Goal: Task Accomplishment & Management: Manage account settings

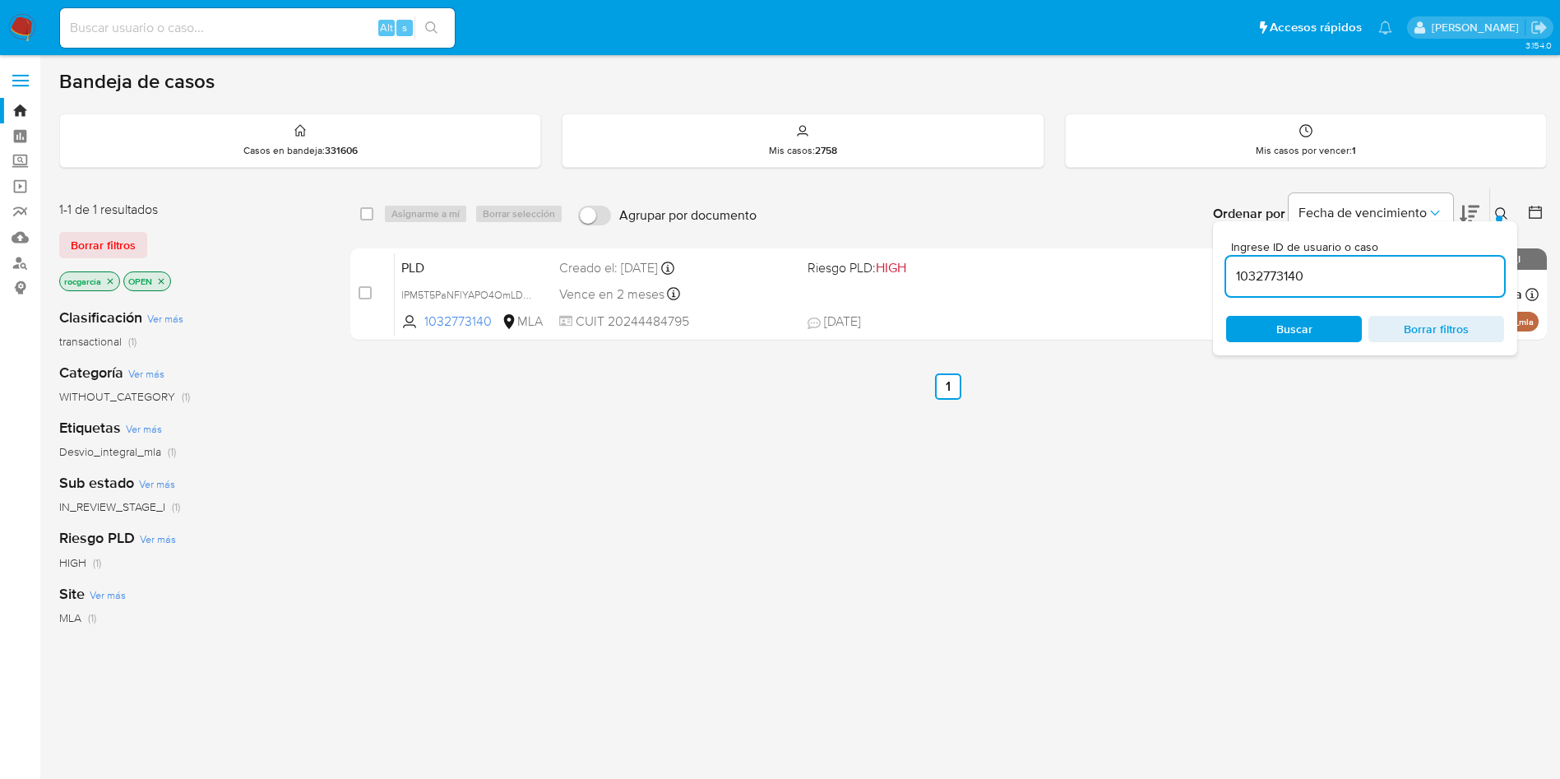
drag, startPoint x: 0, startPoint y: 0, endPoint x: 23, endPoint y: 20, distance: 30.3
click at [23, 20] on img at bounding box center [22, 28] width 28 height 28
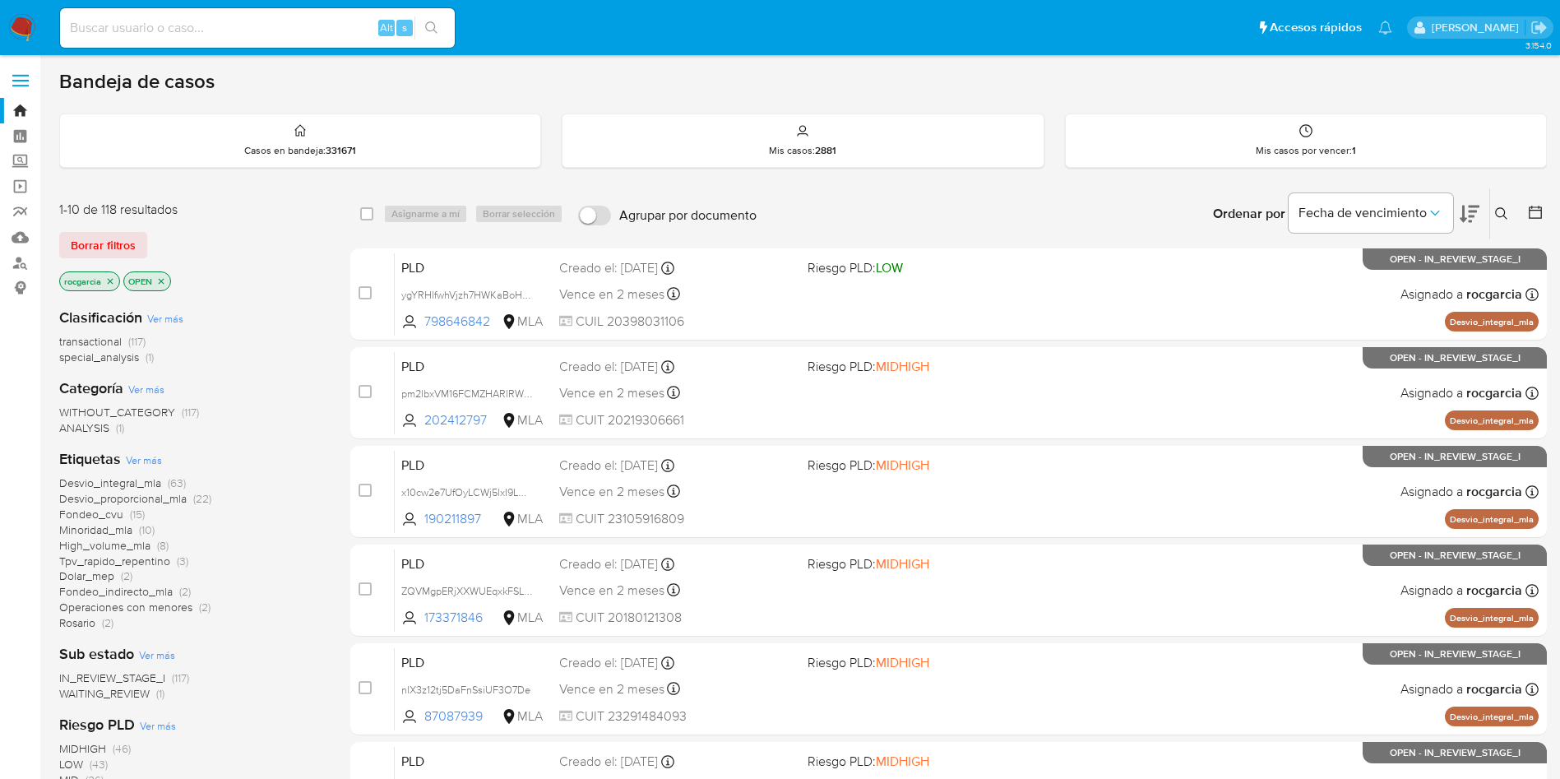
click at [1507, 212] on icon at bounding box center [1501, 213] width 13 height 13
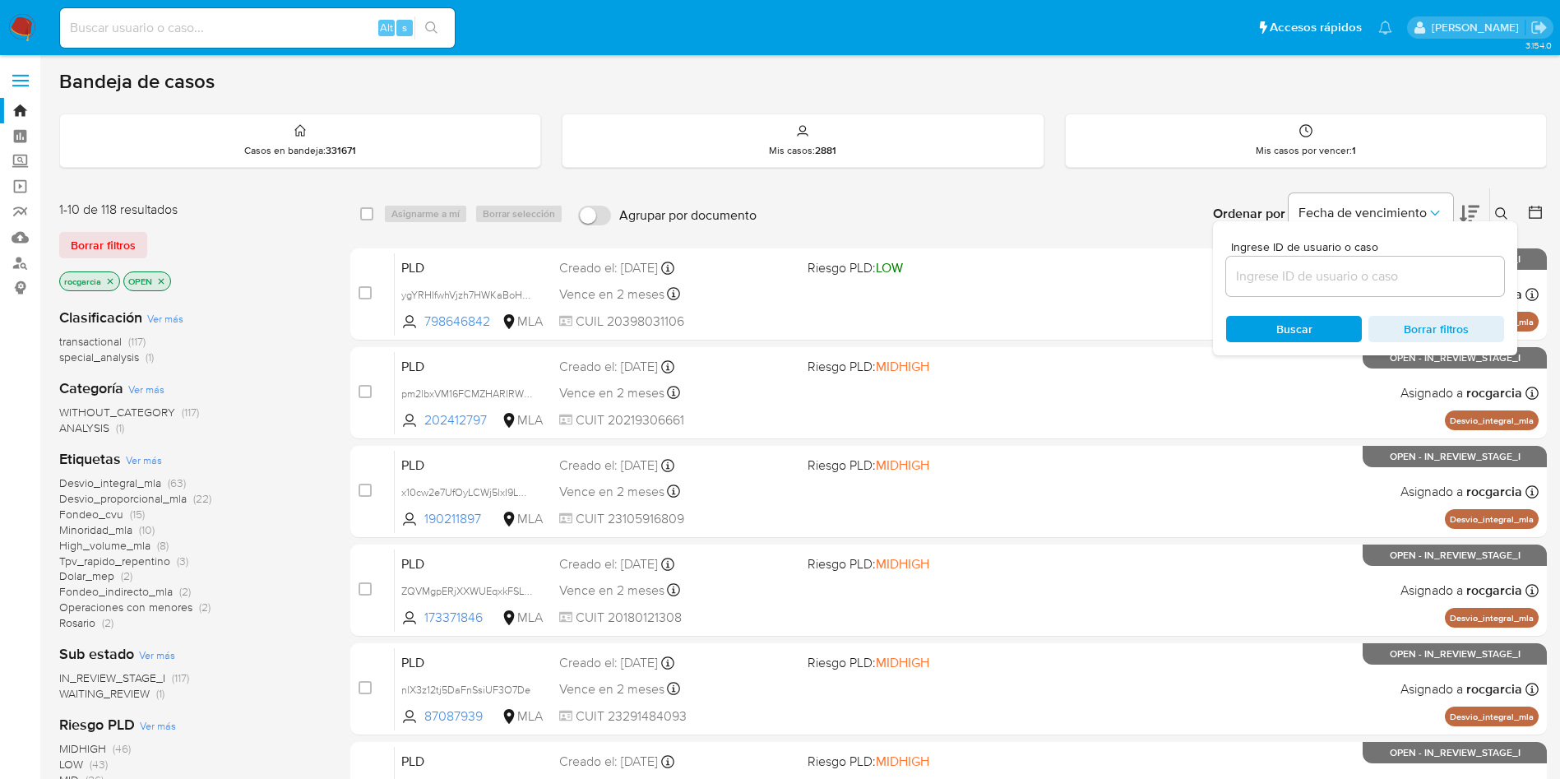
drag, startPoint x: 1275, startPoint y: 259, endPoint x: 1280, endPoint y: 266, distance: 9.4
click at [1278, 264] on div at bounding box center [1365, 276] width 278 height 39
click at [1283, 275] on input at bounding box center [1365, 276] width 278 height 21
paste input "W3e7NqzMeSbvjCL2wrEKxP3e"
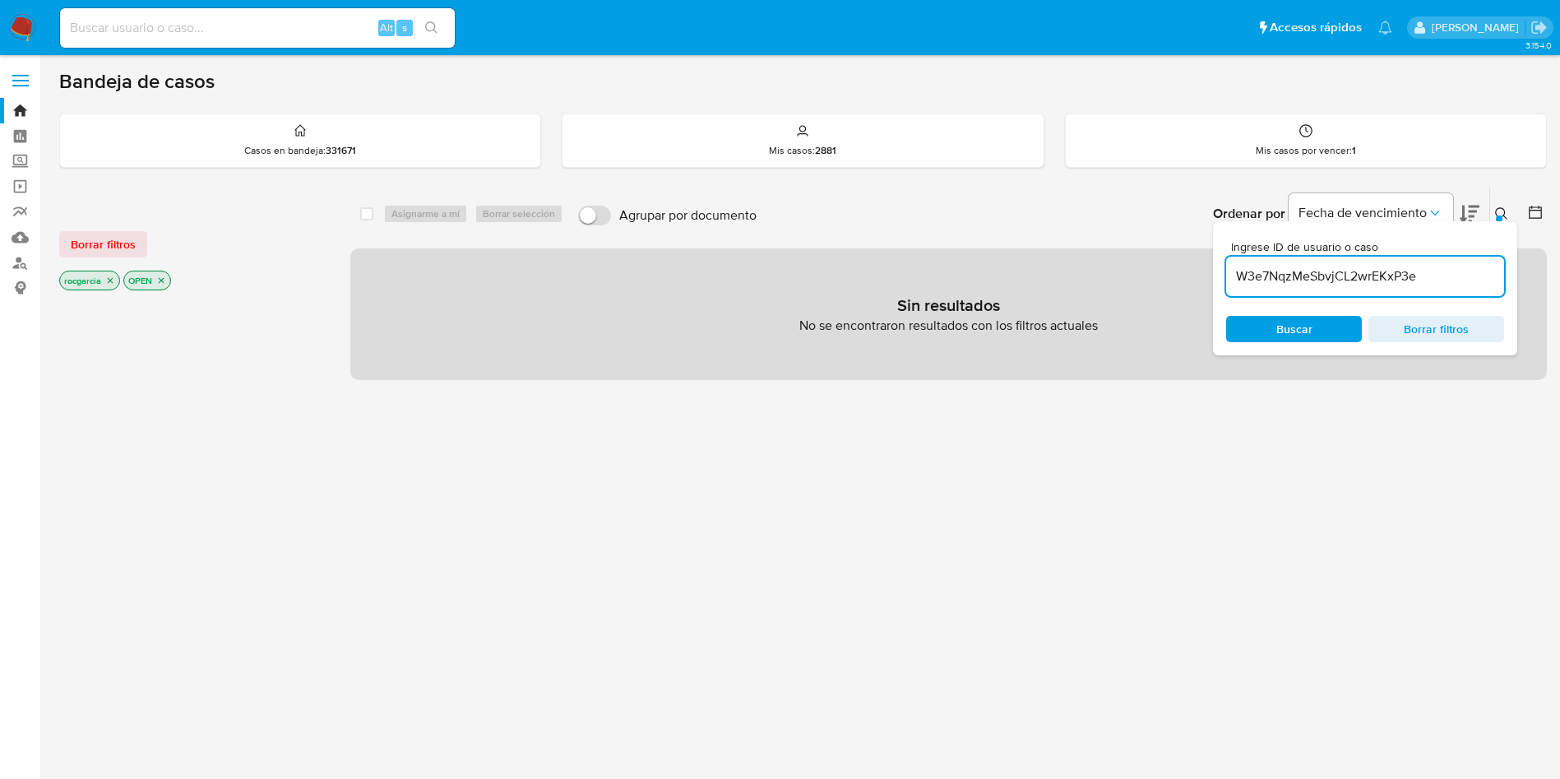
click at [1242, 275] on input "W3e7NqzMeSbvjCL2wrEKxP3e" at bounding box center [1365, 276] width 278 height 21
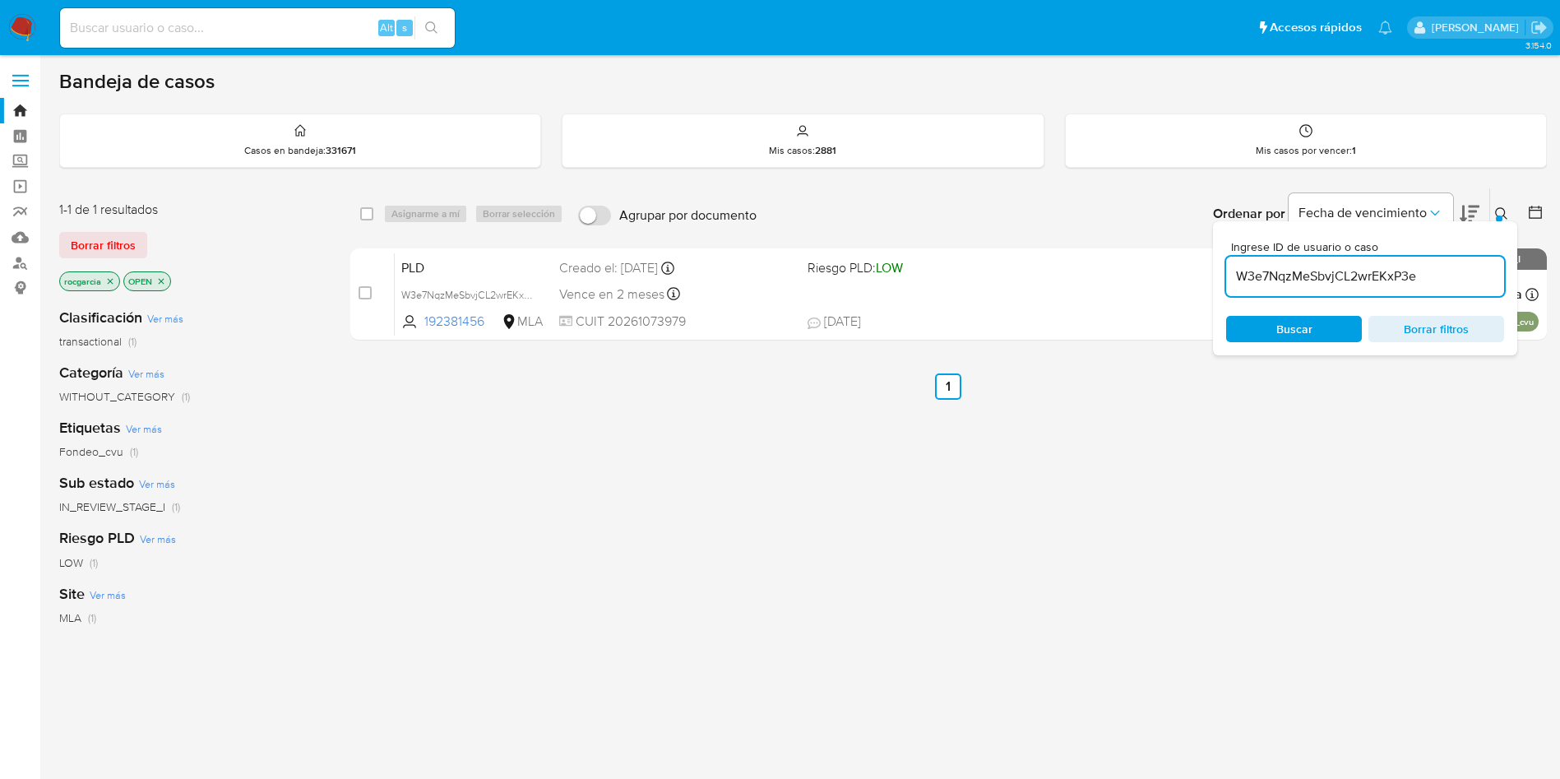
click at [1185, 414] on div "select-all-cases-checkbox Asignarme a mí Borrar selección Agrupar por documento…" at bounding box center [948, 559] width 1197 height 745
click at [1502, 207] on icon at bounding box center [1501, 213] width 13 height 13
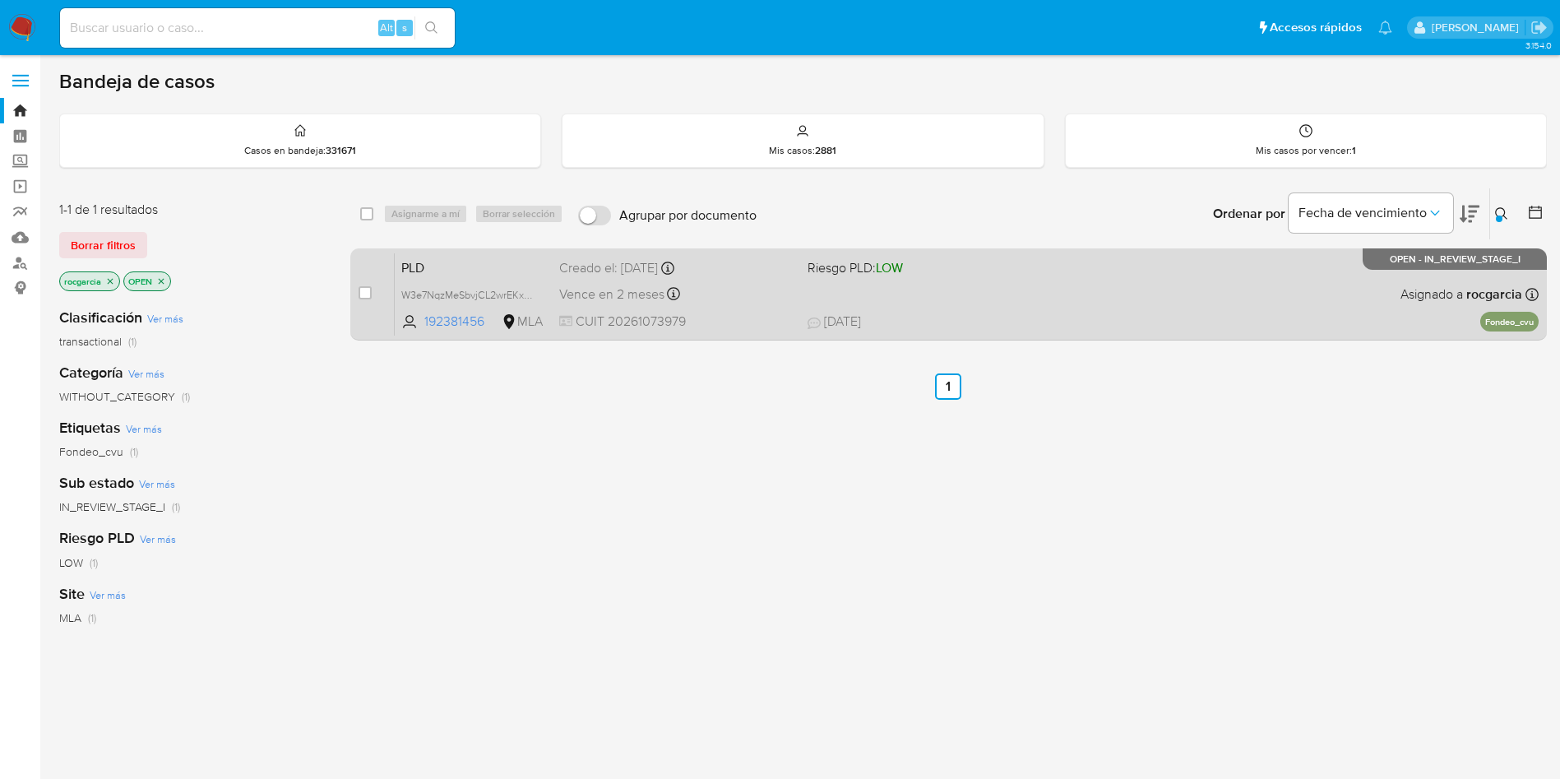
click at [1072, 317] on span "13/08/2025 13/08/2025 16:49" at bounding box center [1050, 321] width 484 height 18
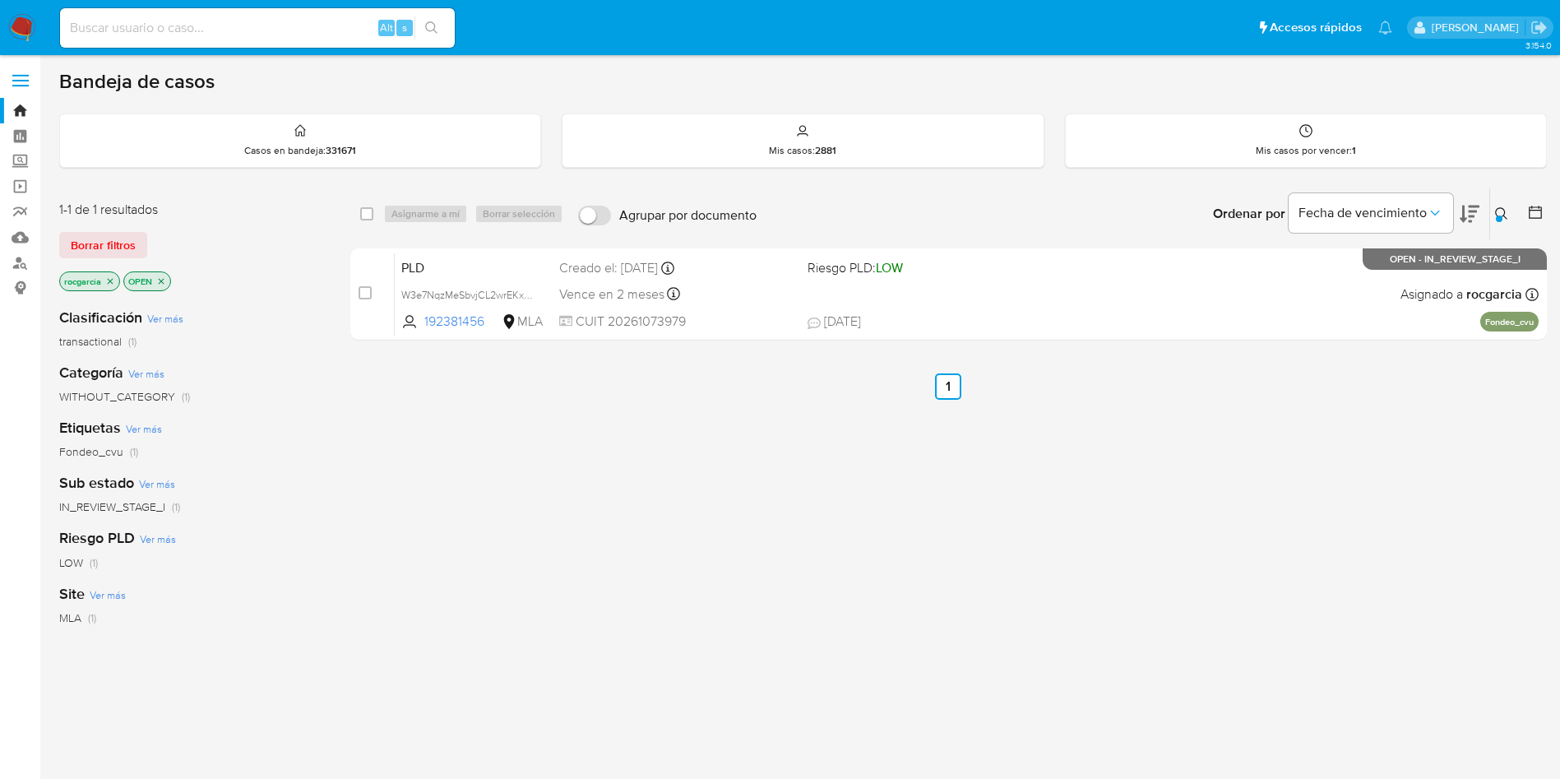
click at [1505, 218] on icon at bounding box center [1501, 213] width 13 height 13
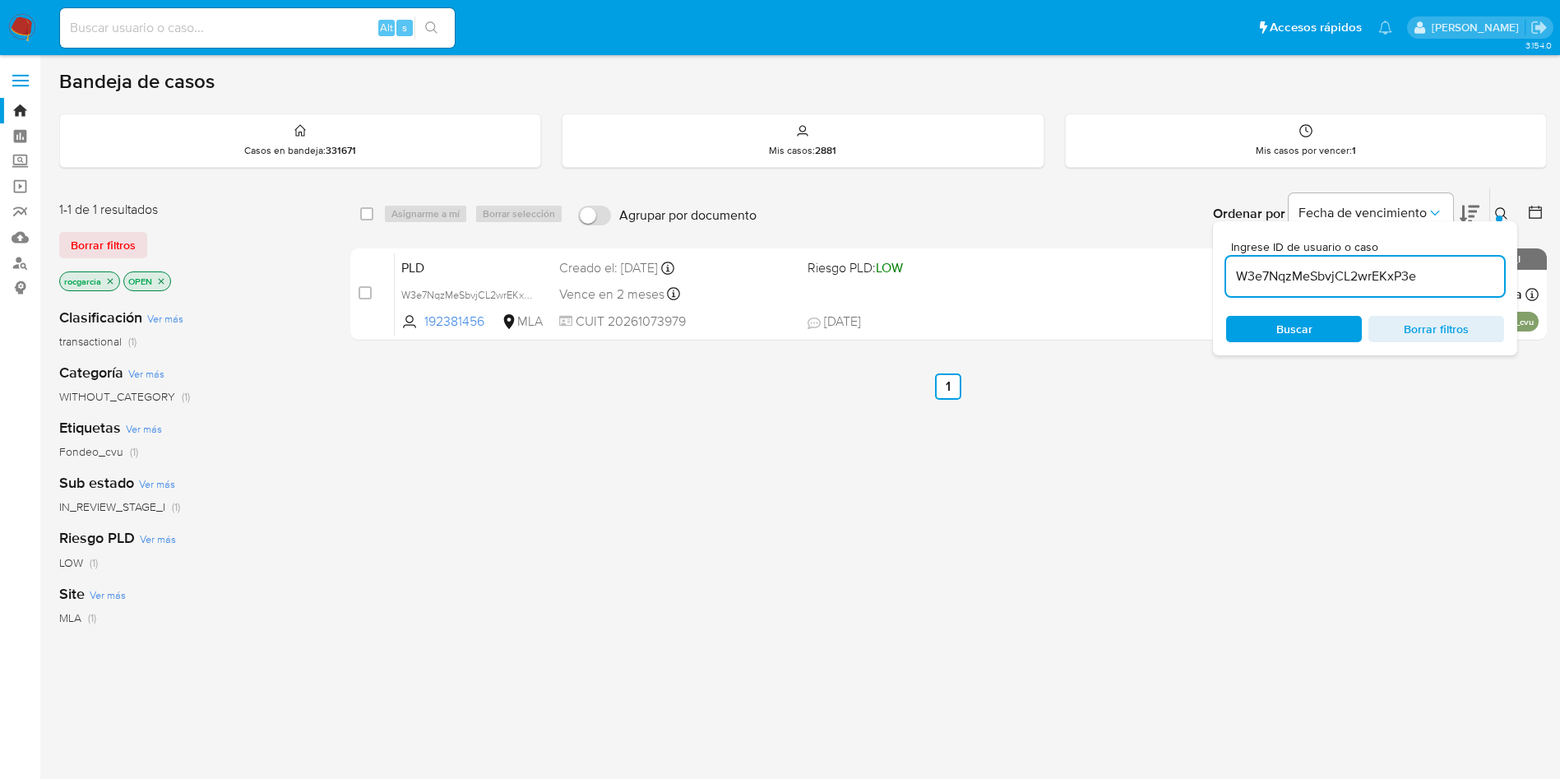
click at [1333, 275] on input "W3e7NqzMeSbvjCL2wrEKxP3e" at bounding box center [1365, 276] width 278 height 21
type input "3OEtq8Ck0Fyf87ZOY32ZYAnl"
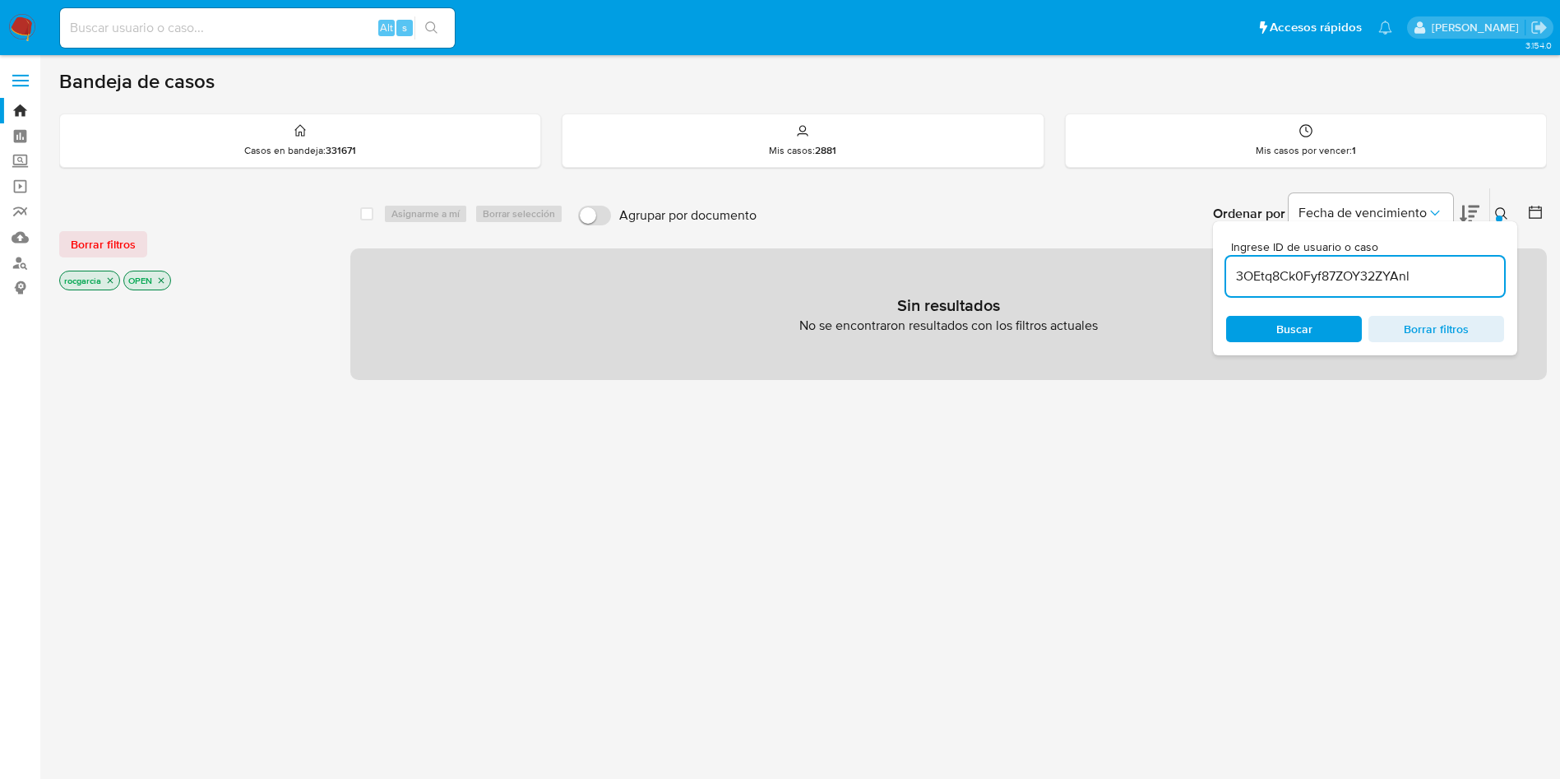
click at [115, 278] on icon "close-filter" at bounding box center [110, 280] width 10 height 10
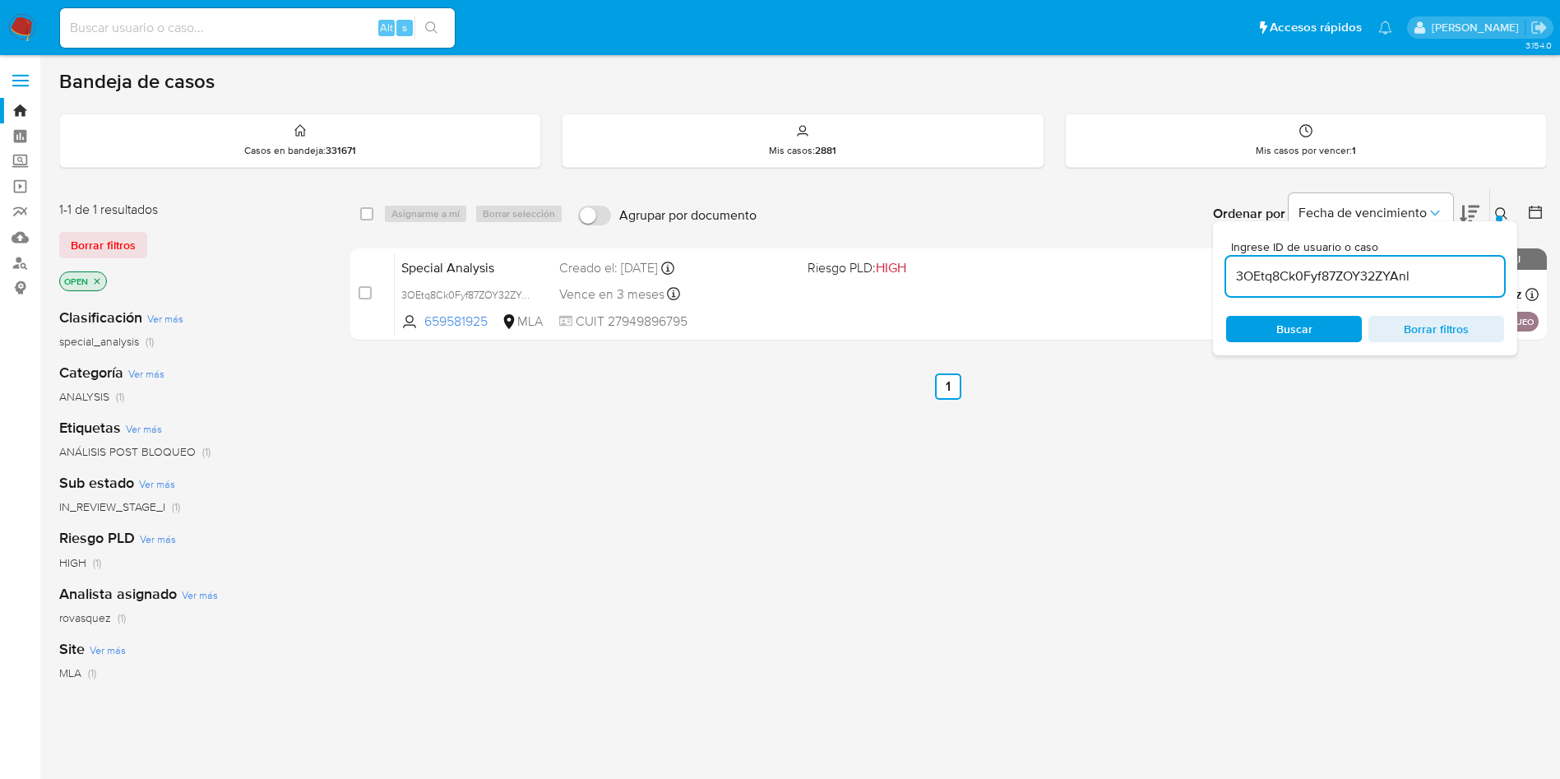
click at [1501, 215] on icon at bounding box center [1501, 213] width 13 height 13
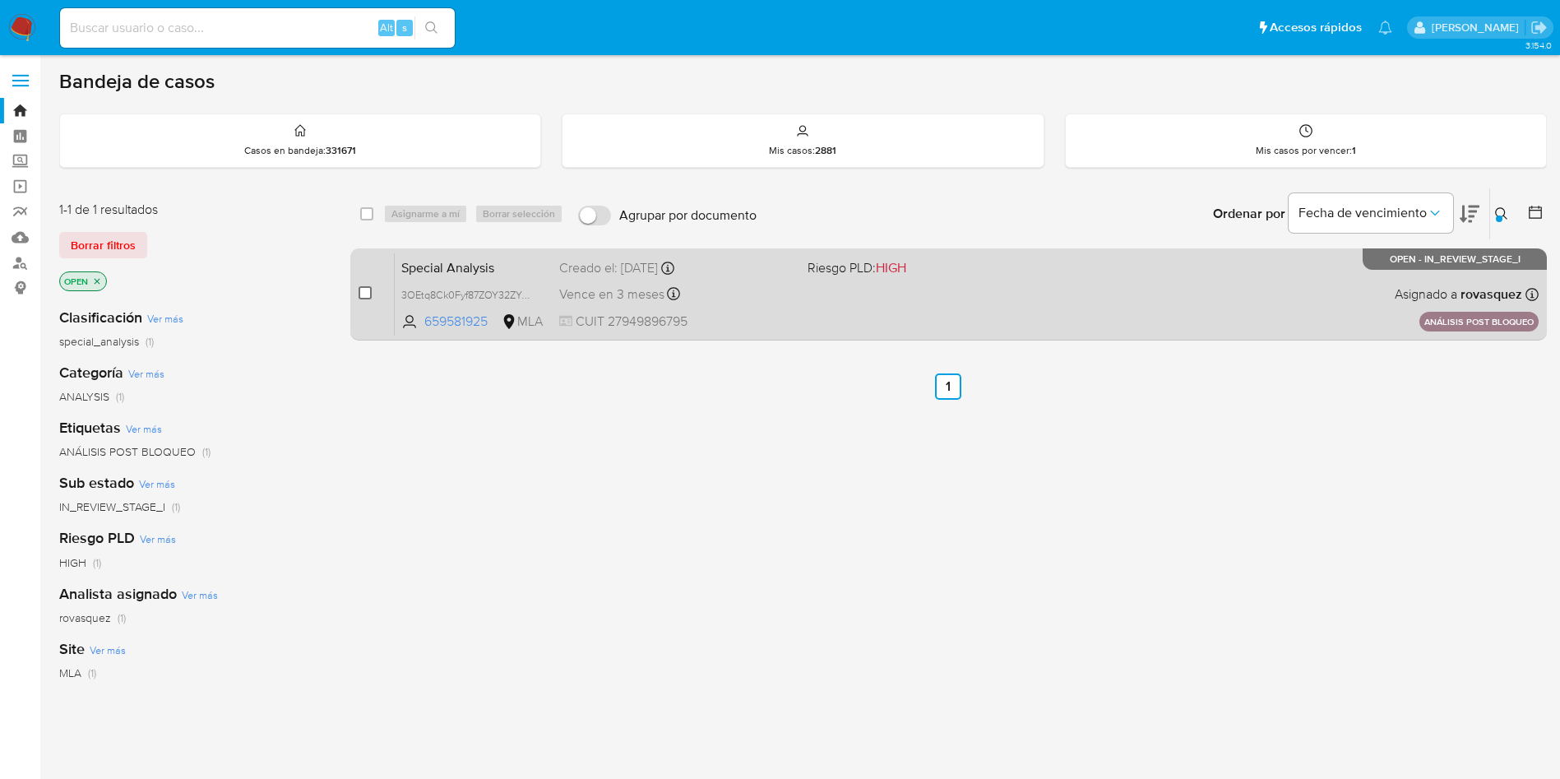
click at [364, 298] on input "checkbox" at bounding box center [365, 292] width 13 height 13
checkbox input "true"
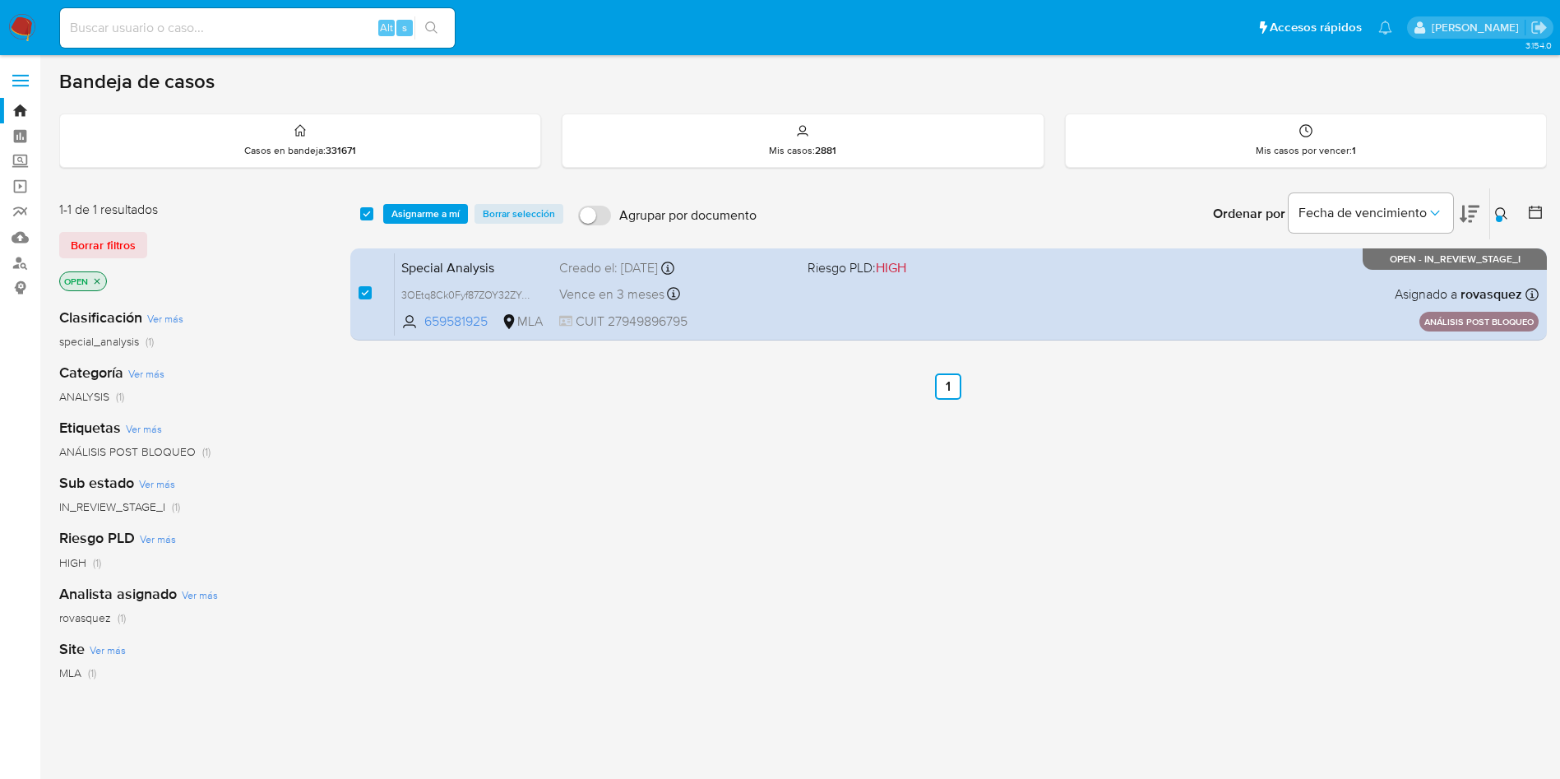
click at [420, 225] on div "select-all-cases-checkbox Asignarme a mí Borrar selección Agrupar por documento…" at bounding box center [948, 213] width 1197 height 51
click at [420, 216] on span "Asignarme a mí" at bounding box center [425, 214] width 68 height 16
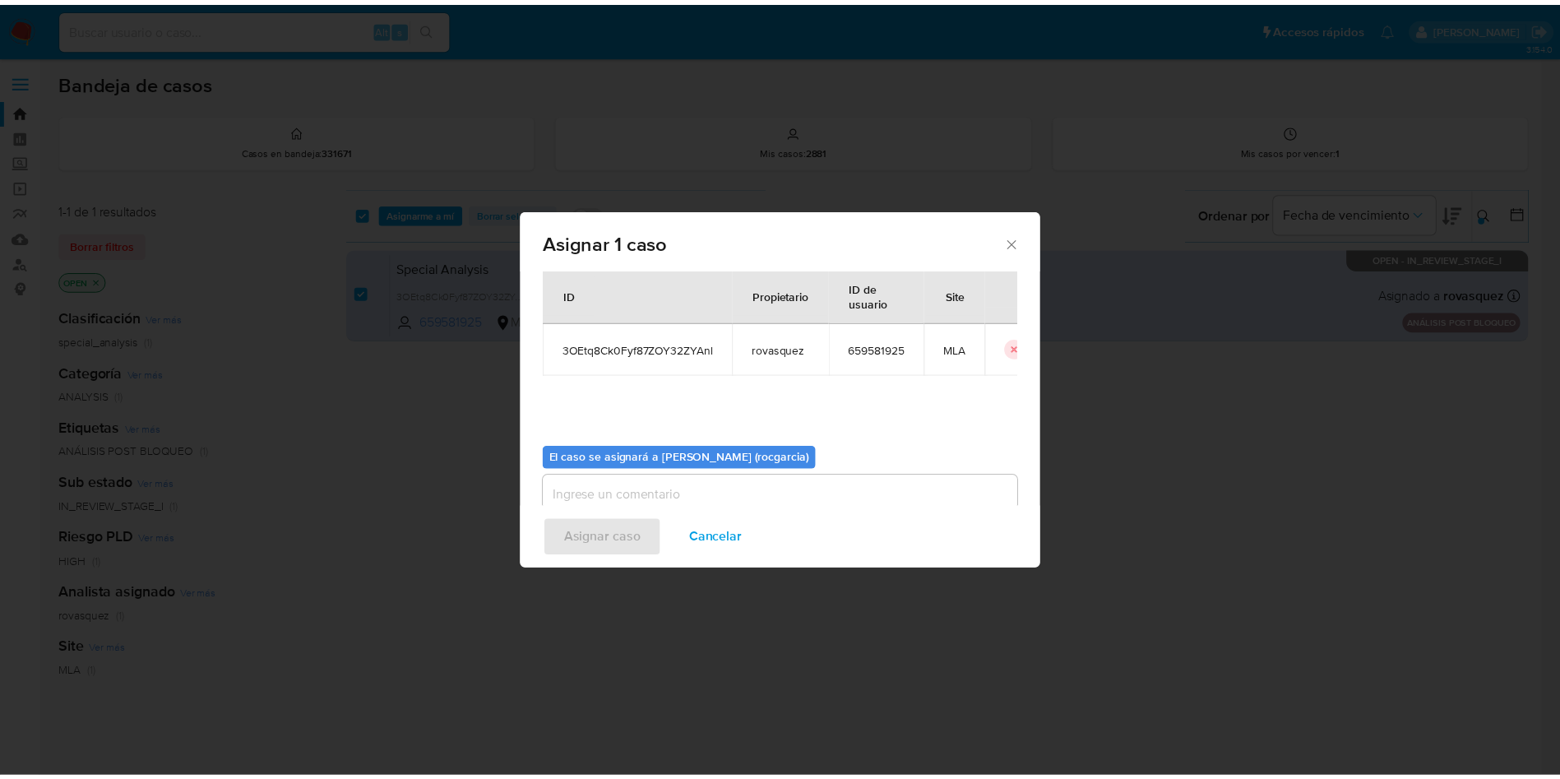
scroll to position [86, 0]
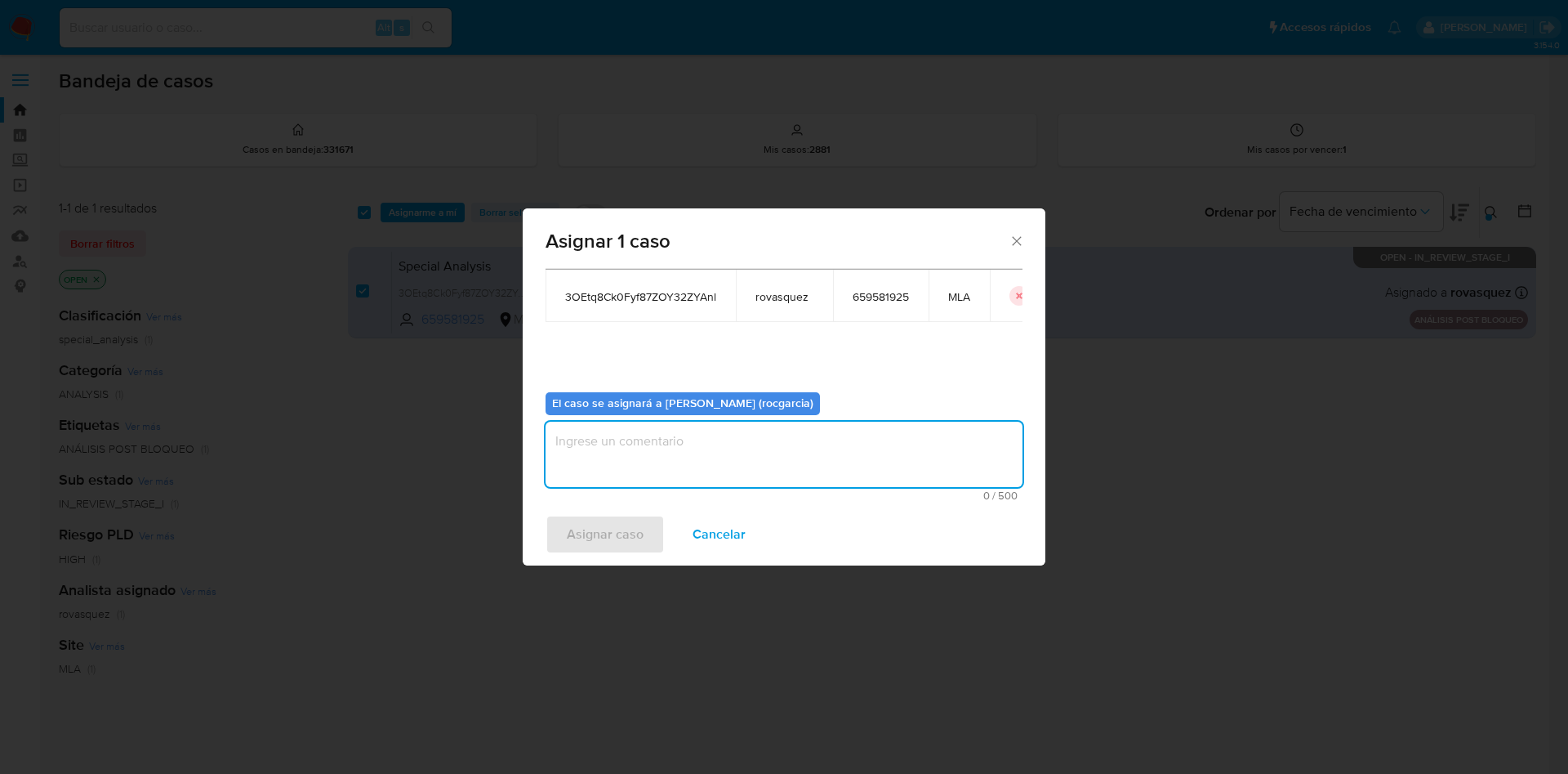
click at [585, 445] on textarea "assign-modal" at bounding box center [784, 454] width 477 height 66
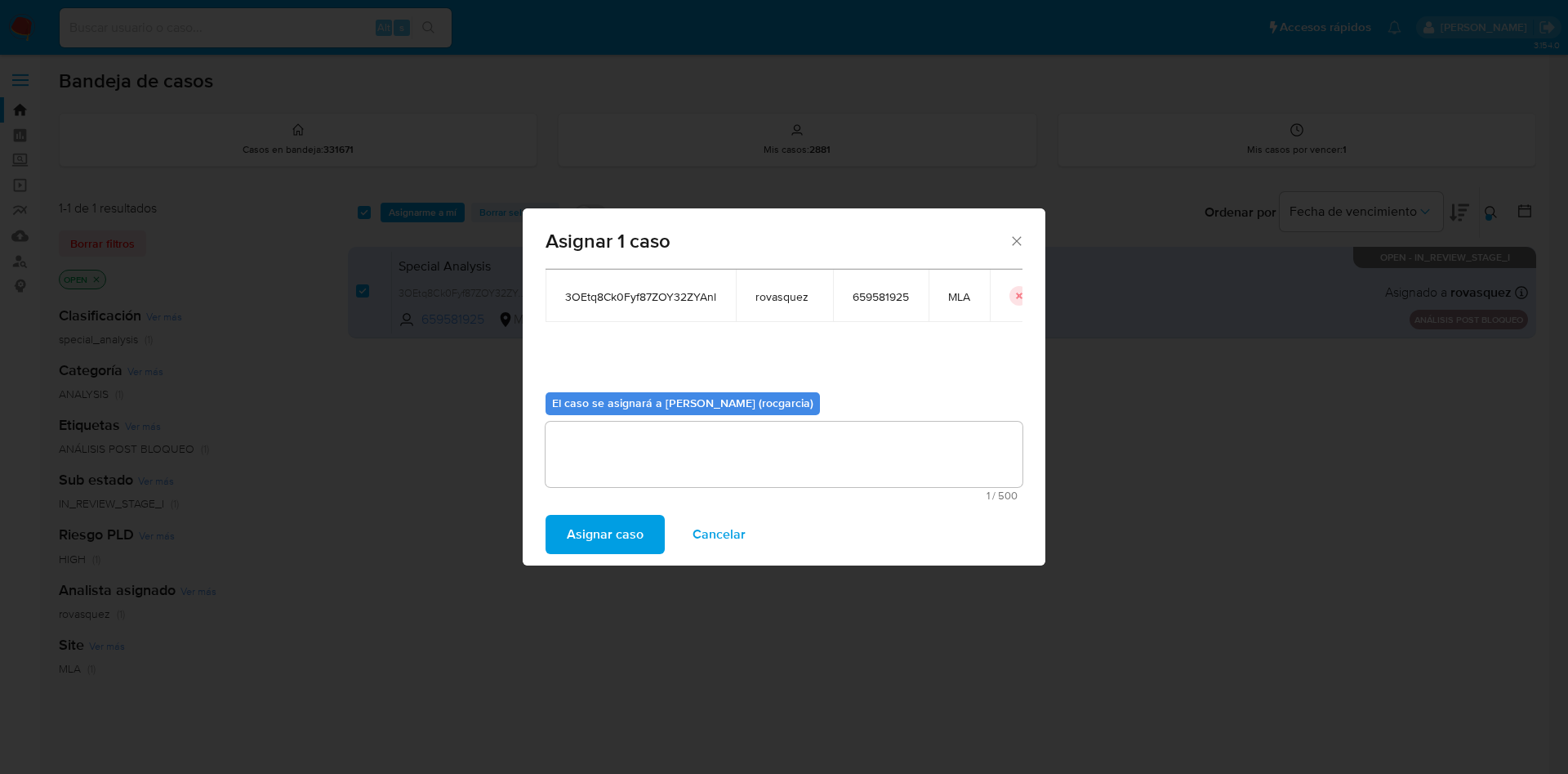
click at [598, 540] on span "Asignar caso" at bounding box center [605, 535] width 76 height 36
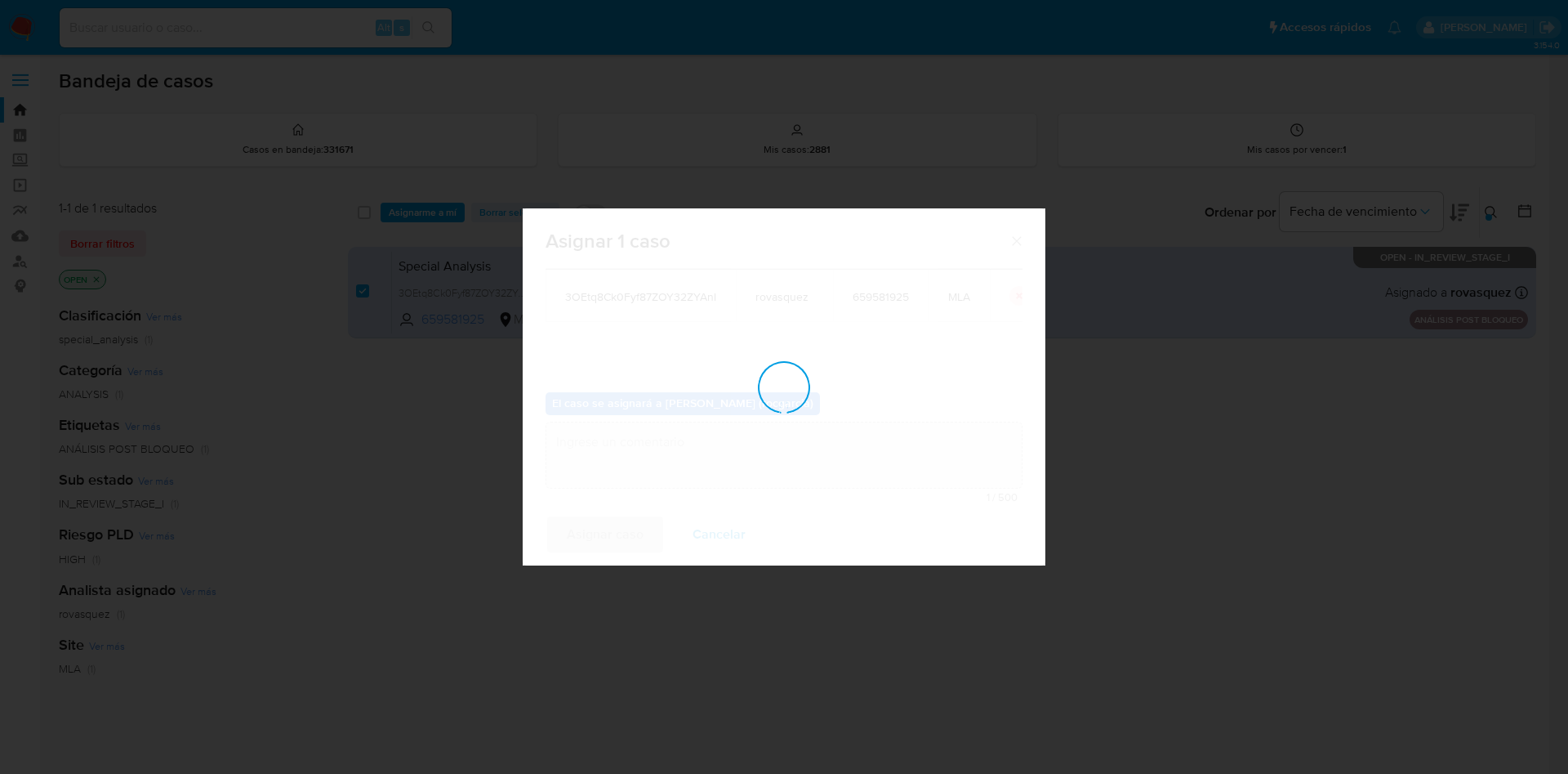
checkbox input "false"
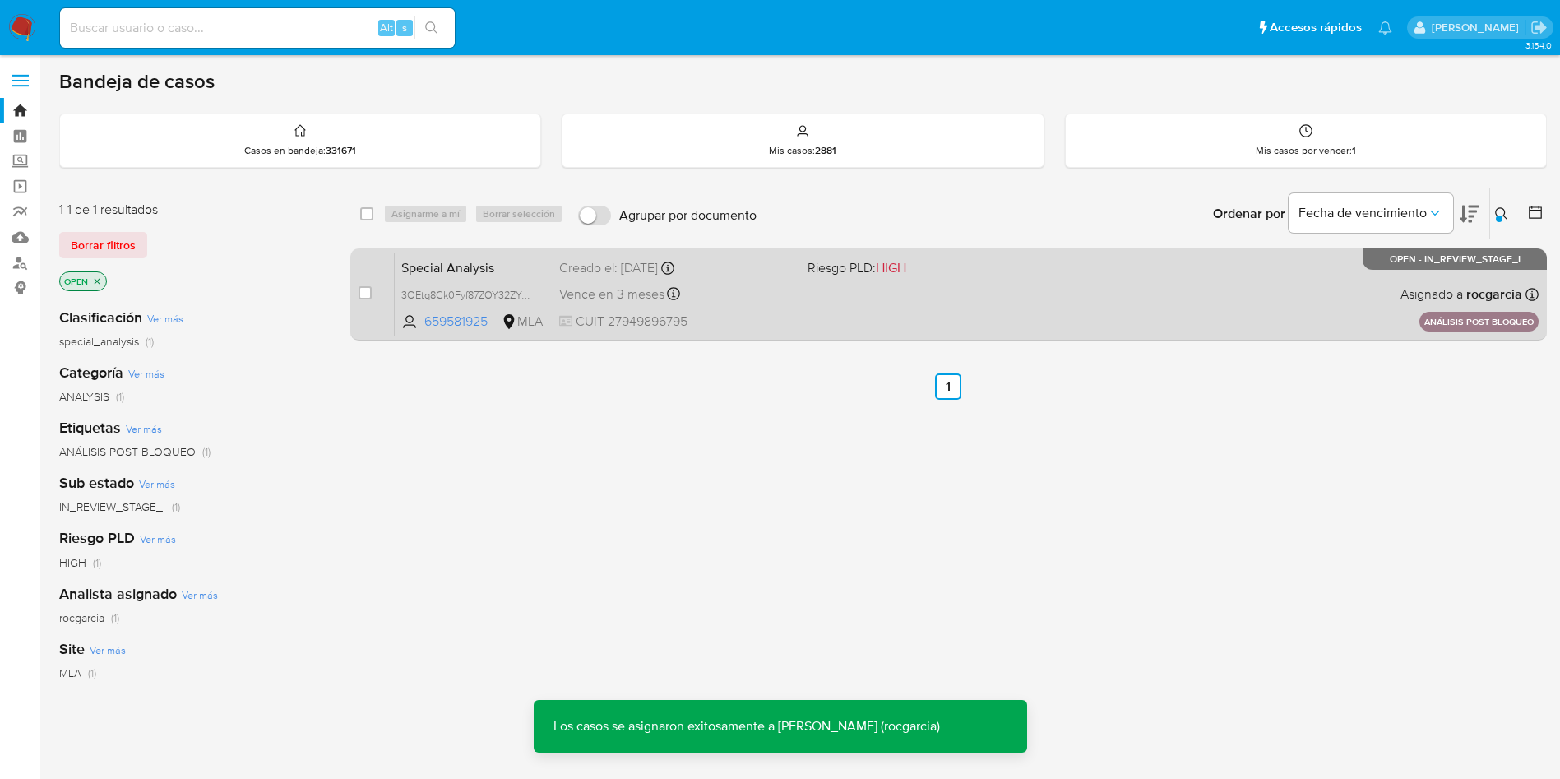
click at [791, 311] on div "Special Analysis 3OEtq8Ck0Fyf87ZOY32ZYAnl 659581925 MLA Riesgo PLD: HIGH Creado…" at bounding box center [967, 293] width 1144 height 83
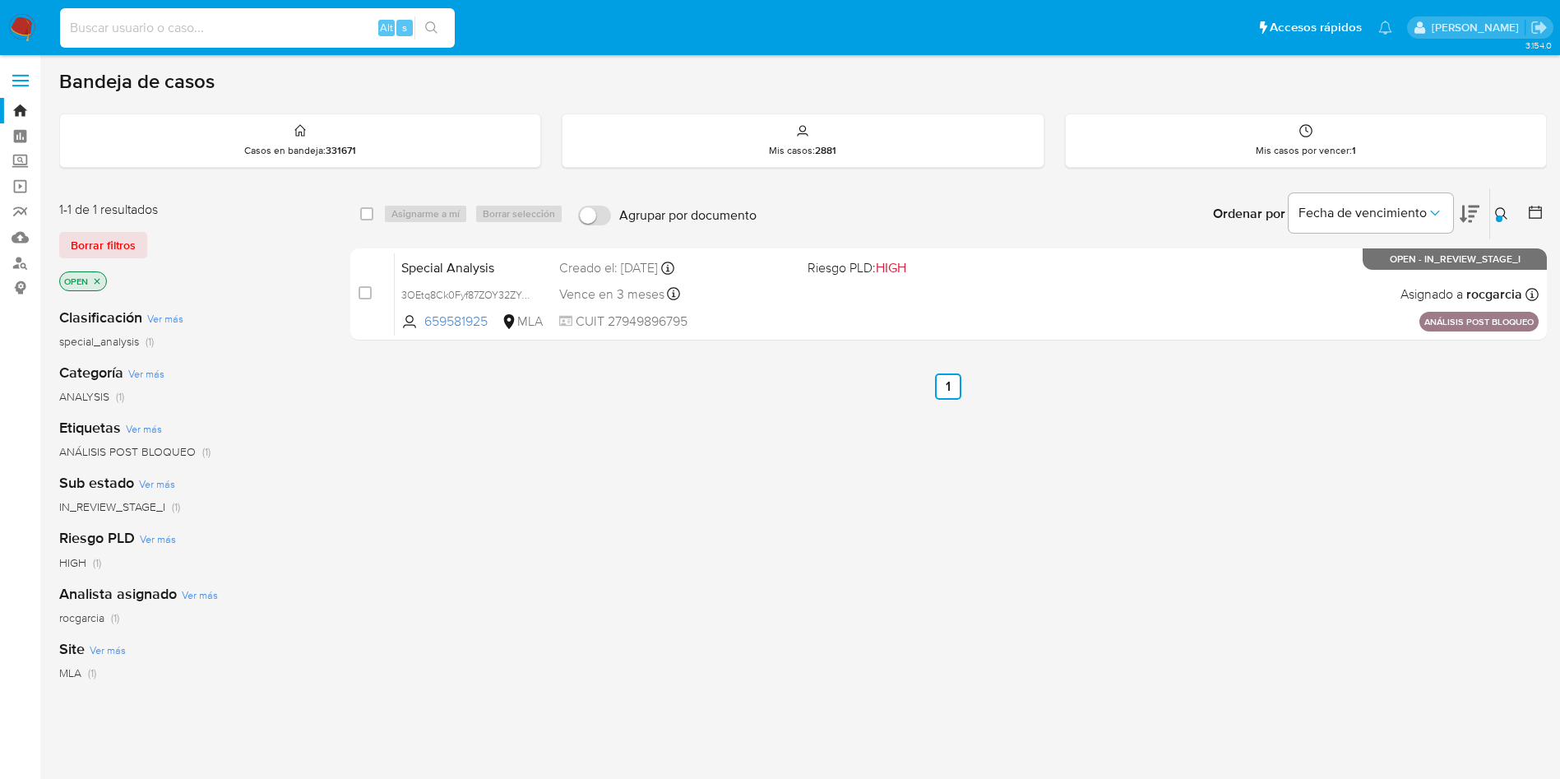
click at [254, 31] on input at bounding box center [257, 27] width 395 height 21
click at [212, 23] on input at bounding box center [257, 27] width 395 height 21
paste input "638823495"
type input "638823495"
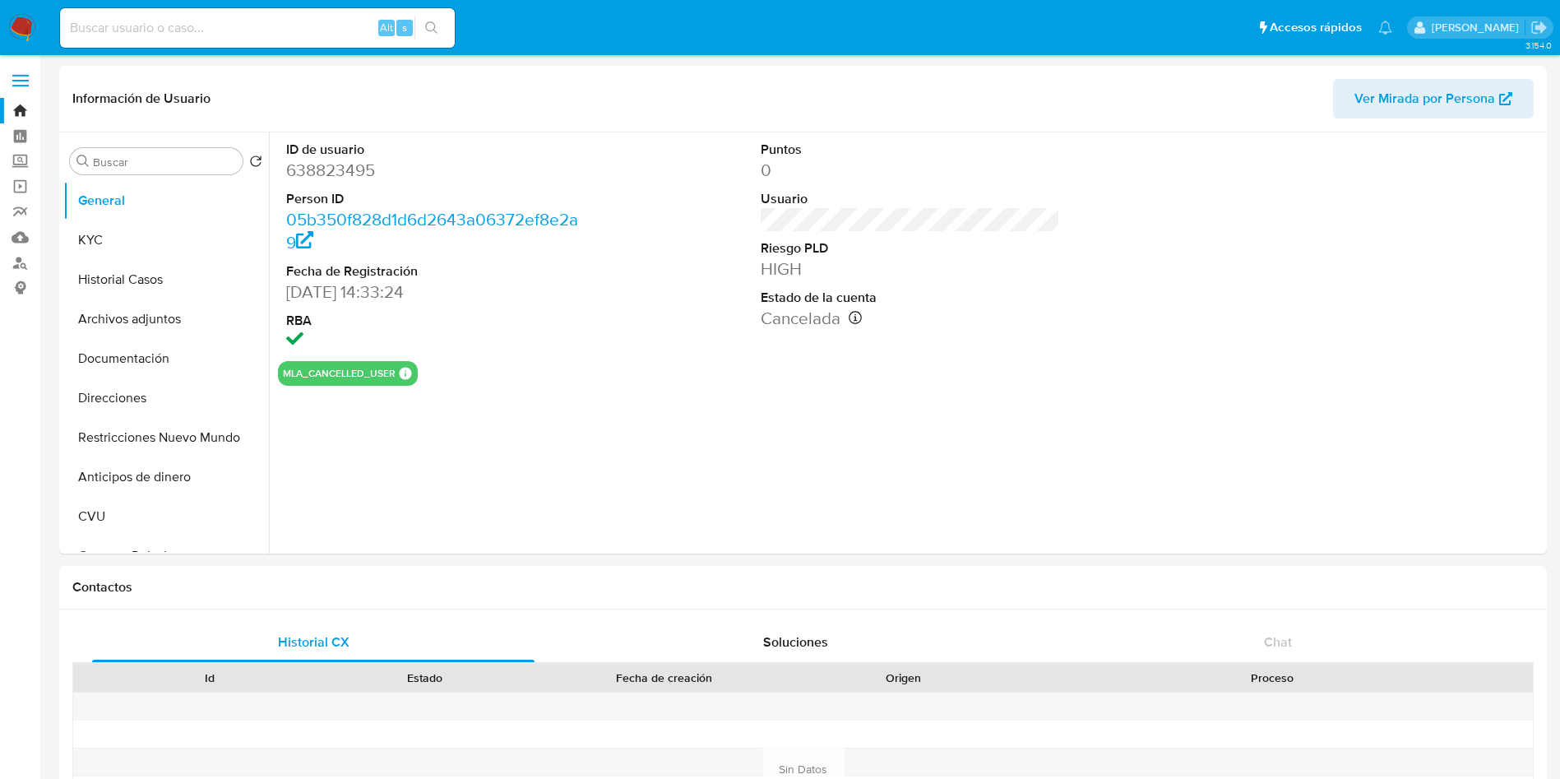
select select "10"
click at [135, 271] on button "Historial Casos" at bounding box center [159, 279] width 192 height 39
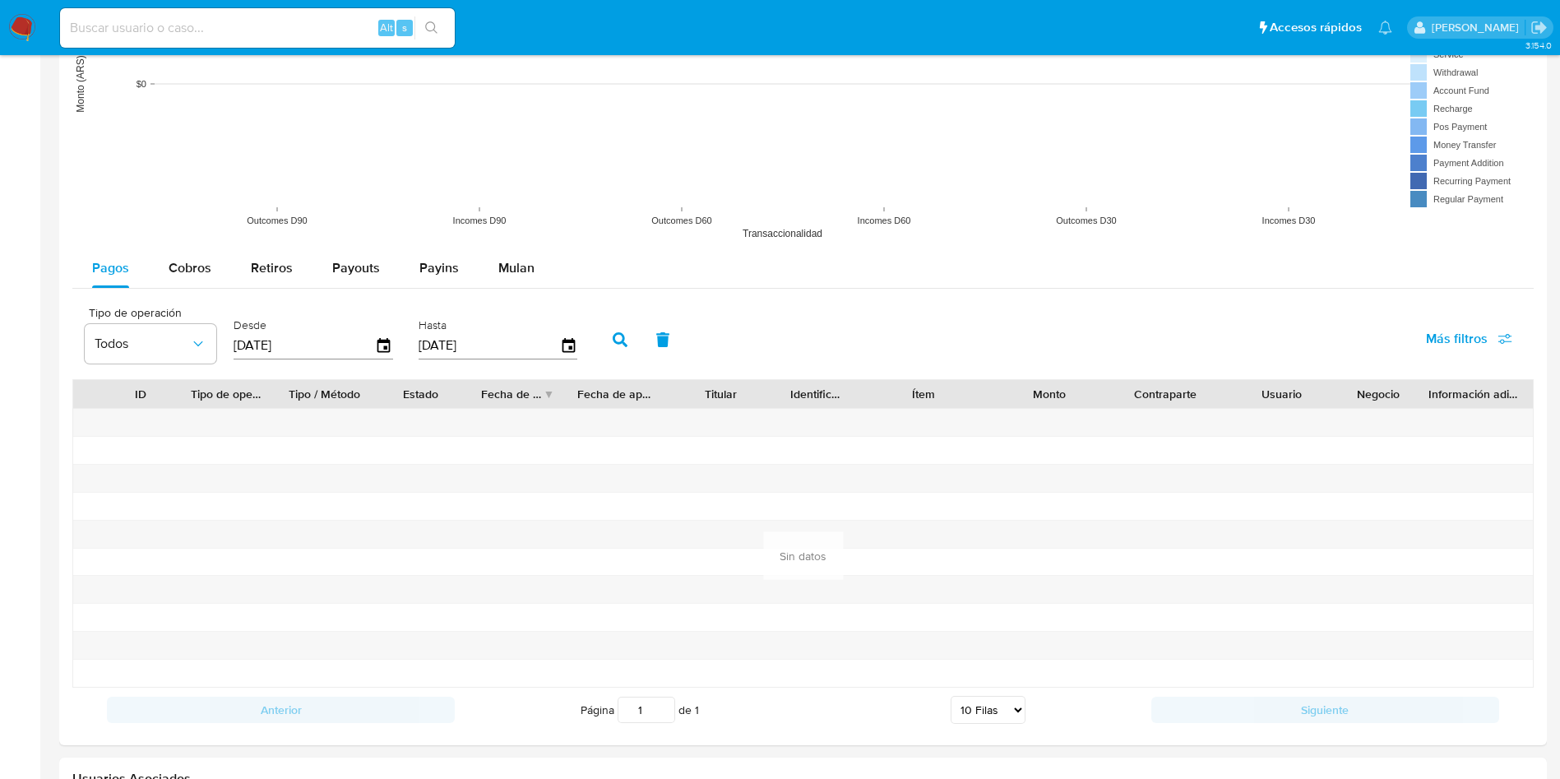
scroll to position [1941, 0]
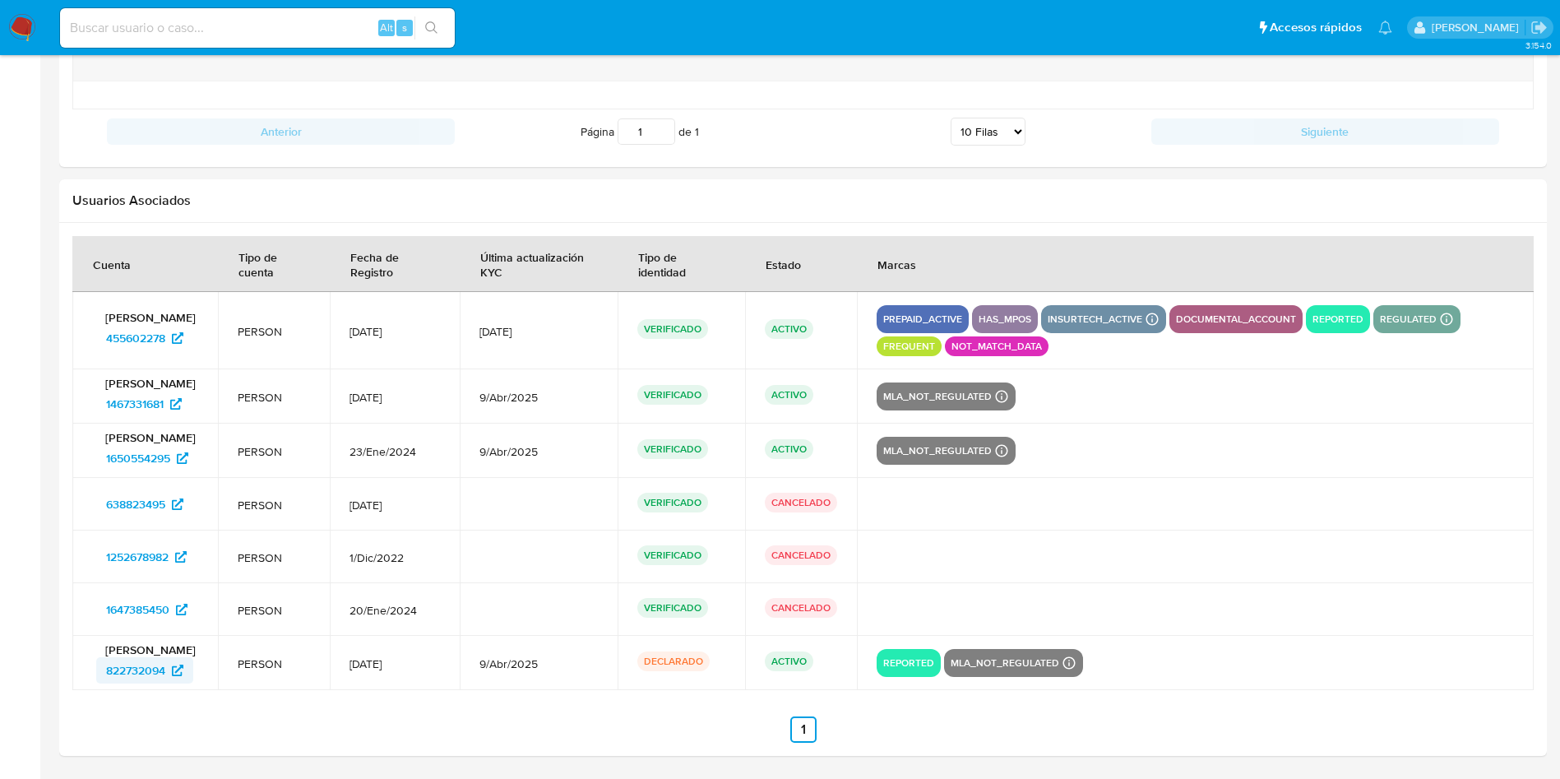
click at [120, 673] on span "822732094" at bounding box center [135, 670] width 59 height 26
click at [138, 339] on span "455602278" at bounding box center [135, 338] width 59 height 26
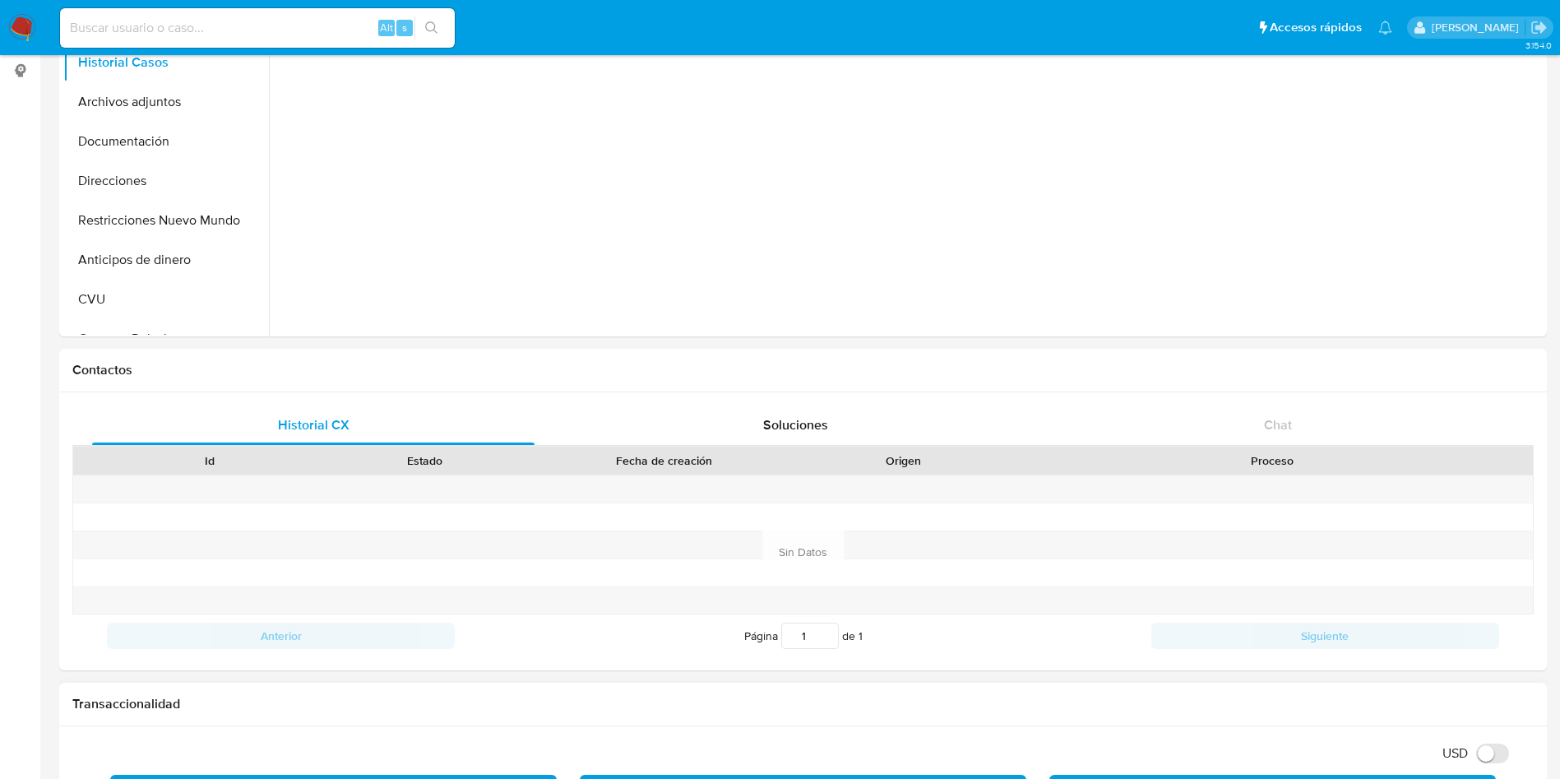
scroll to position [0, 0]
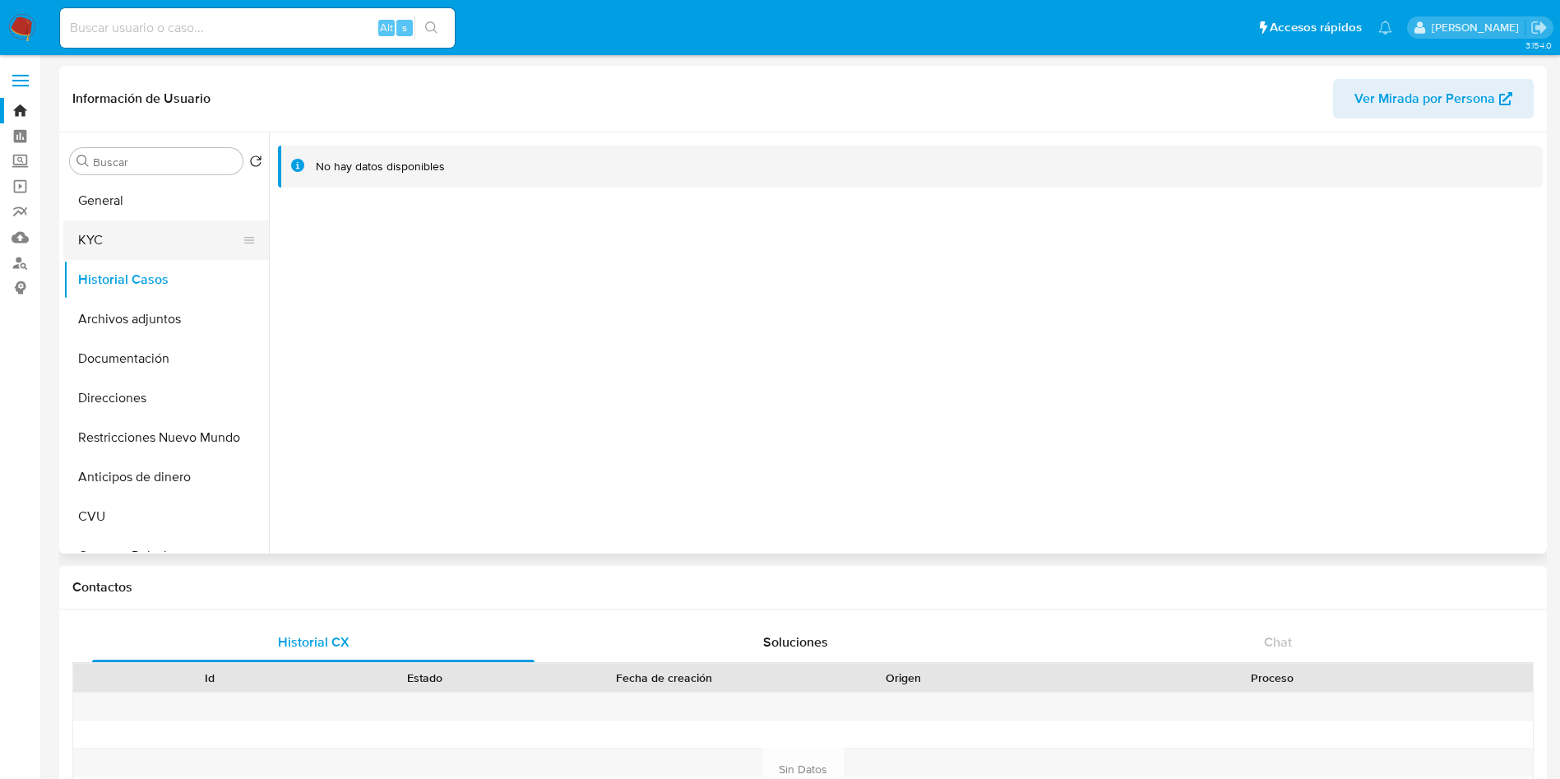
click at [126, 252] on button "KYC" at bounding box center [159, 239] width 192 height 39
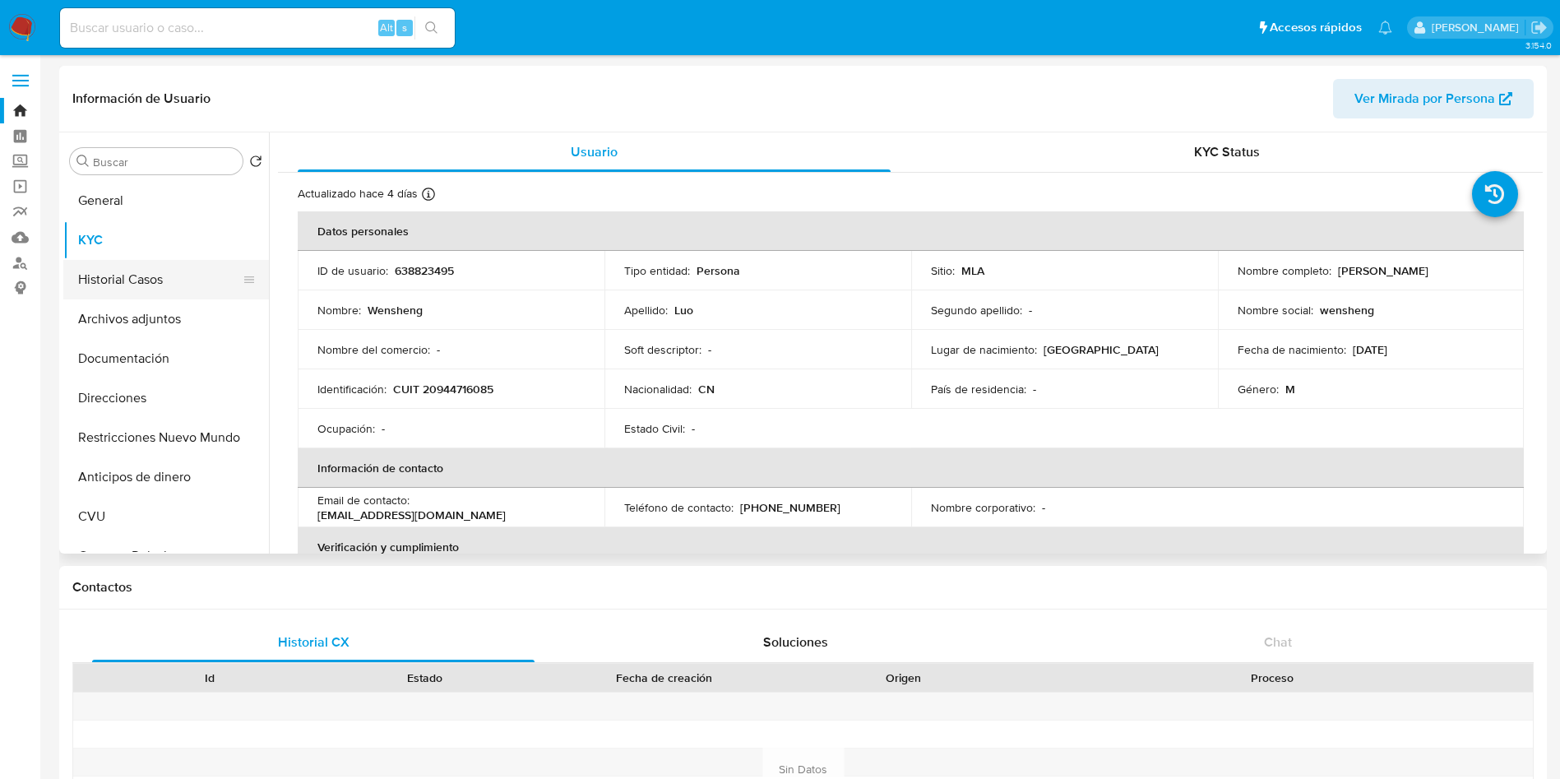
click at [147, 280] on button "Historial Casos" at bounding box center [159, 279] width 192 height 39
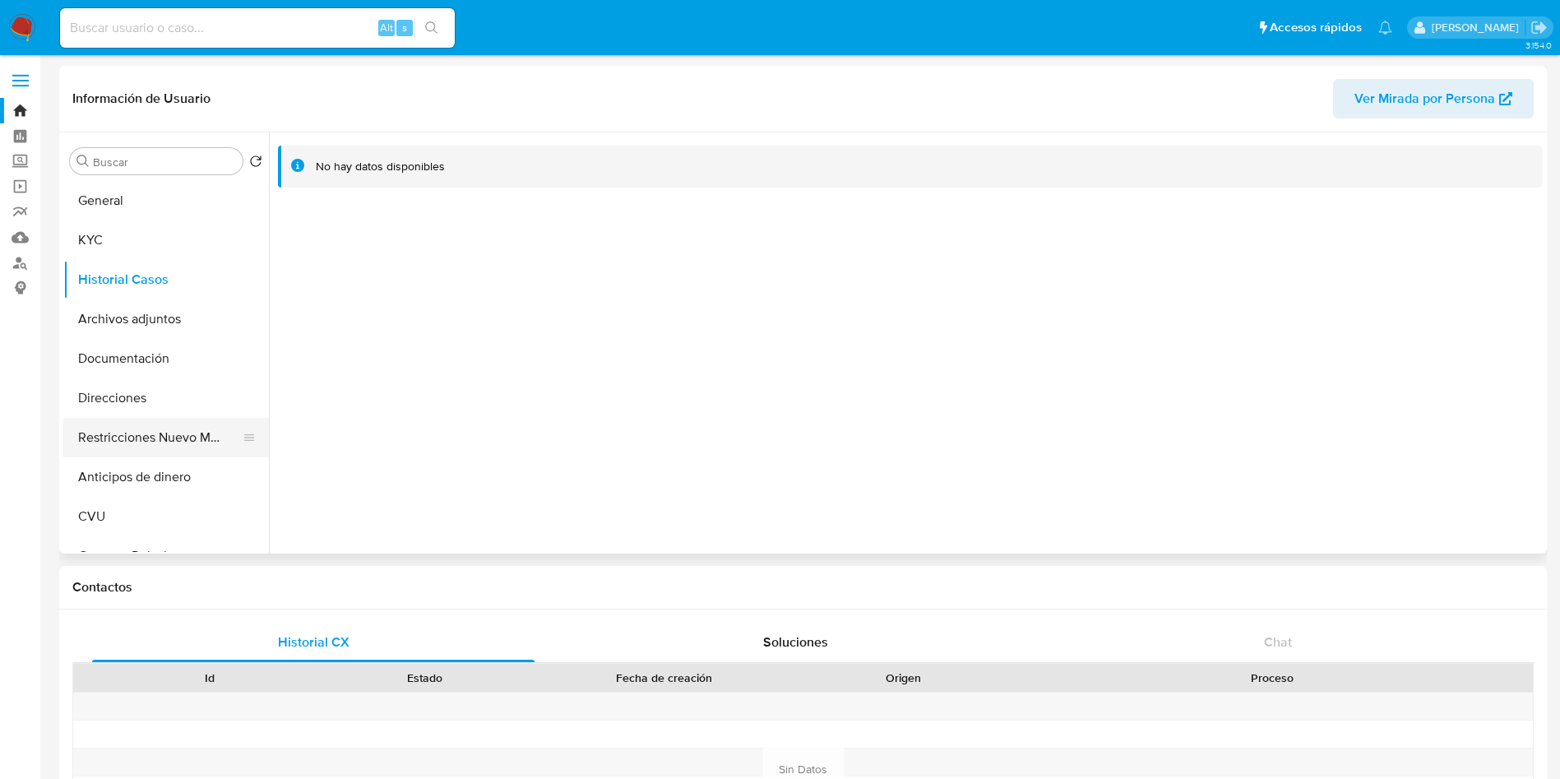
click at [128, 442] on button "Restricciones Nuevo Mundo" at bounding box center [159, 437] width 192 height 39
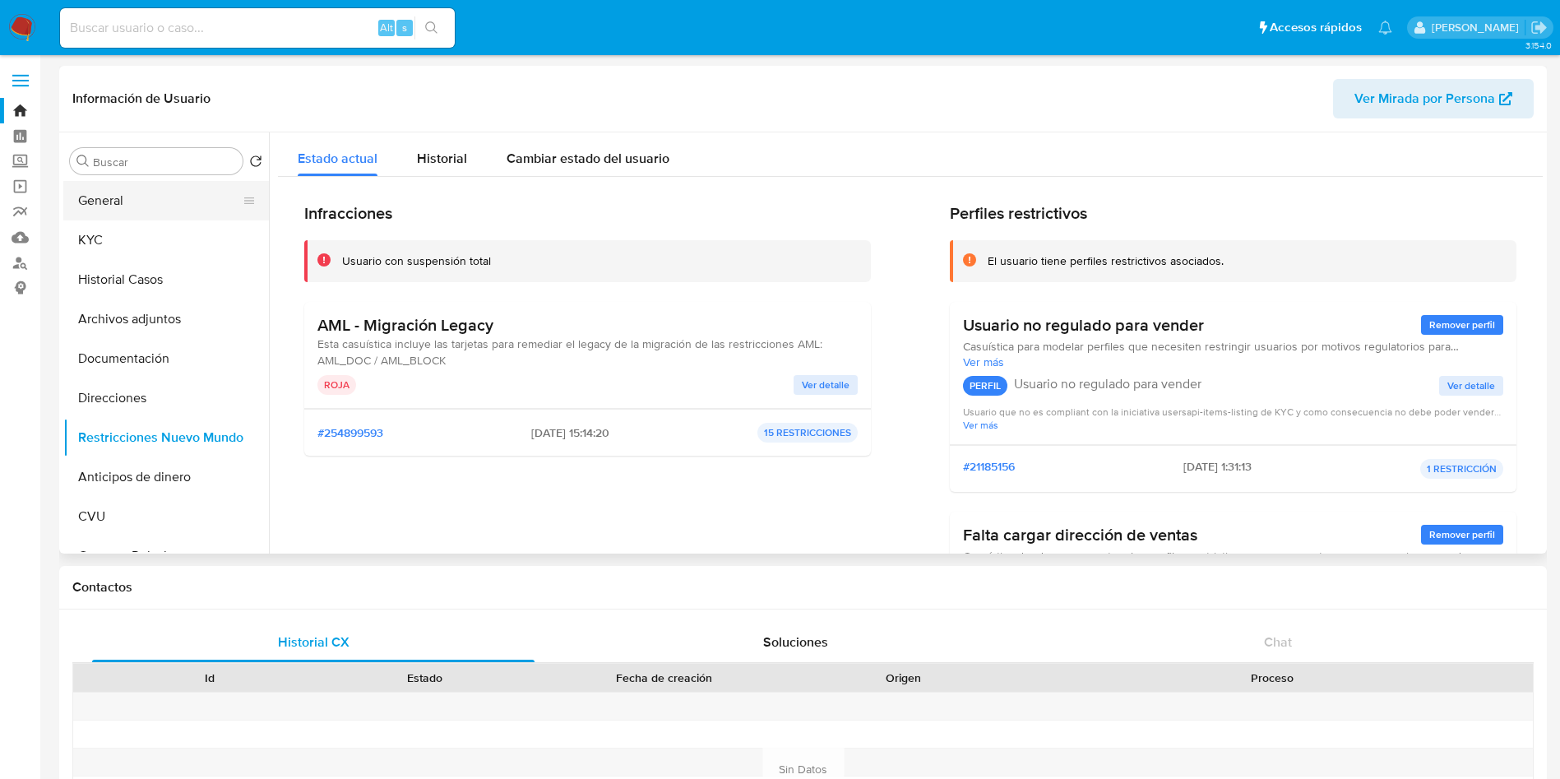
click at [117, 187] on button "General" at bounding box center [159, 200] width 192 height 39
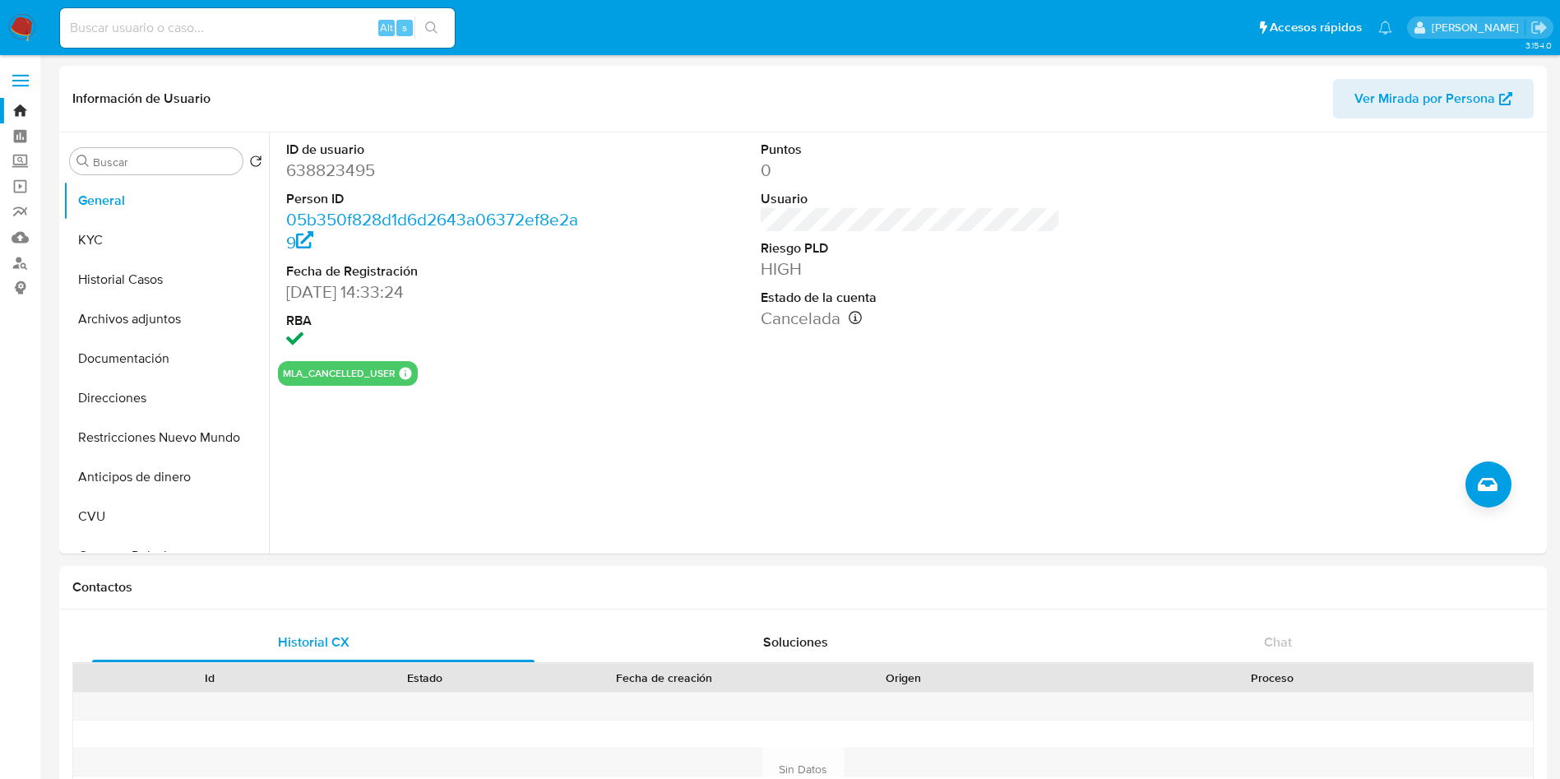
click at [91, 775] on div "Id Estado Fecha de creación Origen Proceso Anterior Página 1 de 1 Siguiente Sin…" at bounding box center [802, 768] width 1461 height 211
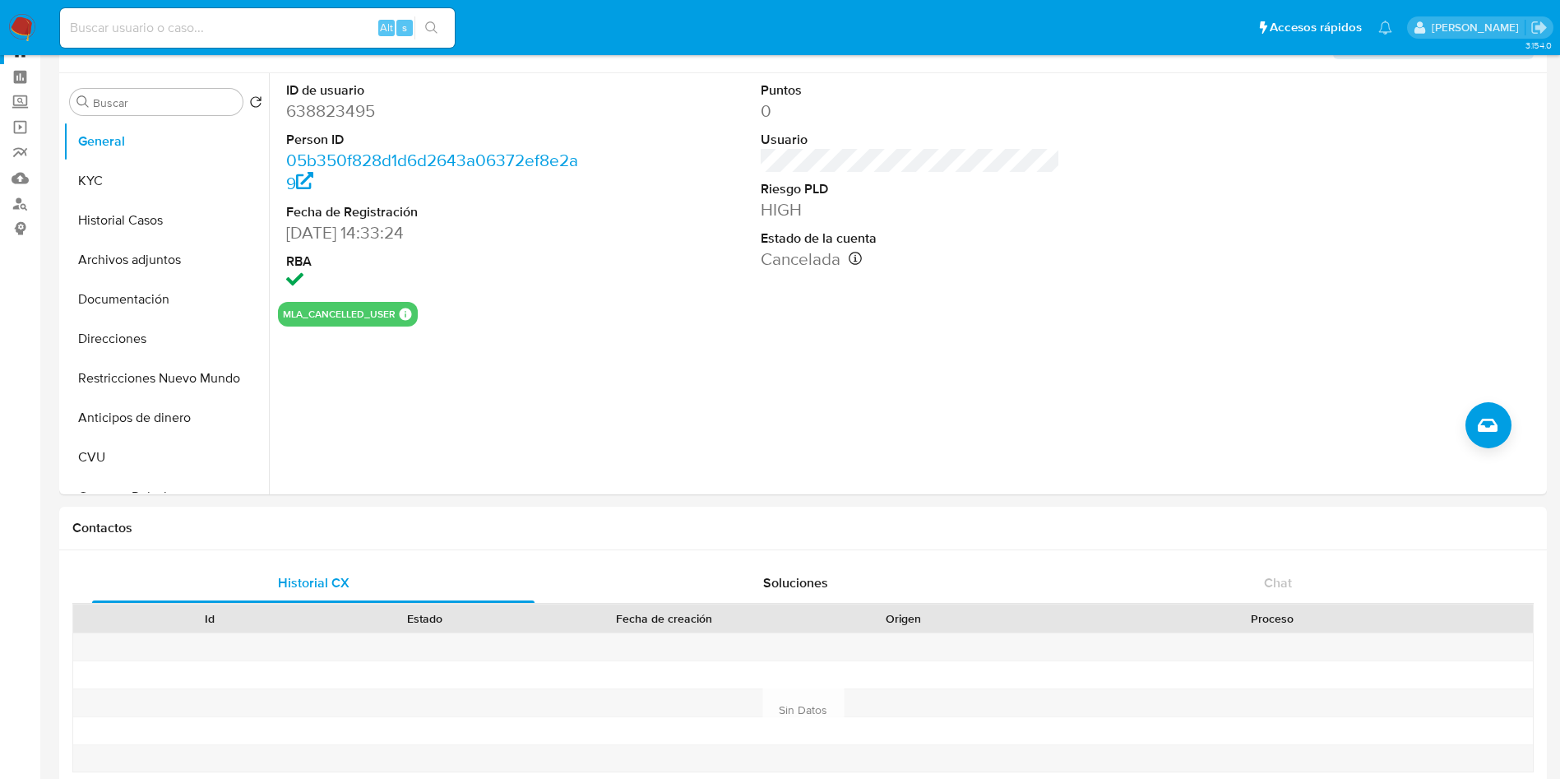
click at [164, 392] on button "Restricciones Nuevo Mundo" at bounding box center [159, 378] width 192 height 39
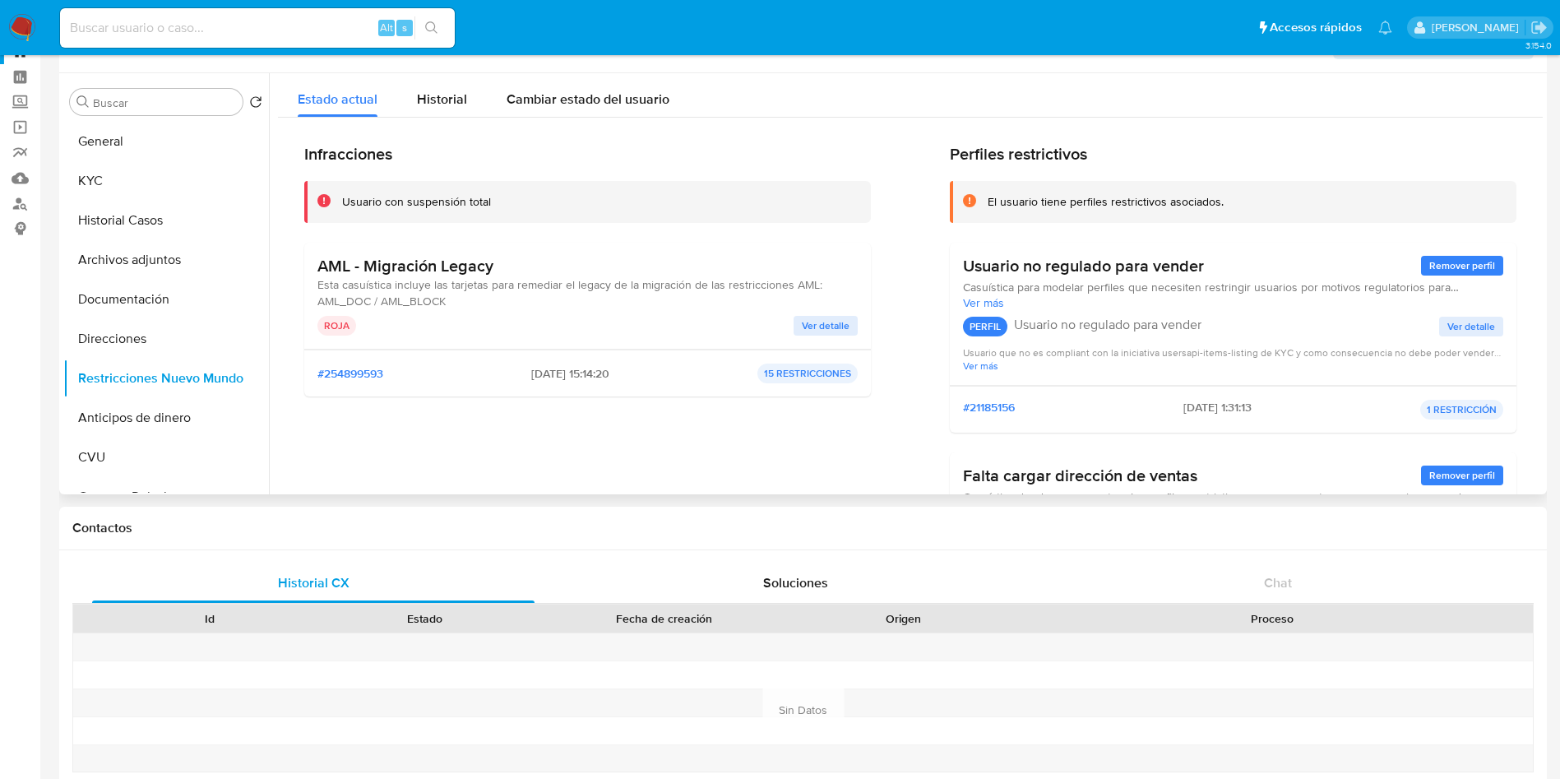
click at [136, 146] on button "General" at bounding box center [159, 141] width 192 height 39
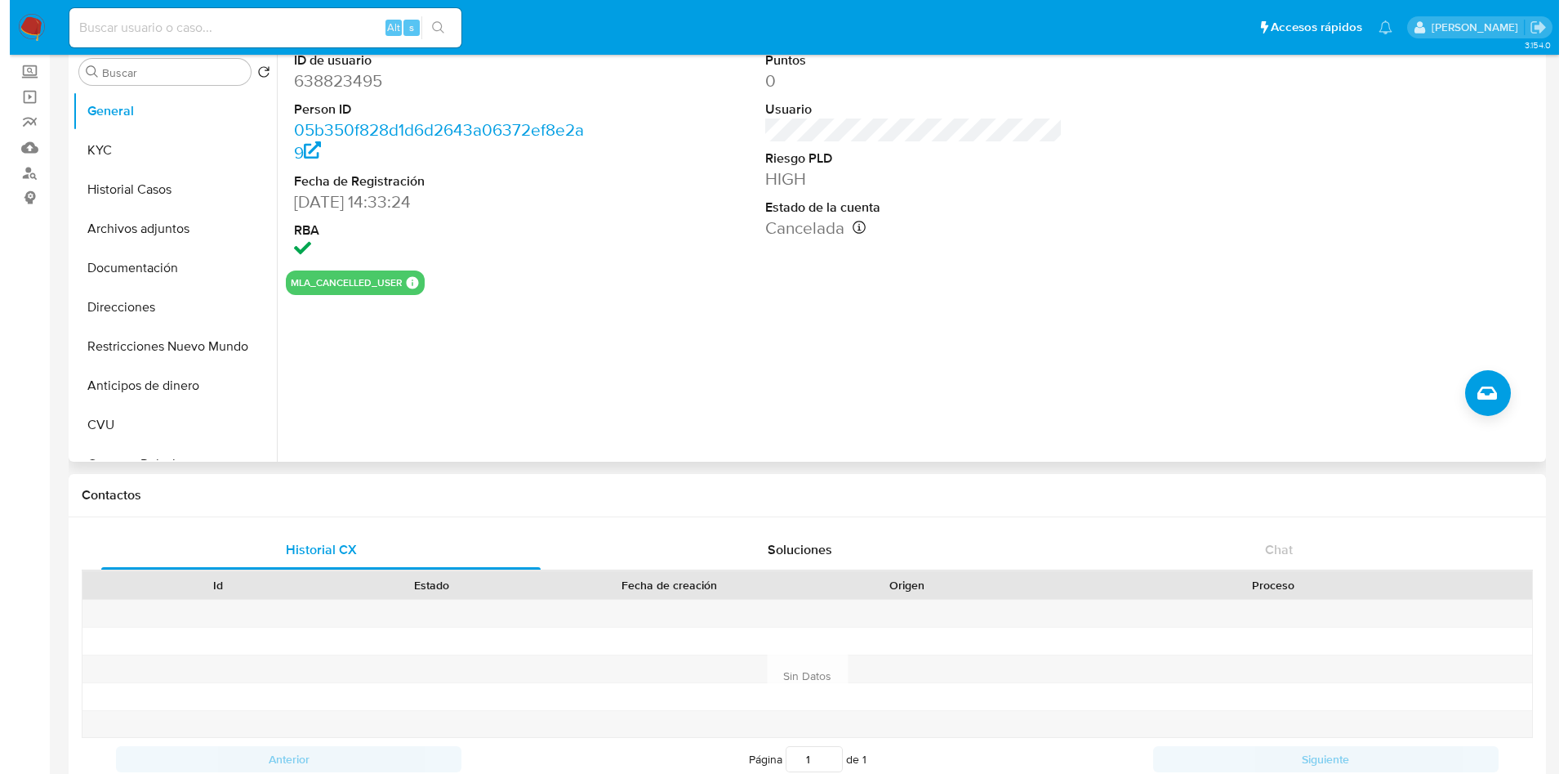
scroll to position [0, 0]
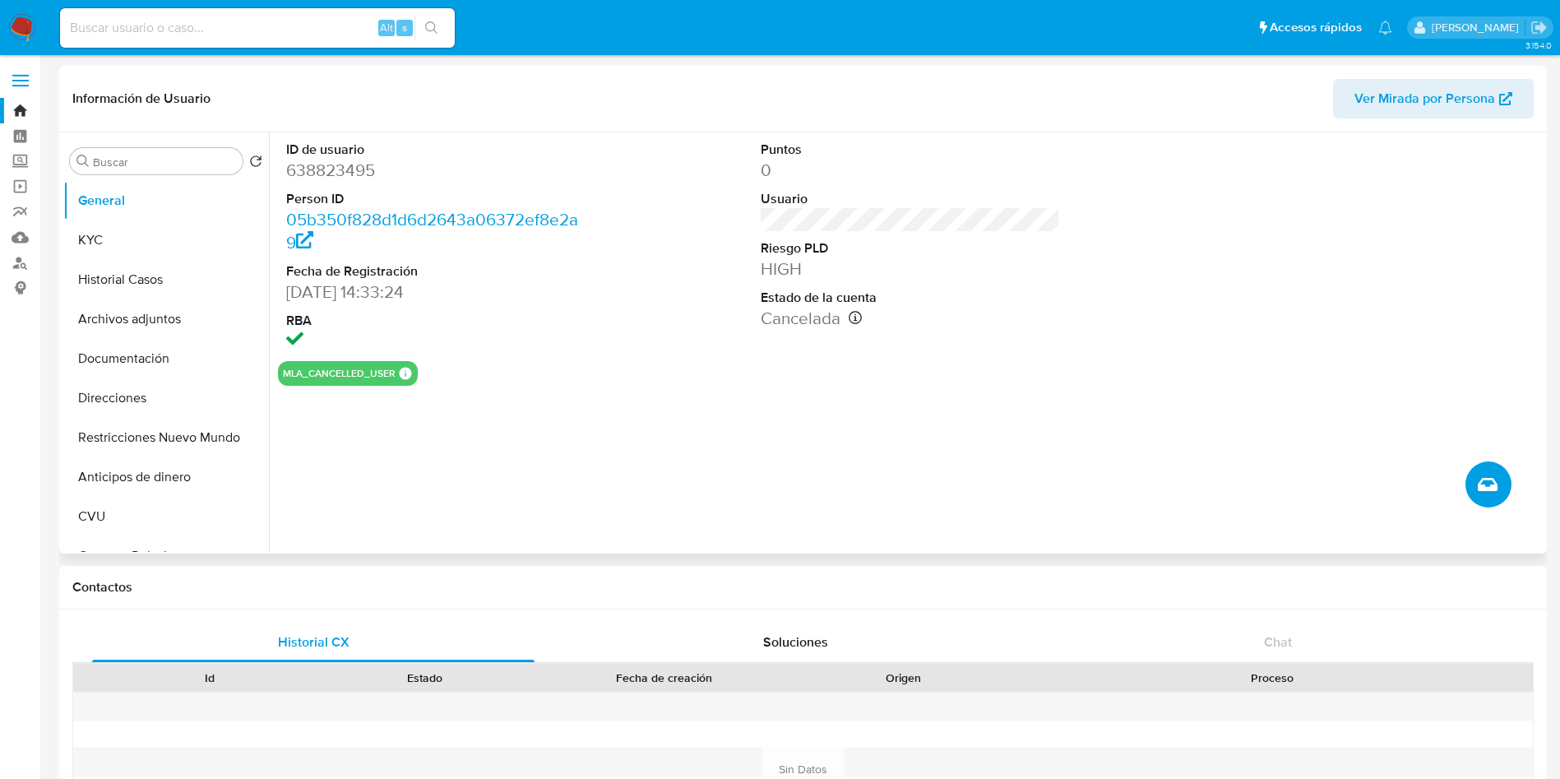
click at [1498, 484] on button "Crear caso manual" at bounding box center [1488, 484] width 46 height 46
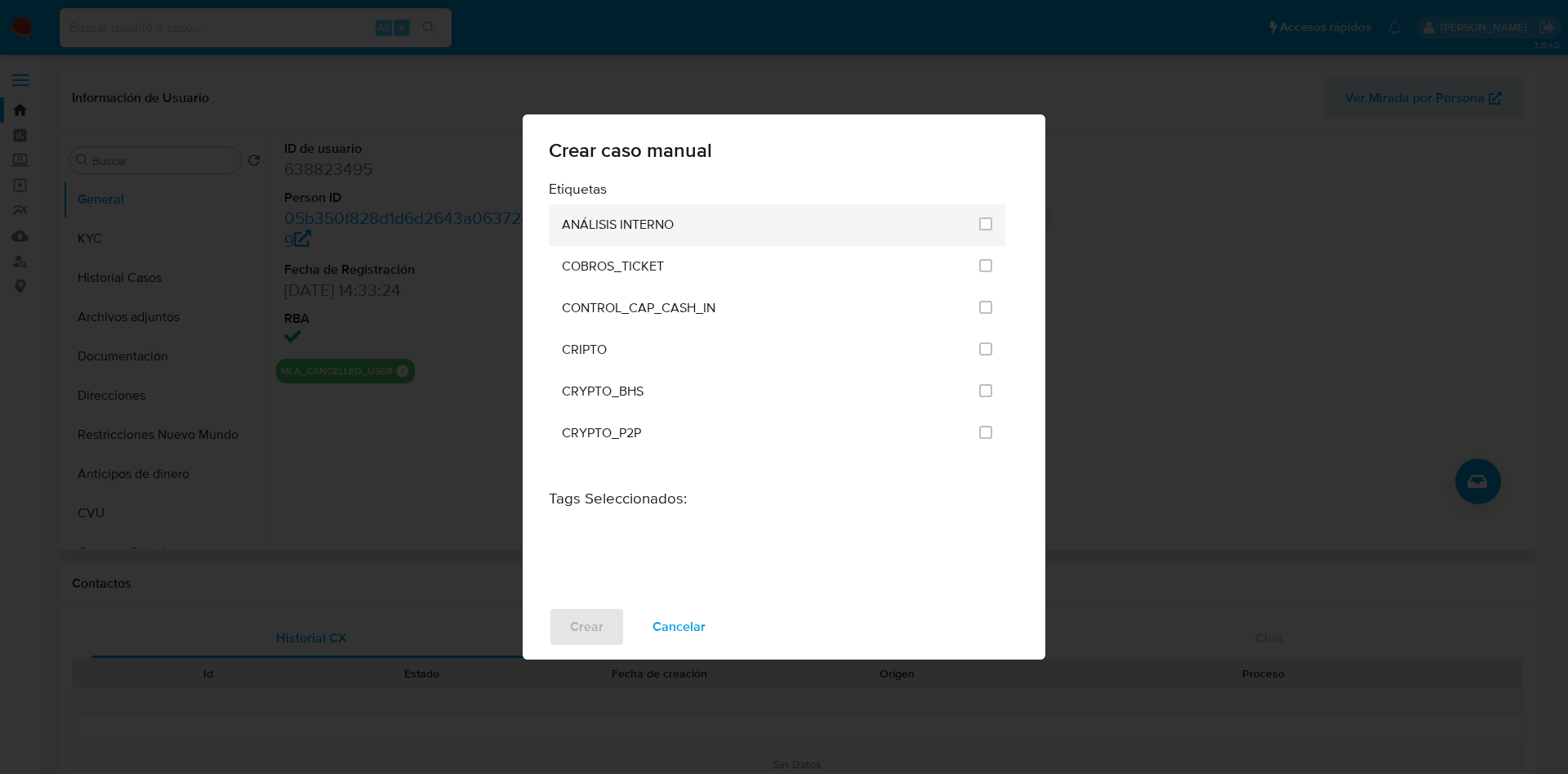
scroll to position [3223, 0]
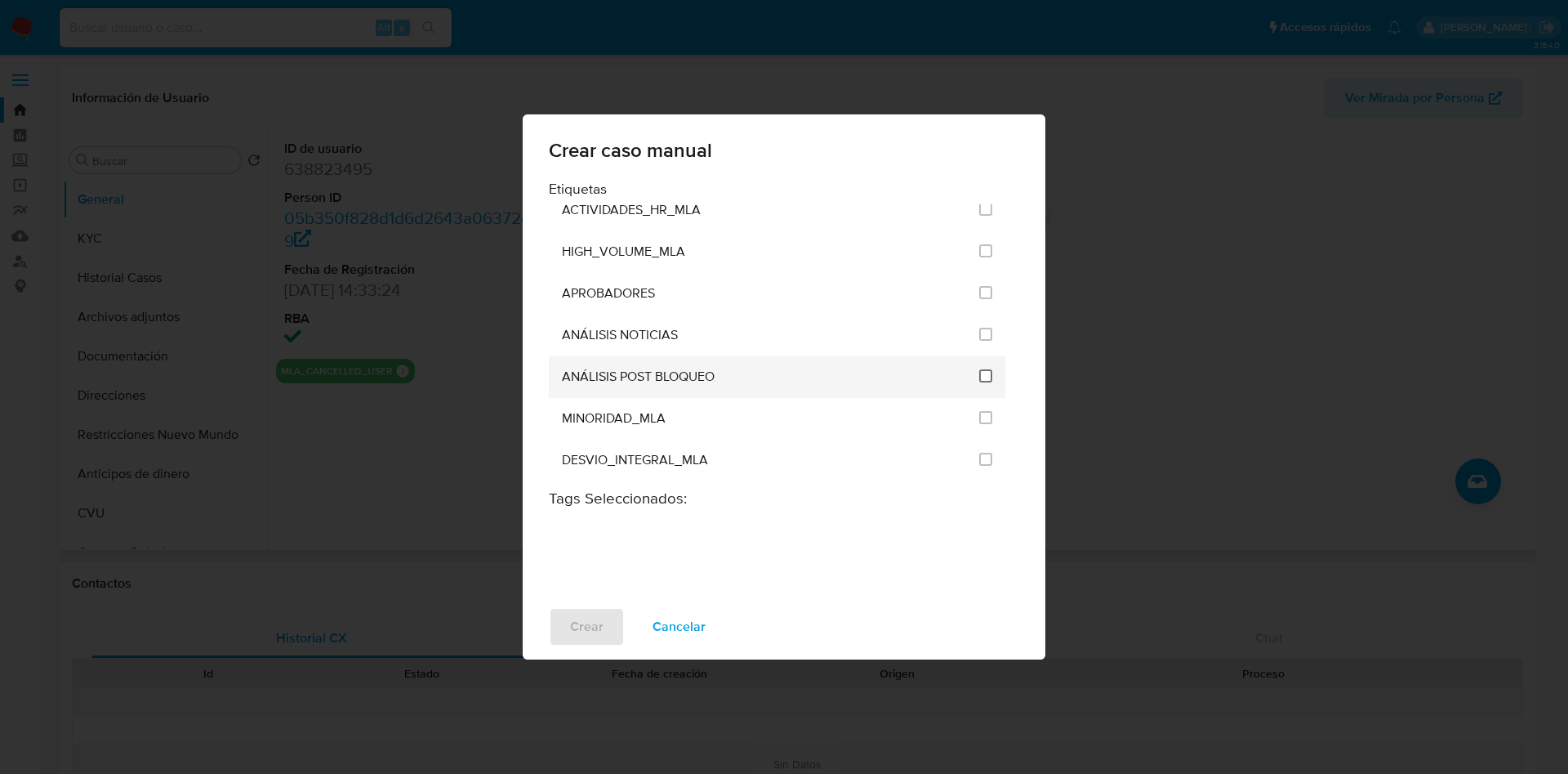
click at [980, 375] on input "3249" at bounding box center [985, 376] width 13 height 13
checkbox input "true"
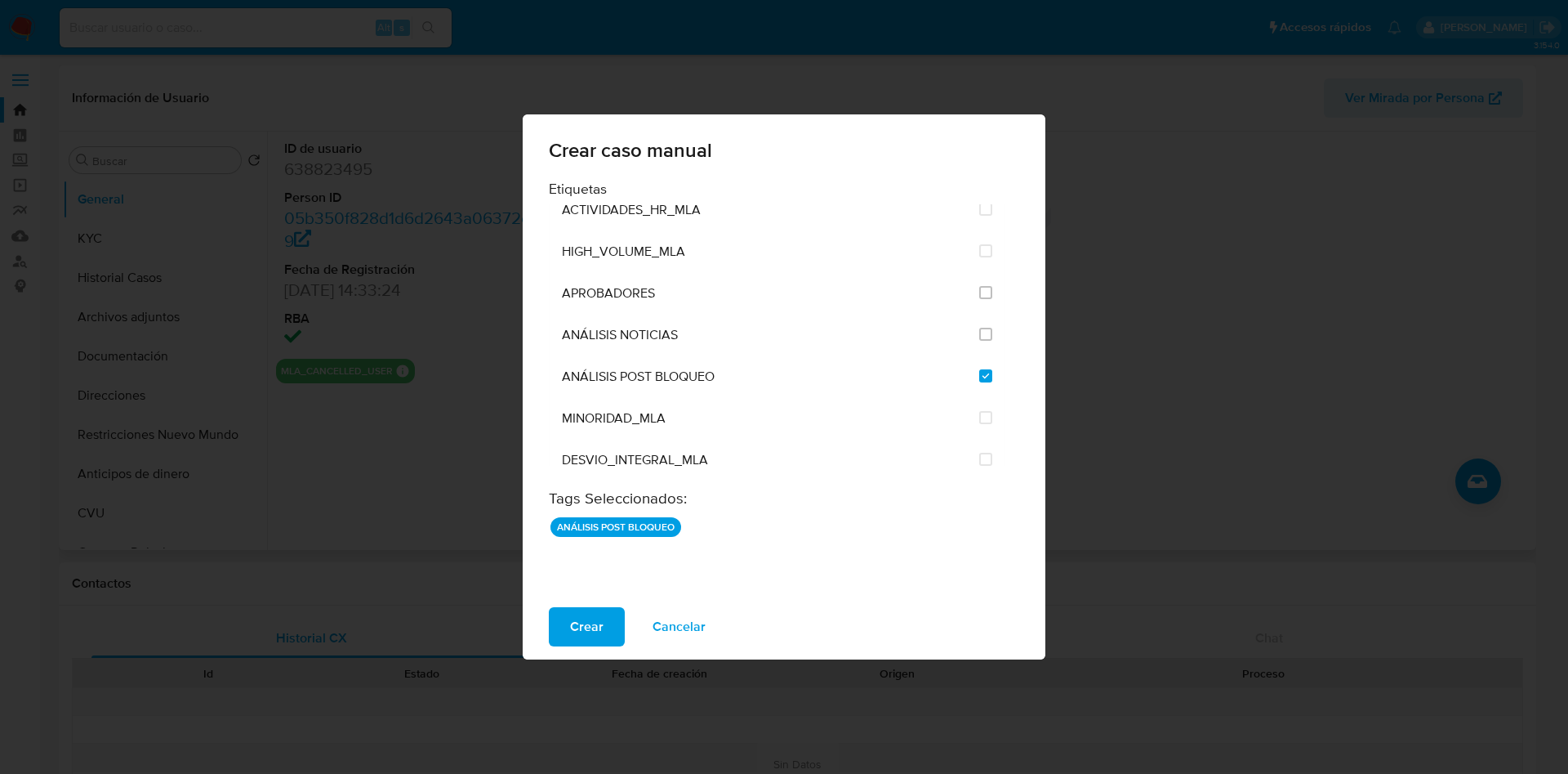
click at [600, 623] on span "Crear" at bounding box center [587, 627] width 34 height 36
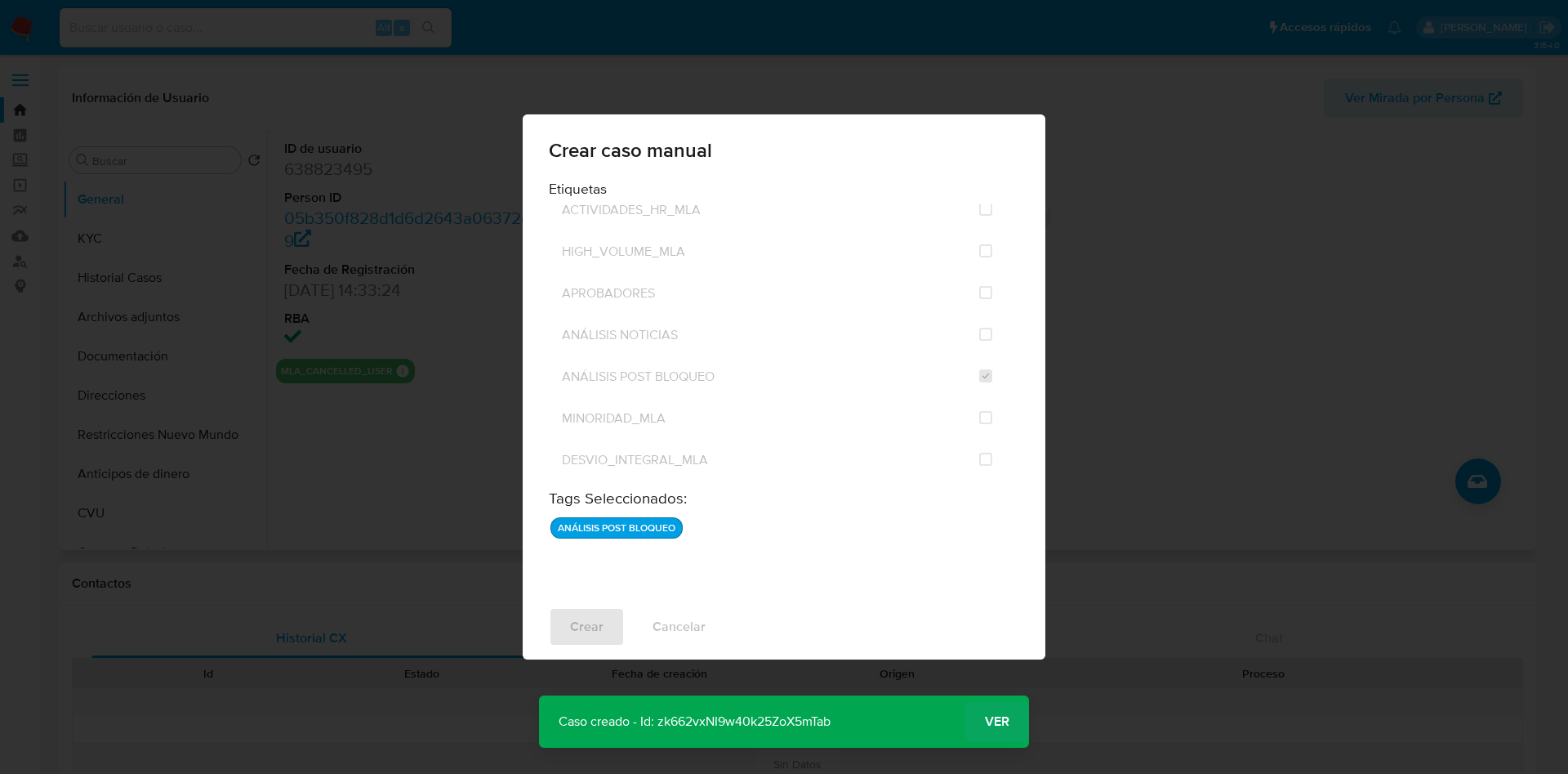
click at [998, 721] on span "Ver" at bounding box center [997, 721] width 25 height 0
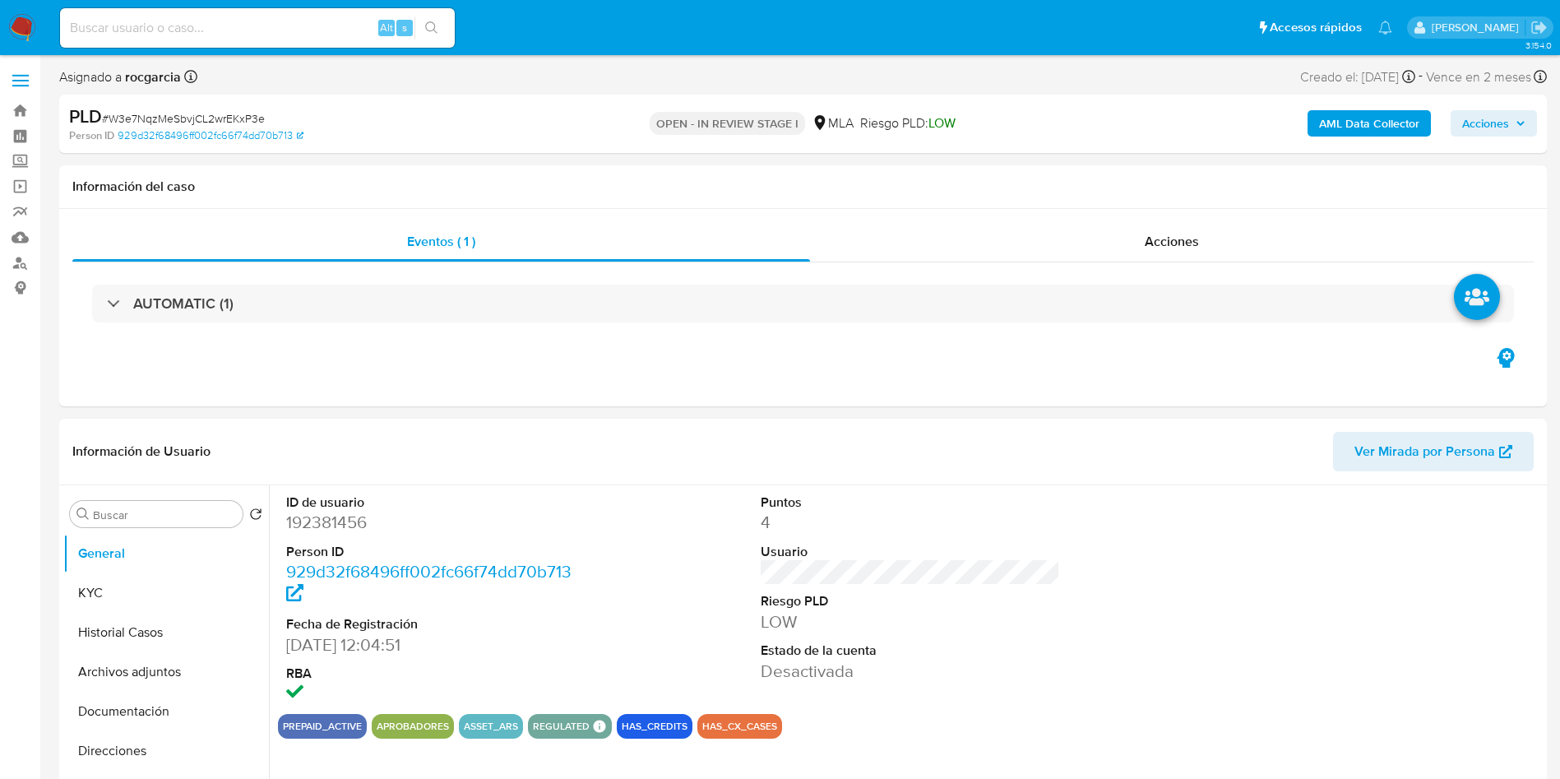
select select "10"
click at [96, 660] on button "Archivos adjuntos" at bounding box center [159, 671] width 192 height 39
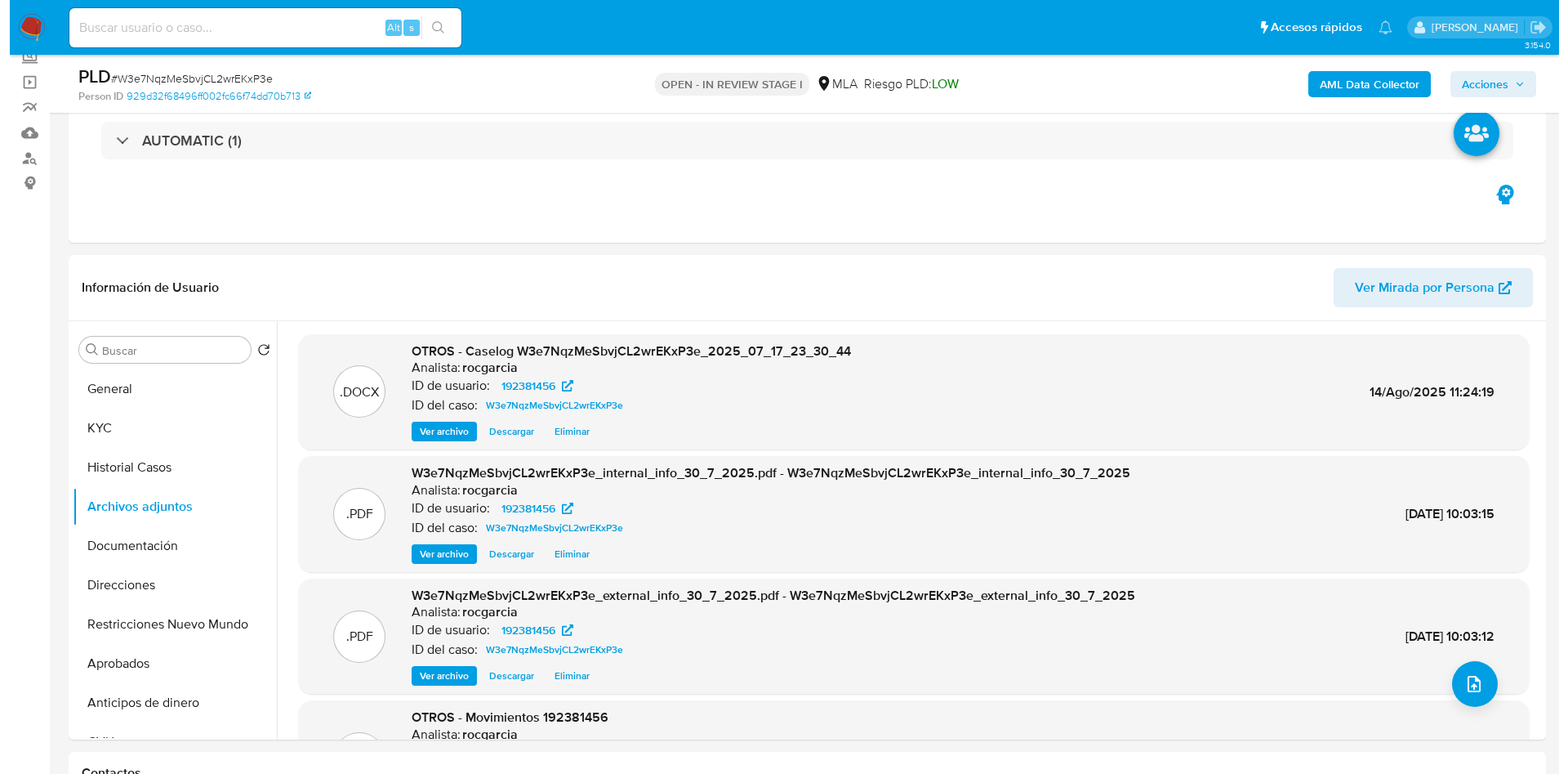
scroll to position [122, 0]
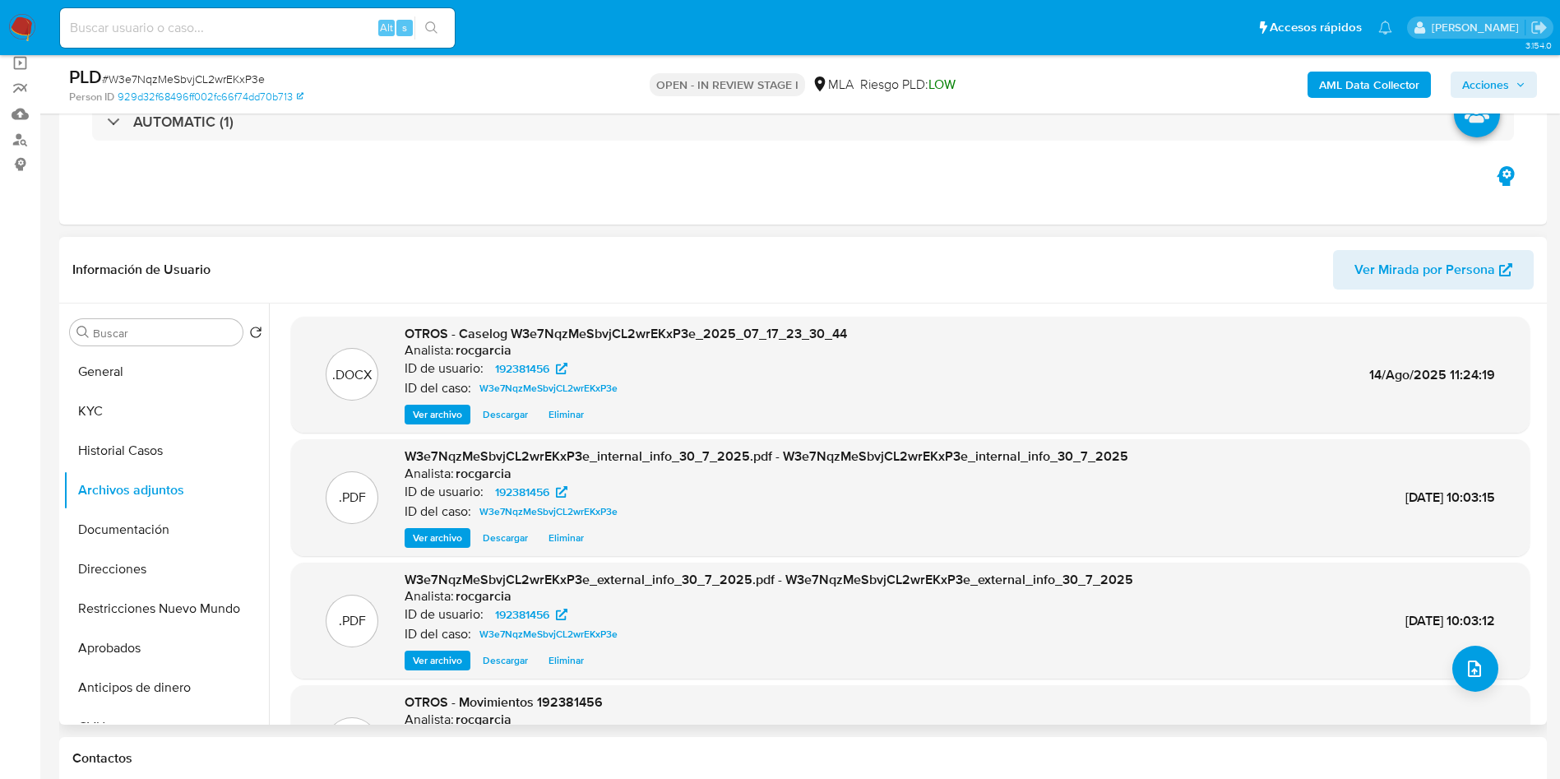
click at [570, 421] on span "Eliminar" at bounding box center [566, 414] width 35 height 16
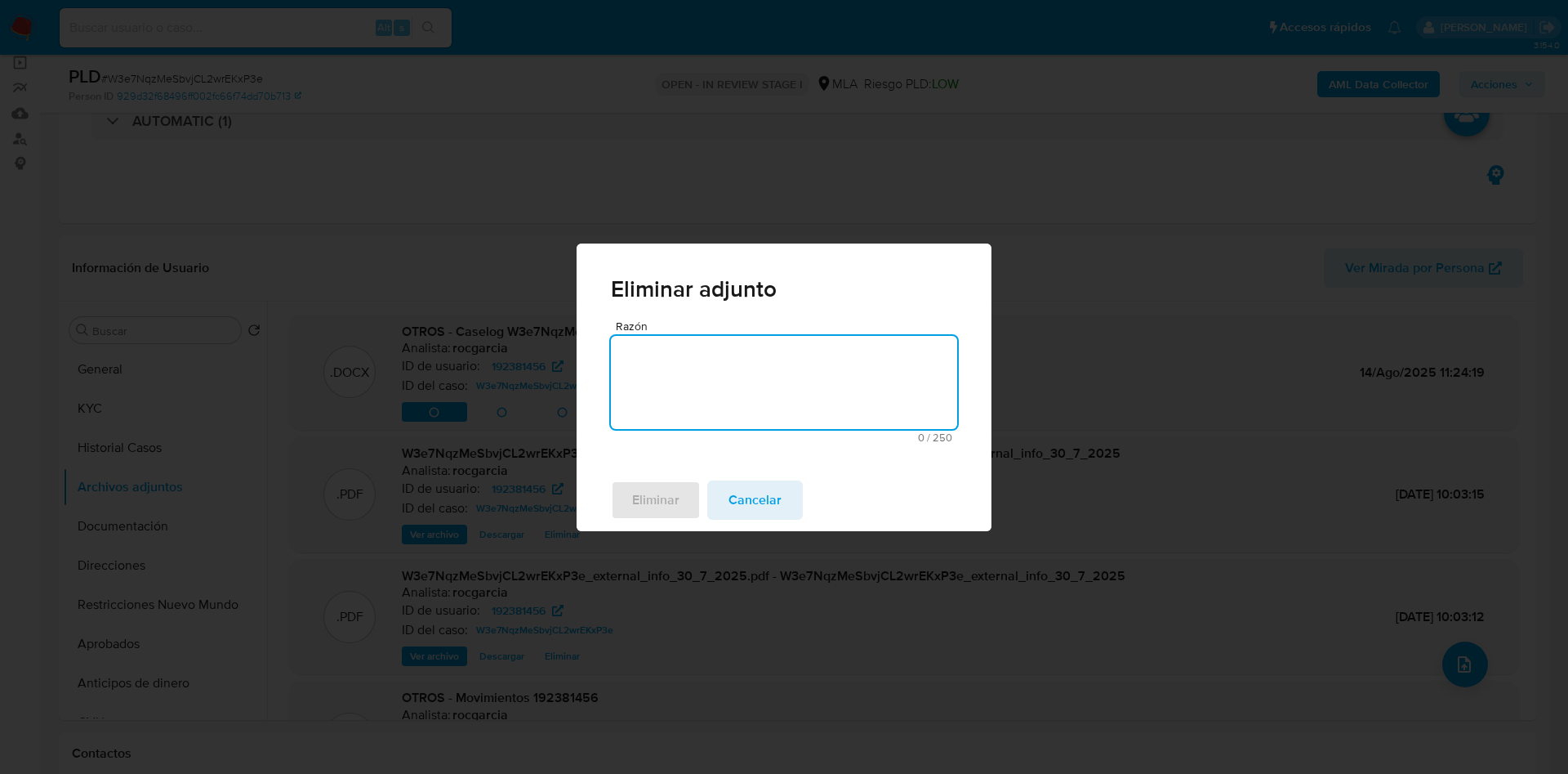
click at [719, 397] on textarea "Razón" at bounding box center [784, 383] width 347 height 93
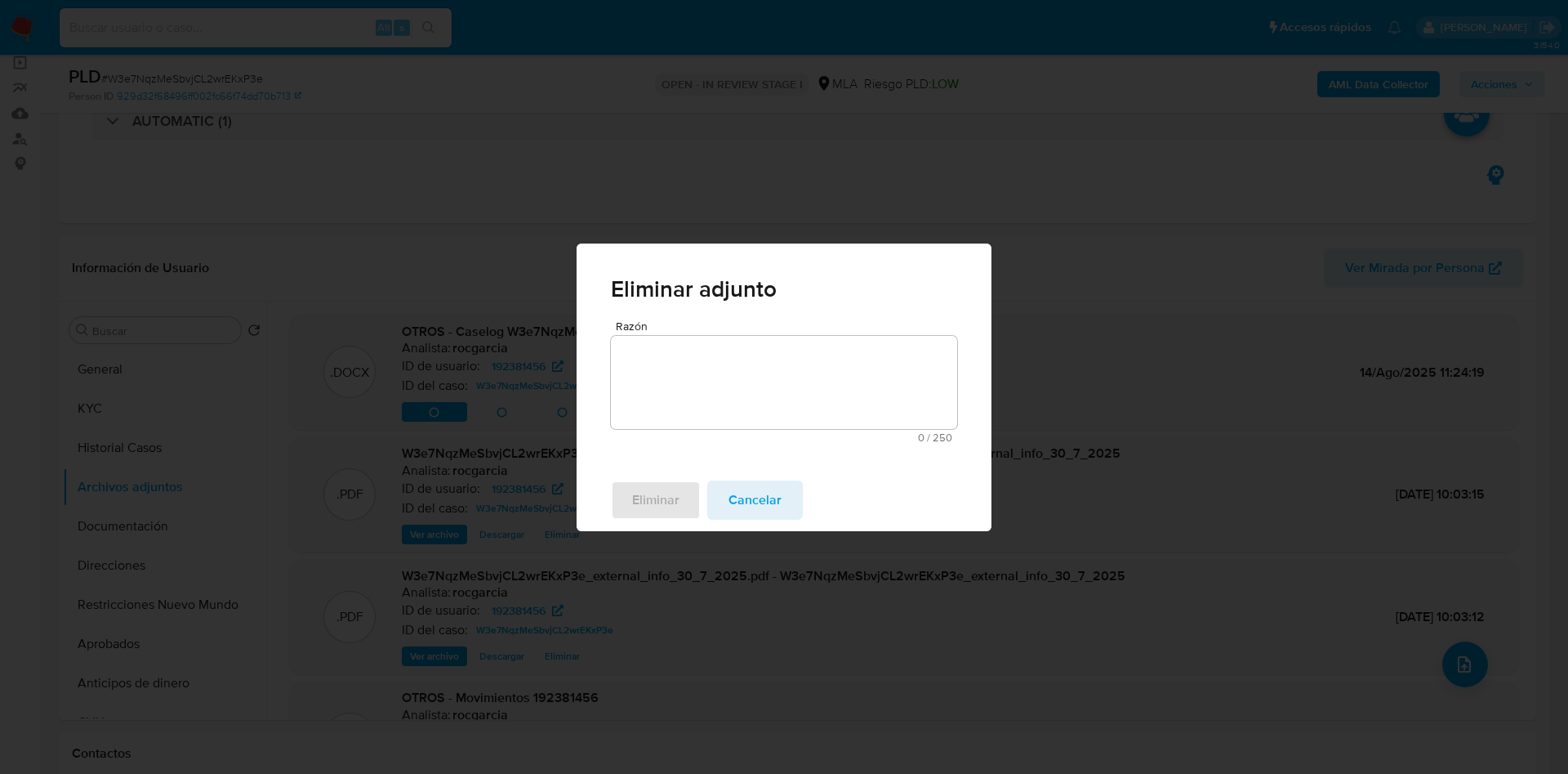
click at [779, 499] on span "Cancelar" at bounding box center [755, 500] width 53 height 36
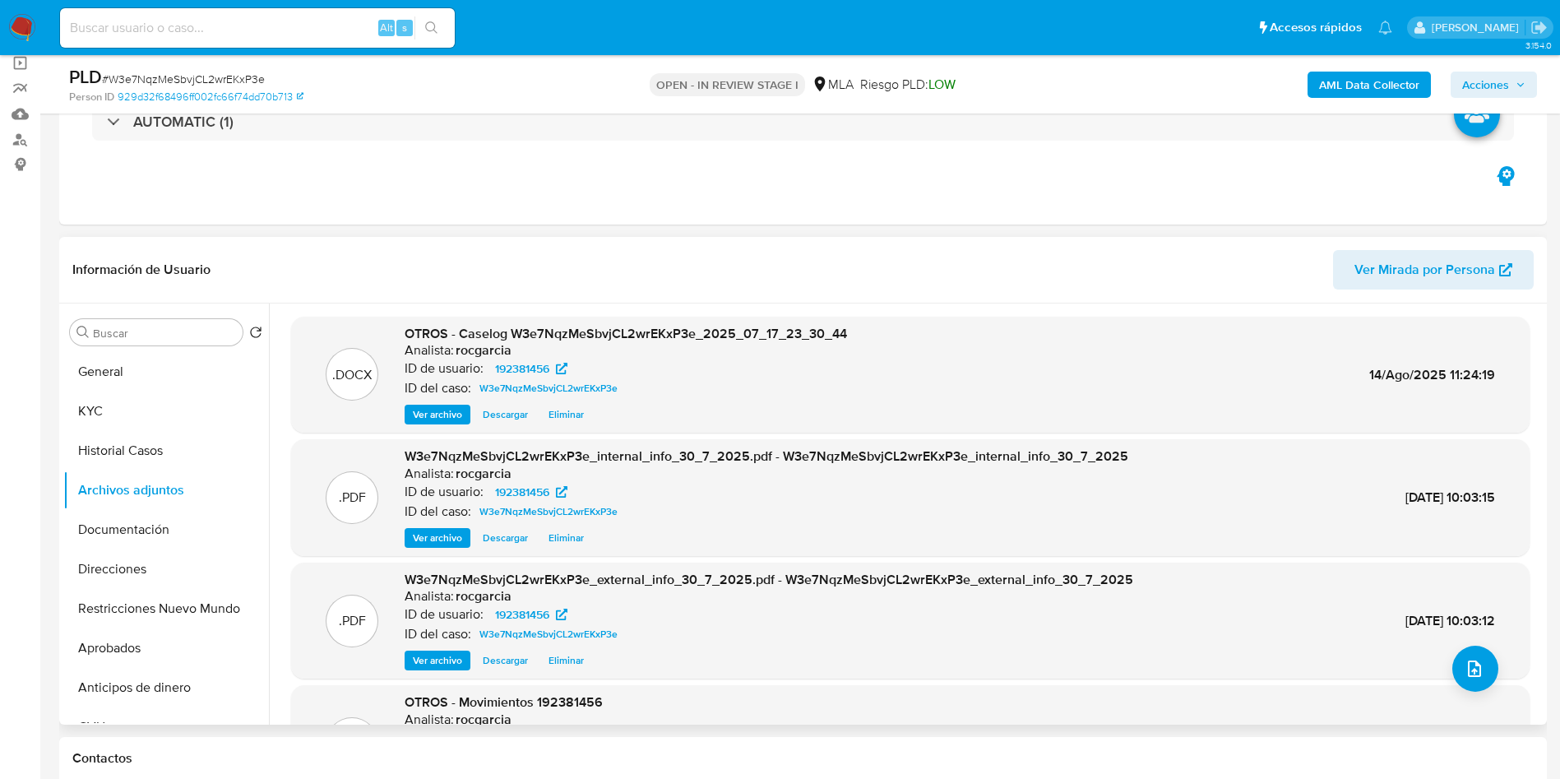
click at [576, 418] on span "Eliminar" at bounding box center [566, 414] width 35 height 16
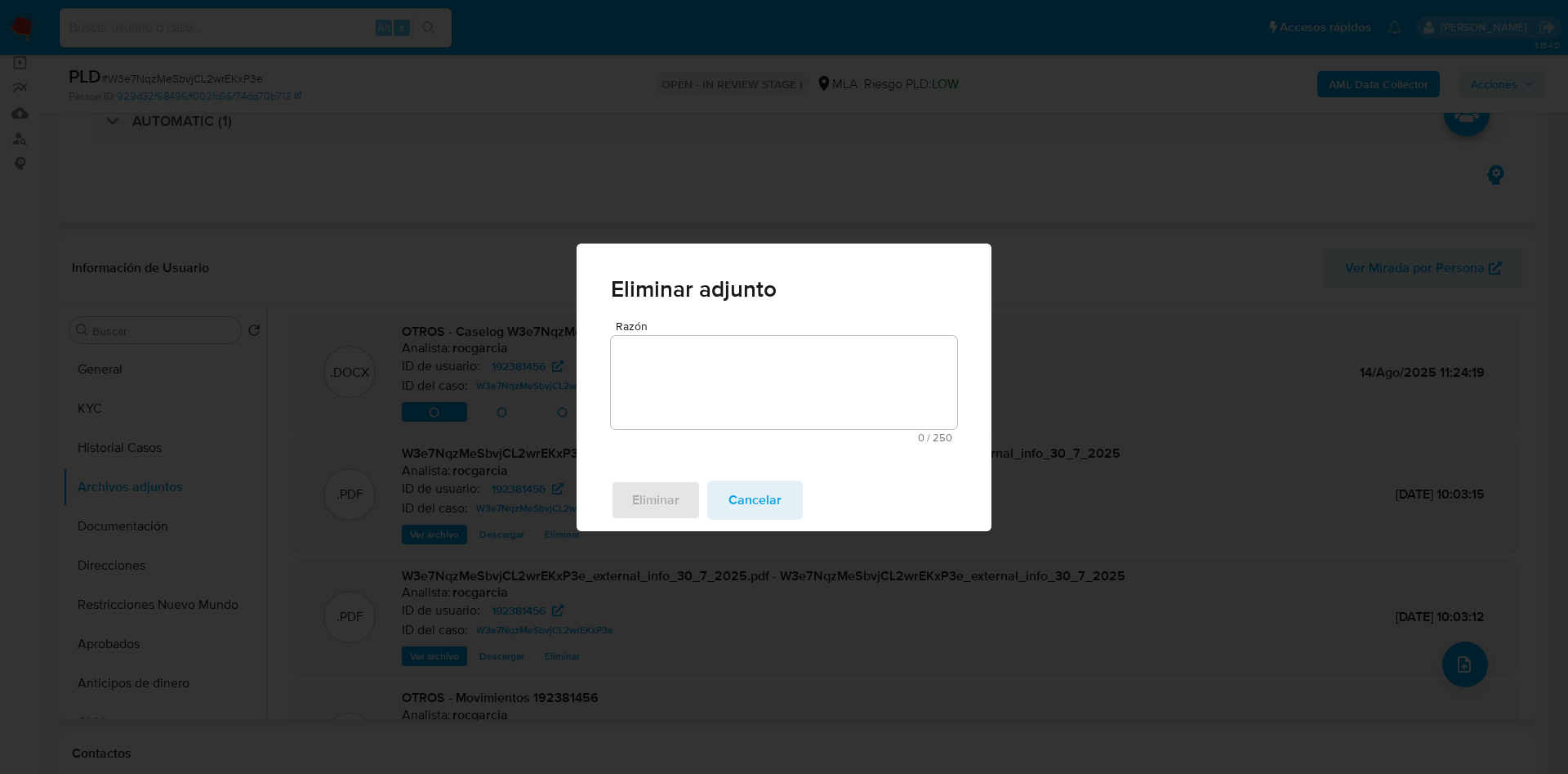
click at [710, 409] on textarea "Razón" at bounding box center [784, 383] width 347 height 93
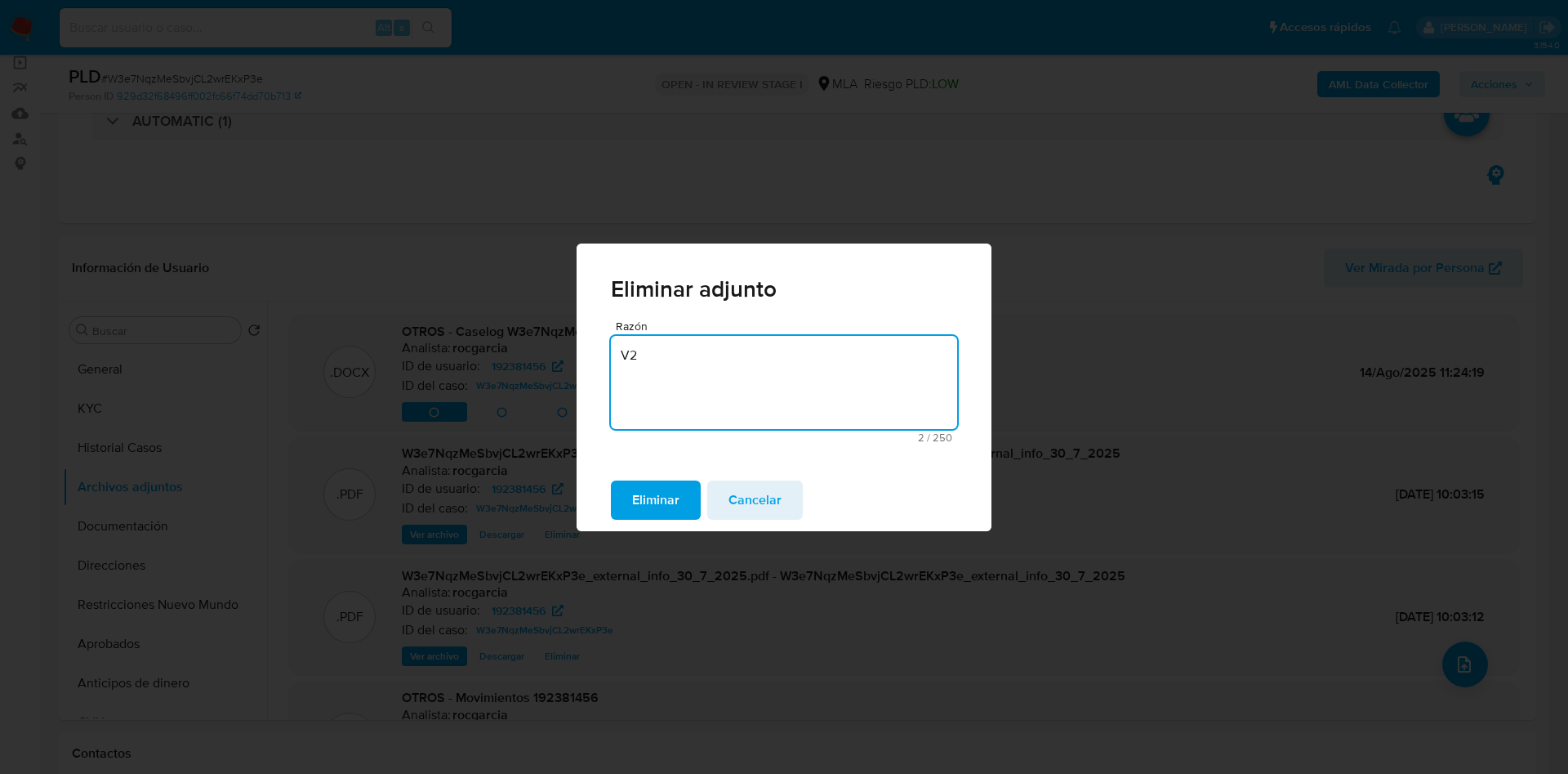
type textarea "V"
type textarea "SUBIR V2"
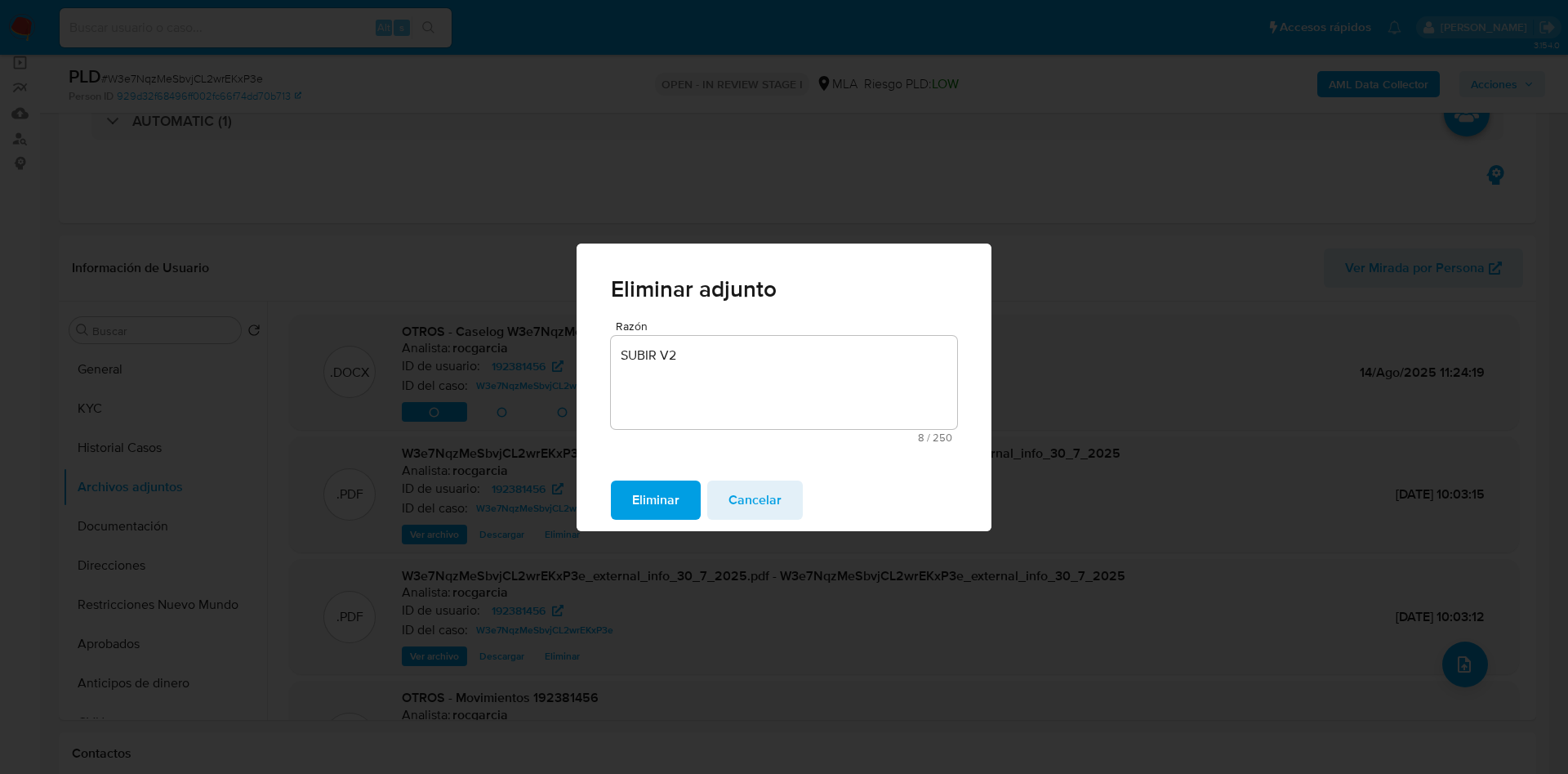
click at [648, 482] on span "Eliminar" at bounding box center [656, 500] width 48 height 36
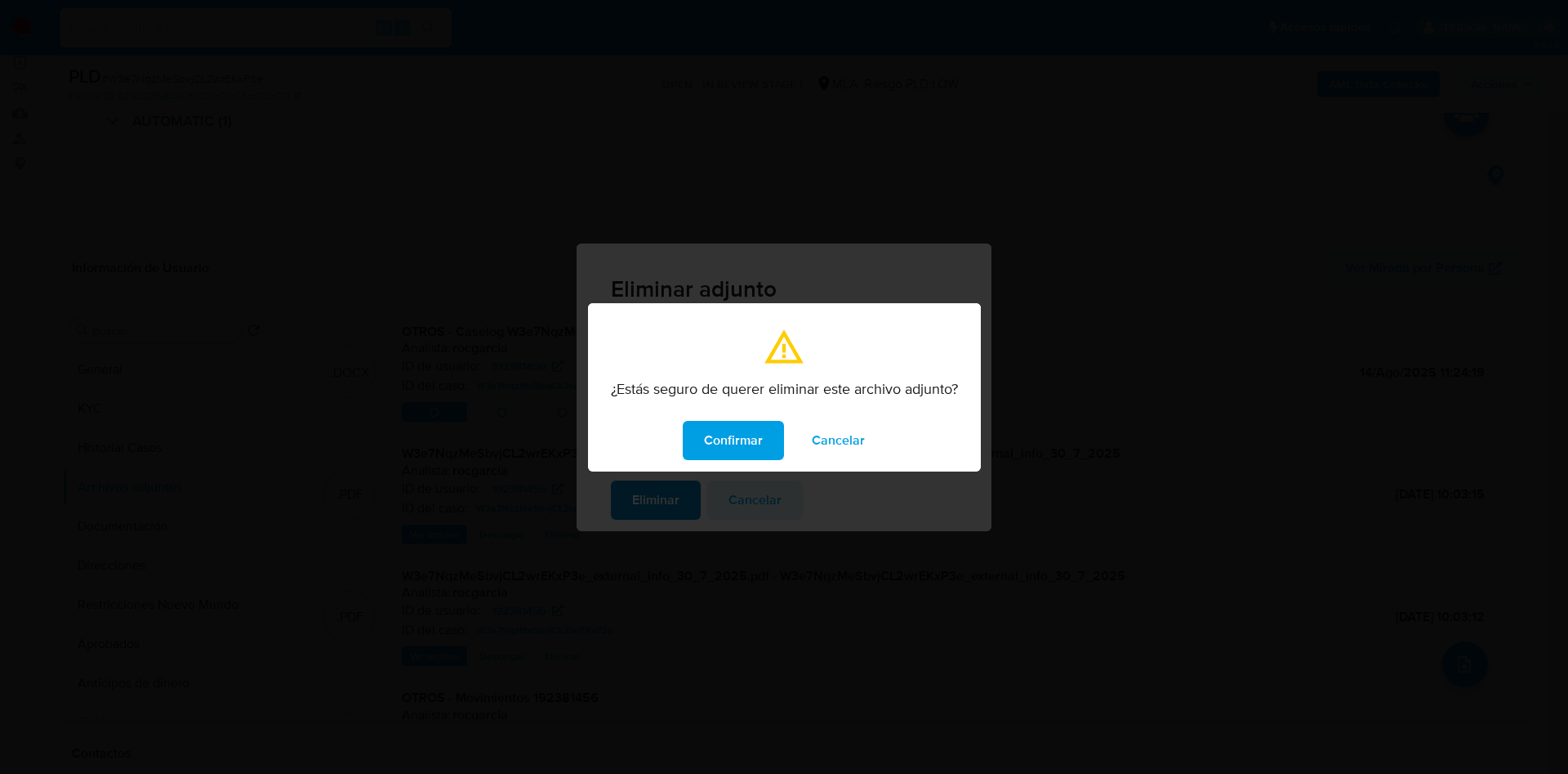
click at [650, 499] on div "¿Estás seguro de querer eliminar este archivo adjunto? Confirmar Cancelar" at bounding box center [784, 387] width 1568 height 774
click at [706, 440] on span "Confirmar" at bounding box center [733, 440] width 59 height 36
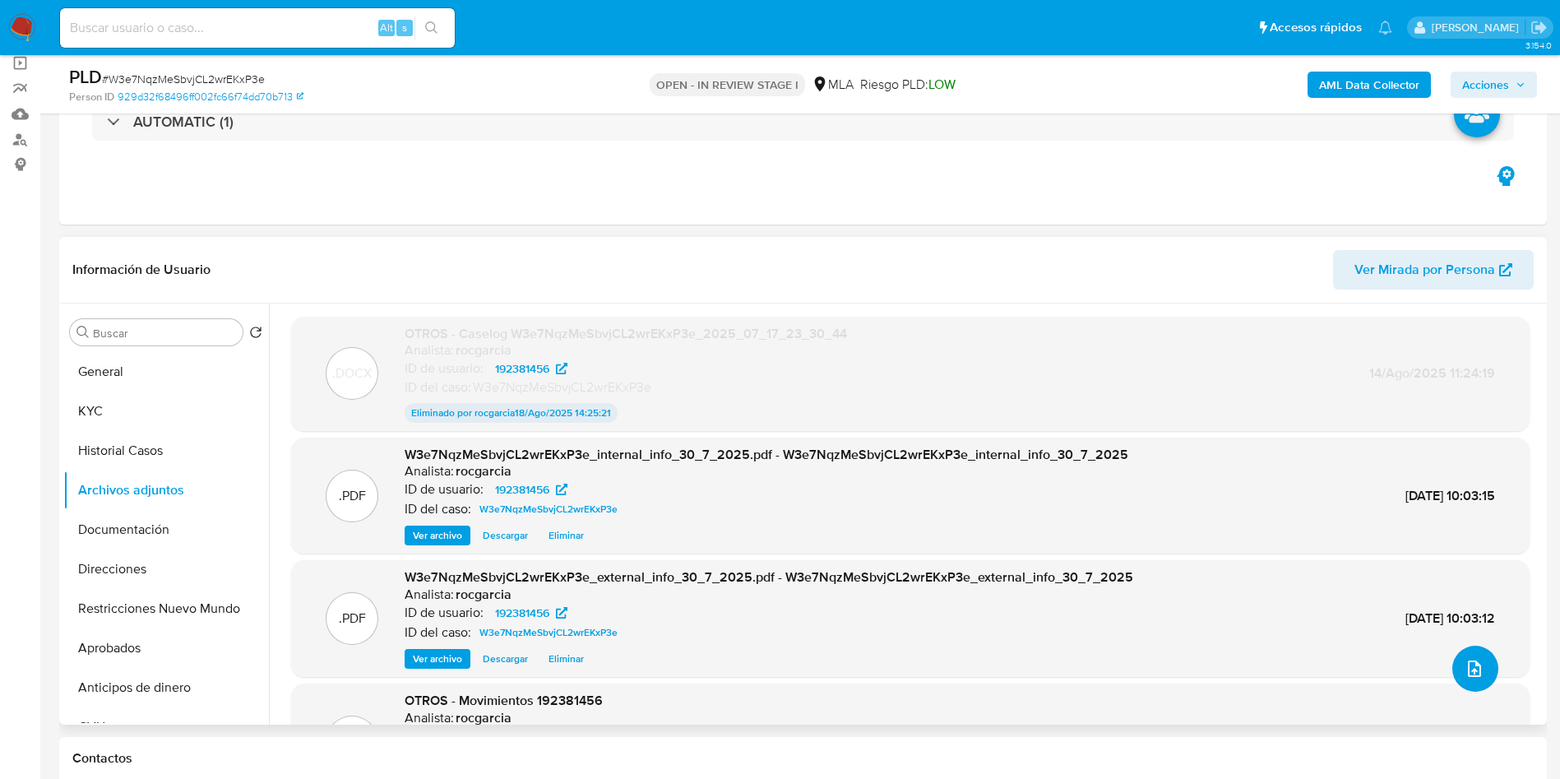
click at [1468, 676] on icon "upload-file" at bounding box center [1474, 668] width 13 height 16
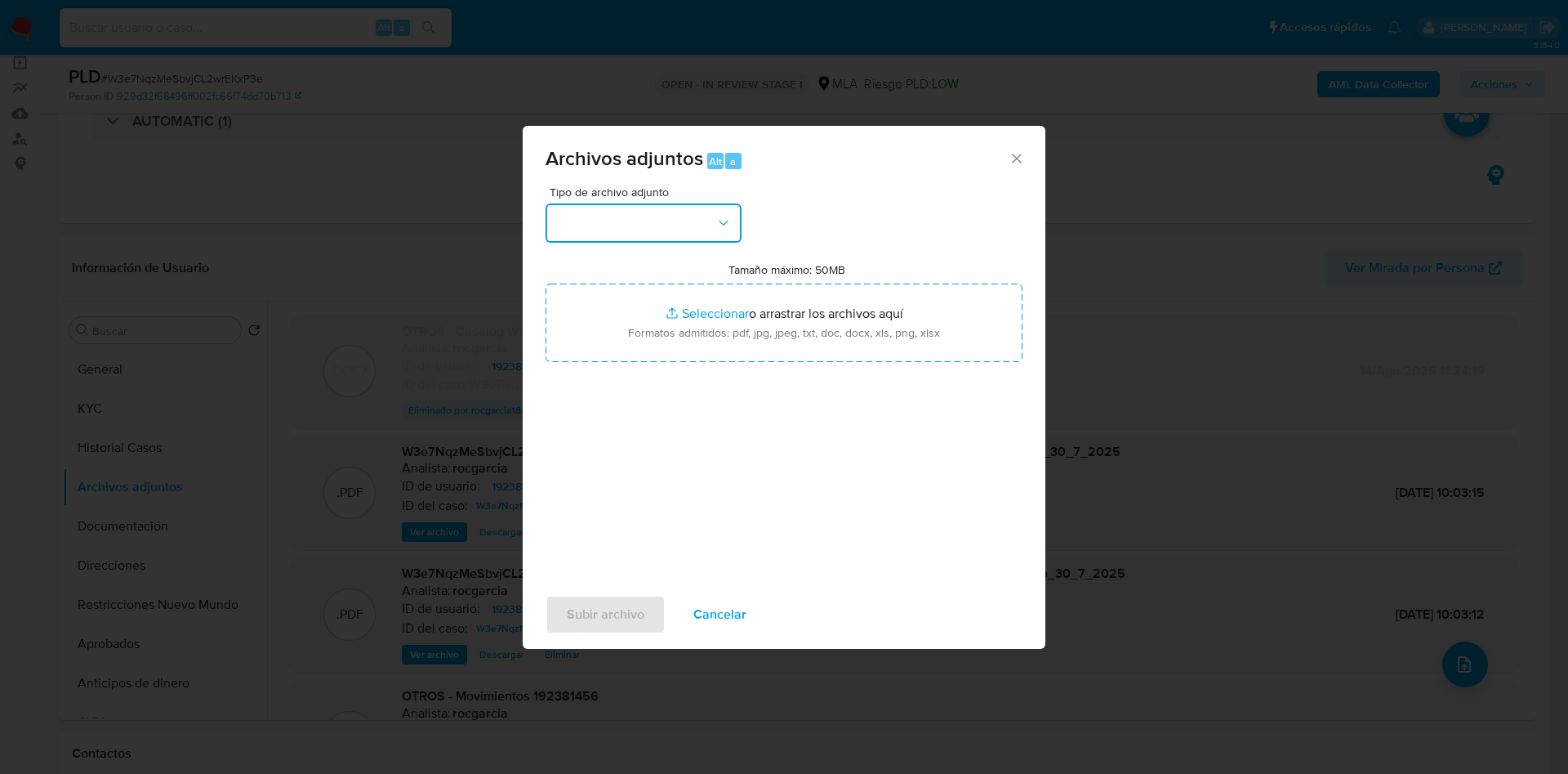
click at [606, 232] on button "button" at bounding box center [642, 223] width 196 height 39
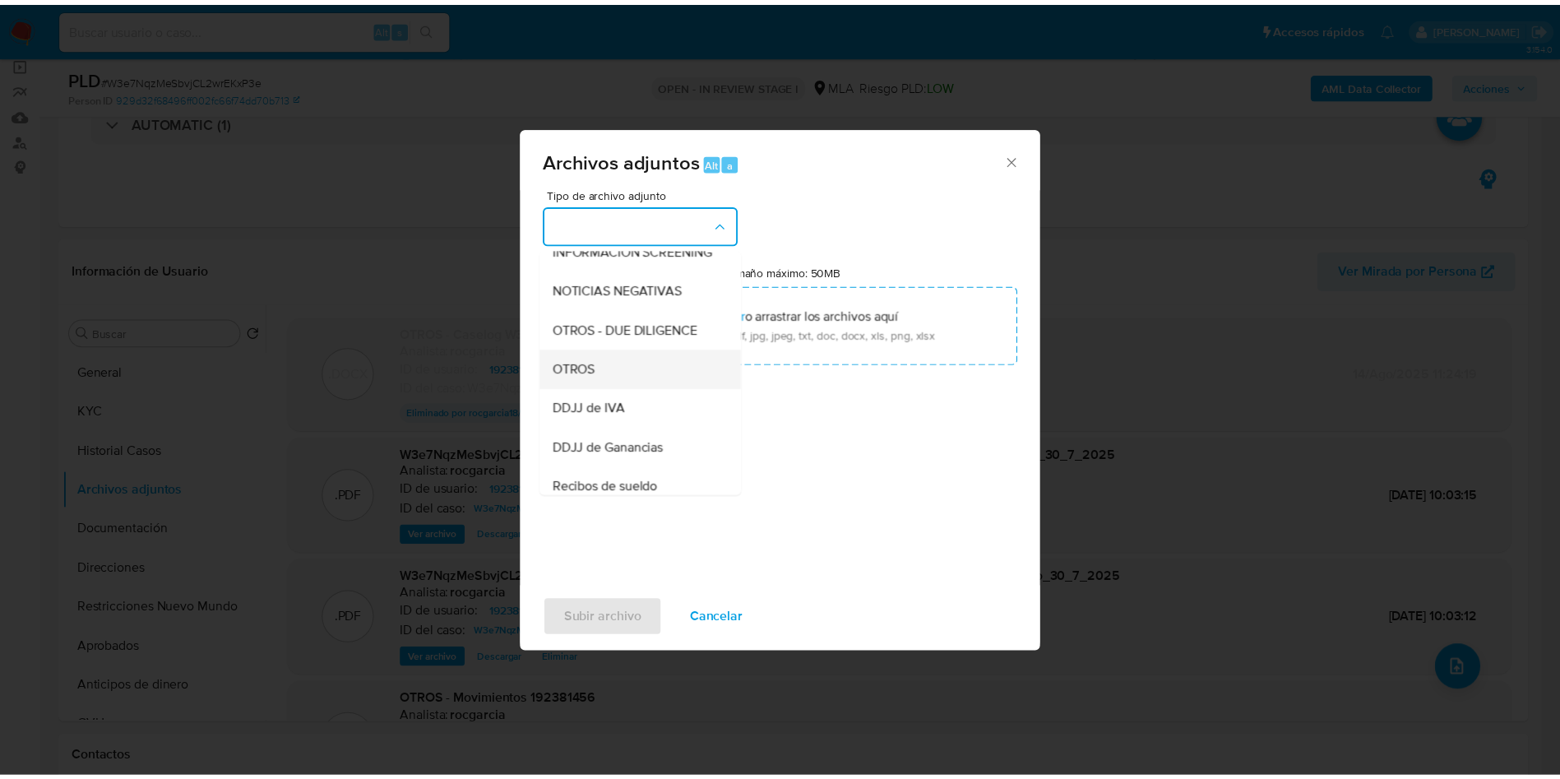
scroll to position [247, 0]
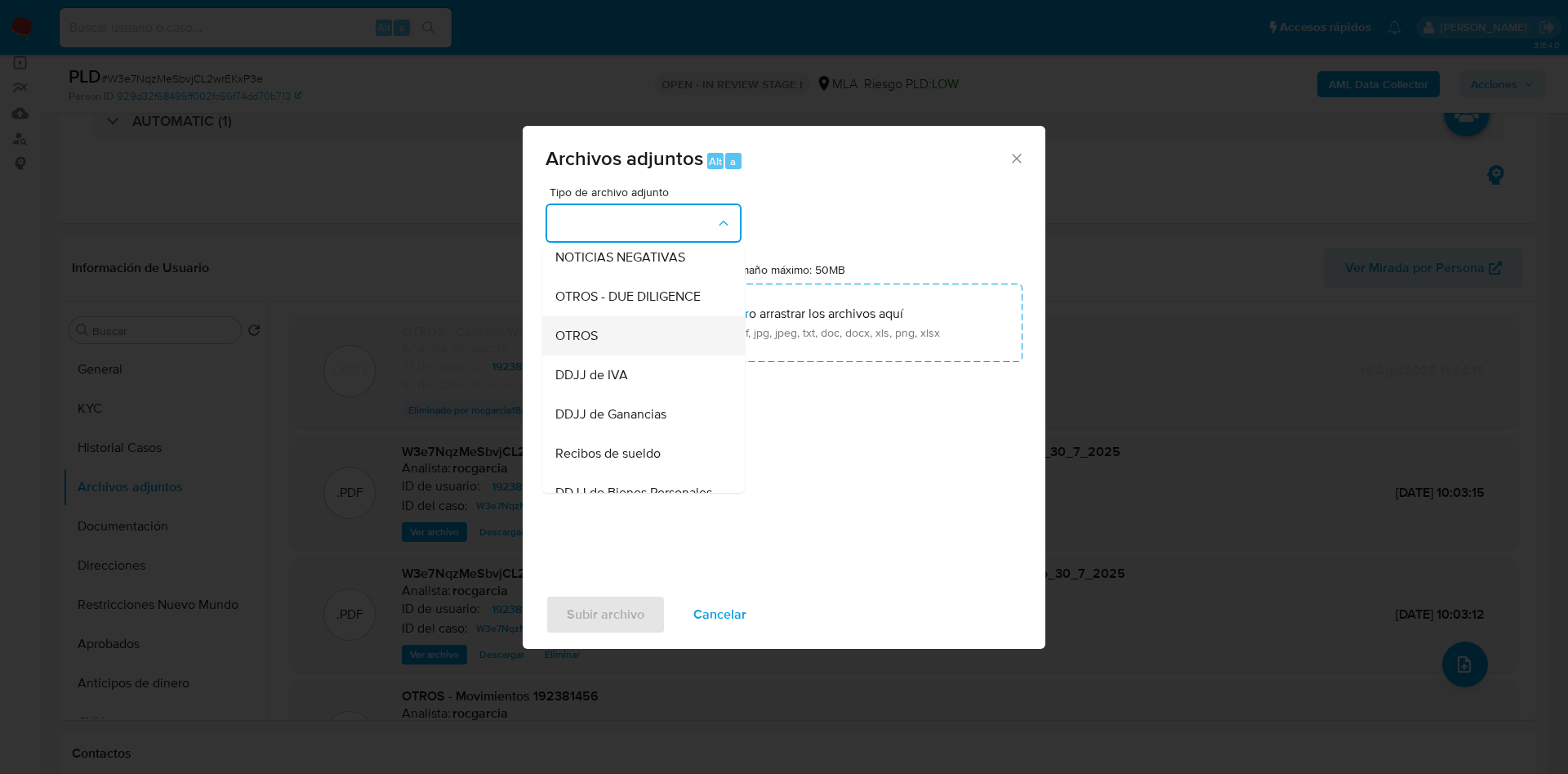
click at [614, 355] on div "OTROS" at bounding box center [639, 335] width 167 height 39
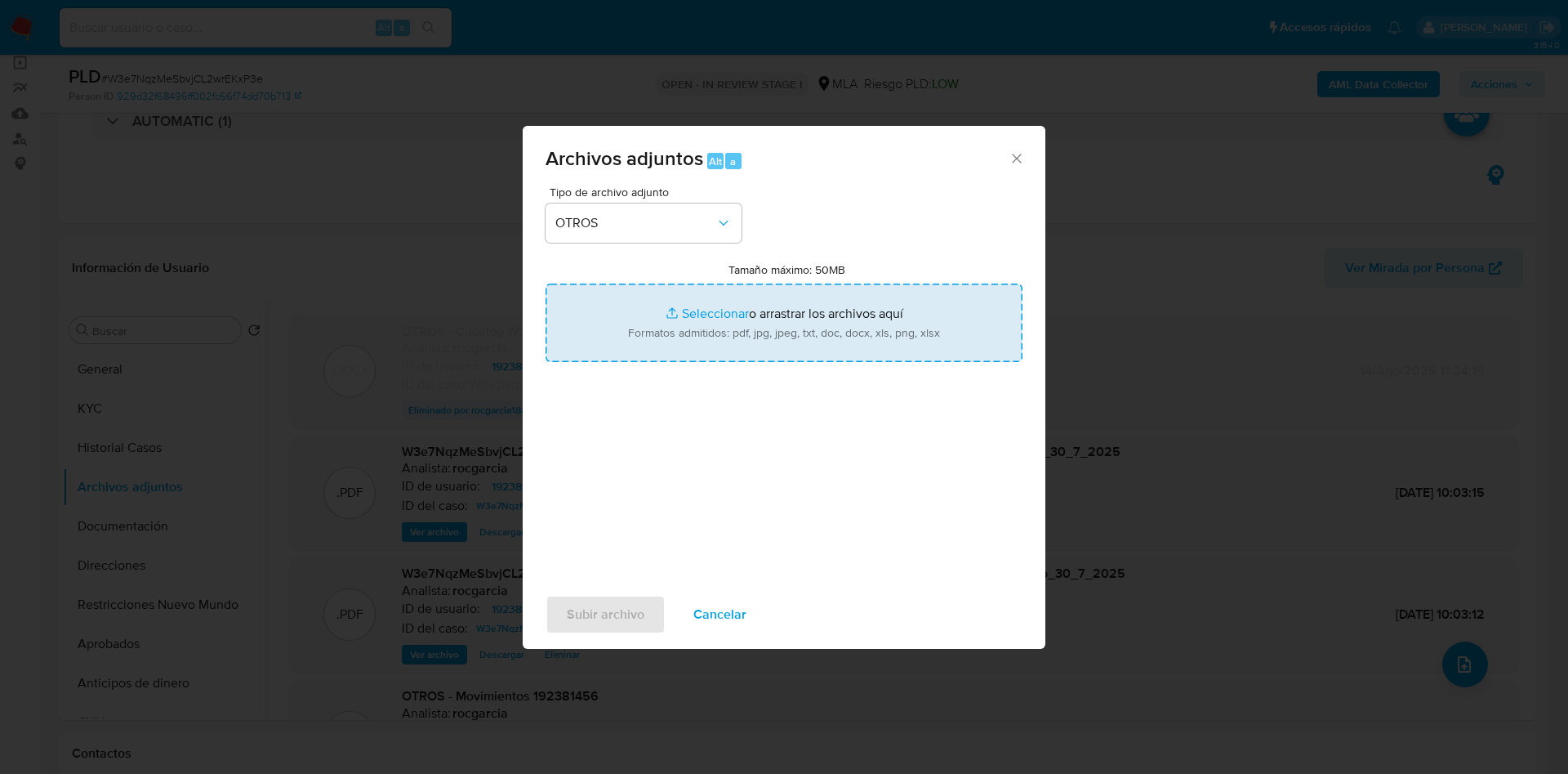
click at [704, 314] on input "Tamaño máximo: 50MB Seleccionar archivos" at bounding box center [784, 322] width 477 height 78
type input "C:\fakepath\IIBB 052025.pdf"
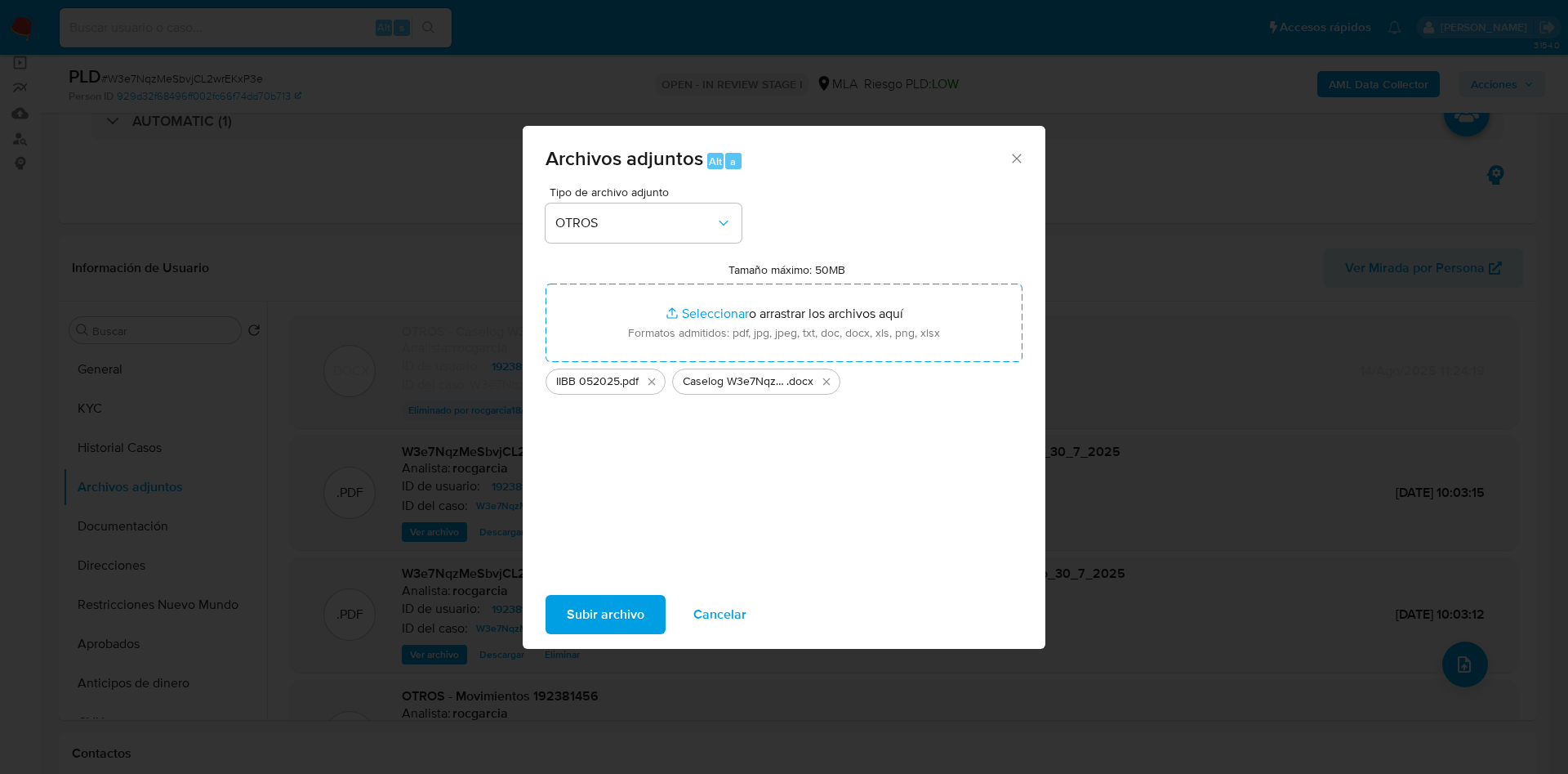
click at [591, 619] on span "Subir archivo" at bounding box center [606, 614] width 77 height 36
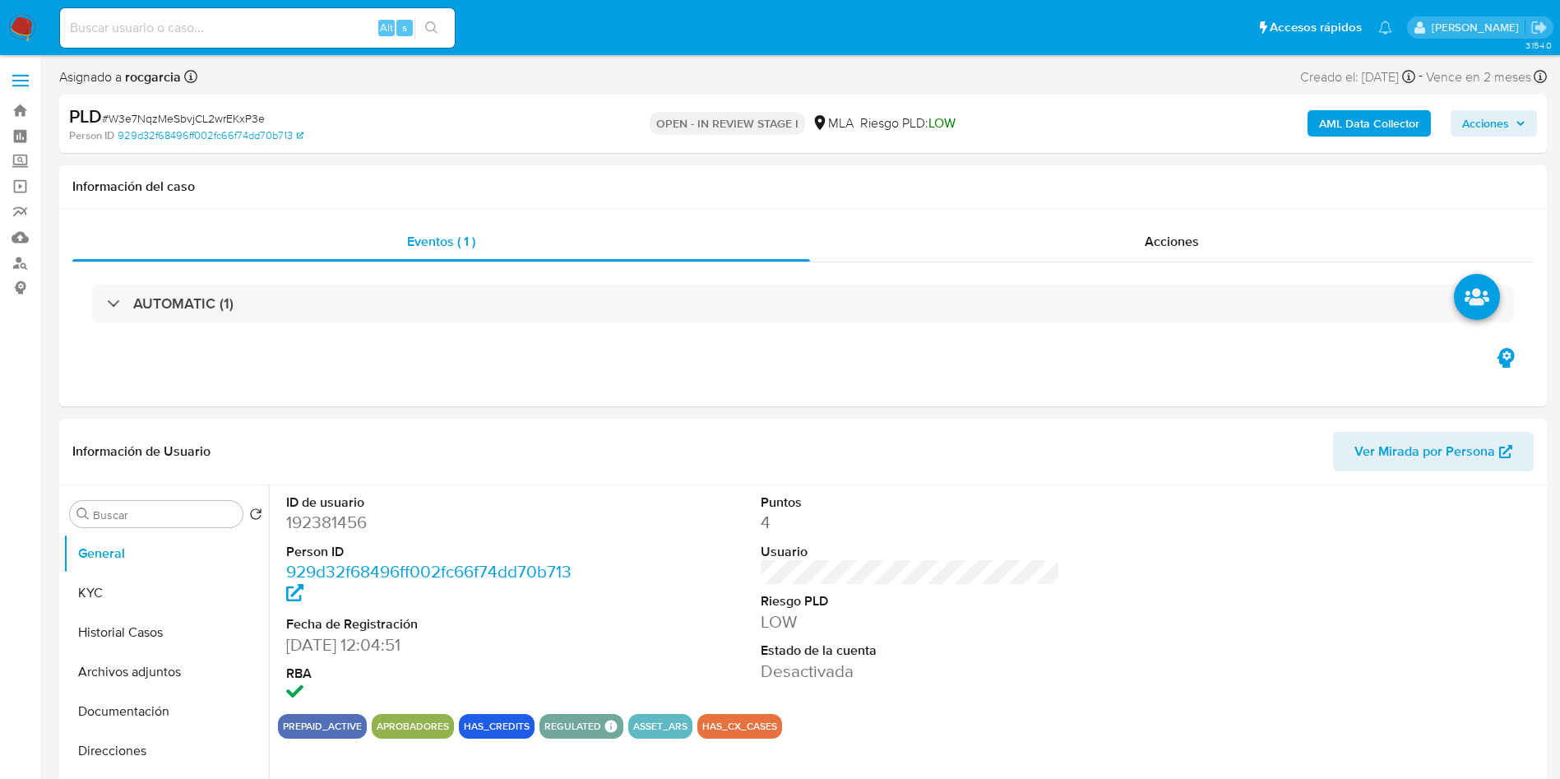
select select "10"
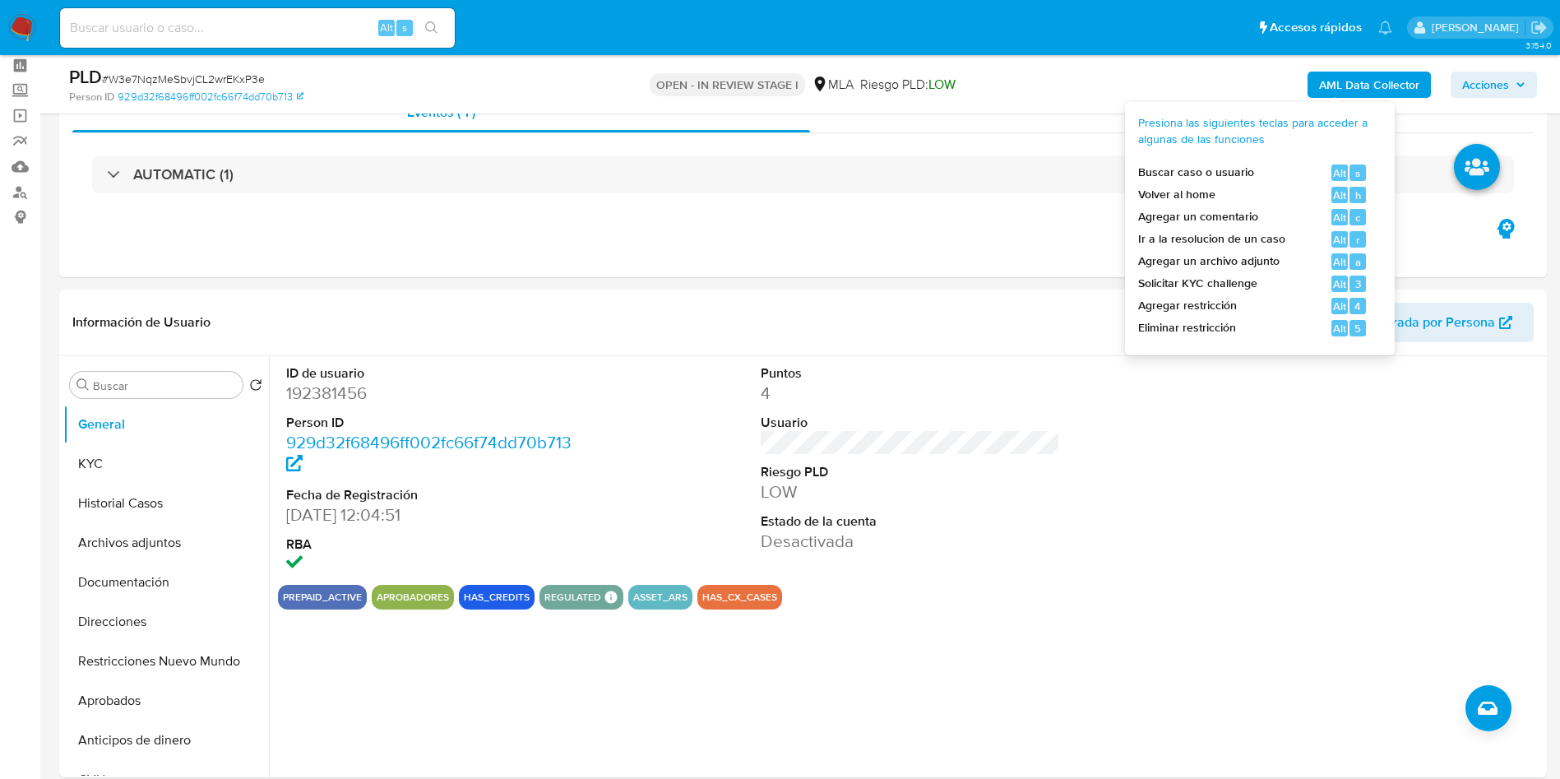
scroll to position [123, 0]
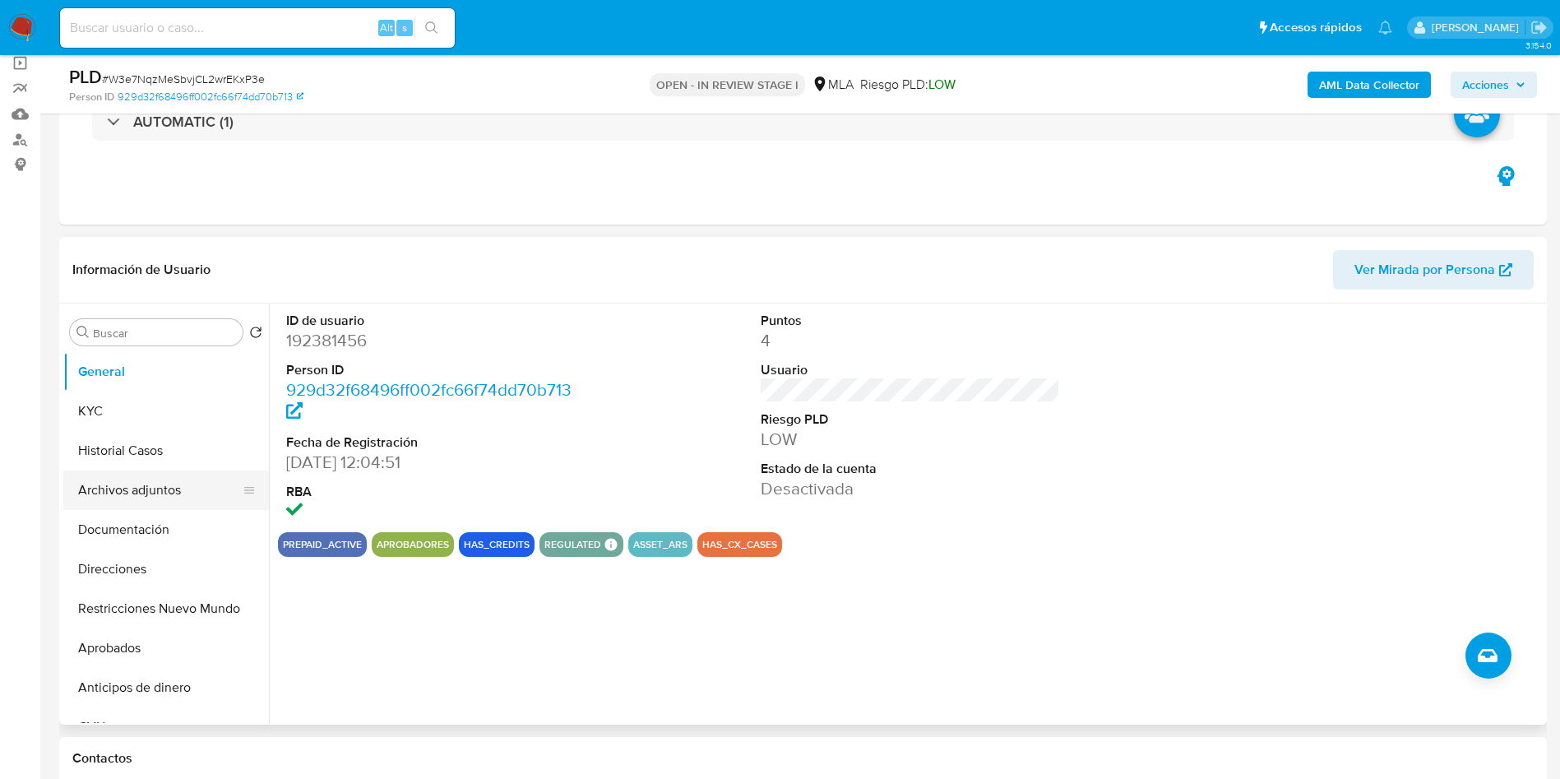
click at [207, 479] on button "Archivos adjuntos" at bounding box center [159, 489] width 192 height 39
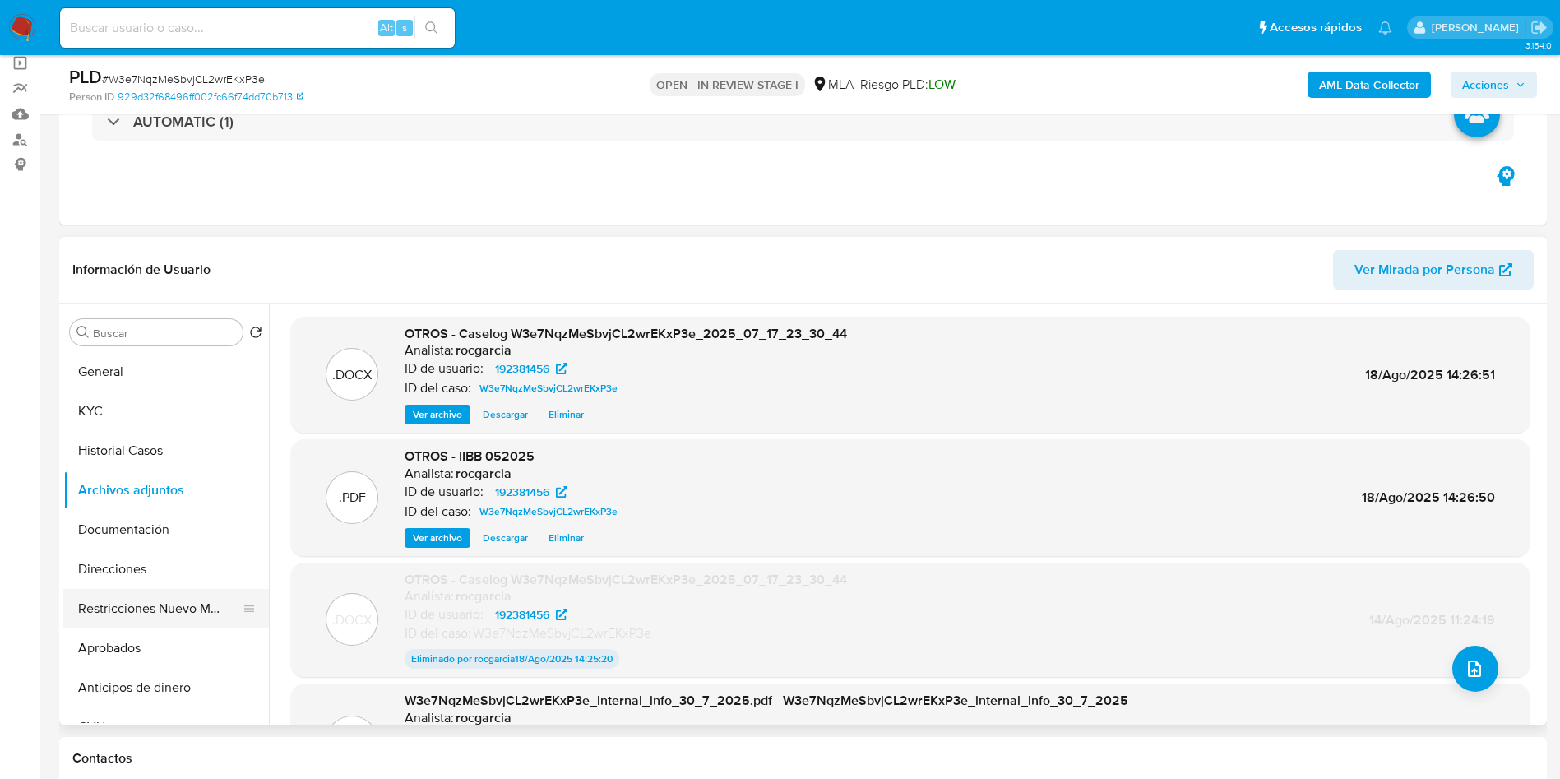
click at [141, 596] on button "Restricciones Nuevo Mundo" at bounding box center [159, 608] width 192 height 39
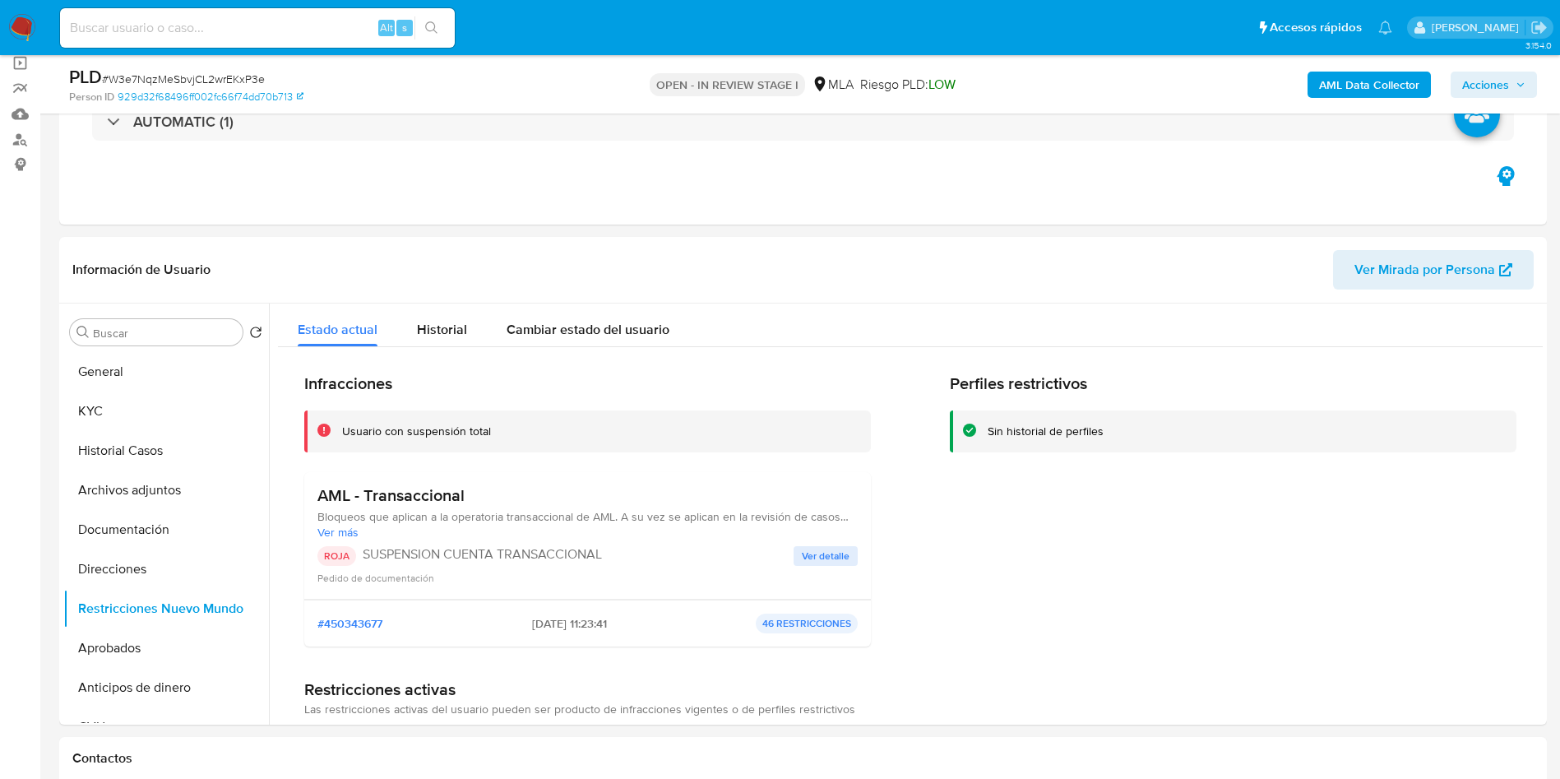
click at [1474, 83] on span "Acciones" at bounding box center [1485, 85] width 47 height 26
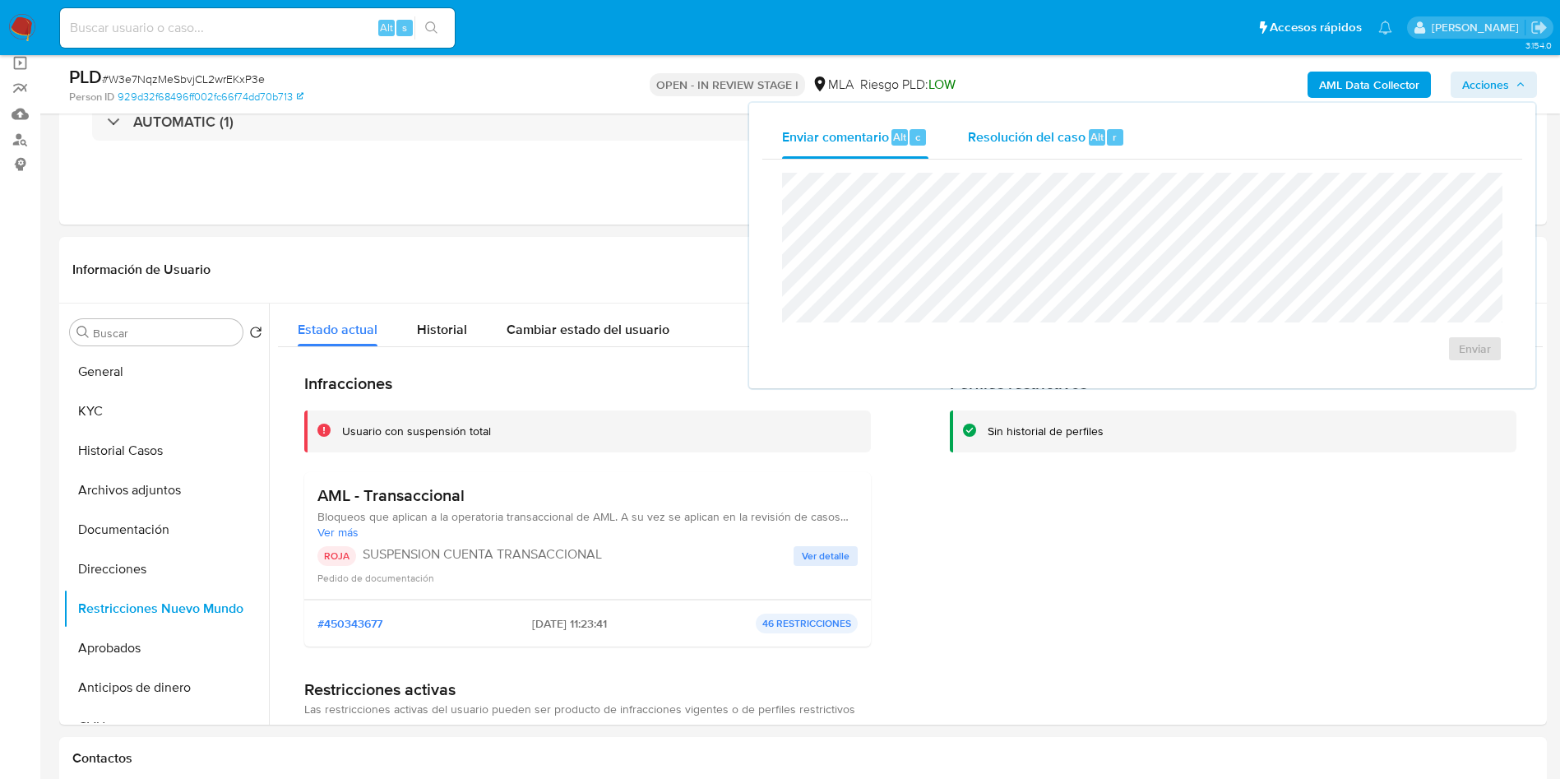
click at [1032, 125] on div "Resolución del caso Alt r" at bounding box center [1046, 137] width 157 height 43
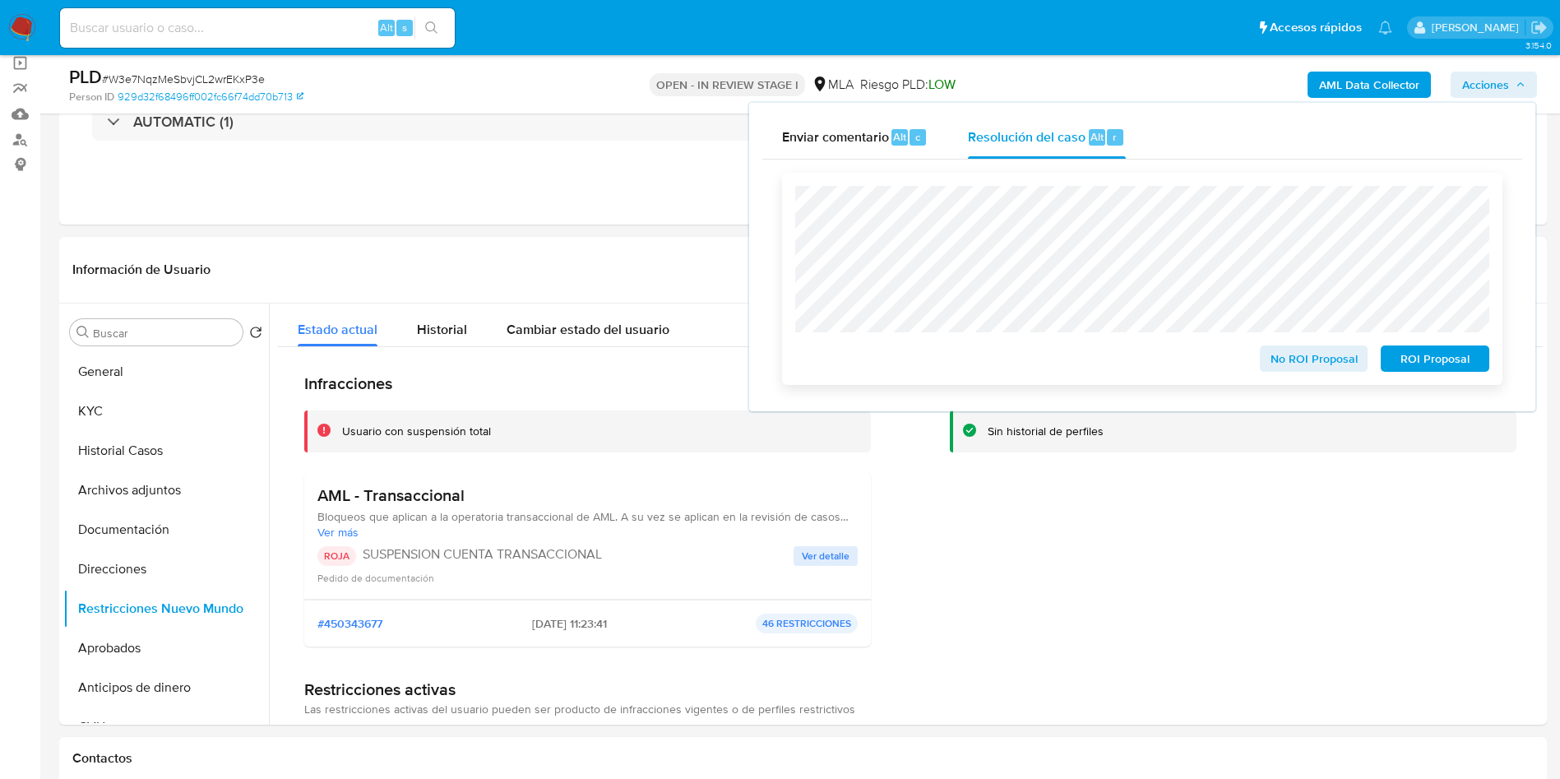
click at [1441, 366] on span "ROI Proposal" at bounding box center [1435, 358] width 86 height 23
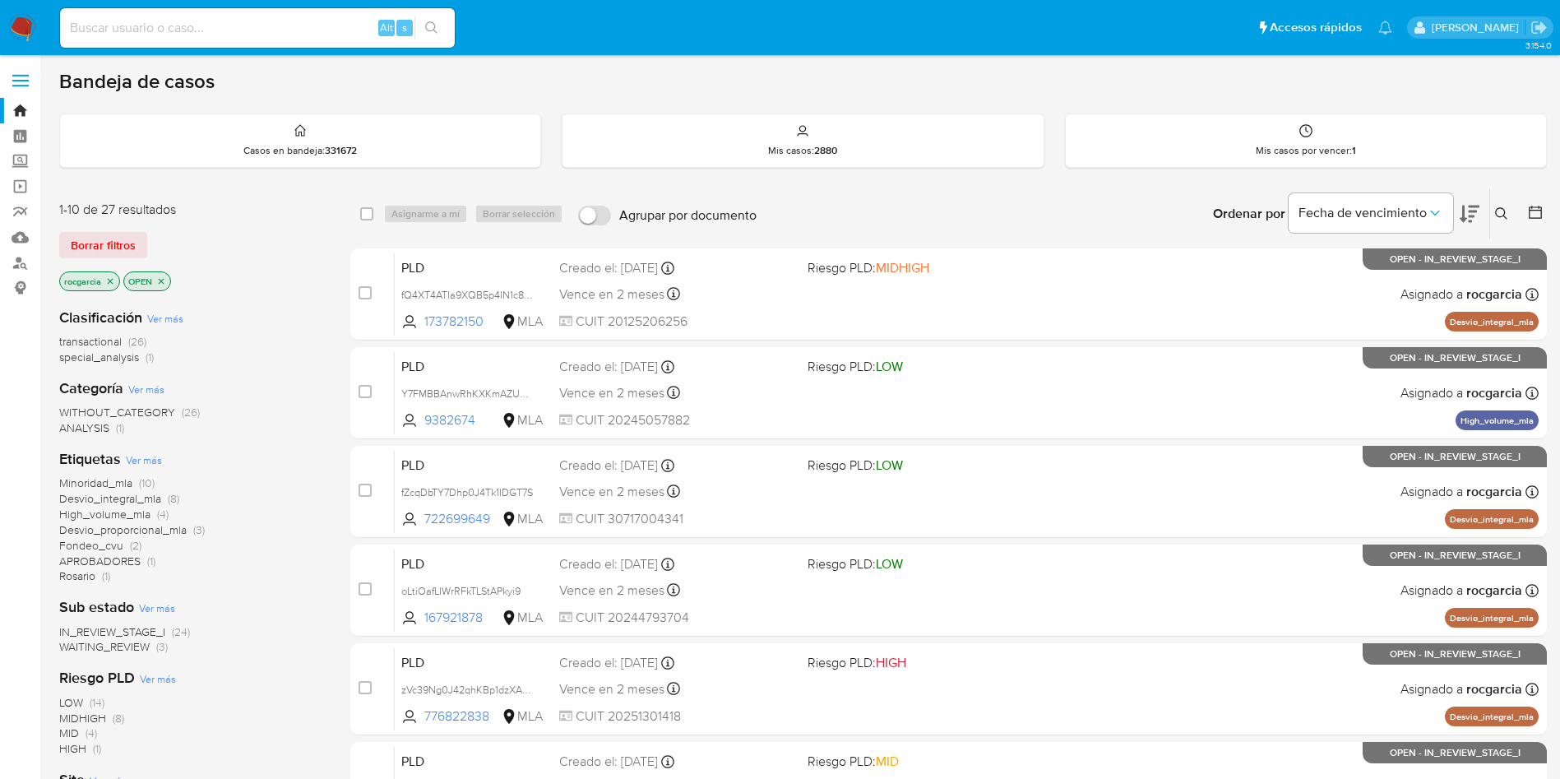
click at [1498, 213] on icon at bounding box center [1501, 213] width 13 height 13
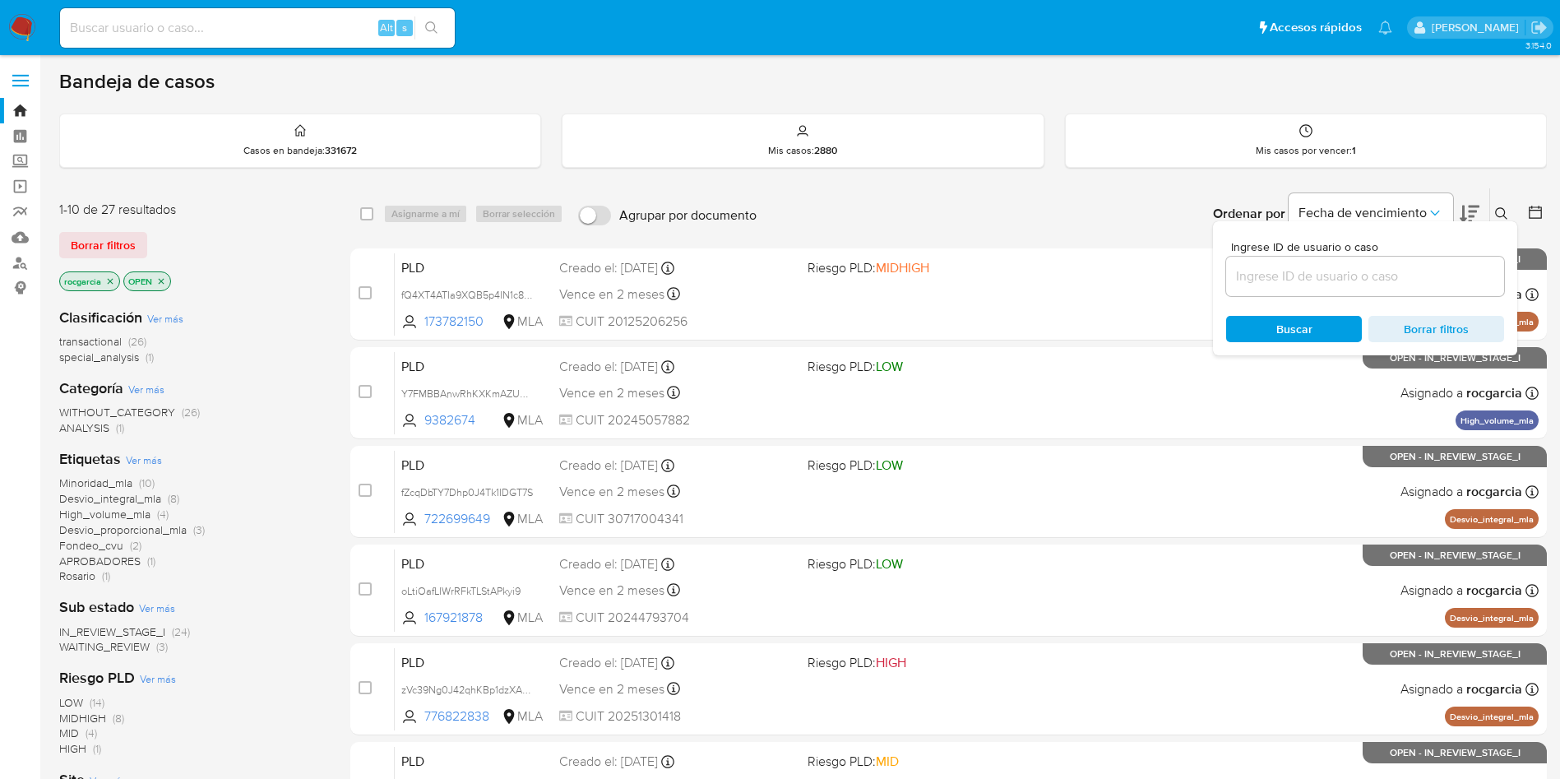
click at [1251, 274] on input at bounding box center [1365, 276] width 278 height 21
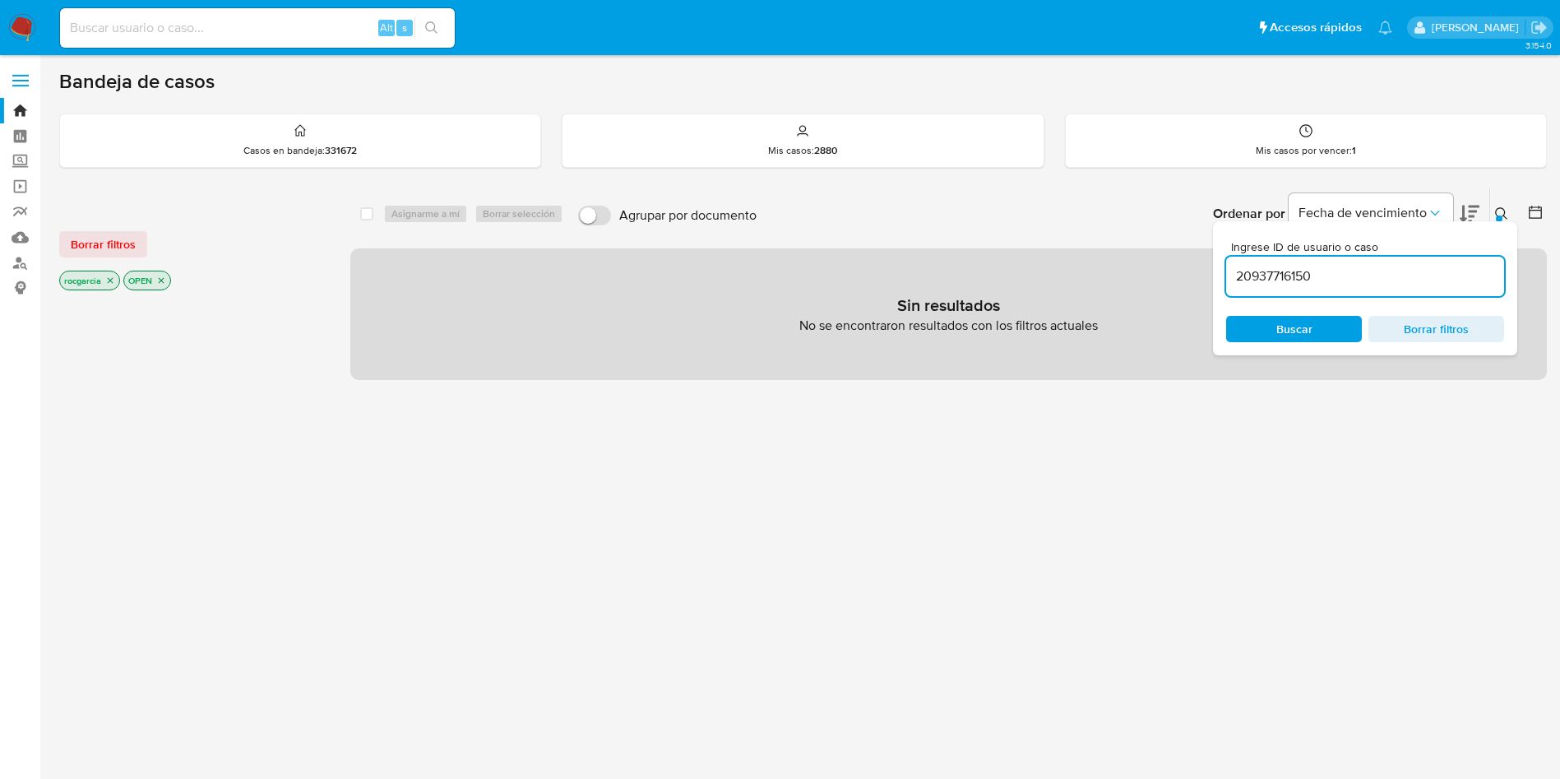
click at [1406, 278] on input "20937716150" at bounding box center [1365, 276] width 278 height 21
type input "20937716150"
click at [8, 259] on link "Buscador de personas" at bounding box center [98, 262] width 196 height 25
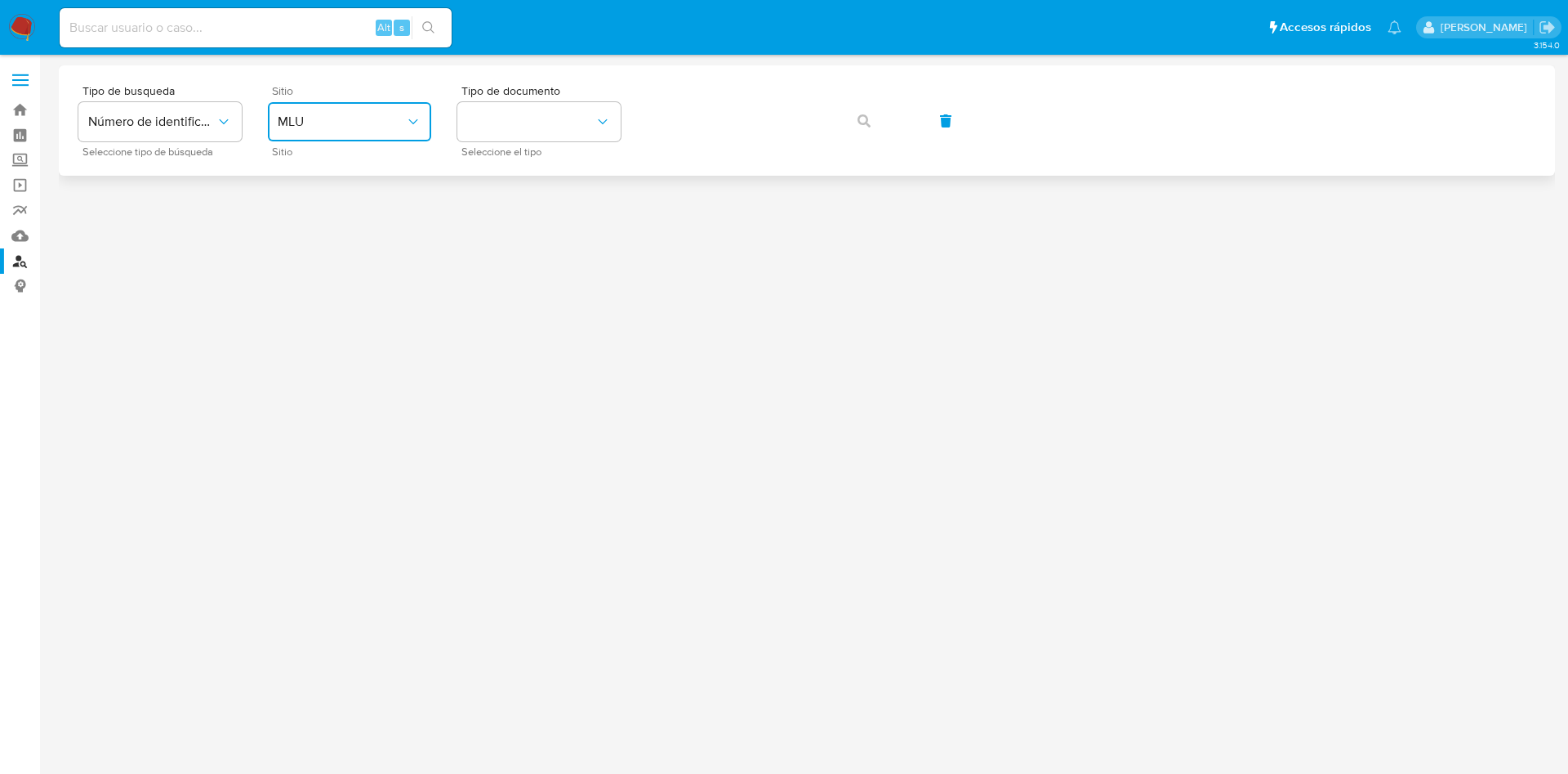
click at [317, 112] on button "MLU" at bounding box center [350, 121] width 163 height 39
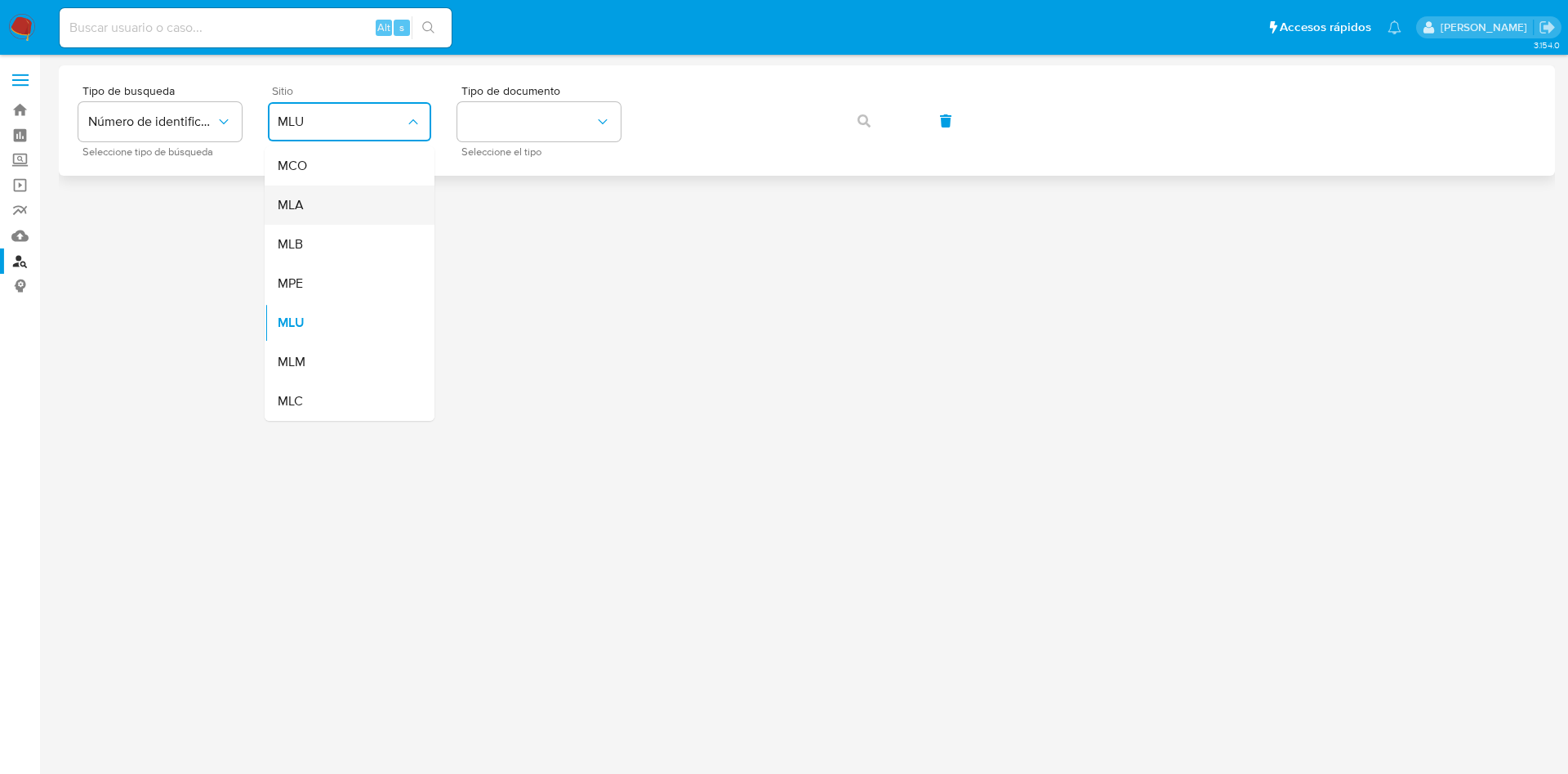
click at [317, 211] on div "MLA" at bounding box center [345, 205] width 134 height 39
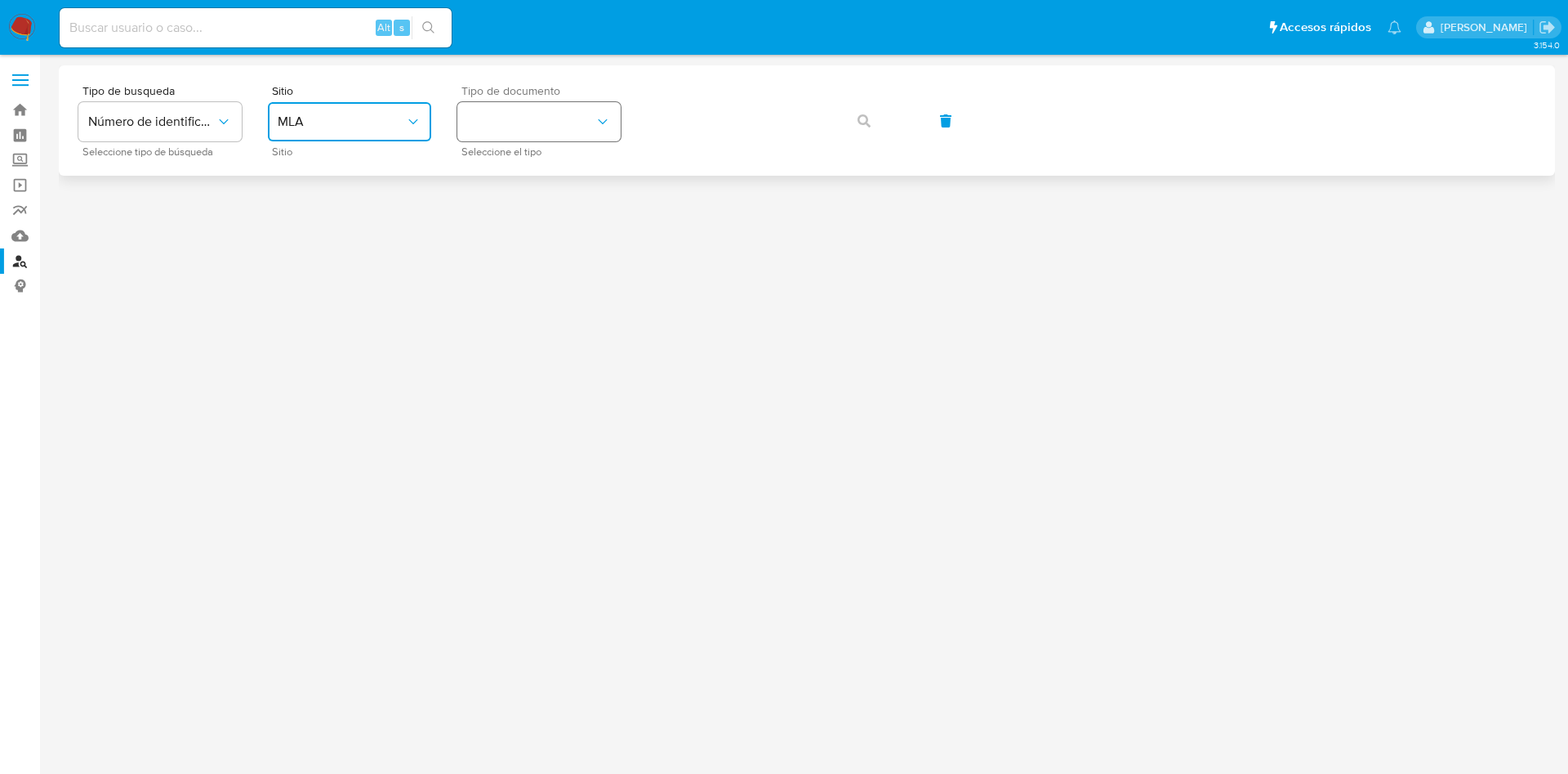
click at [500, 116] on button "identificationType" at bounding box center [539, 121] width 163 height 39
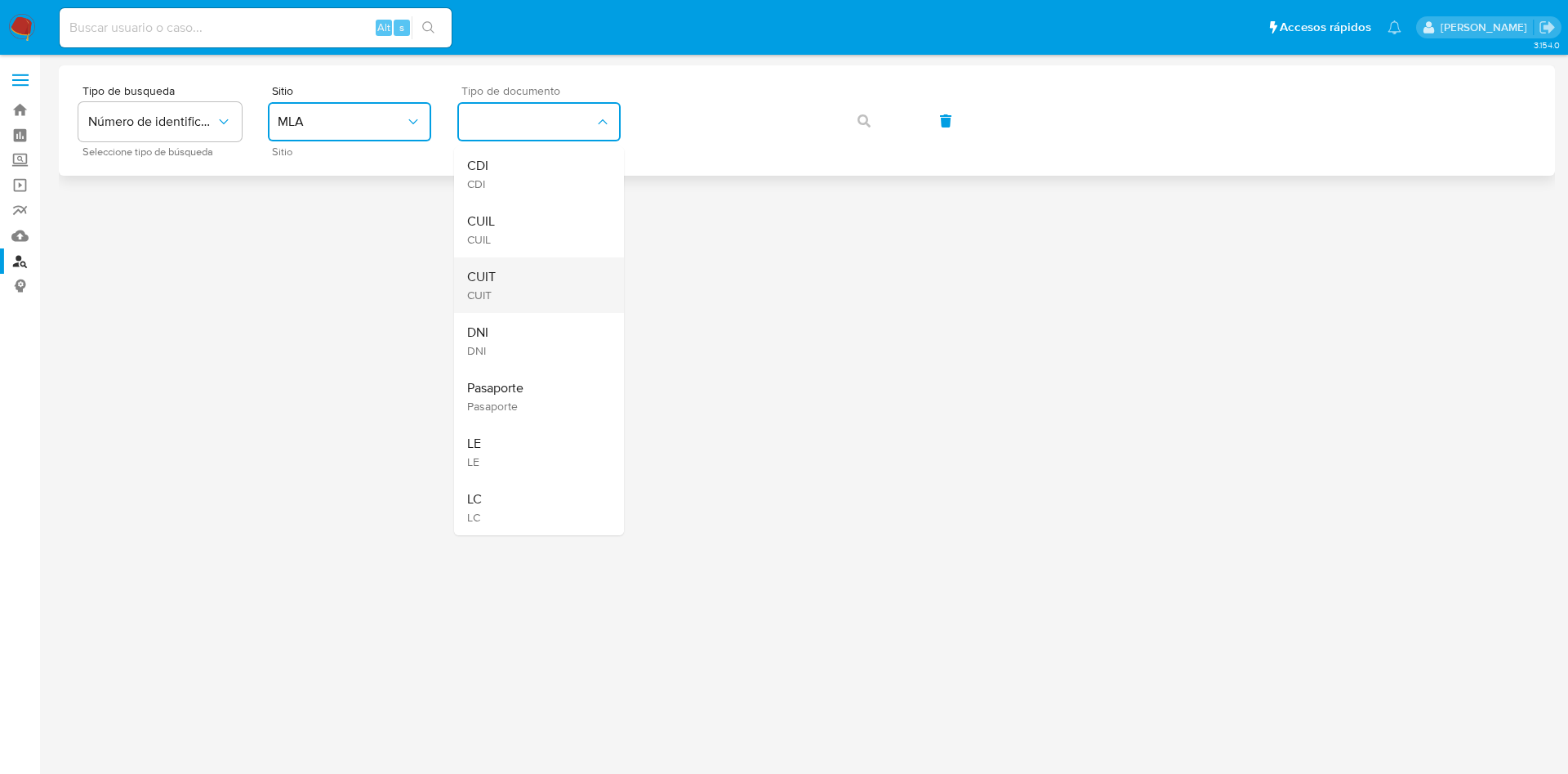
click at [531, 277] on div "CUIT CUIT" at bounding box center [533, 285] width 134 height 56
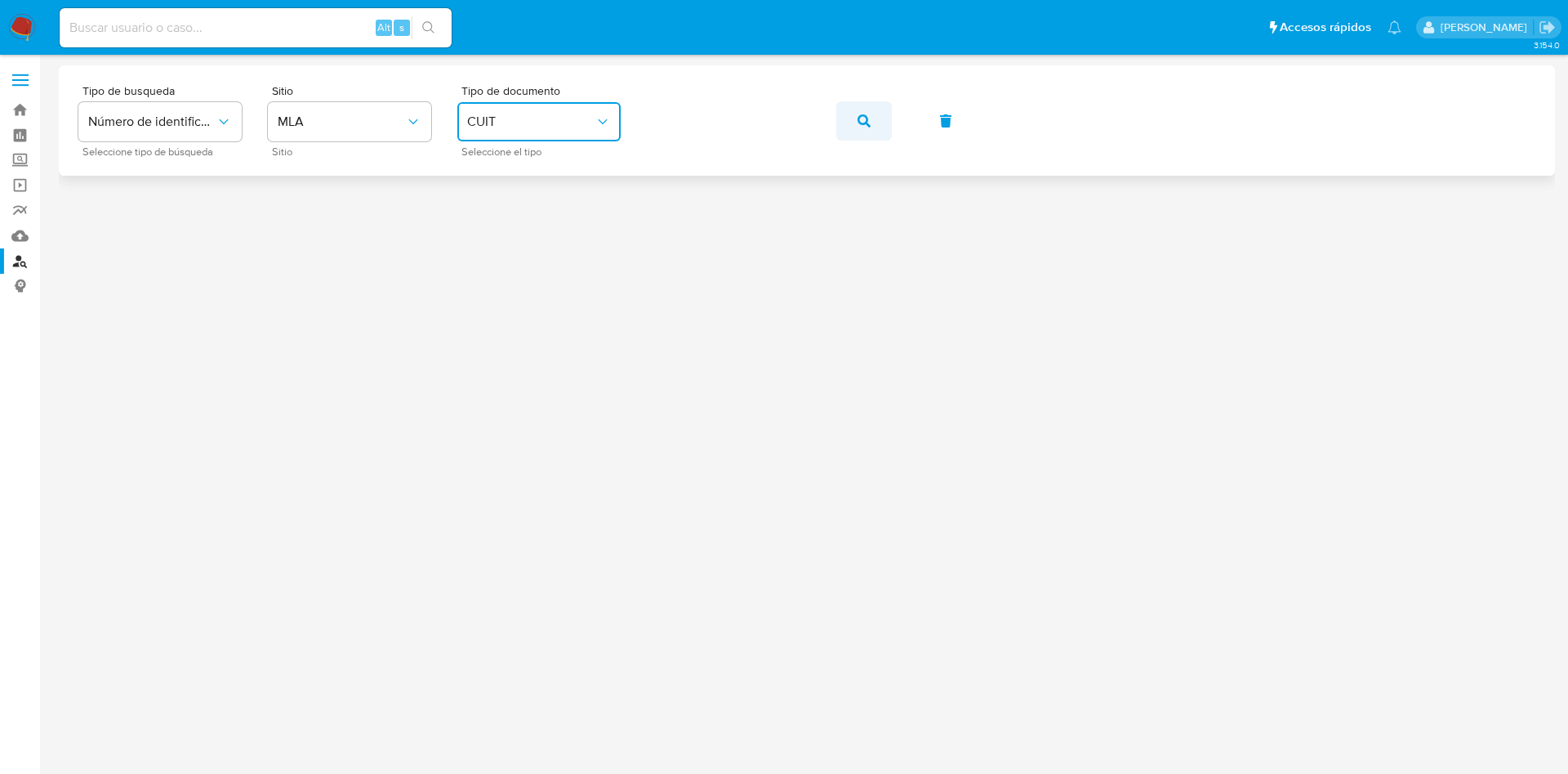
click at [862, 121] on icon "button" at bounding box center [863, 120] width 13 height 13
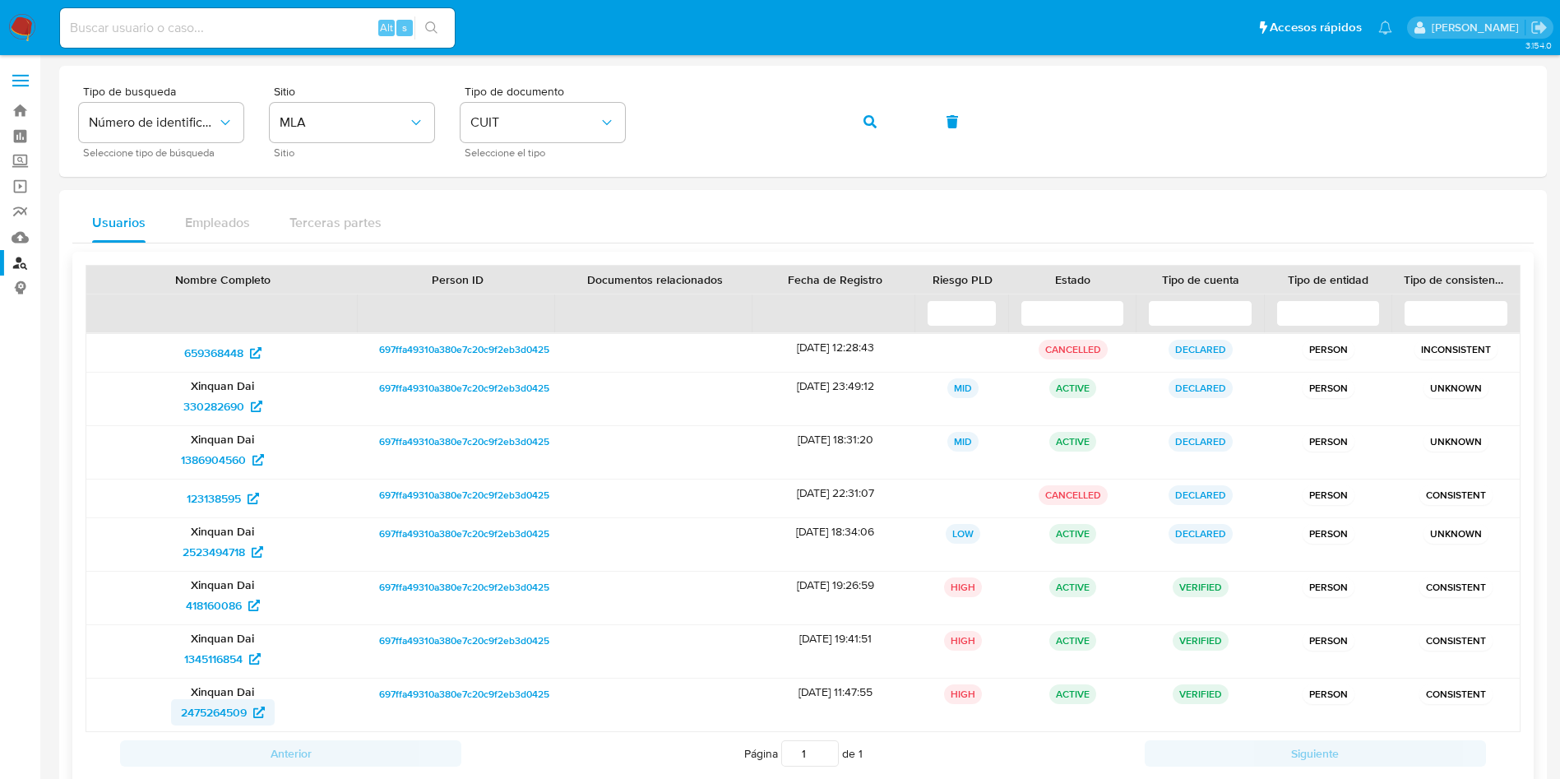
click at [211, 707] on span "2475264509" at bounding box center [214, 712] width 66 height 26
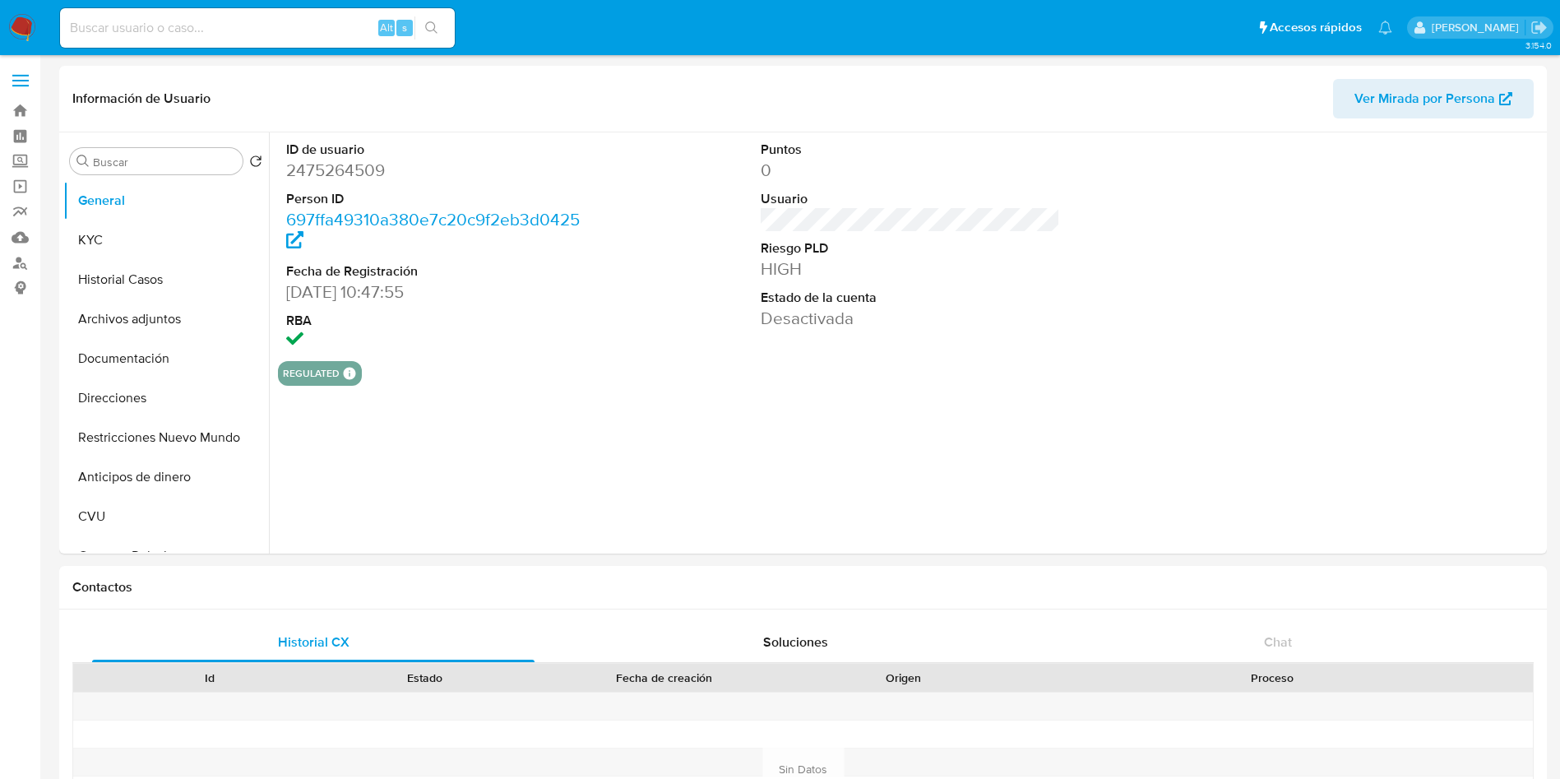
select select "10"
click at [123, 427] on button "Restricciones Nuevo Mundo" at bounding box center [159, 437] width 192 height 39
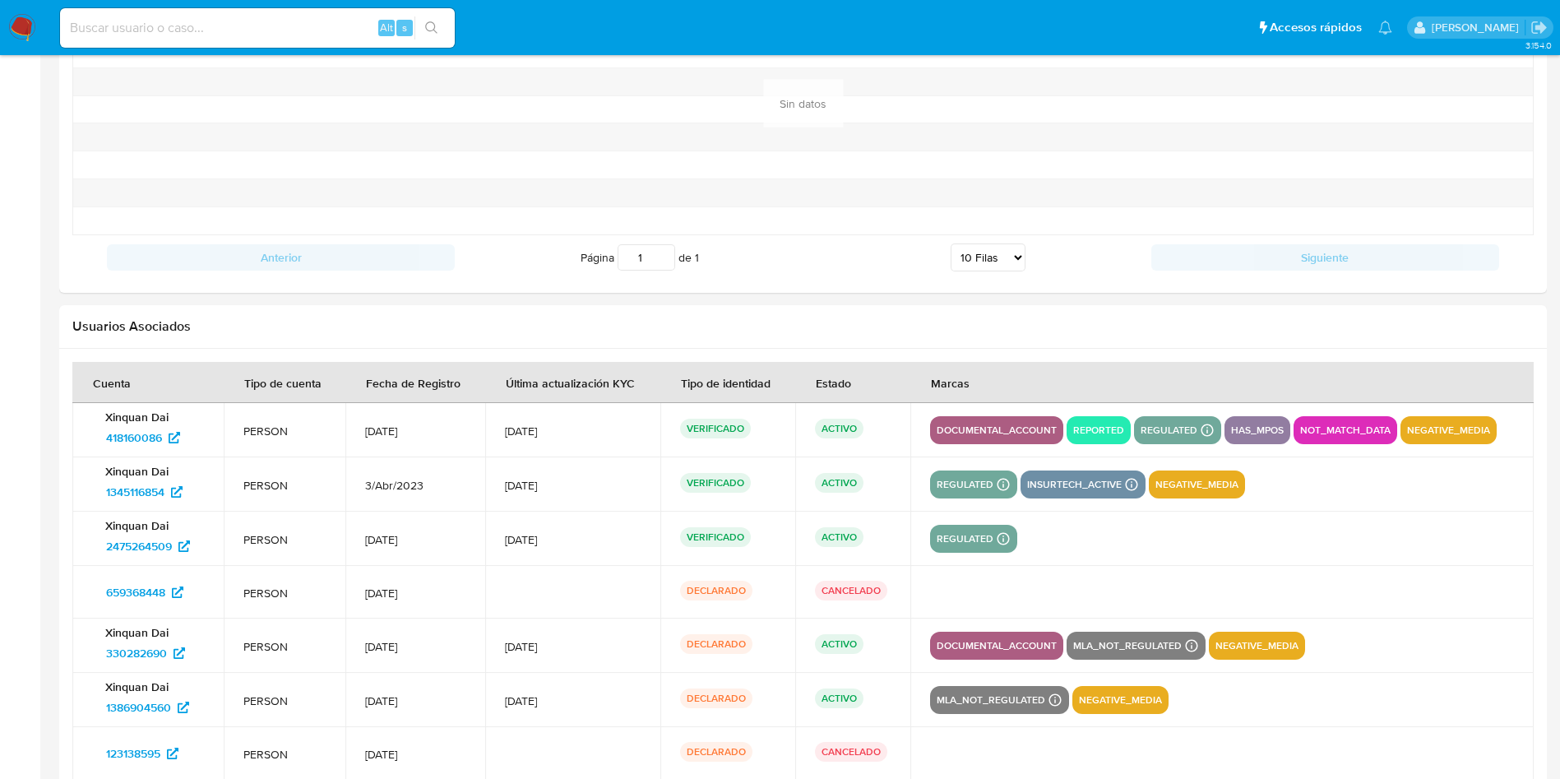
scroll to position [1850, 0]
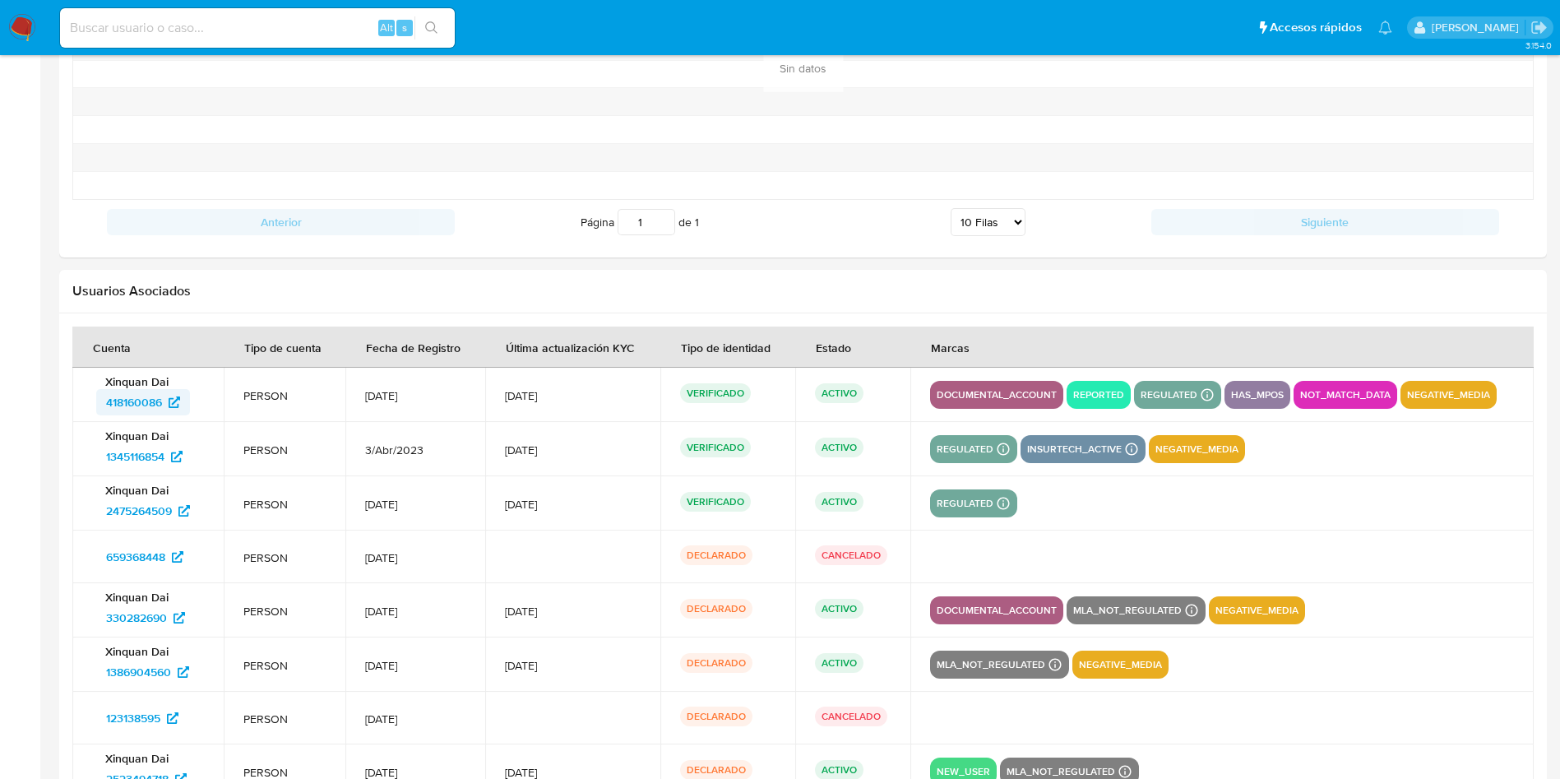
click at [145, 404] on span "418160086" at bounding box center [134, 402] width 56 height 26
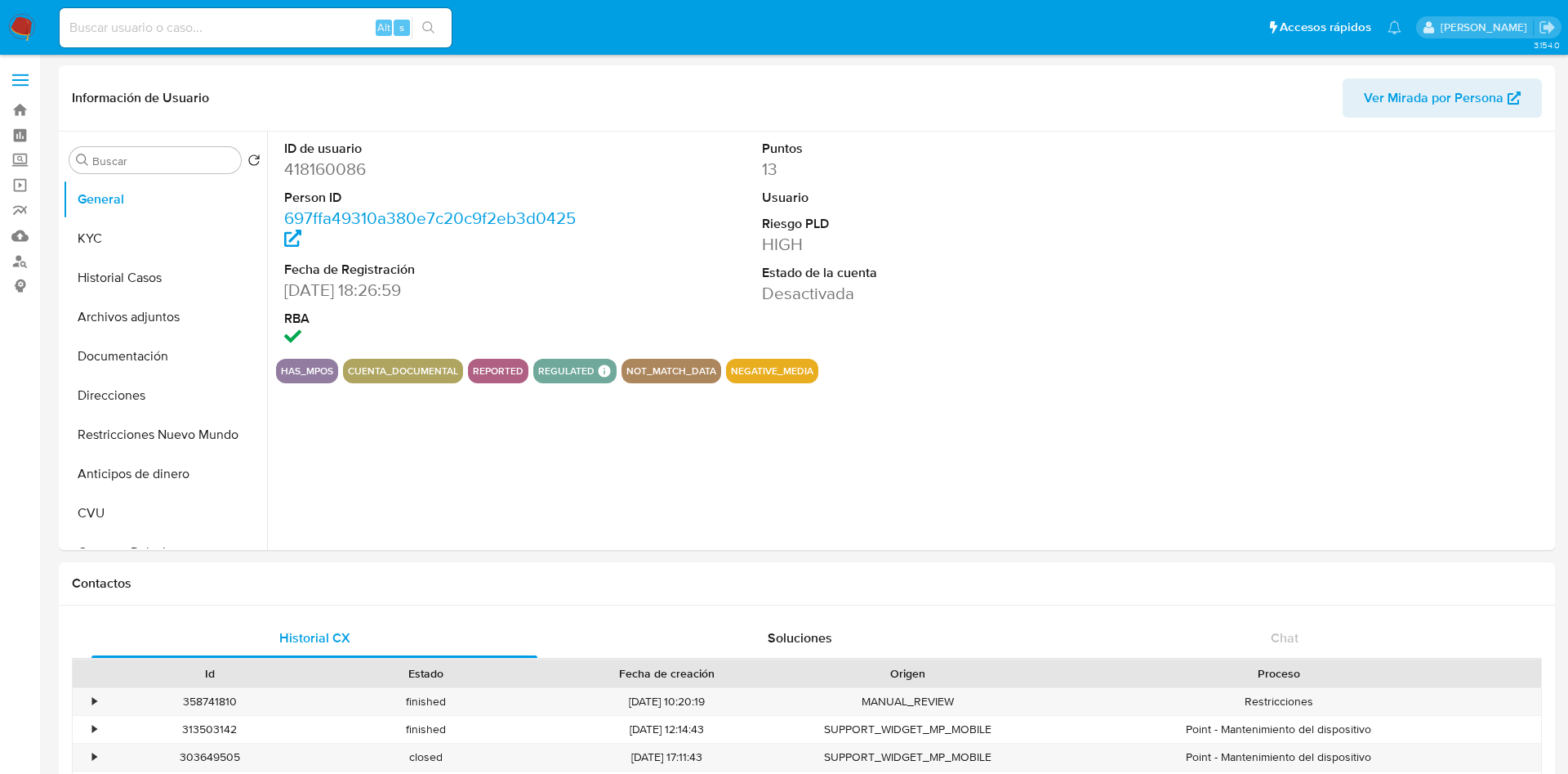
select select "10"
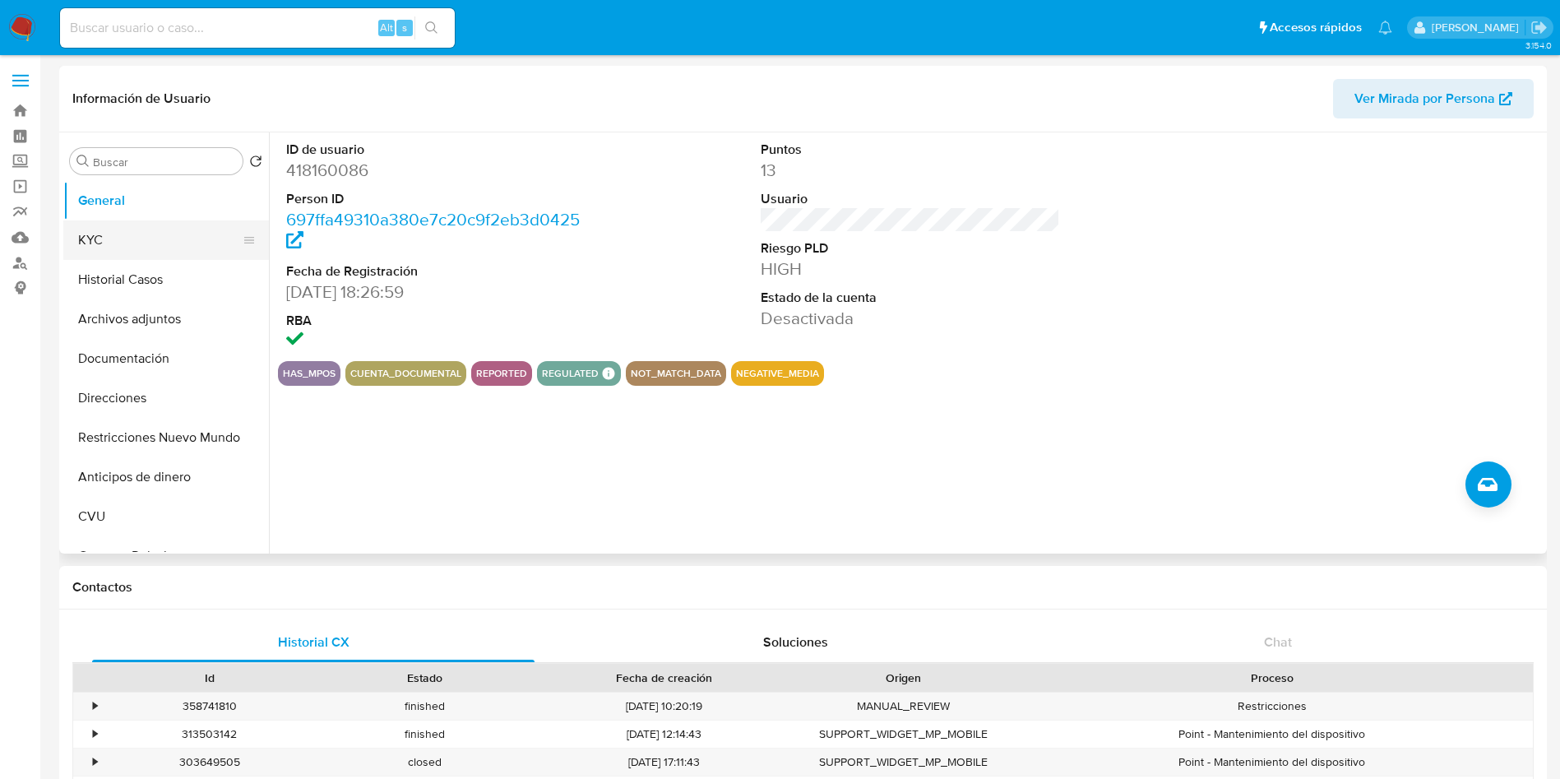
click at [139, 253] on button "KYC" at bounding box center [159, 239] width 192 height 39
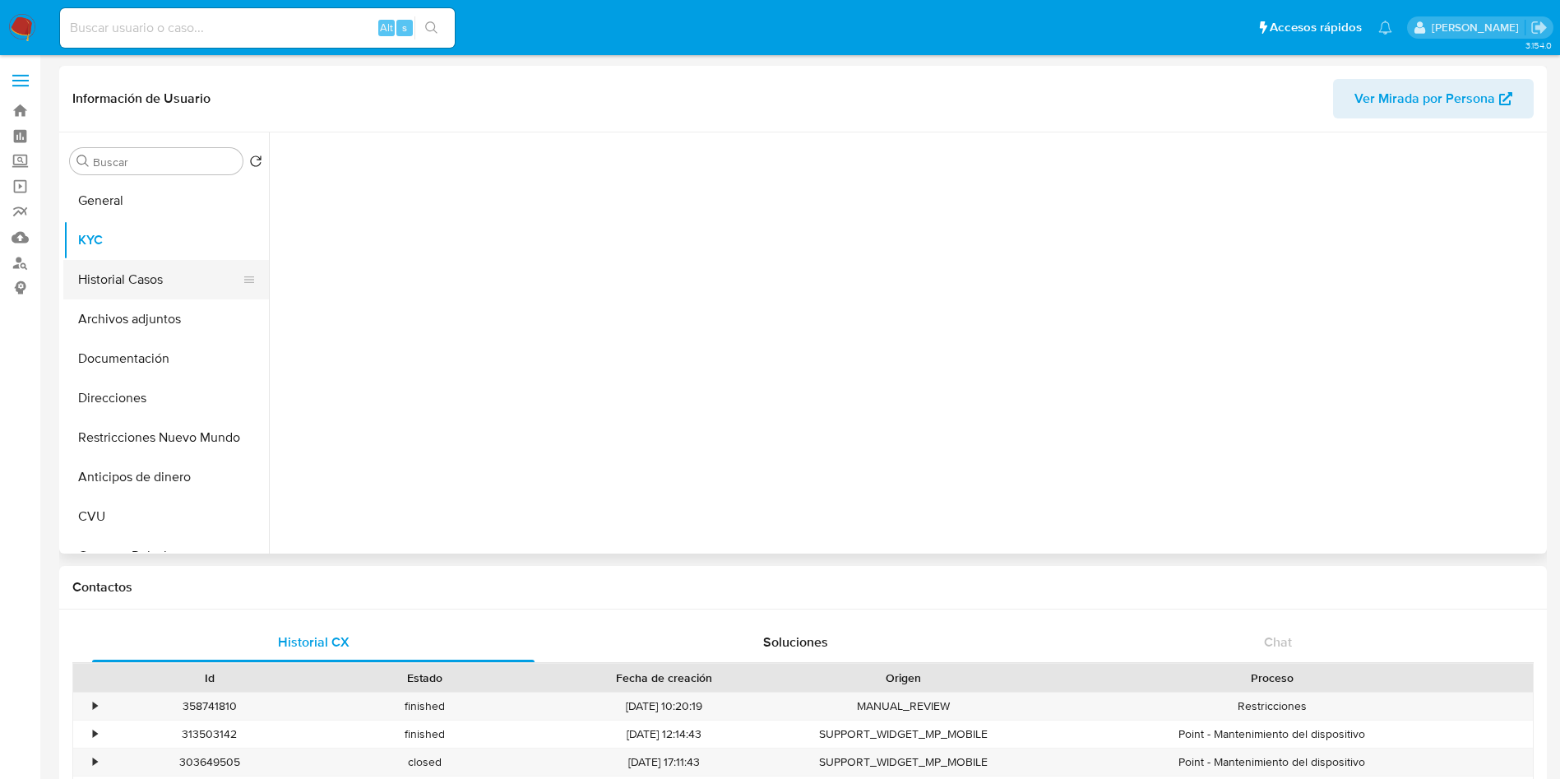
click at [134, 280] on button "Historial Casos" at bounding box center [159, 279] width 192 height 39
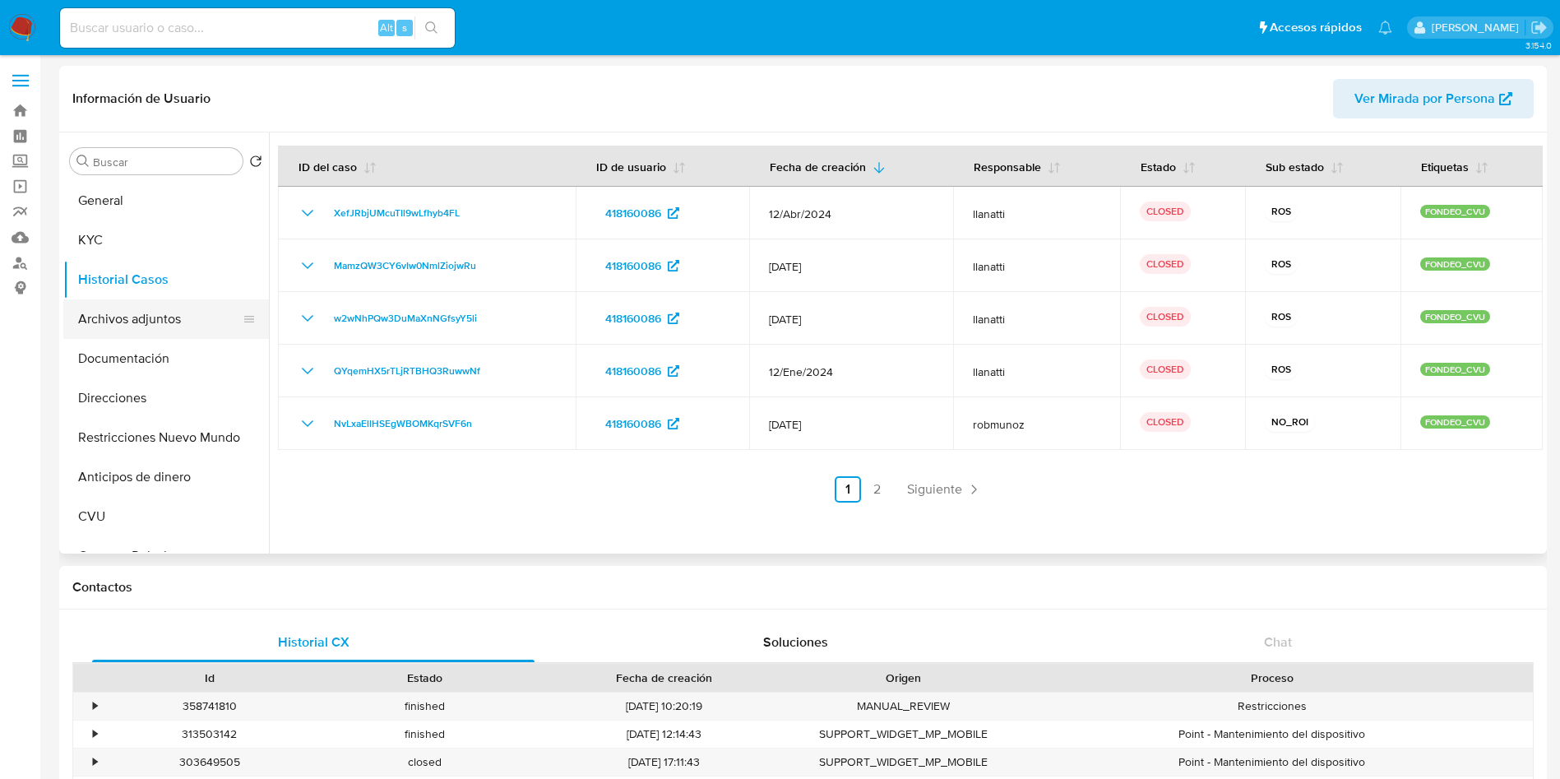
click at [140, 333] on button "Archivos adjuntos" at bounding box center [159, 318] width 192 height 39
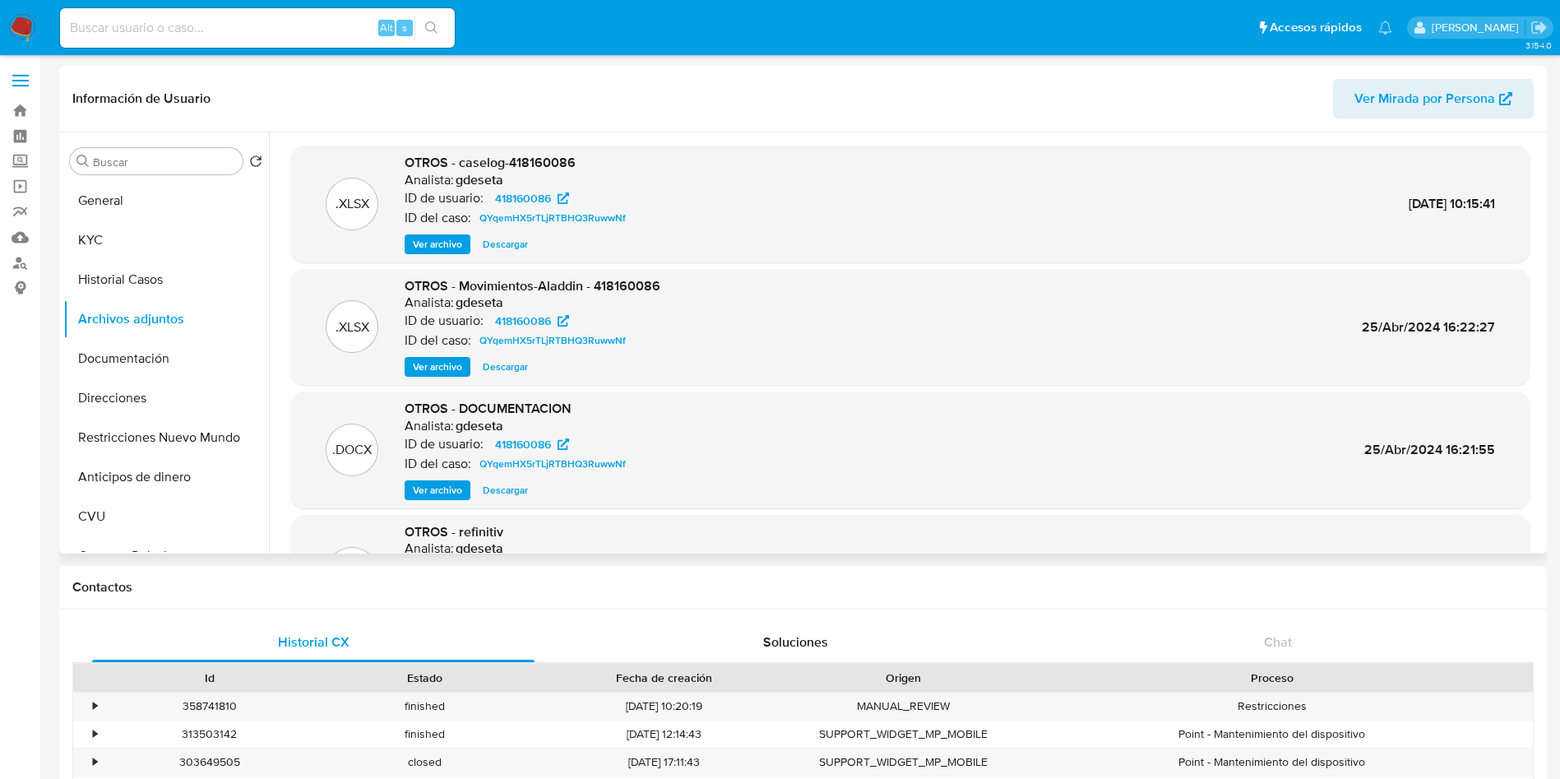
click at [443, 238] on span "Ver archivo" at bounding box center [437, 244] width 49 height 16
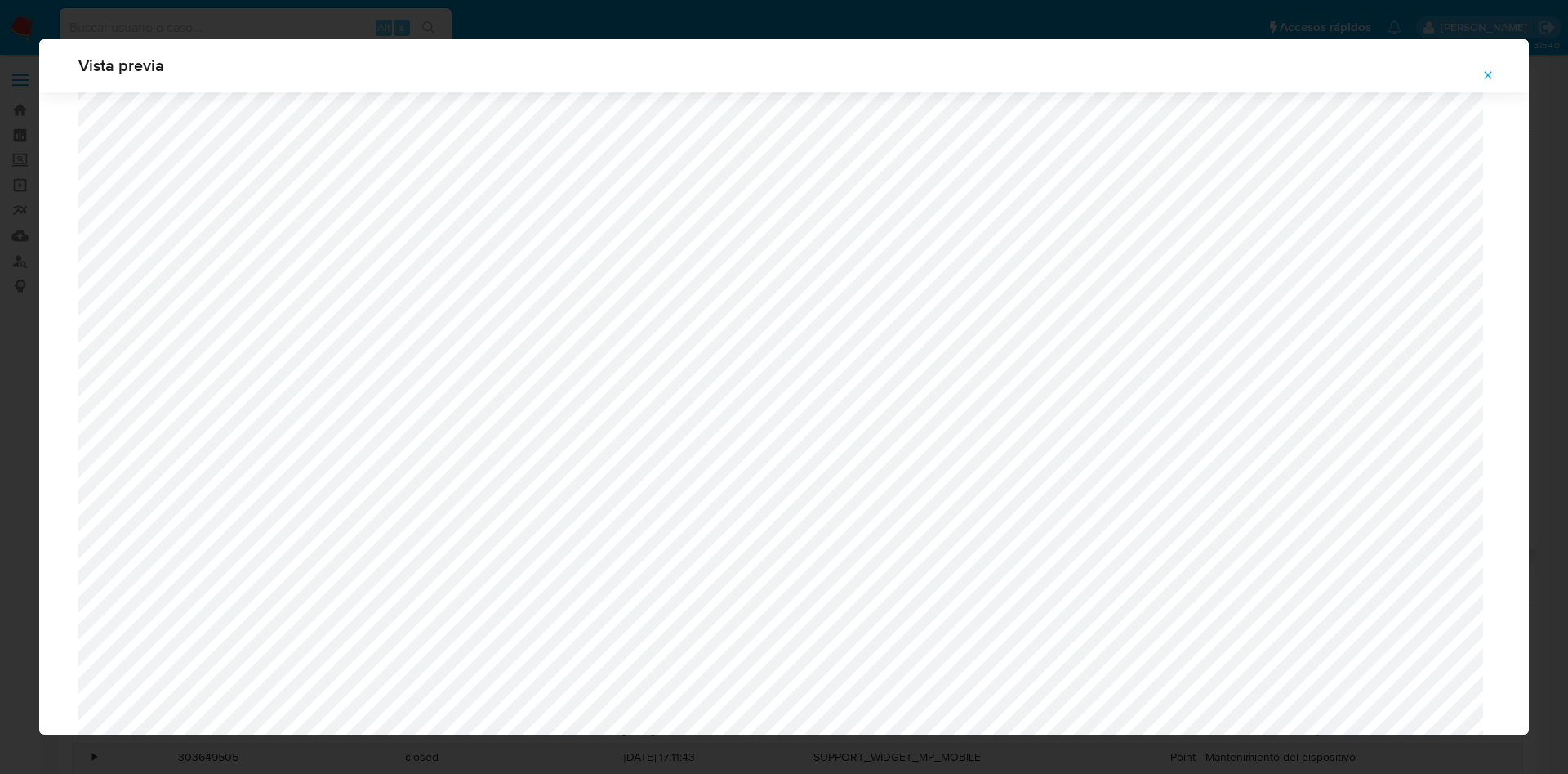
scroll to position [1070, 0]
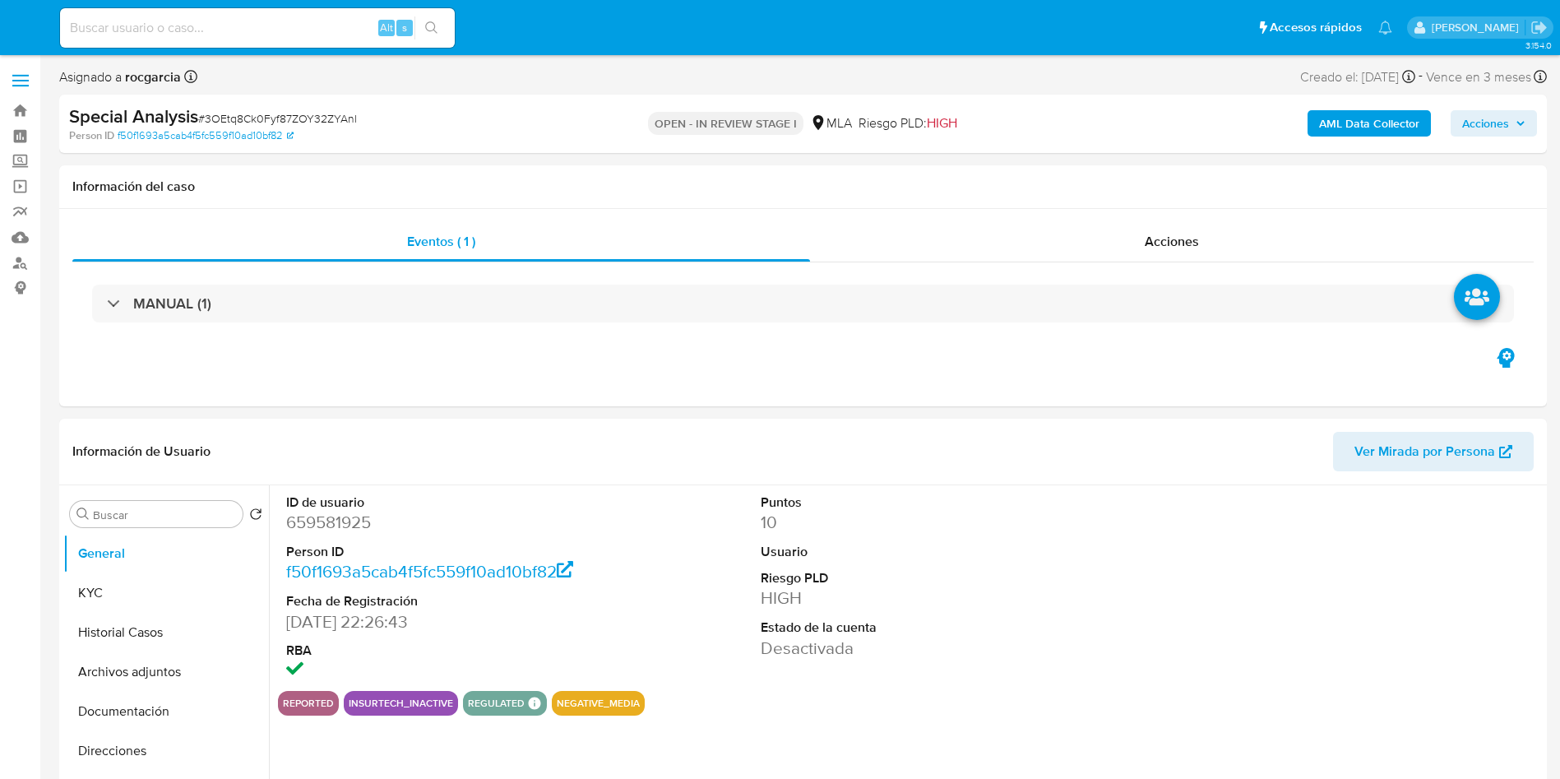
select select "10"
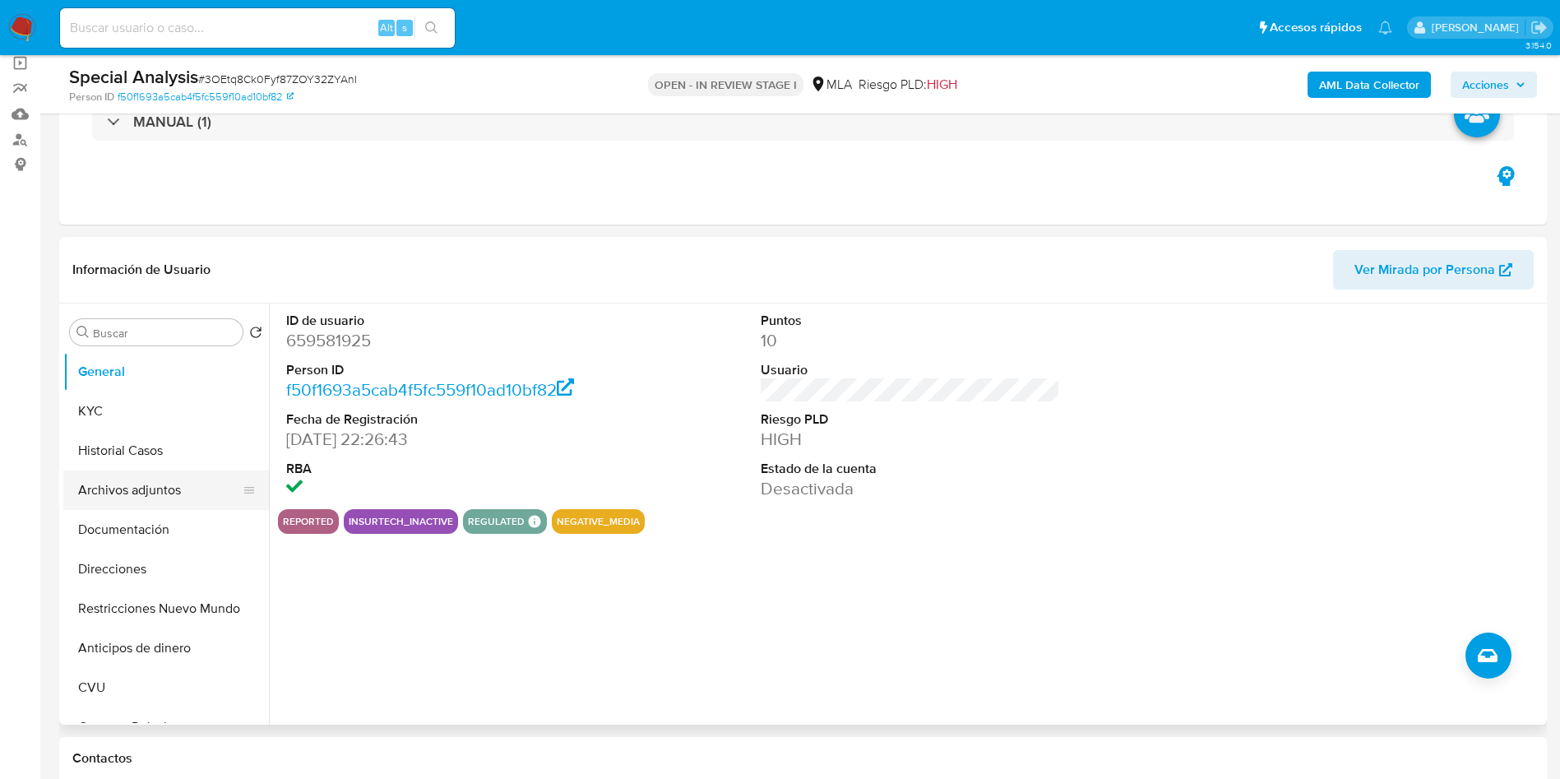
click at [125, 479] on button "Archivos adjuntos" at bounding box center [159, 489] width 192 height 39
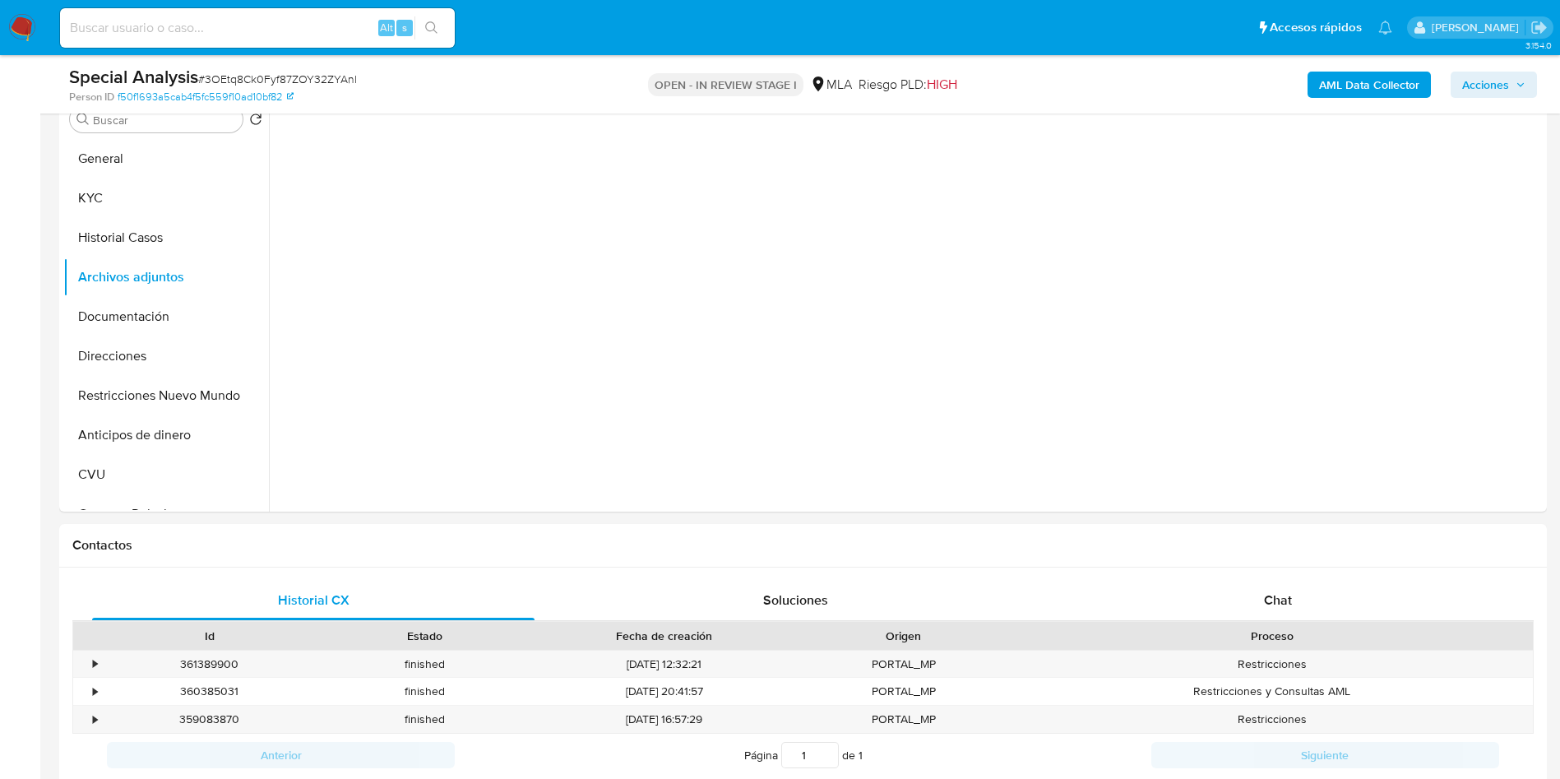
scroll to position [370, 0]
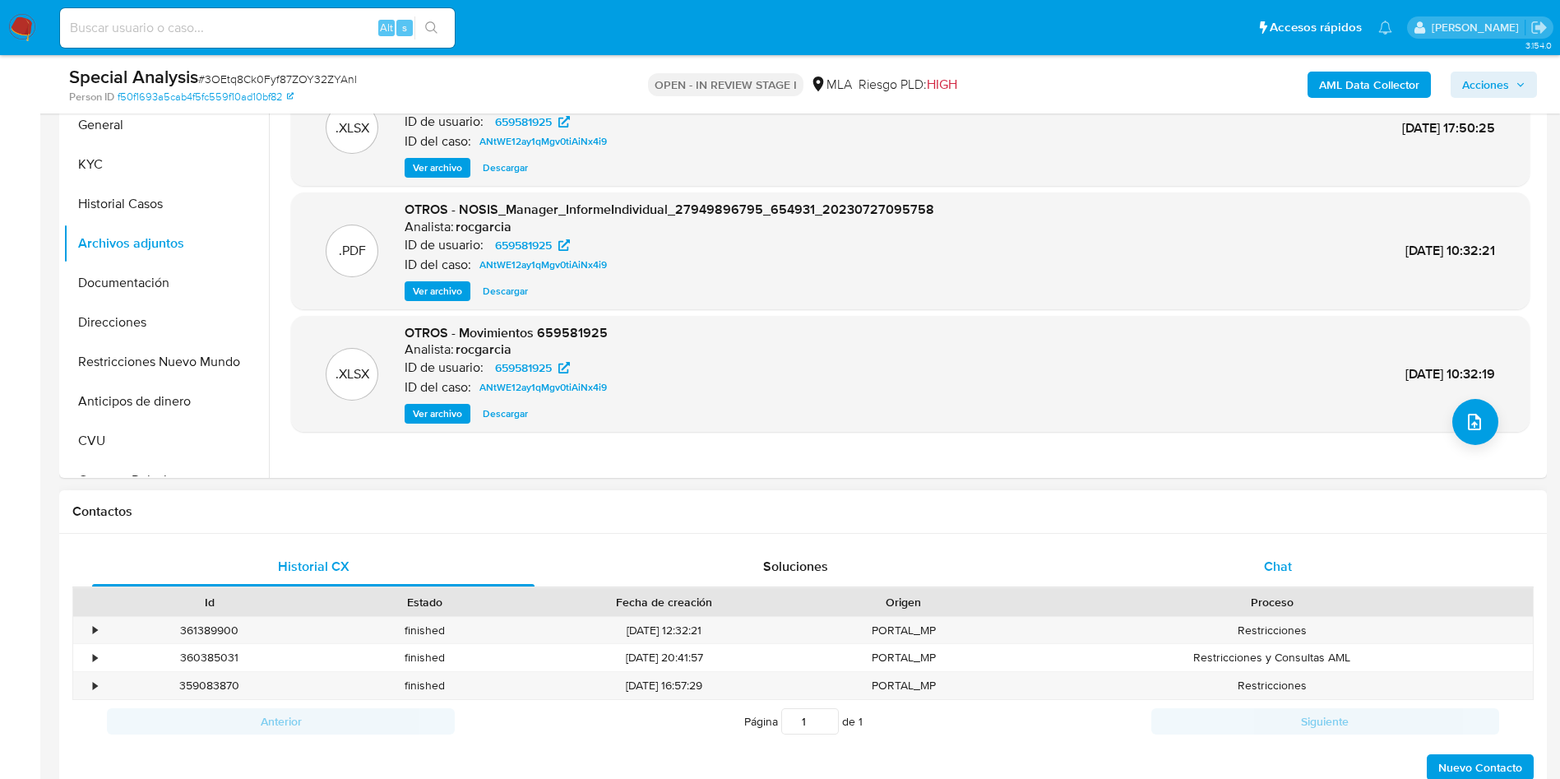
click at [1275, 569] on span "Chat" at bounding box center [1278, 566] width 28 height 19
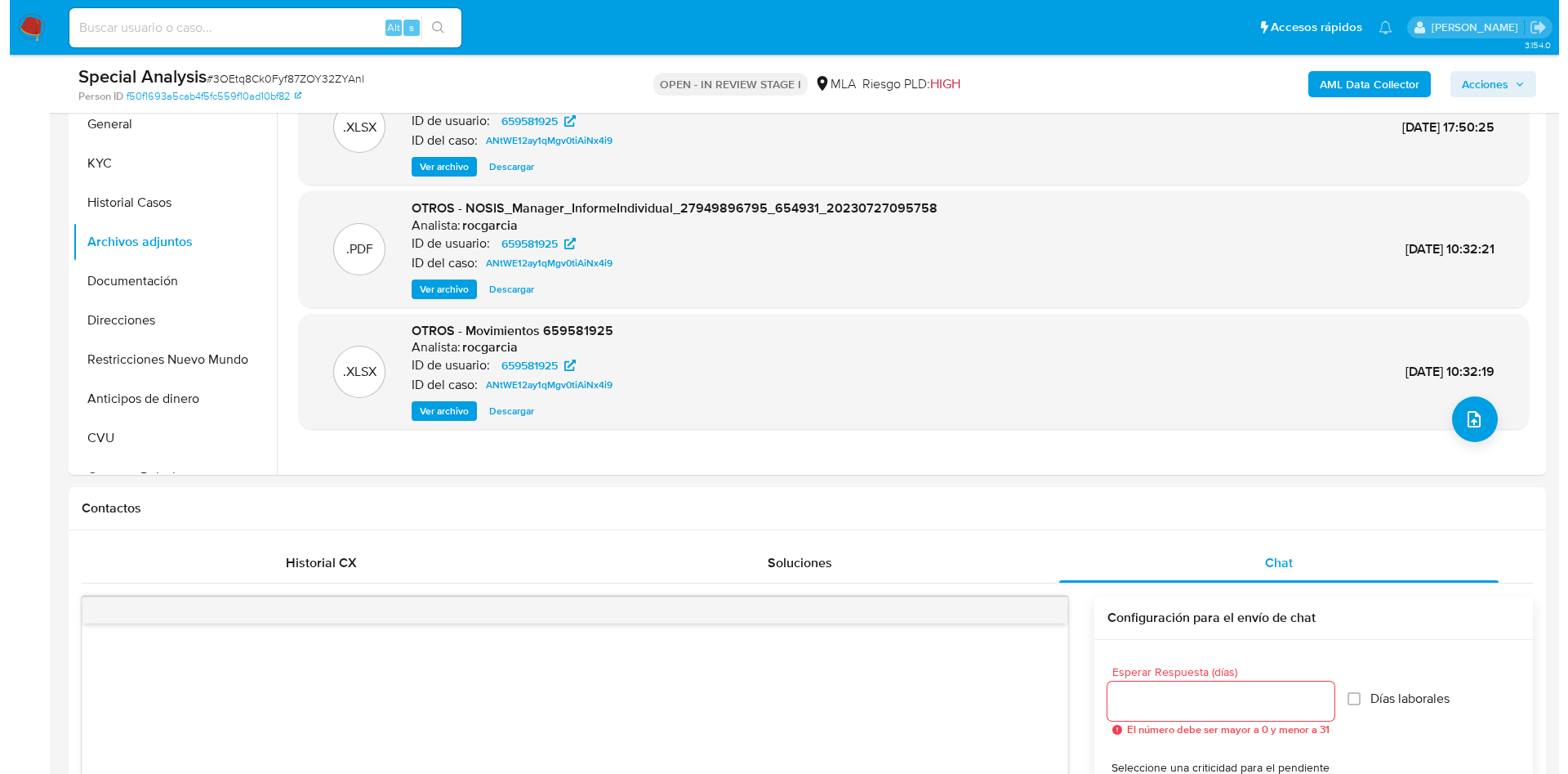
scroll to position [245, 0]
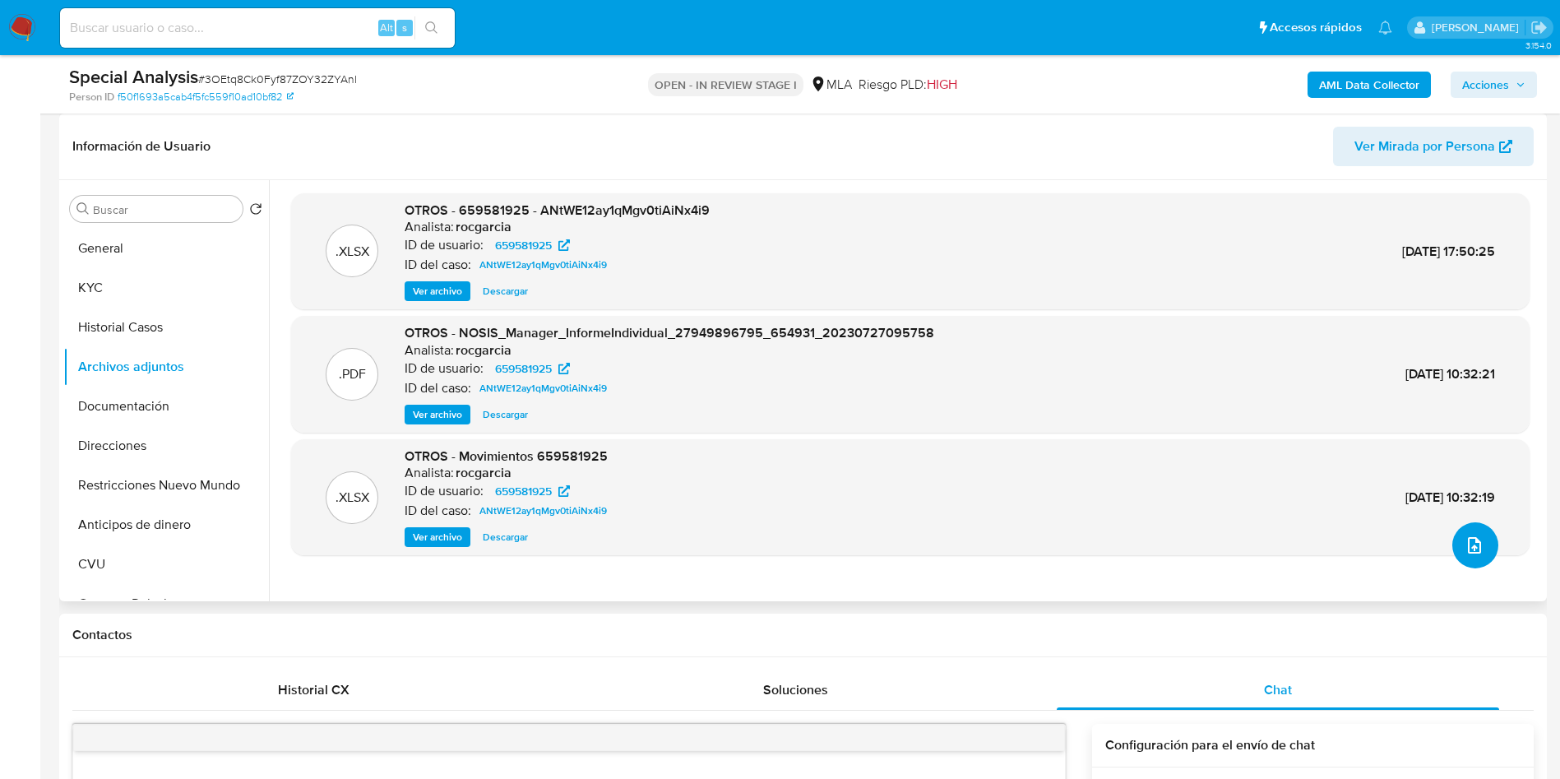
click at [1472, 544] on icon "upload-file" at bounding box center [1475, 545] width 20 height 20
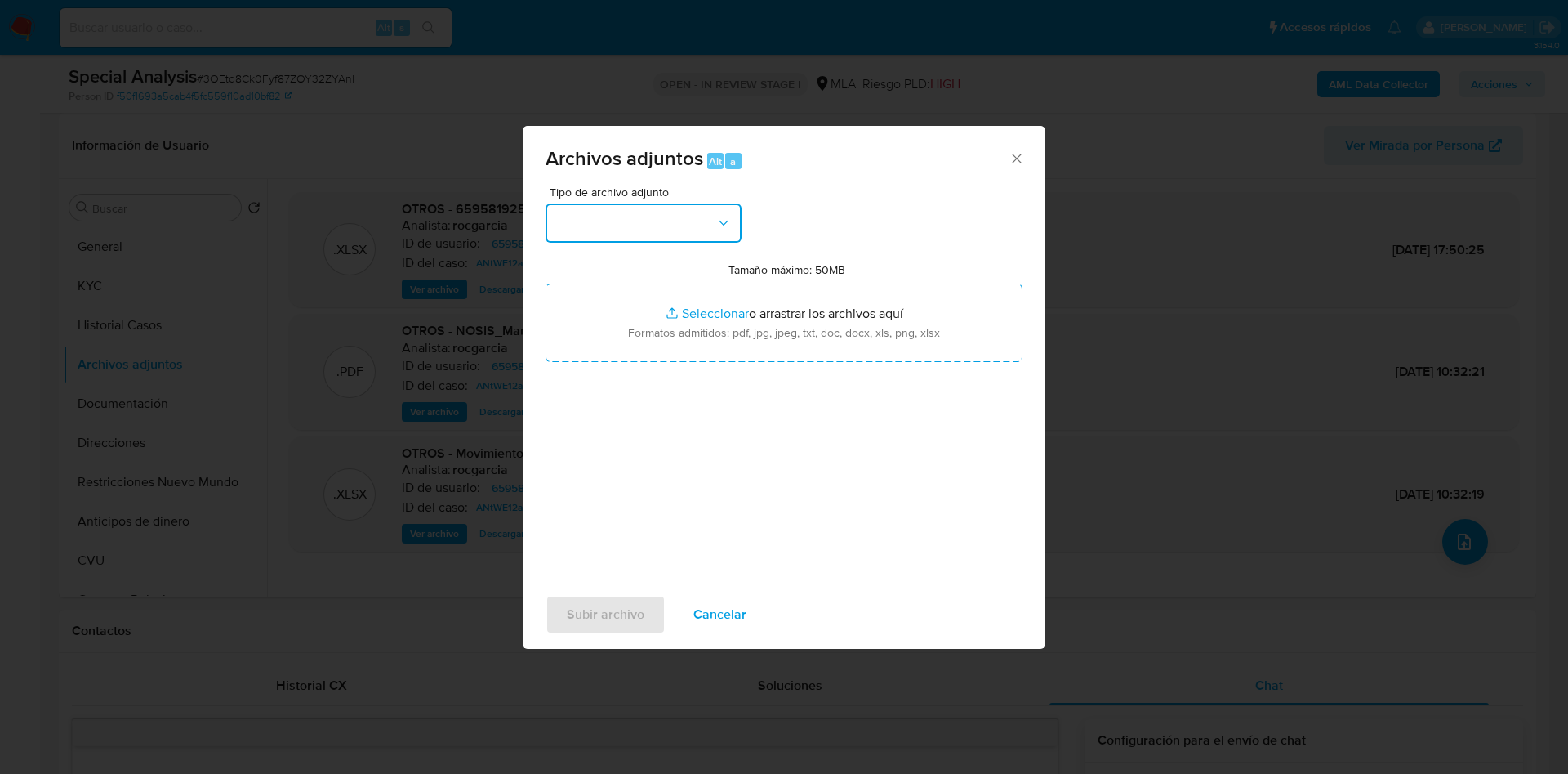
click at [614, 223] on button "button" at bounding box center [642, 223] width 196 height 39
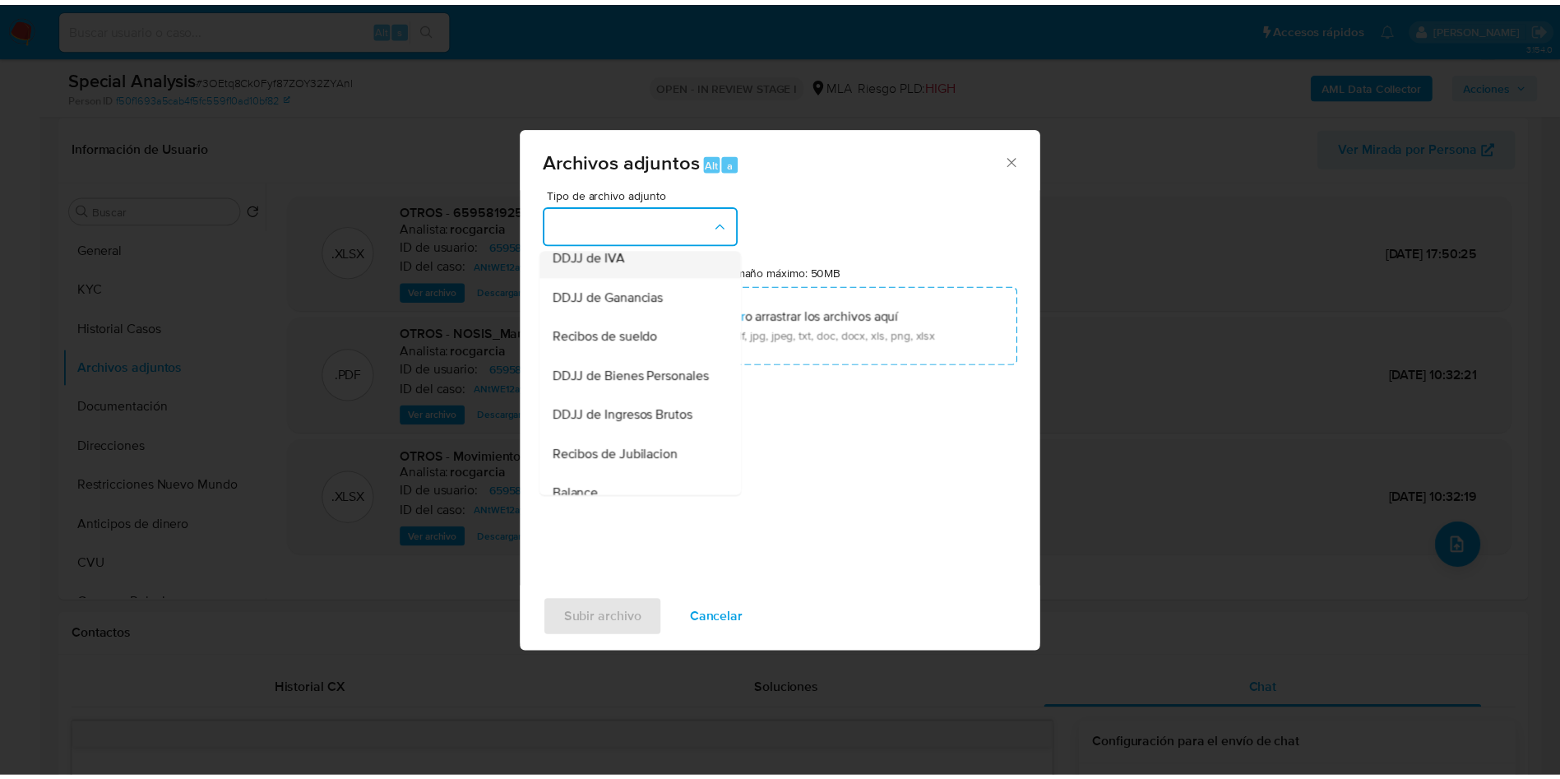
scroll to position [370, 0]
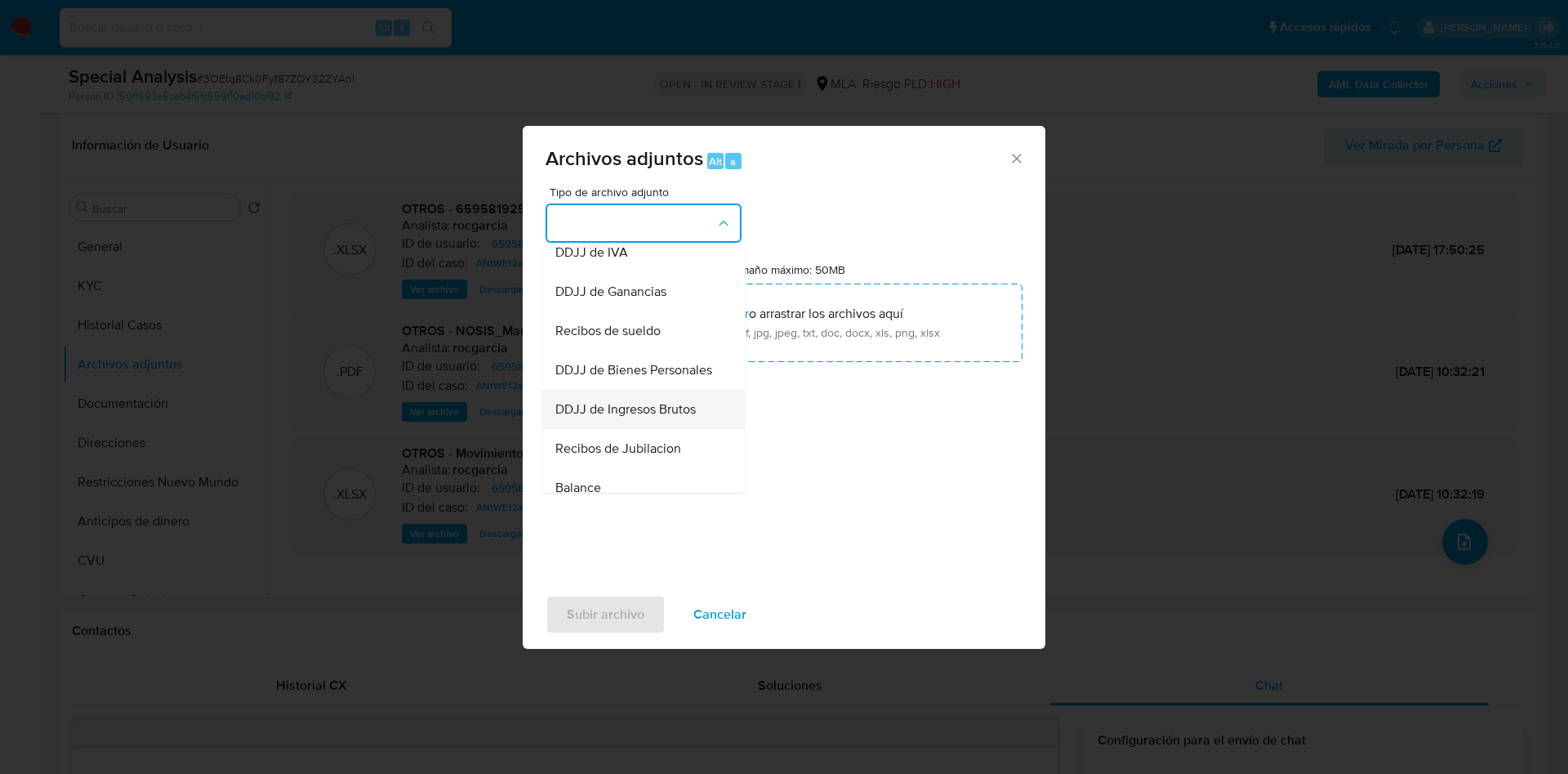
click at [646, 417] on span "DDJJ de Ingresos Brutos" at bounding box center [625, 409] width 140 height 16
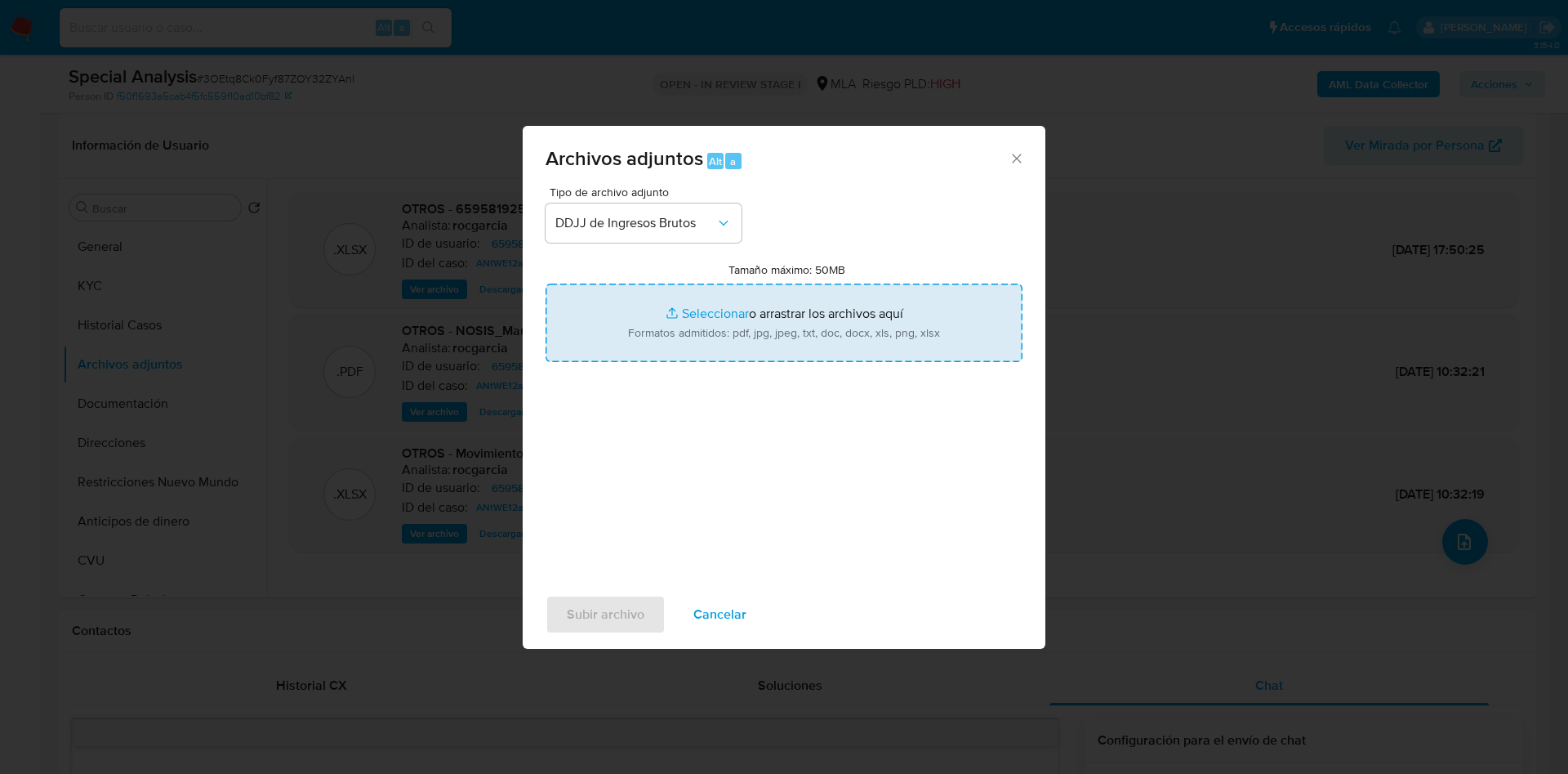
click at [686, 308] on input "Tamaño máximo: 50MB Seleccionar archivos" at bounding box center [784, 322] width 477 height 78
type input "C:\fakepath\DDJJ IIBB.pdf"
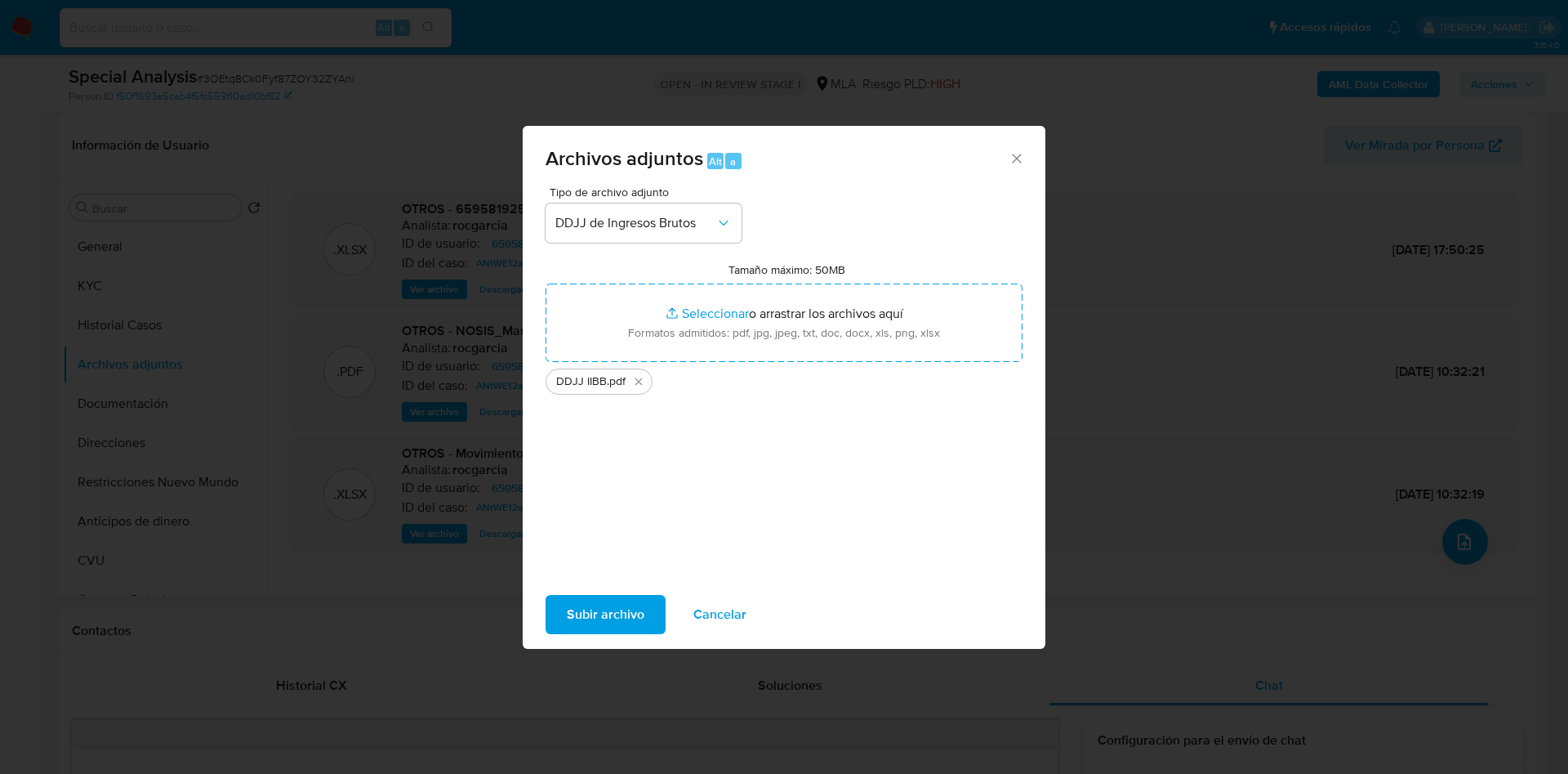
click at [616, 608] on span "Subir archivo" at bounding box center [606, 614] width 77 height 36
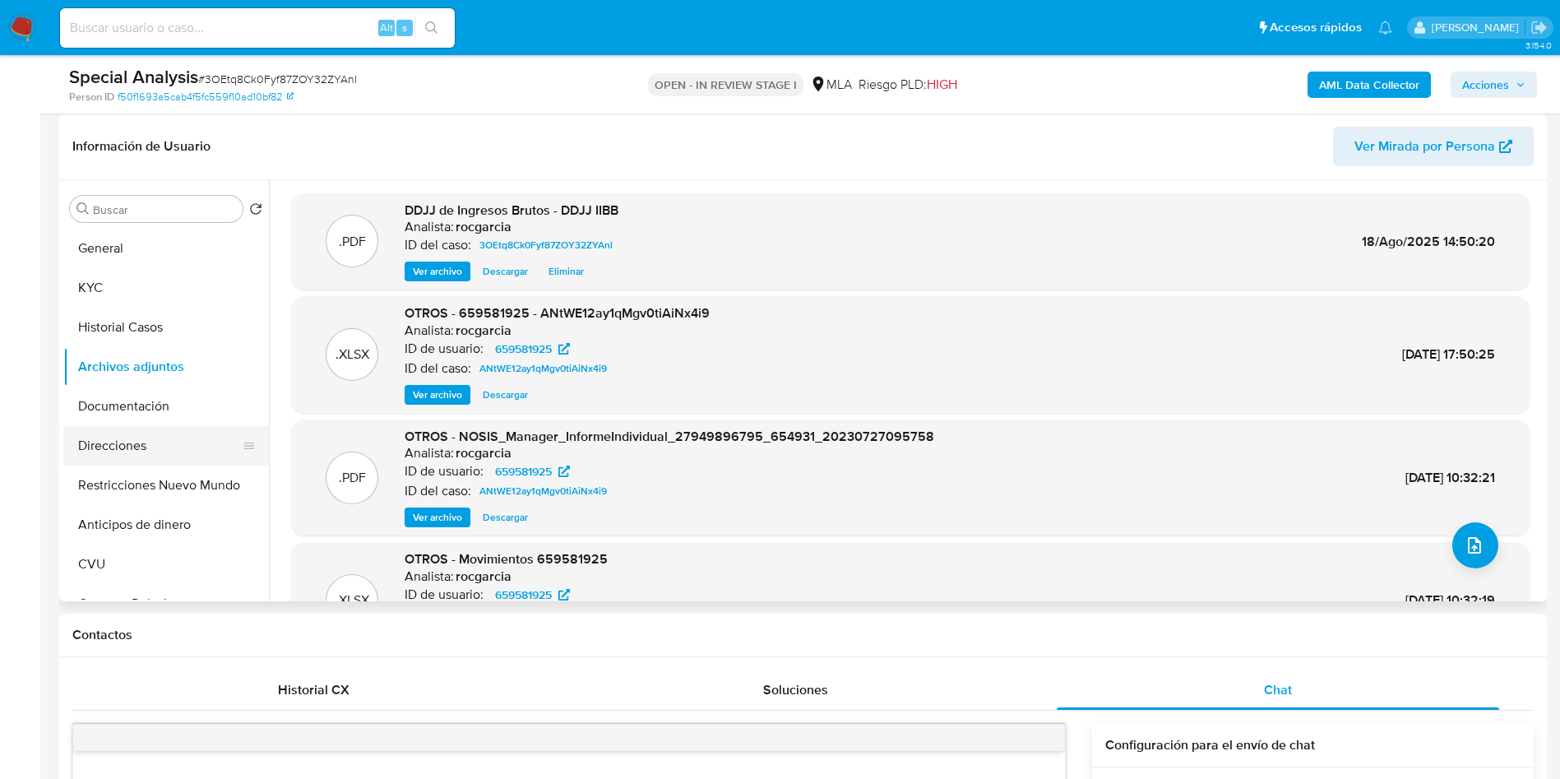
click at [113, 460] on button "Direcciones" at bounding box center [159, 445] width 192 height 39
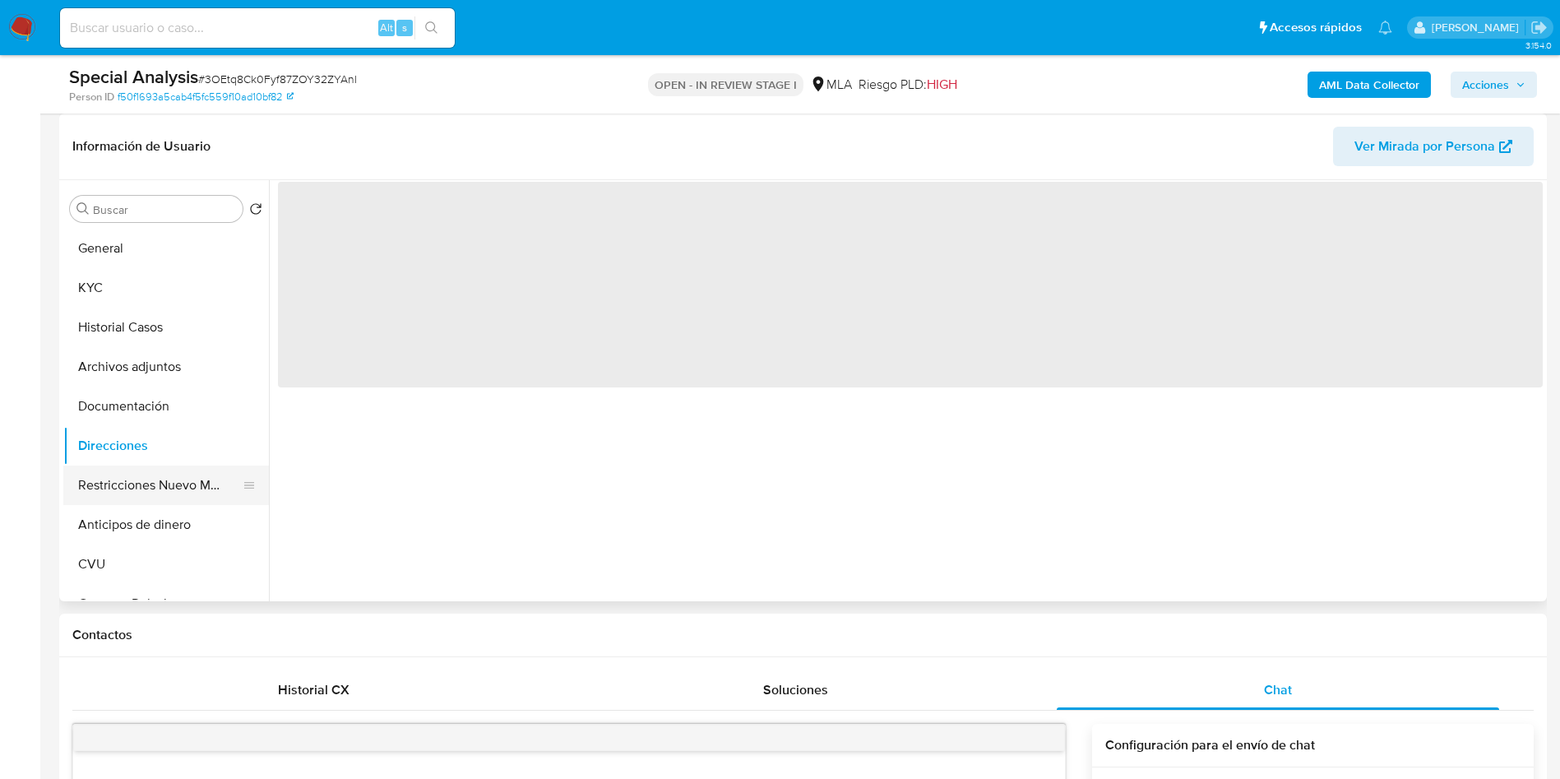
click at [121, 497] on button "Restricciones Nuevo Mundo" at bounding box center [159, 484] width 192 height 39
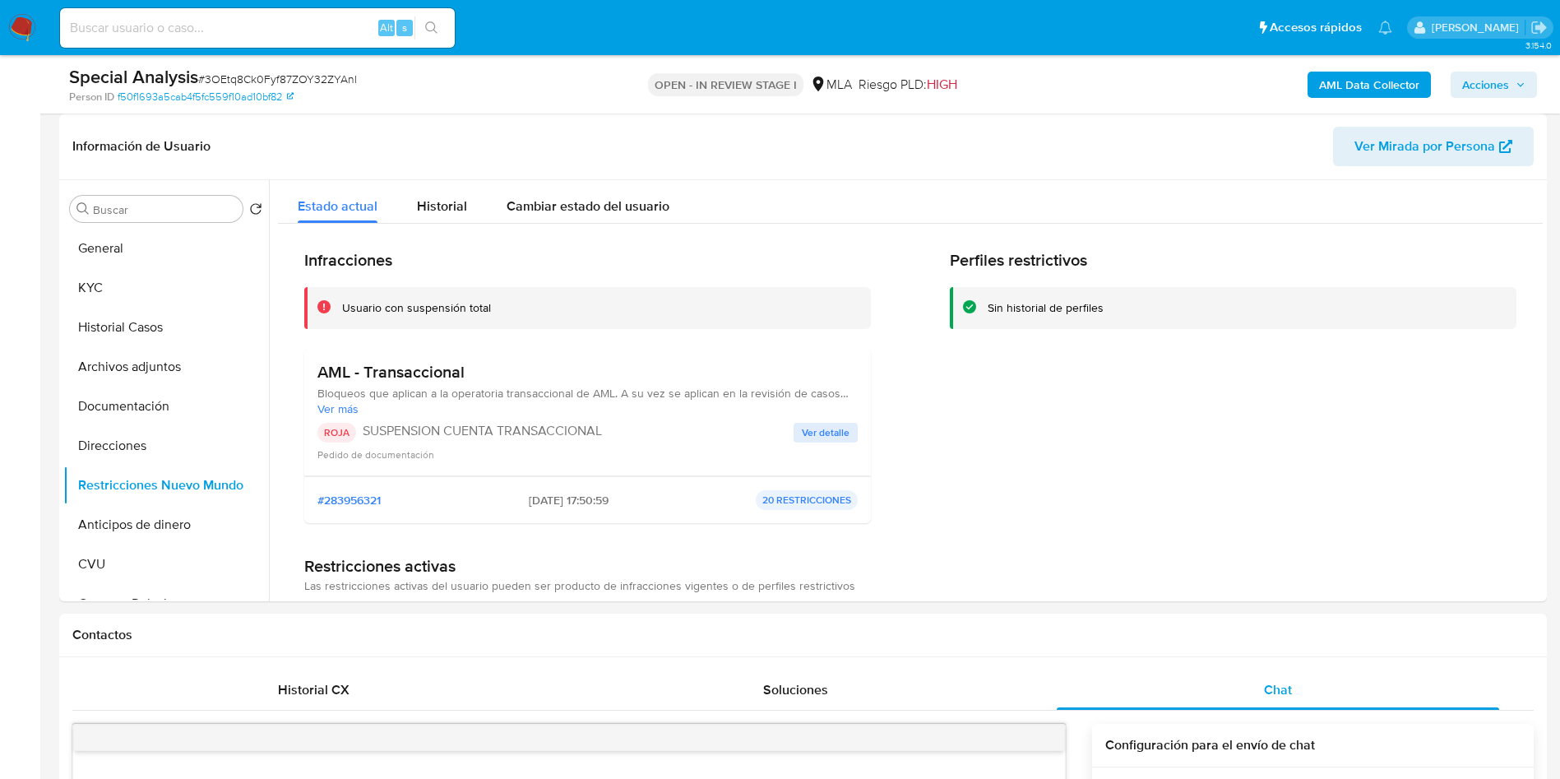
click at [1477, 81] on span "Acciones" at bounding box center [1485, 85] width 47 height 26
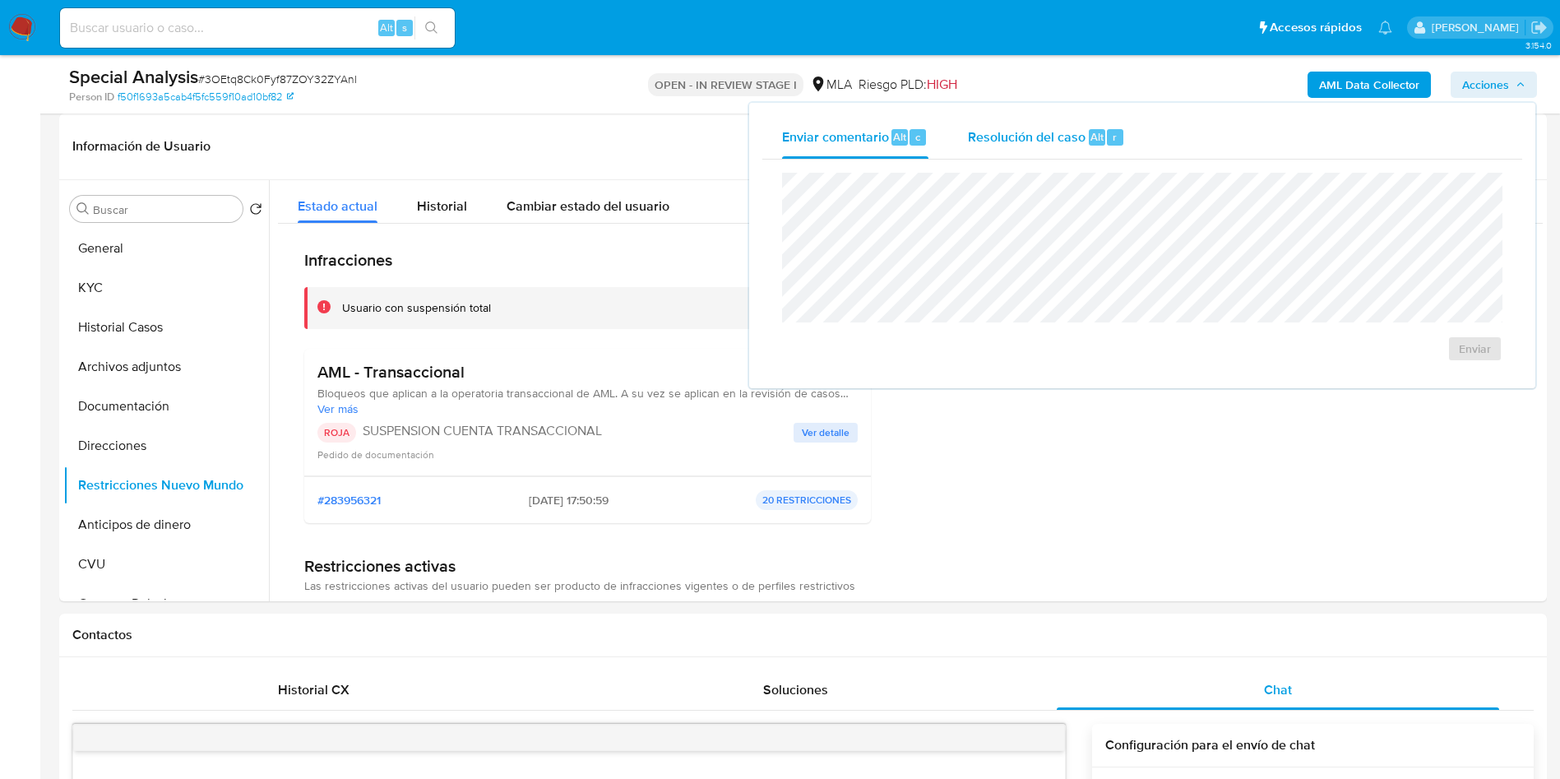
click at [1042, 147] on div "Resolución del caso Alt r" at bounding box center [1046, 137] width 157 height 43
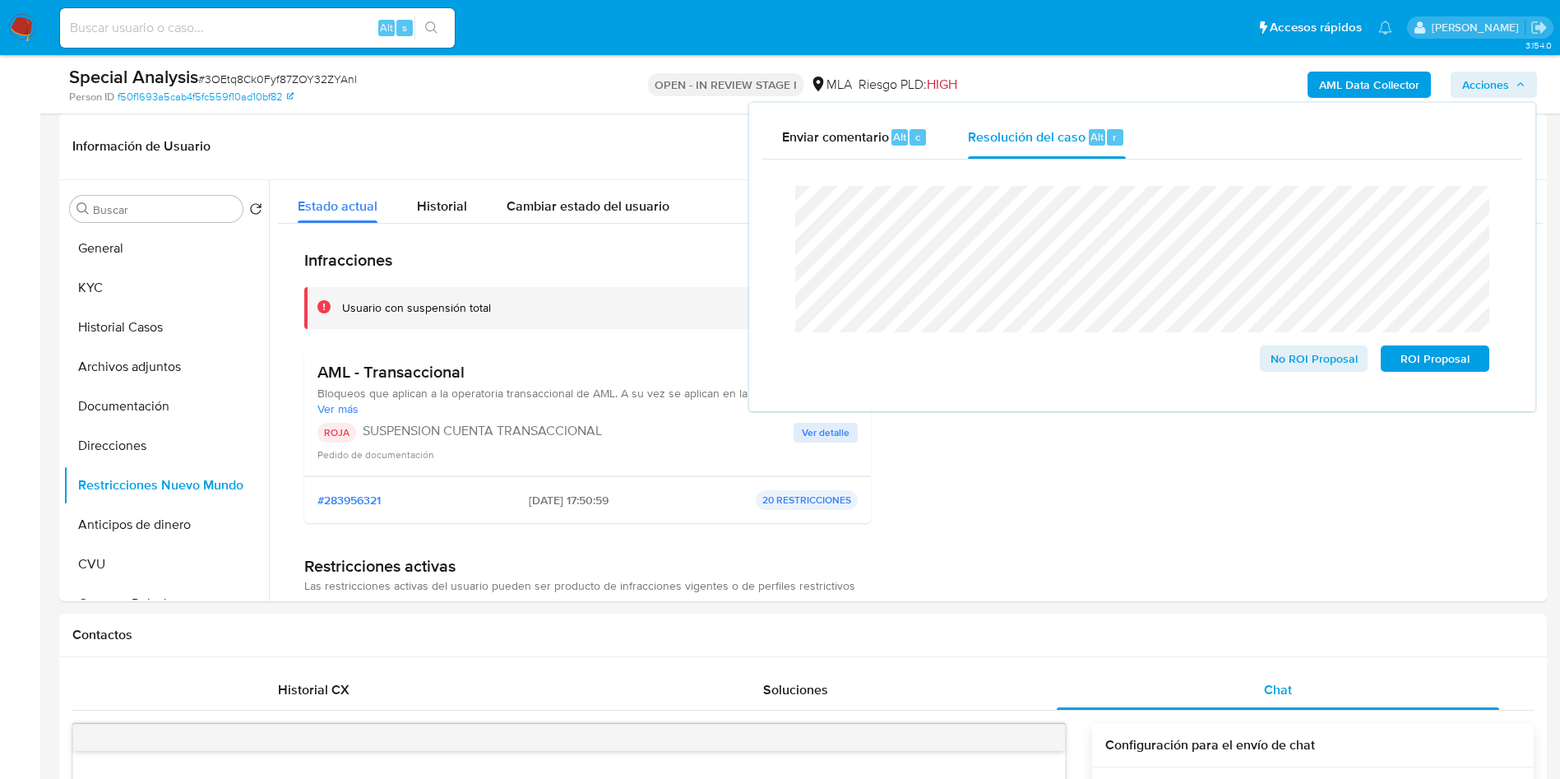
click at [0, 0] on lt-strong "st" at bounding box center [0, 0] width 0 height 0
click at [0, 0] on lt-span "docum en tación" at bounding box center [0, 0] width 0 height 0
click at [0, 0] on lt-span "cíñete" at bounding box center [0, 0] width 0 height 0
click at [0, 0] on lt-span "provien en" at bounding box center [0, 0] width 0 height 0
click at [0, 0] on lt-span "cliente" at bounding box center [0, 0] width 0 height 0
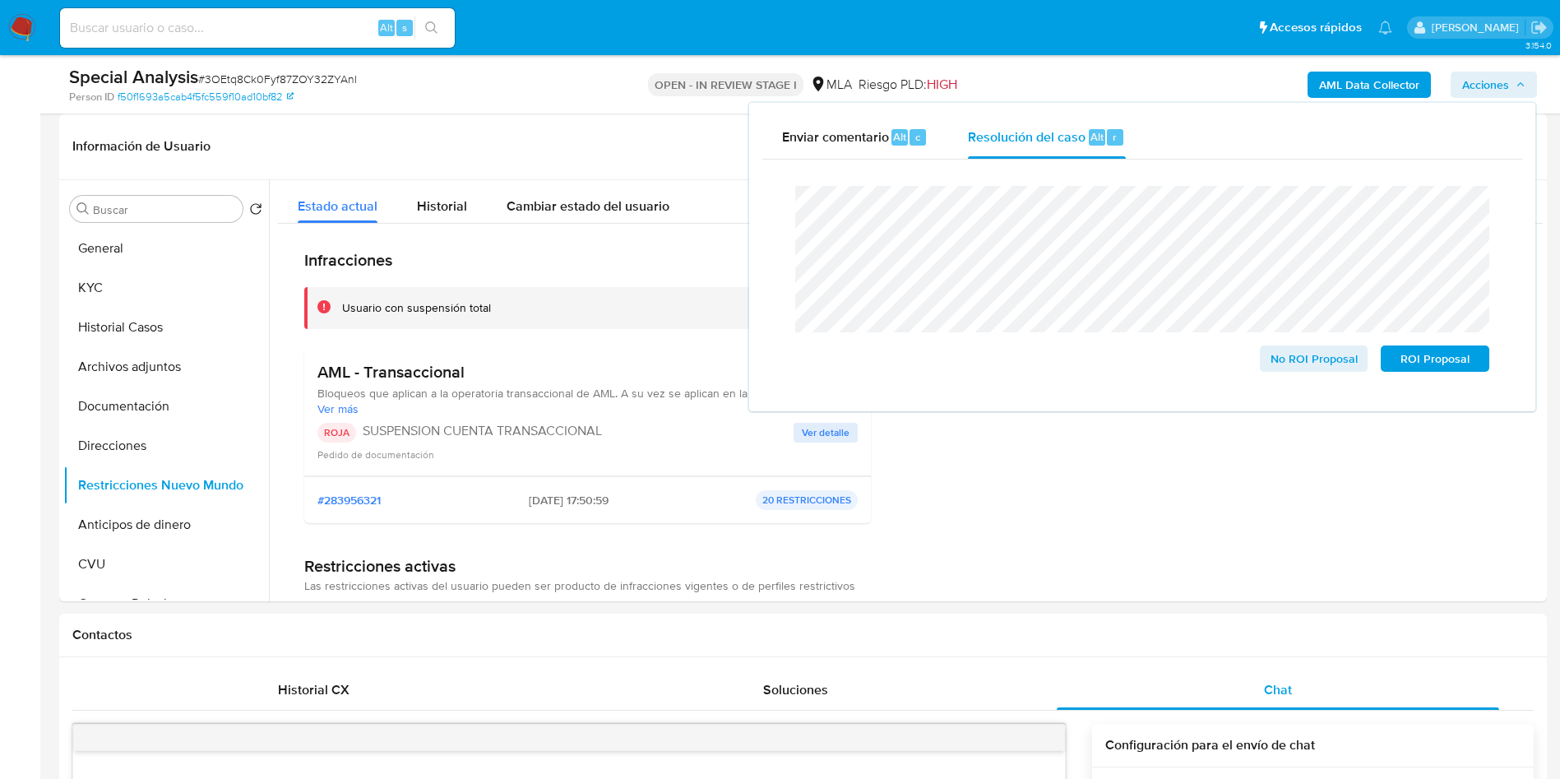
click at [0, 0] on lt-span "encontrándose" at bounding box center [0, 0] width 0 height 0
click at [1287, 364] on span "No ROI Proposal" at bounding box center [1314, 358] width 86 height 23
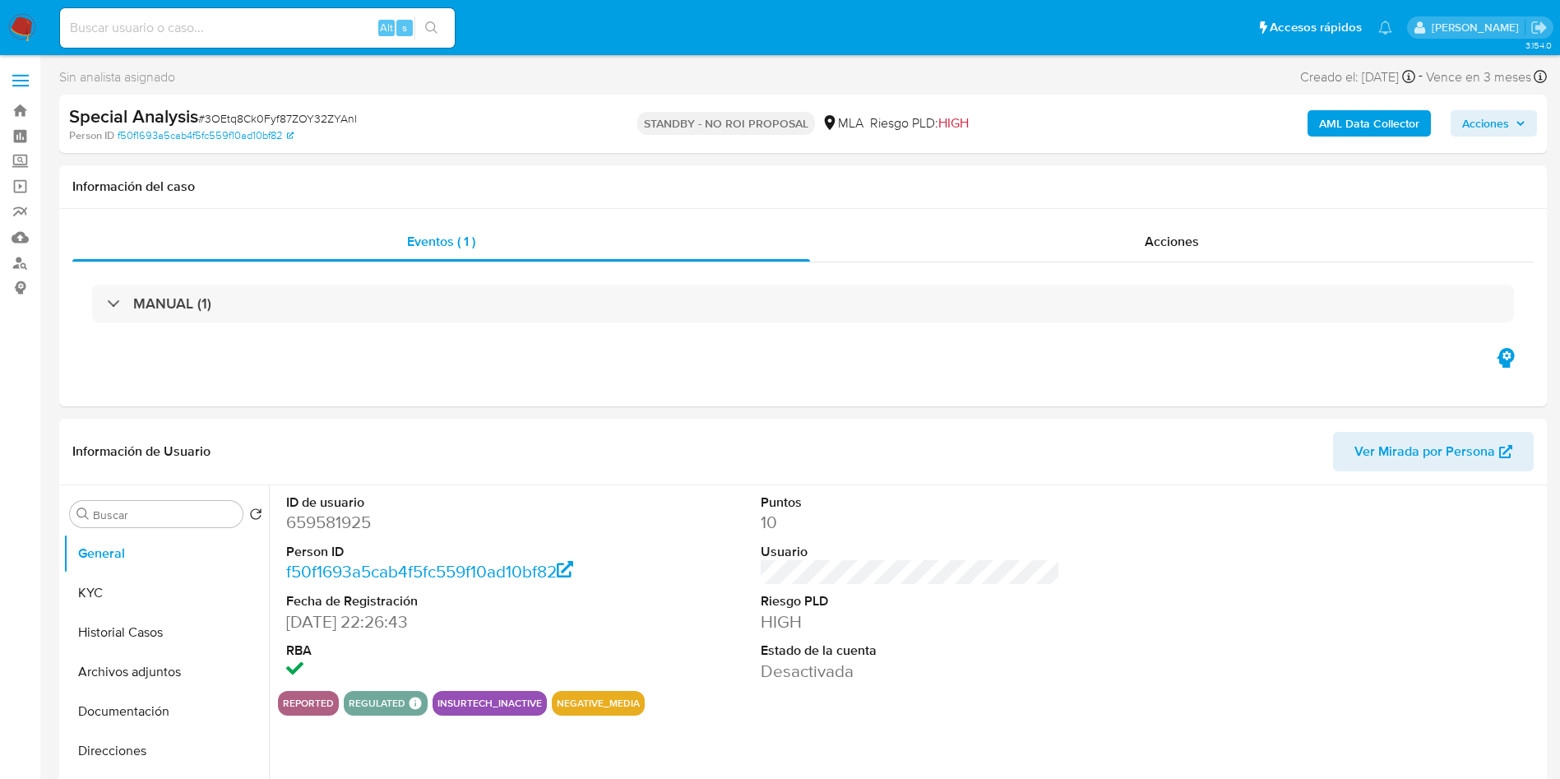
select select "10"
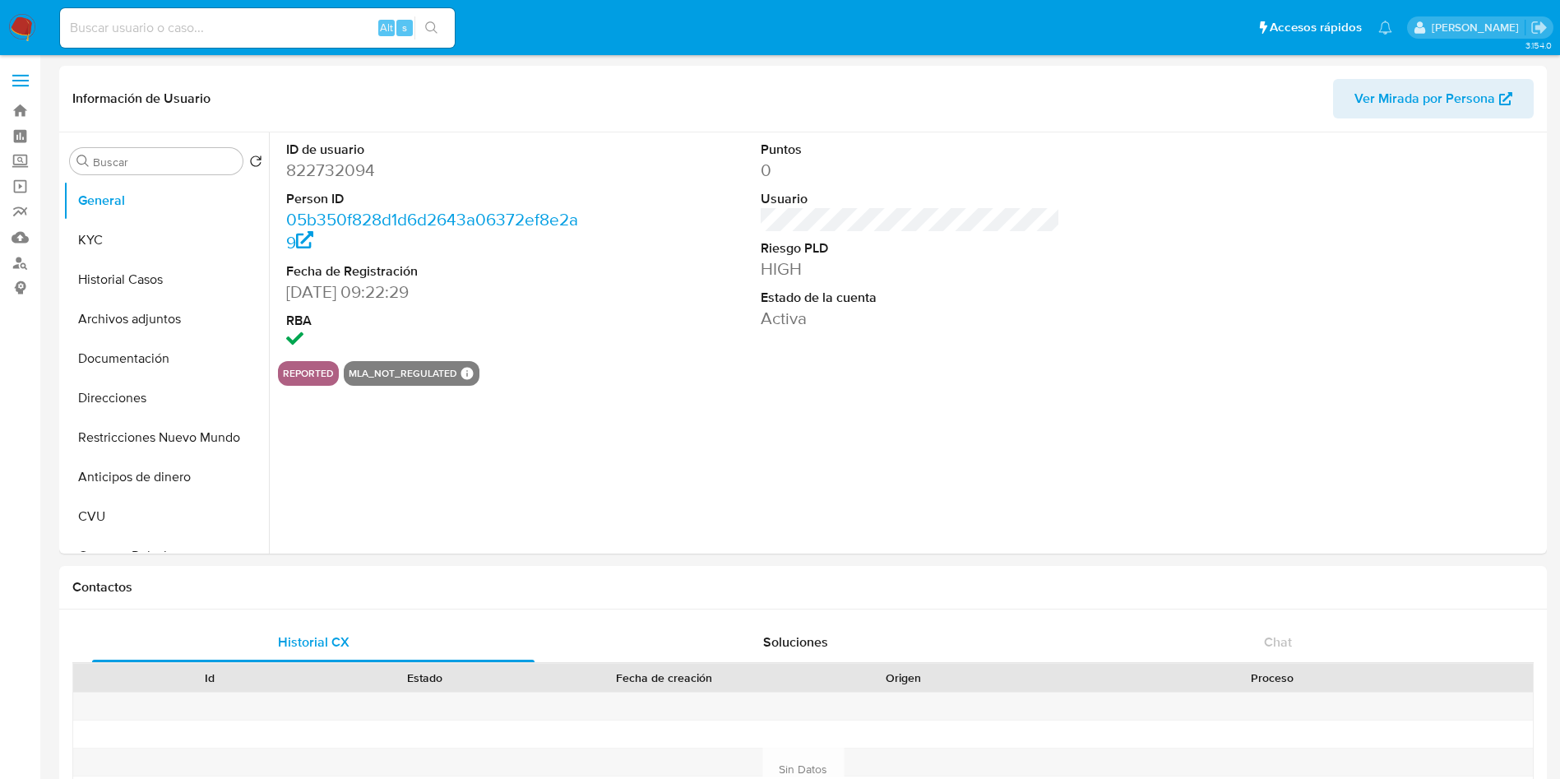
select select "10"
click at [132, 287] on button "Historial Casos" at bounding box center [159, 279] width 192 height 39
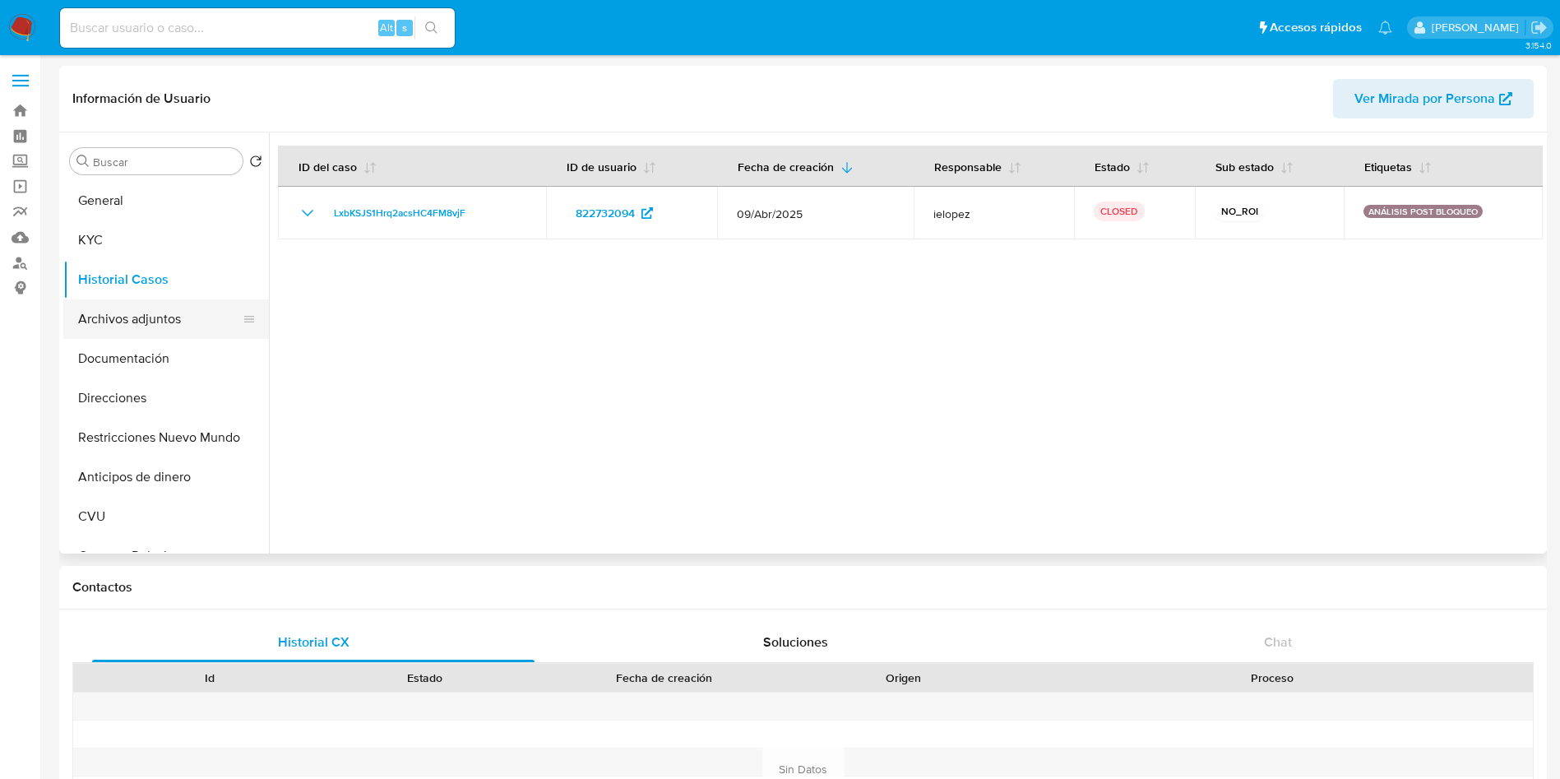
click at [126, 332] on button "Archivos adjuntos" at bounding box center [159, 318] width 192 height 39
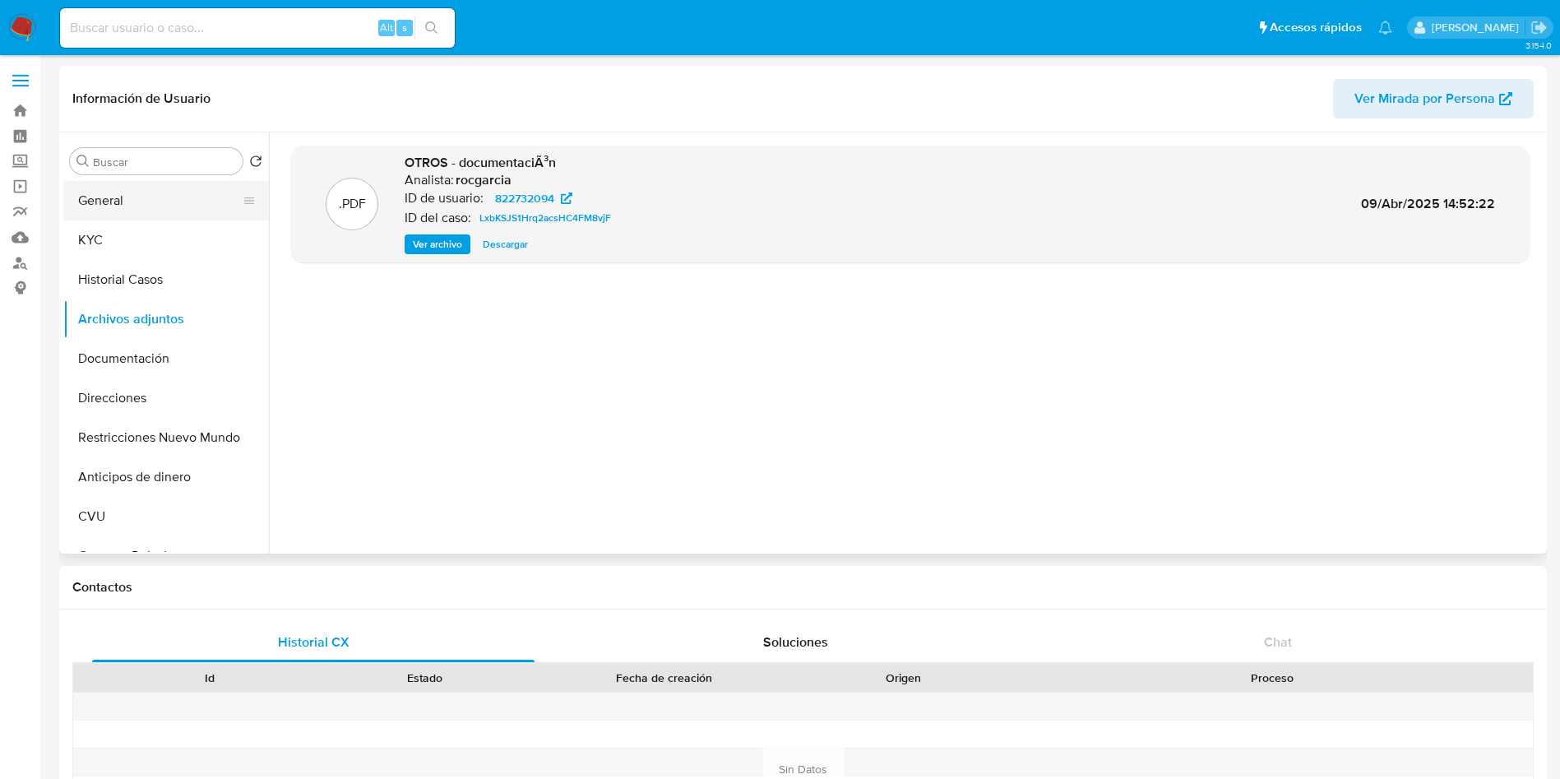
click at [103, 197] on button "General" at bounding box center [159, 200] width 192 height 39
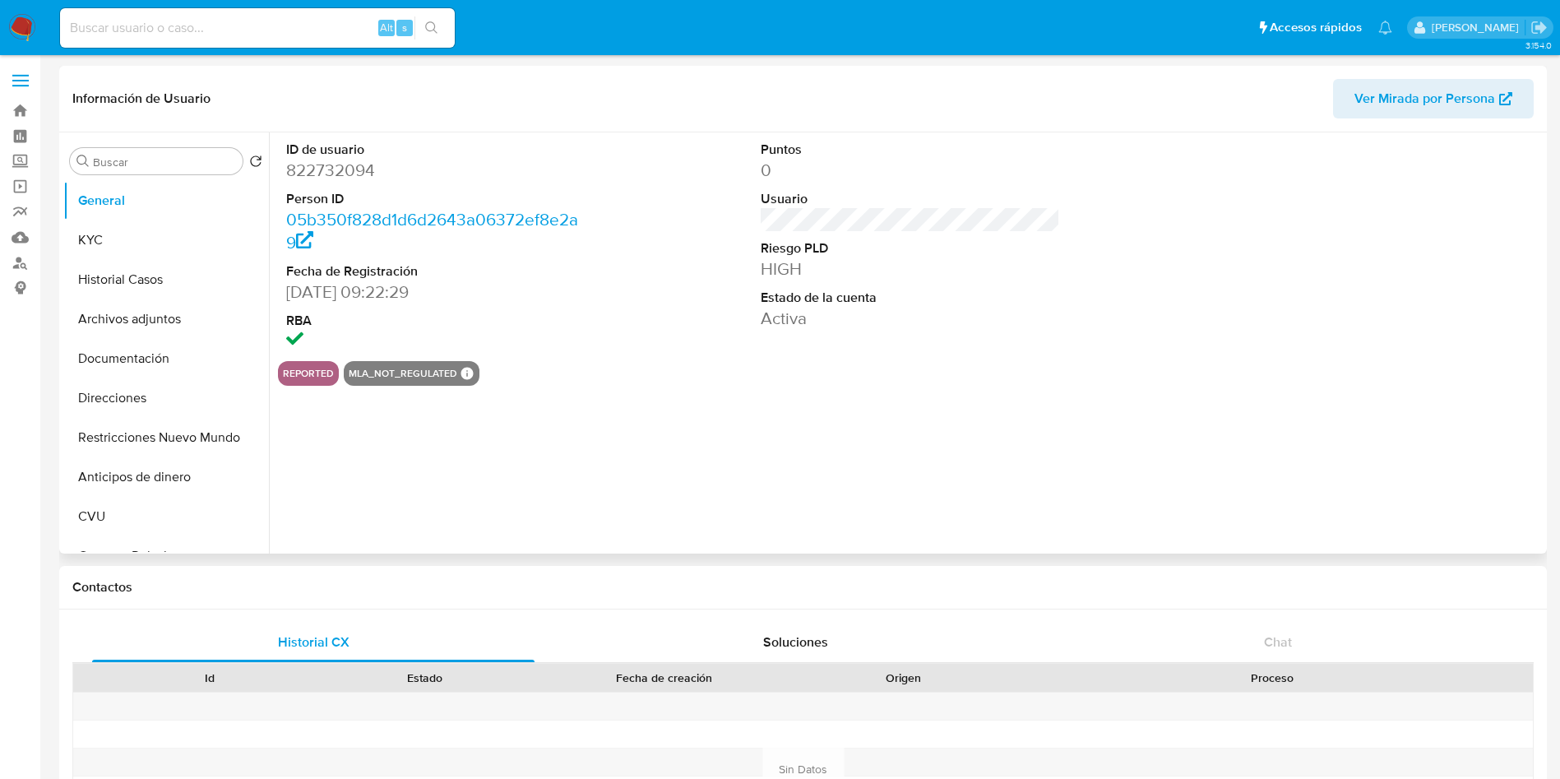
click at [321, 174] on dd "822732094" at bounding box center [436, 170] width 300 height 23
copy dd "822732094"
click at [139, 278] on button "Historial Casos" at bounding box center [159, 279] width 192 height 39
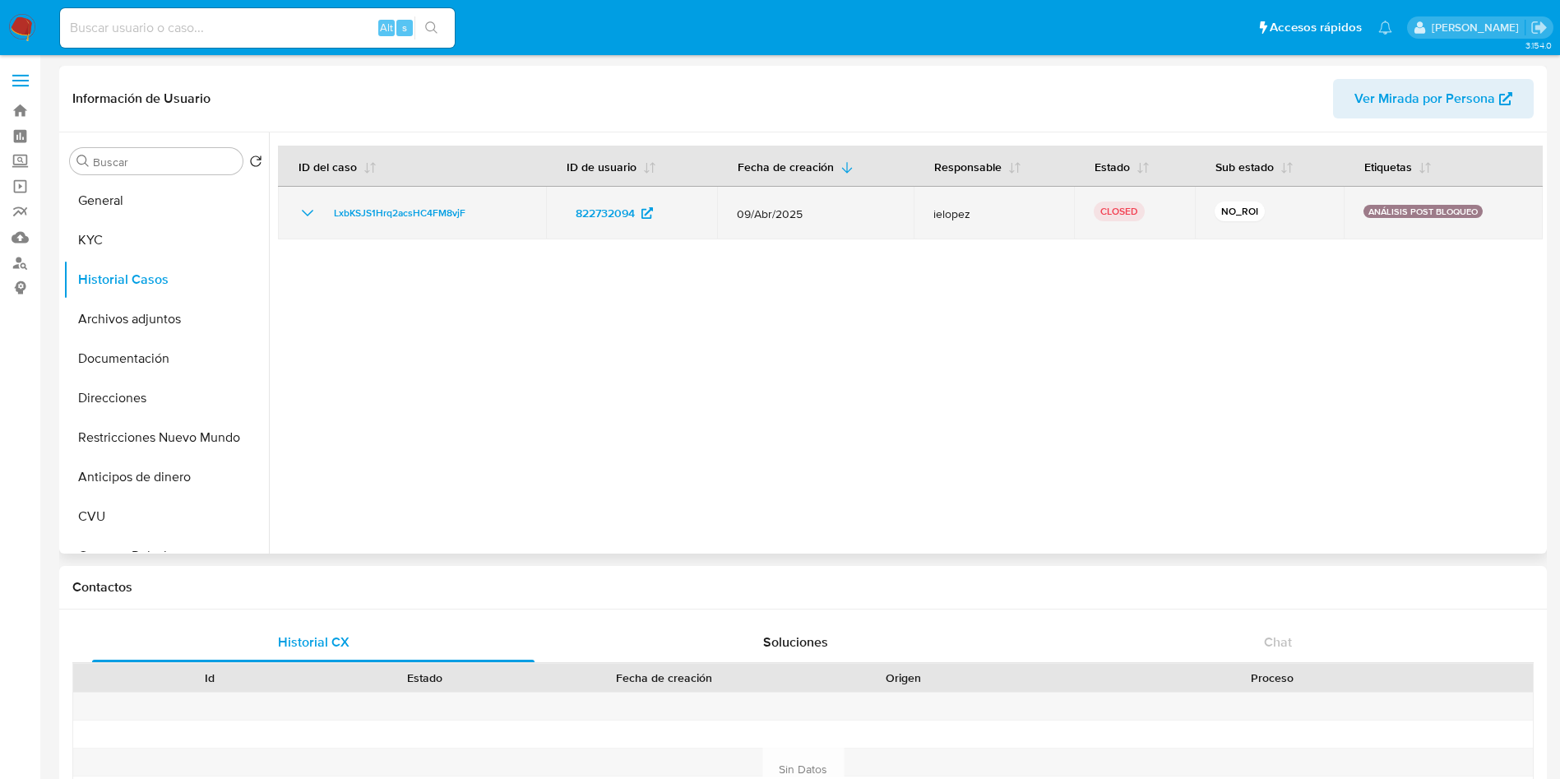
click at [308, 212] on icon "Mostrar/Ocultar" at bounding box center [308, 213] width 20 height 20
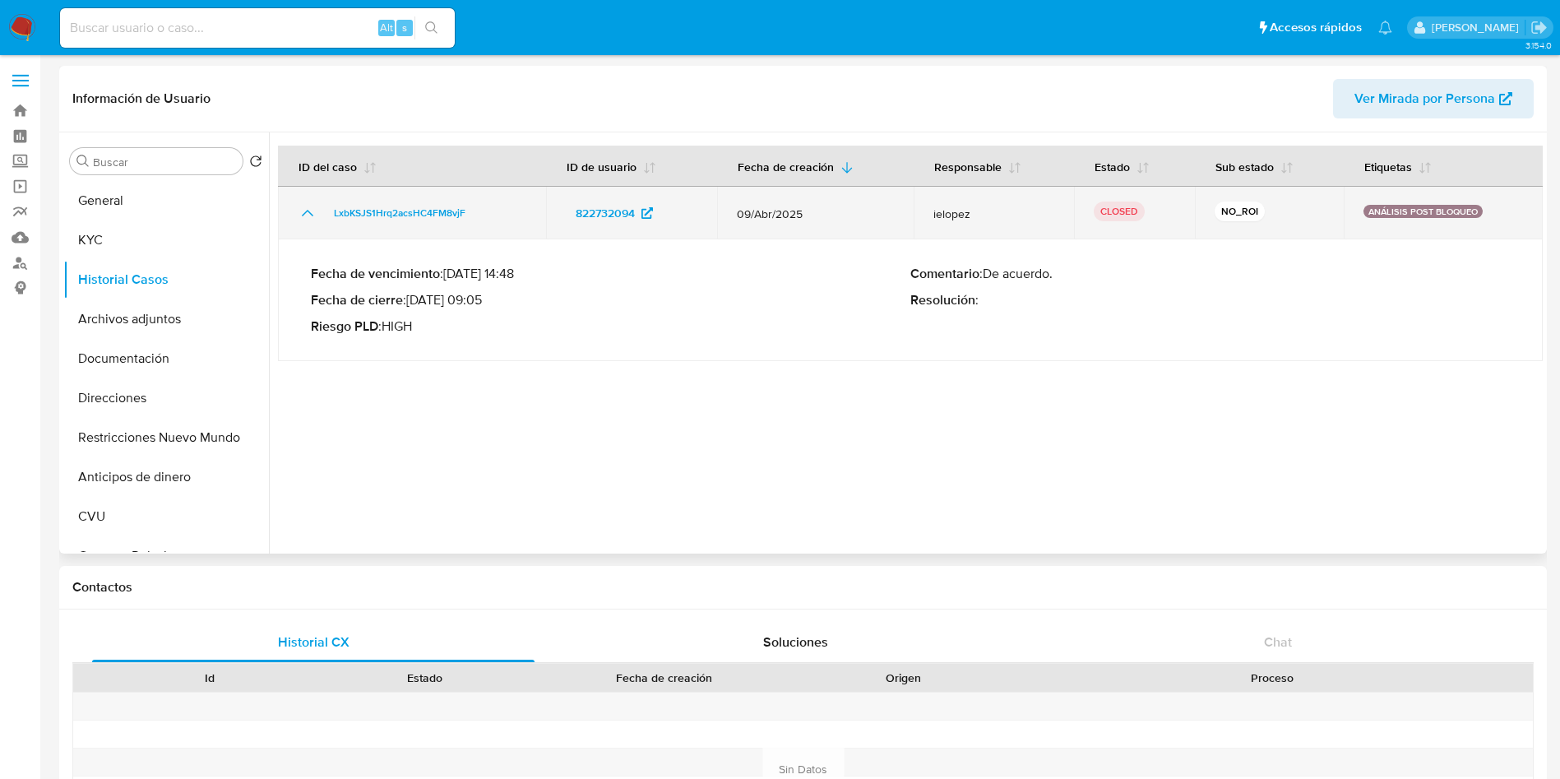
click at [308, 212] on icon "Mostrar/Ocultar" at bounding box center [308, 213] width 20 height 20
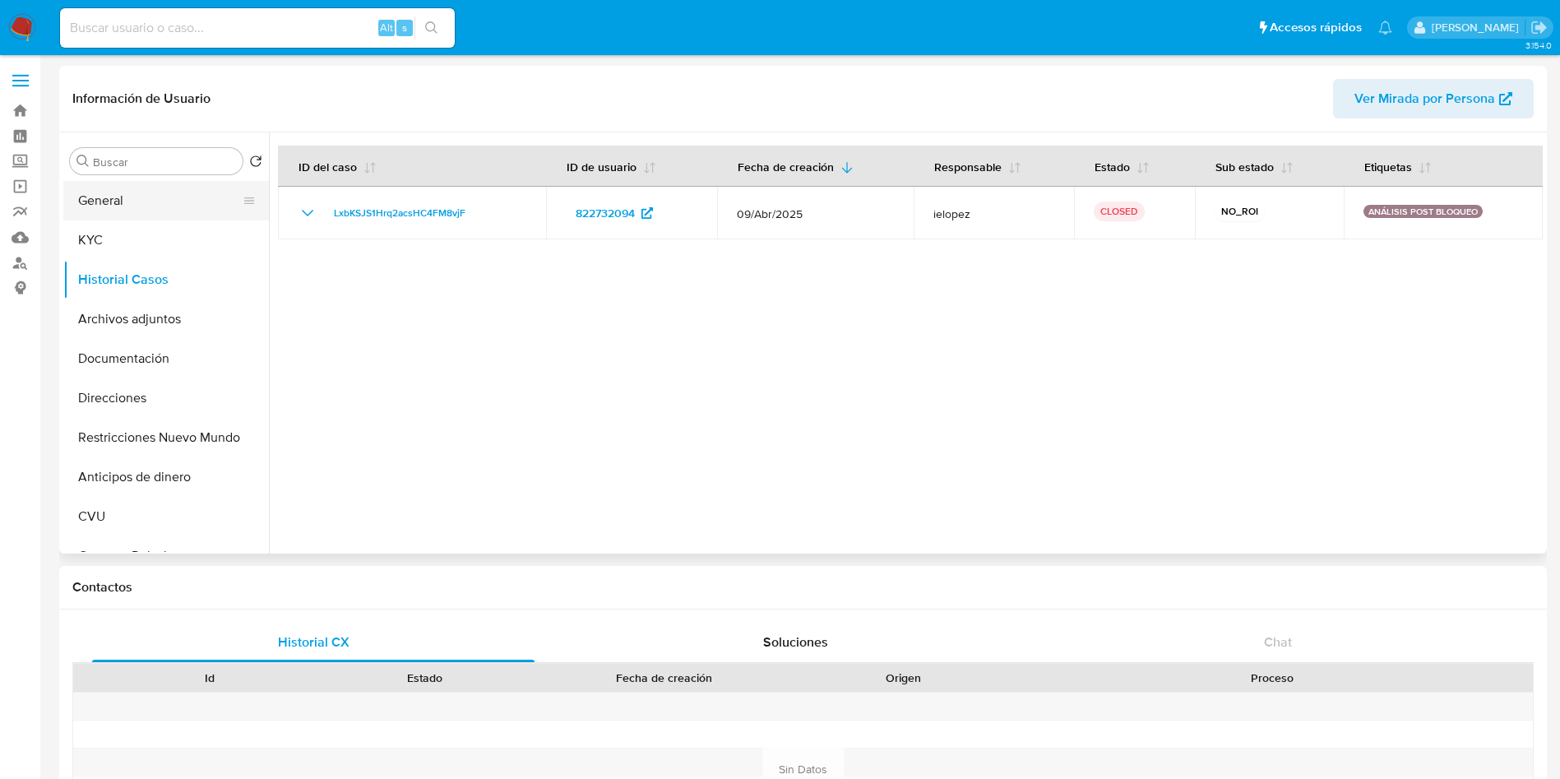
click at [120, 198] on button "General" at bounding box center [159, 200] width 192 height 39
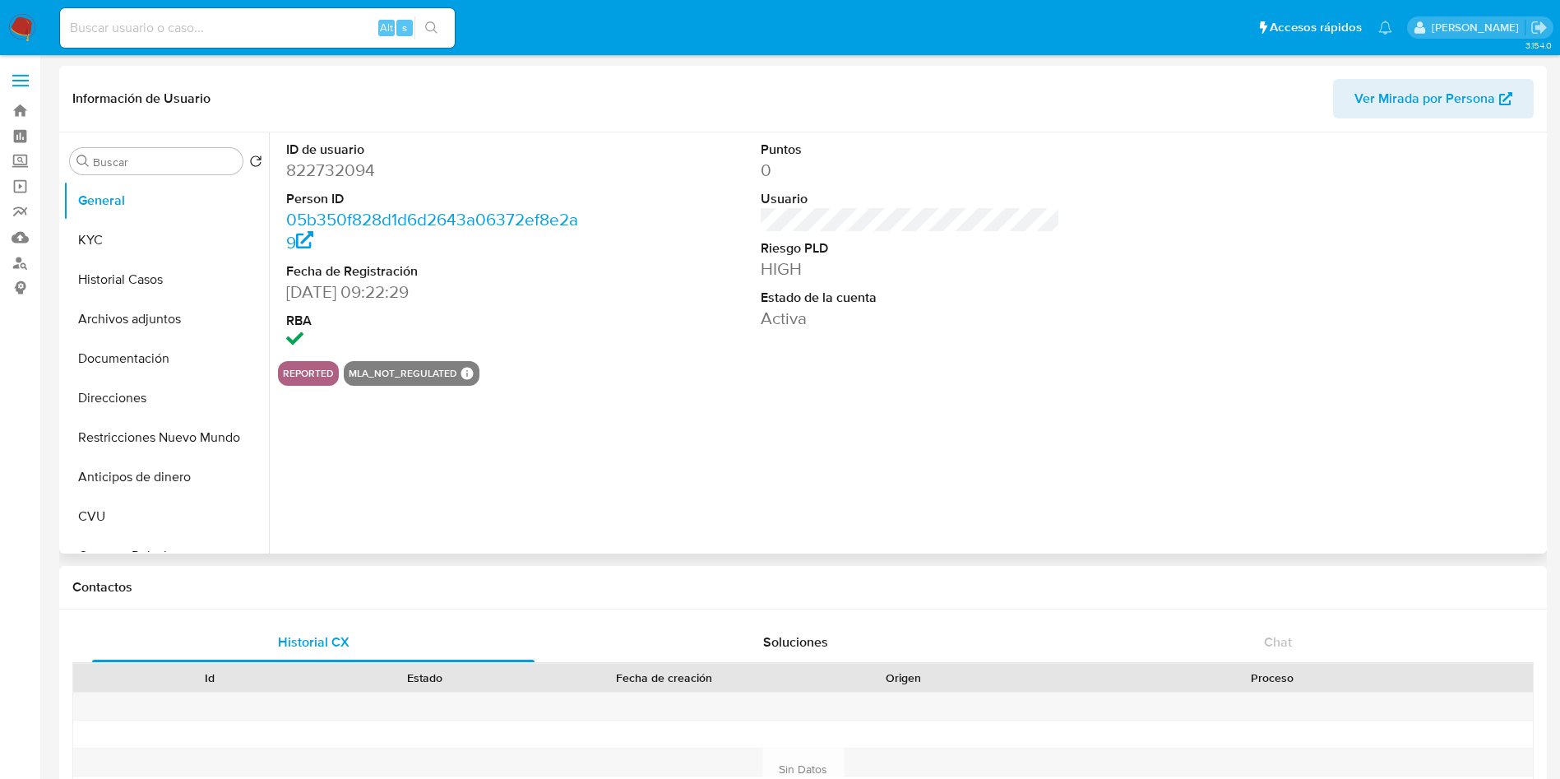
click at [326, 177] on dd "822732094" at bounding box center [436, 170] width 300 height 23
copy dd "822732094"
drag, startPoint x: 131, startPoint y: 424, endPoint x: 112, endPoint y: 436, distance: 22.1
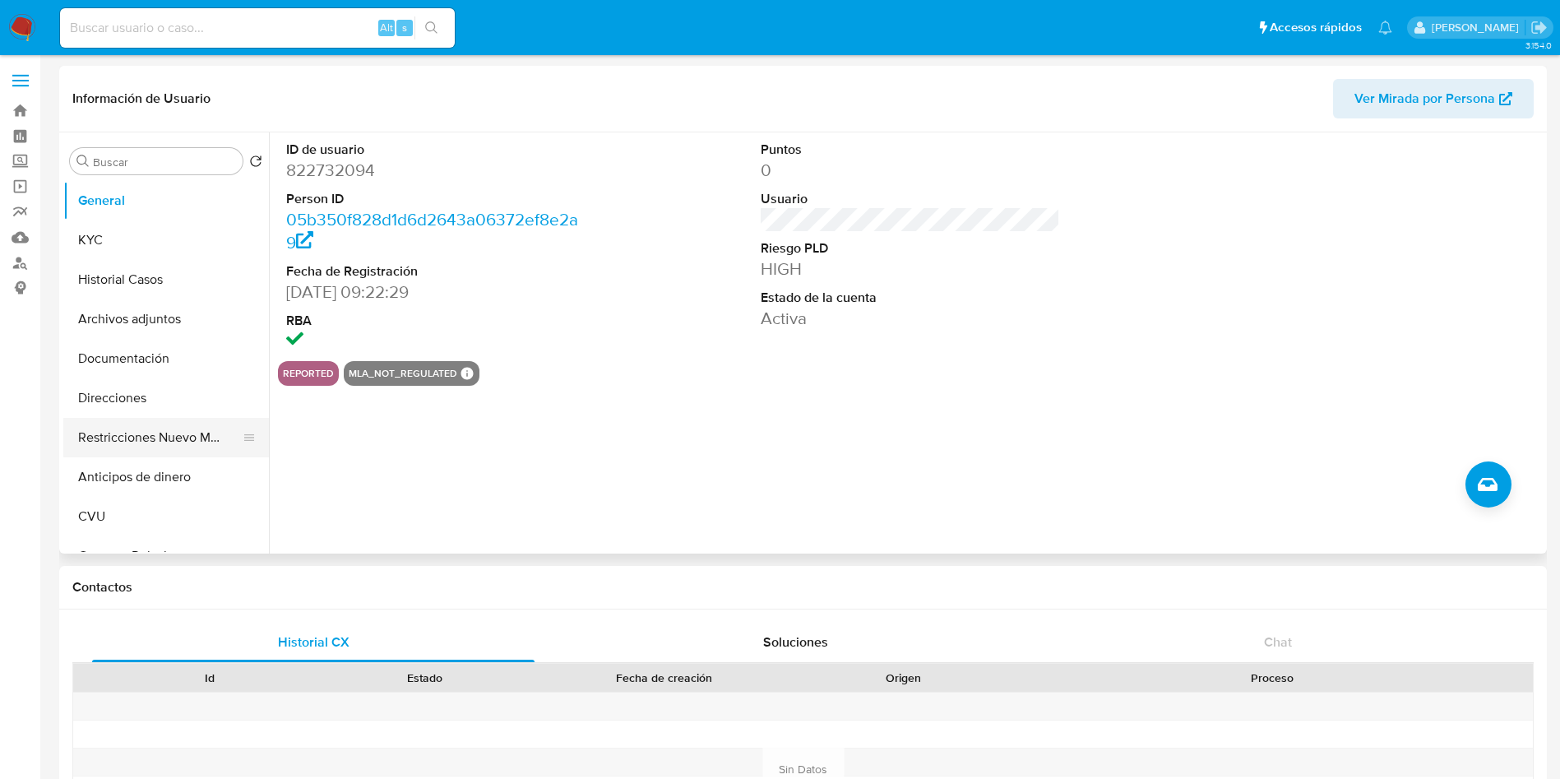
click at [131, 424] on button "Restricciones Nuevo Mundo" at bounding box center [159, 437] width 192 height 39
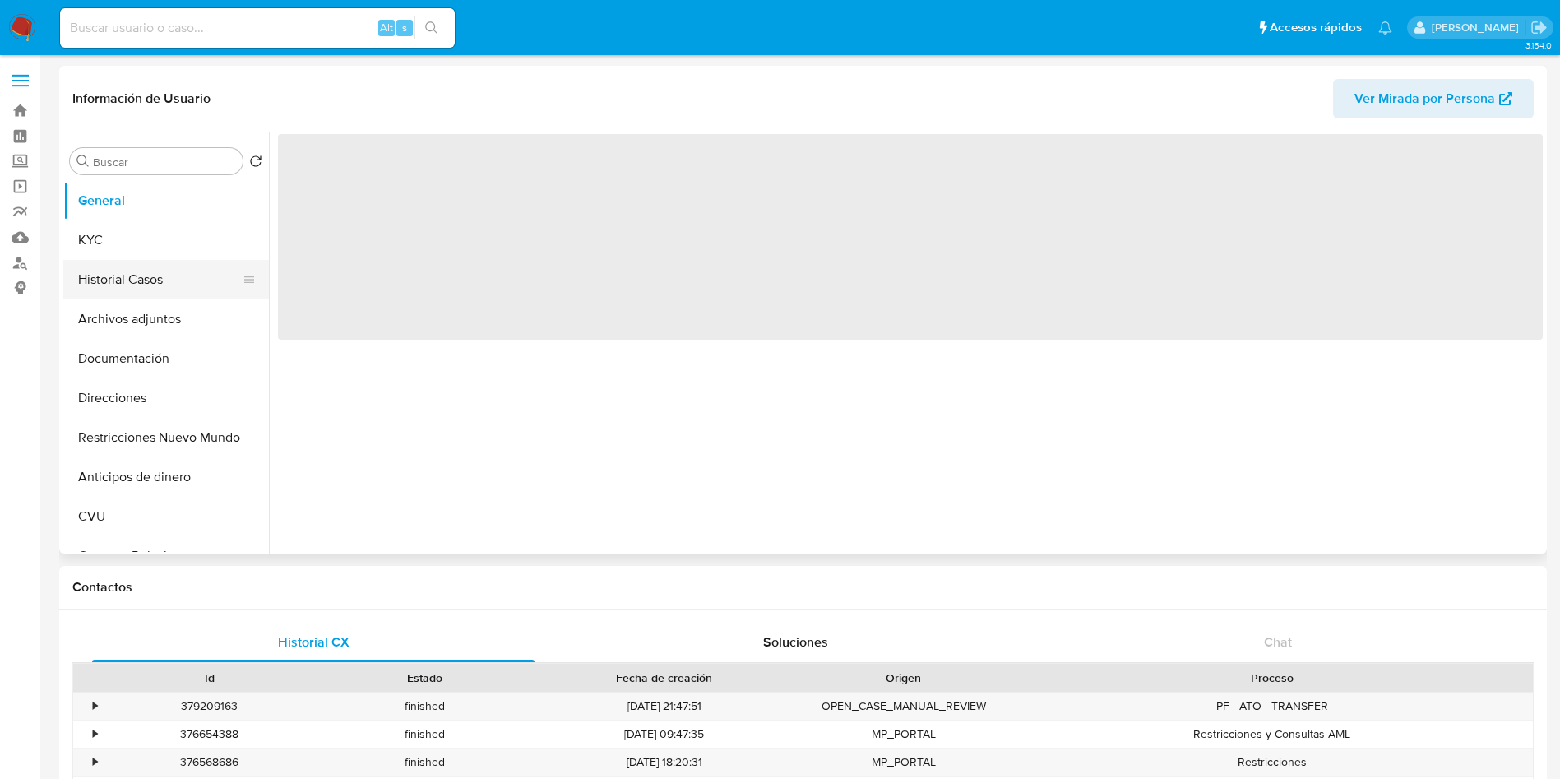
click at [127, 281] on button "Historial Casos" at bounding box center [159, 279] width 192 height 39
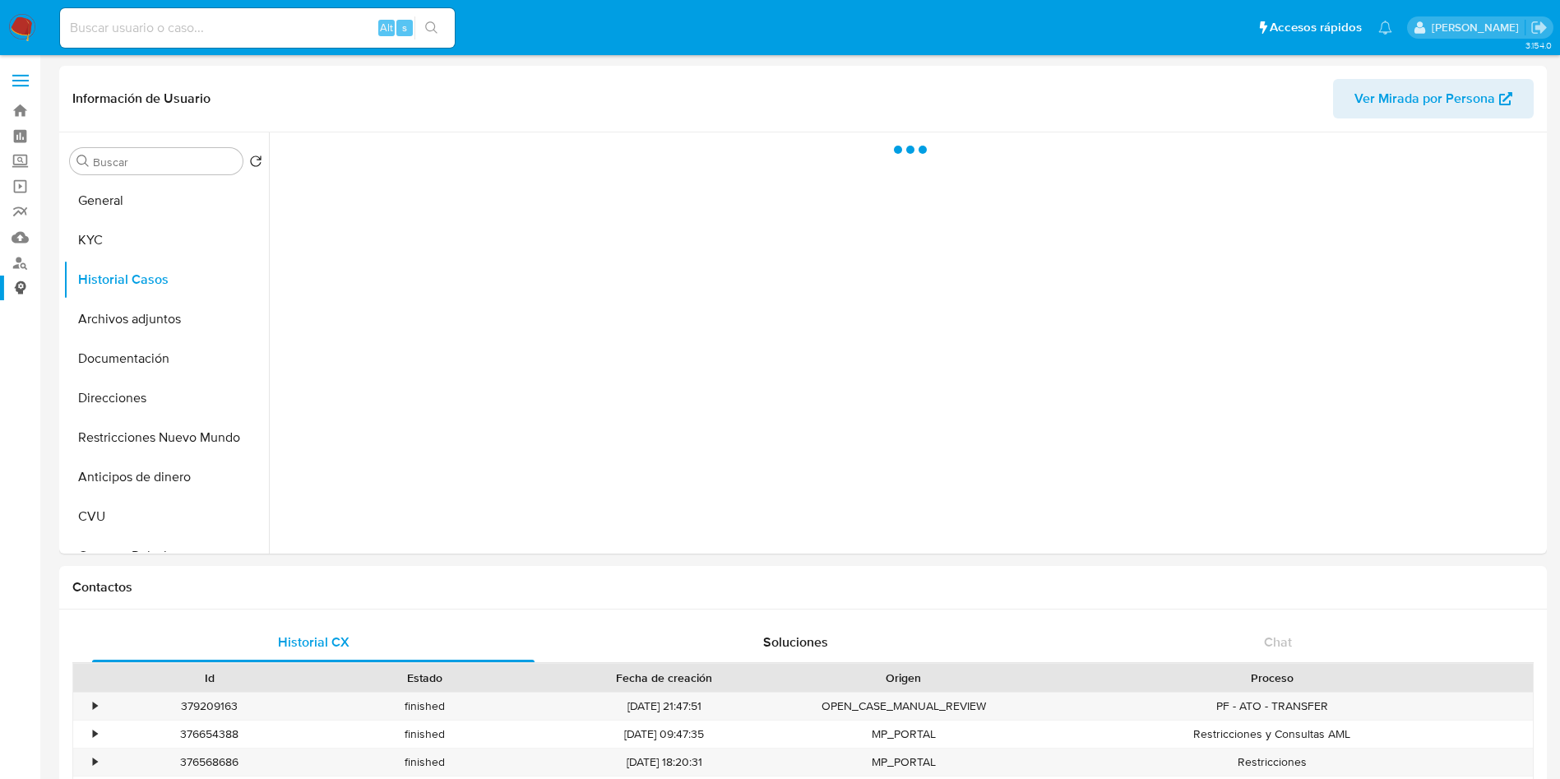
select select "10"
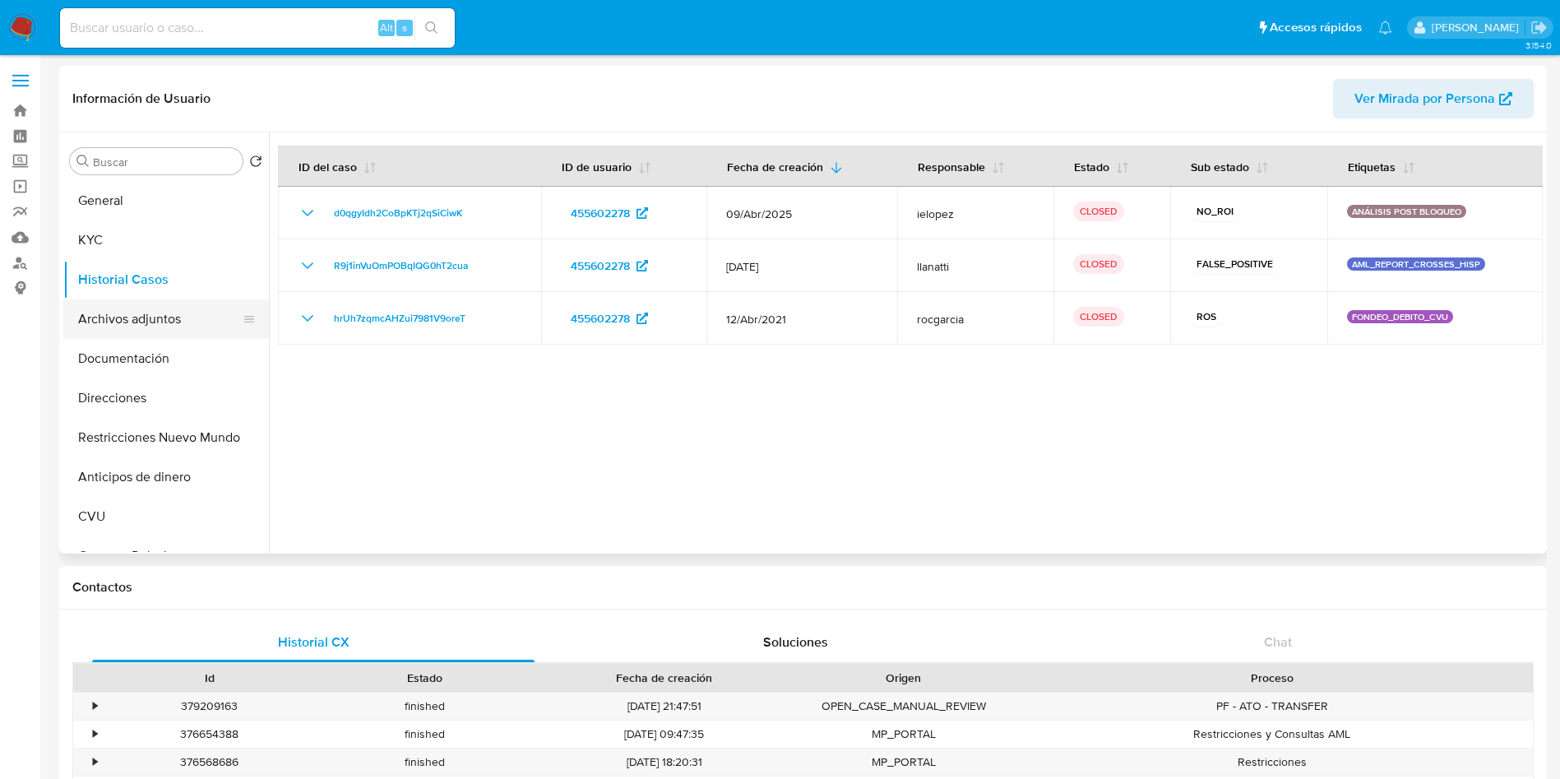
click at [160, 334] on button "Archivos adjuntos" at bounding box center [159, 318] width 192 height 39
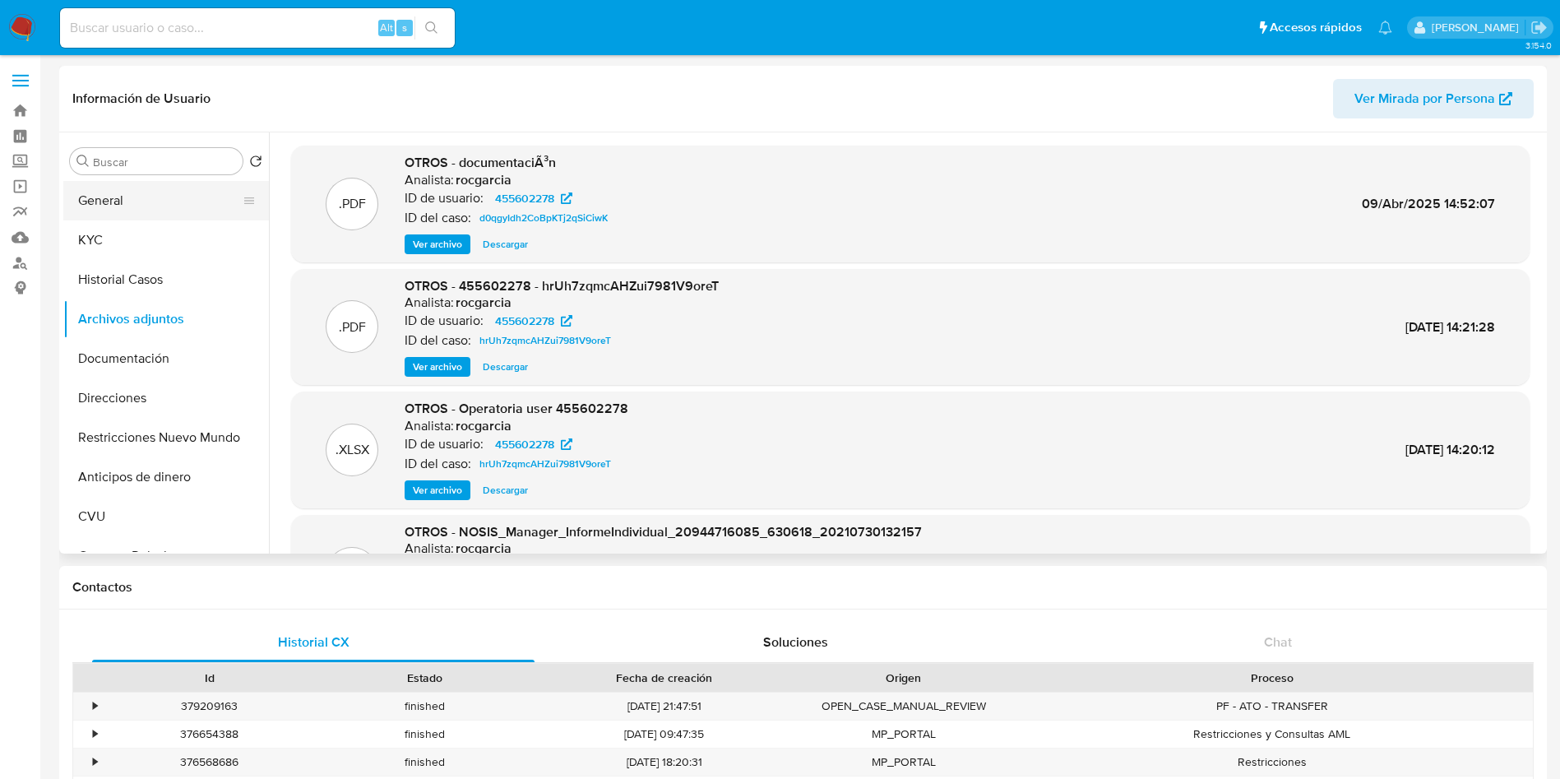
click at [180, 207] on button "General" at bounding box center [159, 200] width 192 height 39
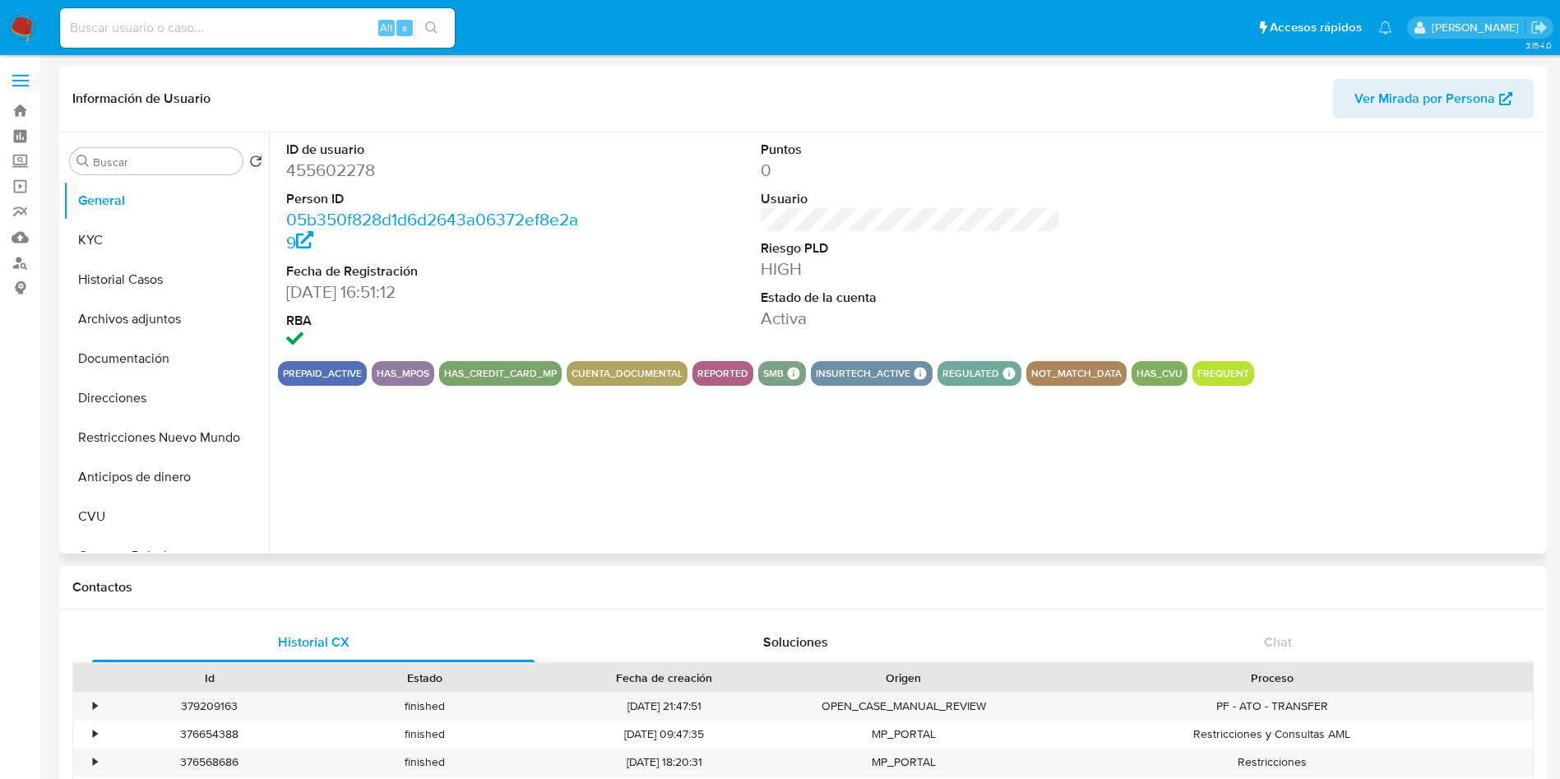
click at [328, 170] on dd "455602278" at bounding box center [436, 170] width 300 height 23
copy dd "455602278"
click at [131, 318] on button "Archivos adjuntos" at bounding box center [159, 318] width 192 height 39
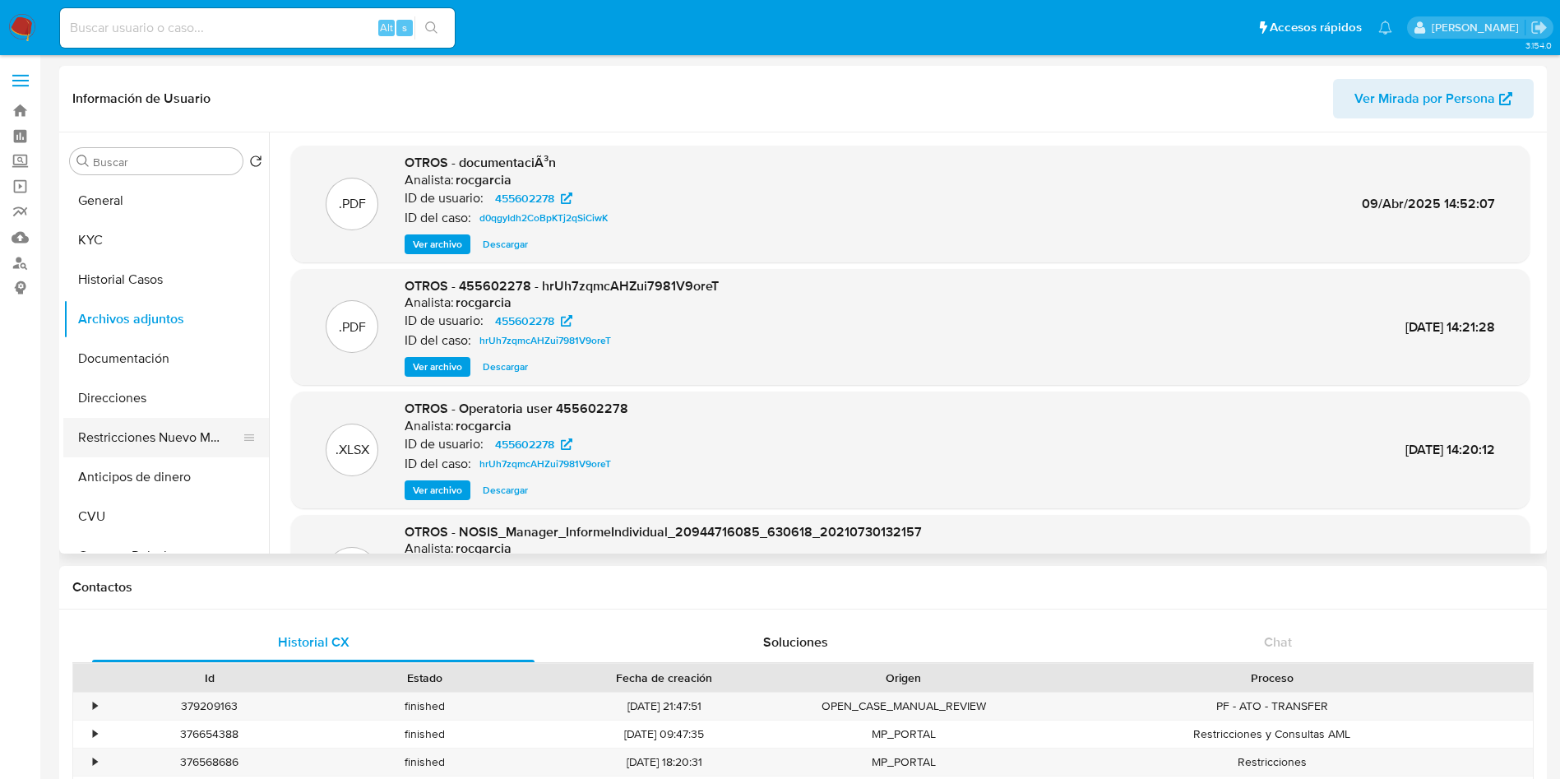
click at [166, 426] on button "Restricciones Nuevo Mundo" at bounding box center [159, 437] width 192 height 39
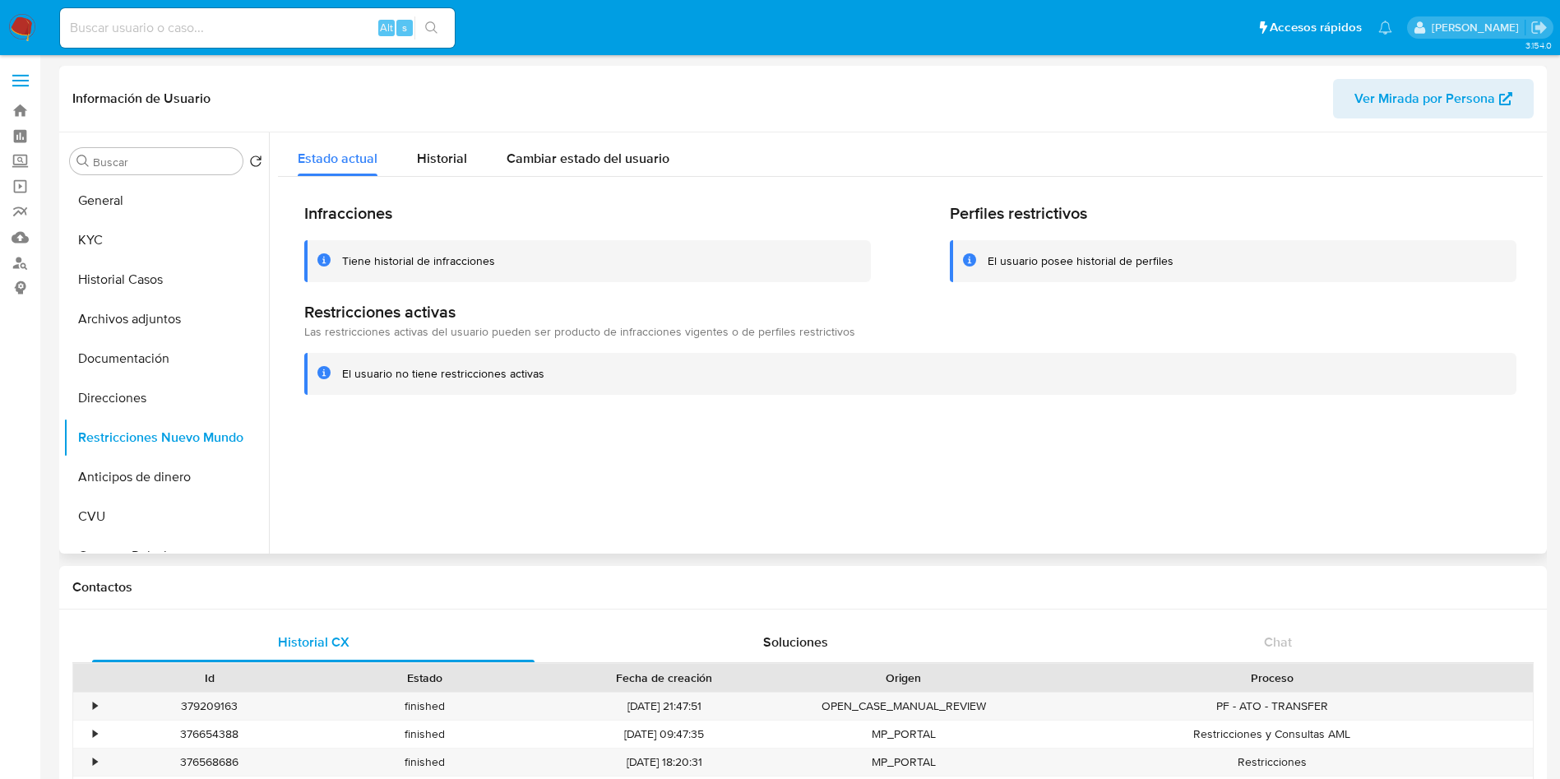
click at [432, 178] on div "Infracciones Tiene historial de infracciones Perfiles restrictivos El usuario p…" at bounding box center [910, 299] width 1265 height 244
click at [433, 159] on span "Historial" at bounding box center [442, 158] width 50 height 19
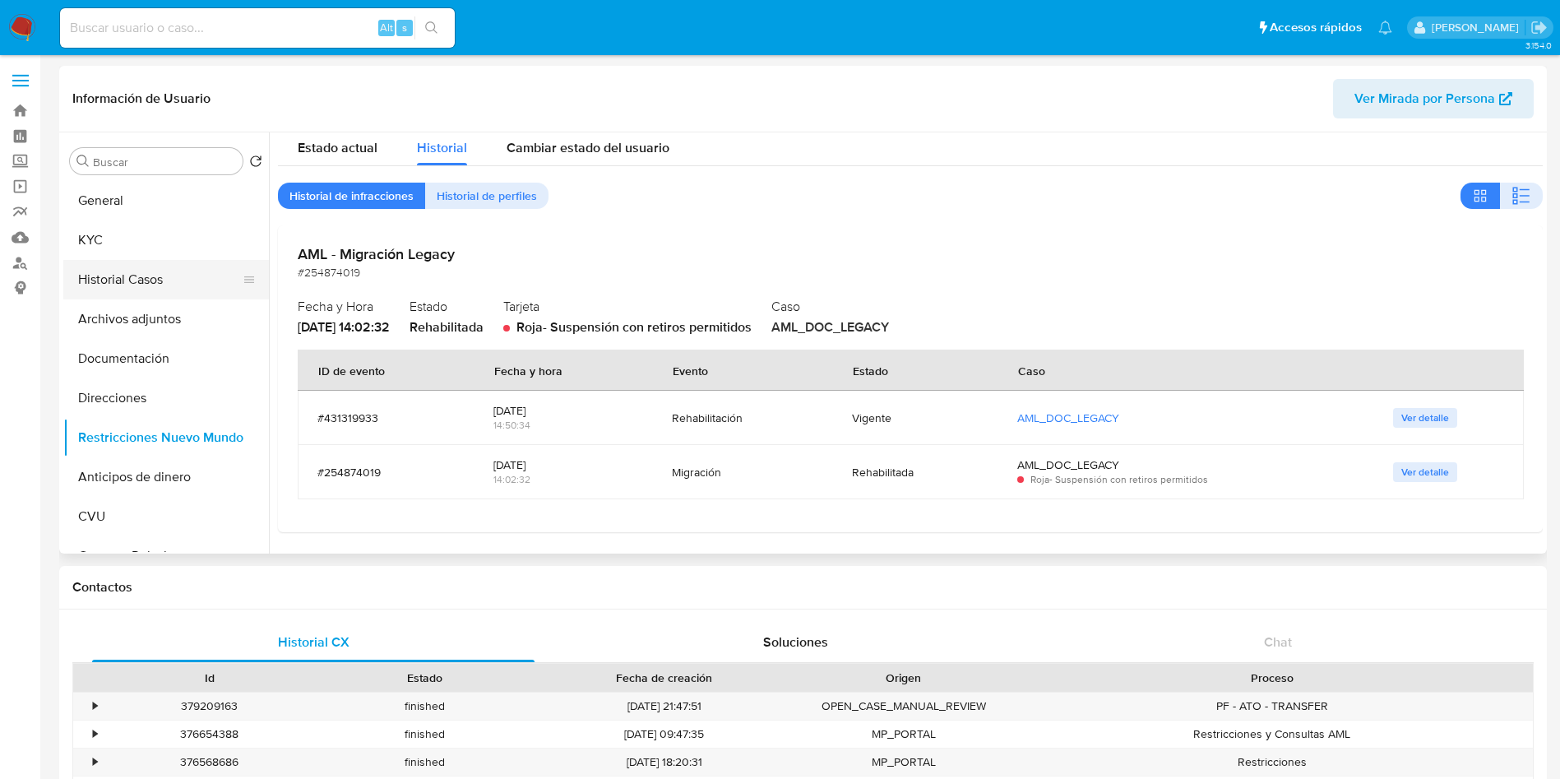
click at [130, 294] on button "Historial Casos" at bounding box center [159, 279] width 192 height 39
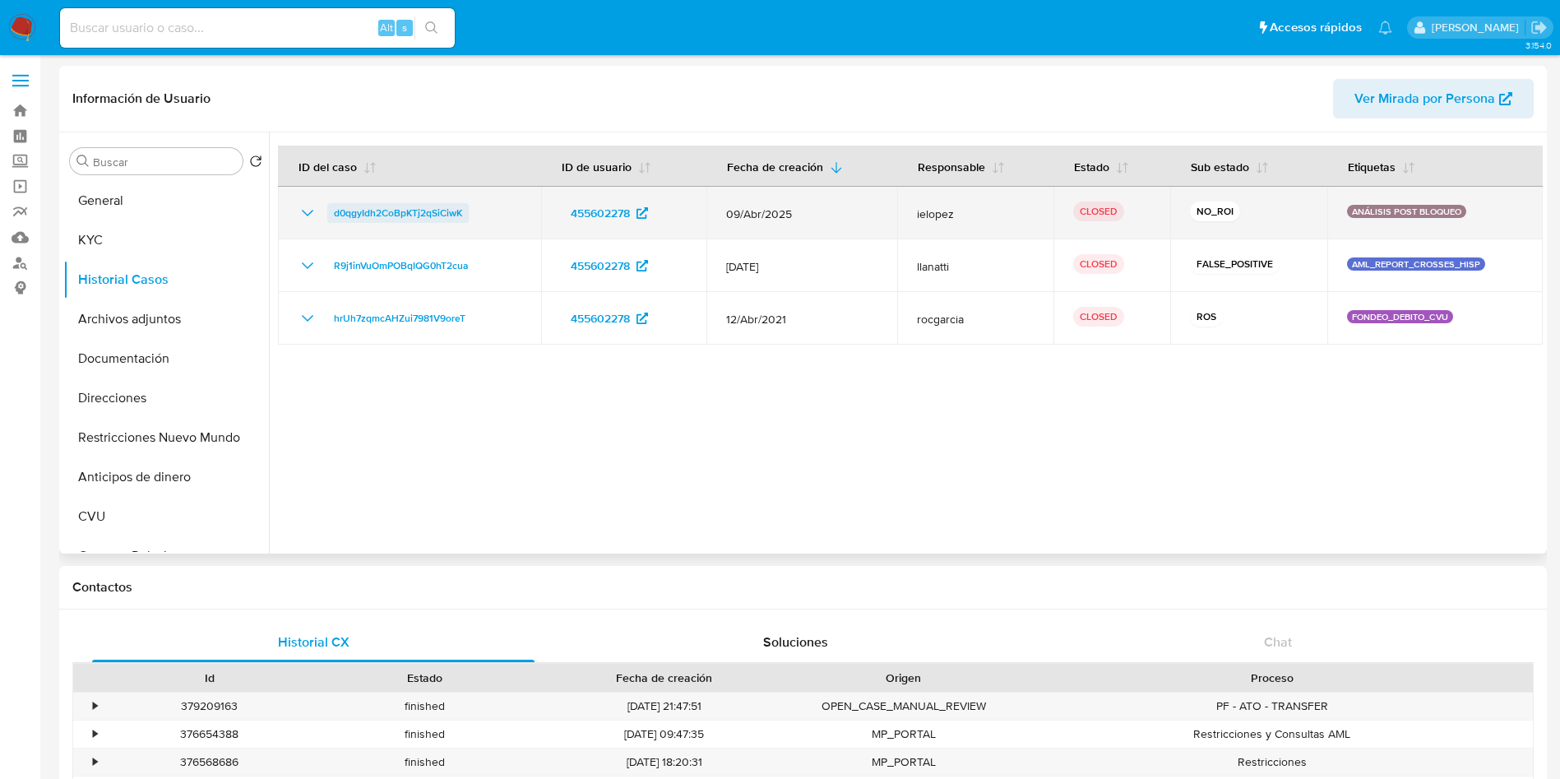
click at [373, 216] on span "d0qgyIdh2CoBpKTj2qSiCiwK" at bounding box center [398, 213] width 128 height 20
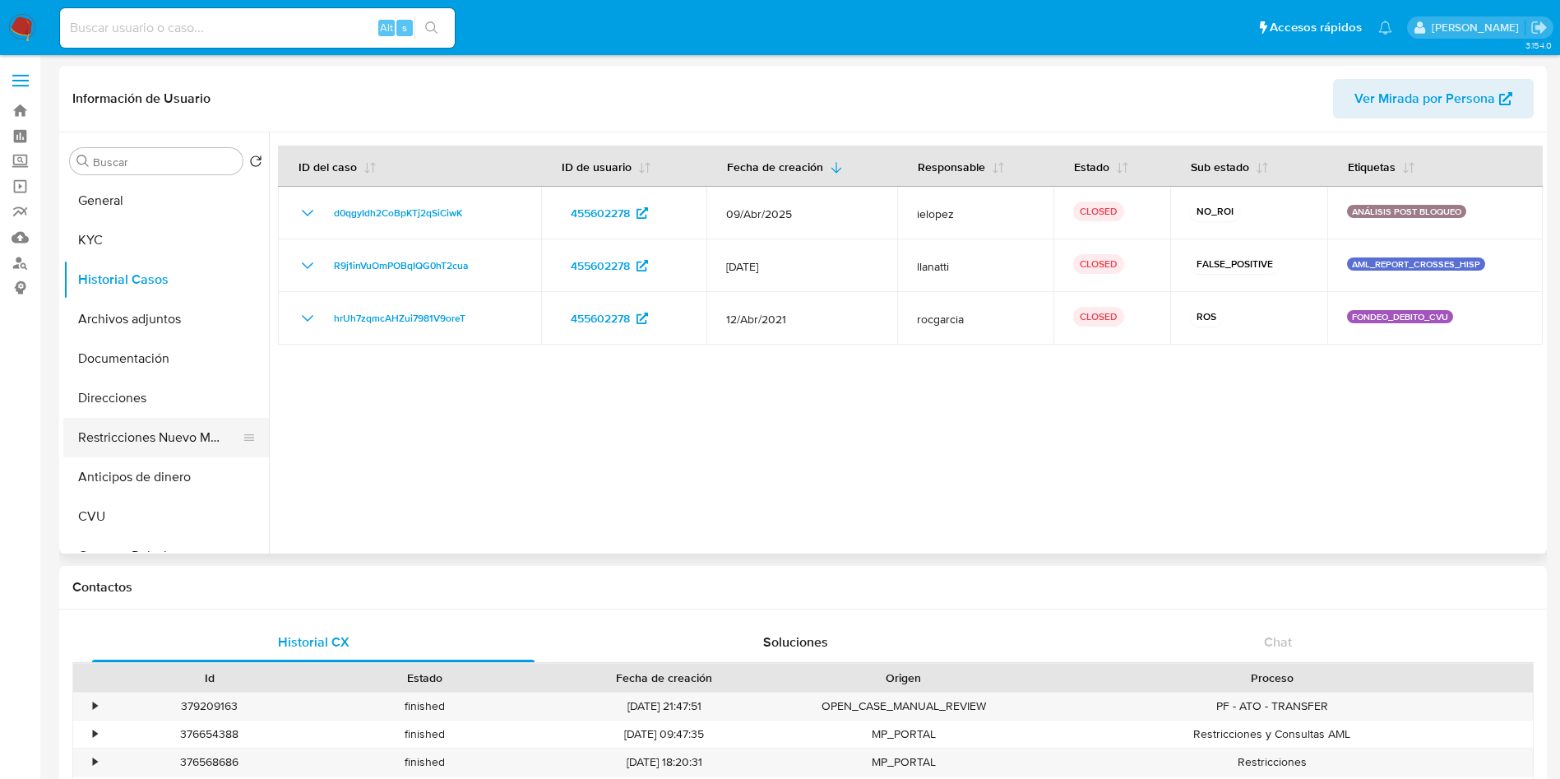
click at [118, 442] on button "Restricciones Nuevo Mundo" at bounding box center [159, 437] width 192 height 39
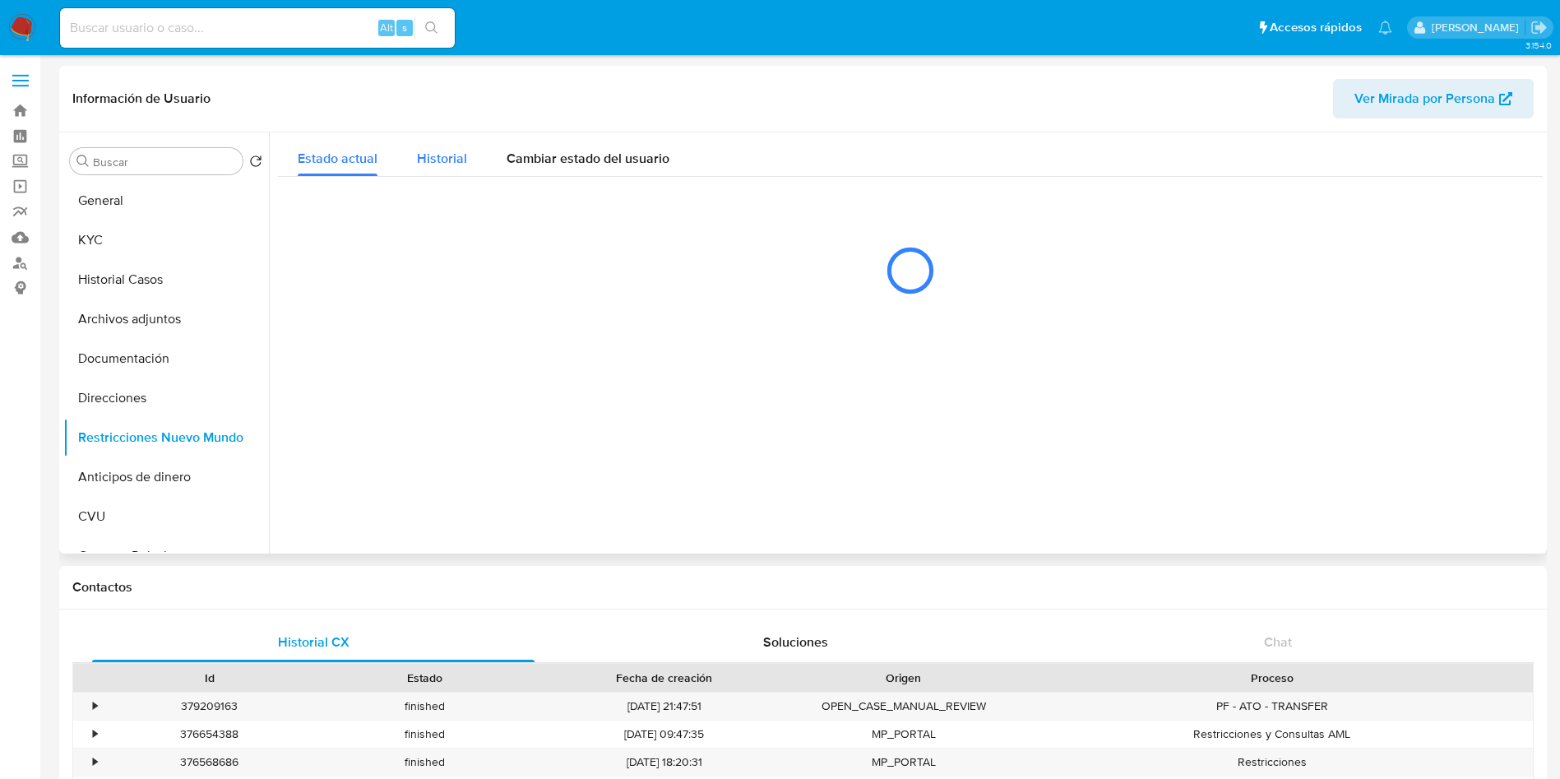
click at [424, 159] on span "Historial" at bounding box center [442, 158] width 50 height 19
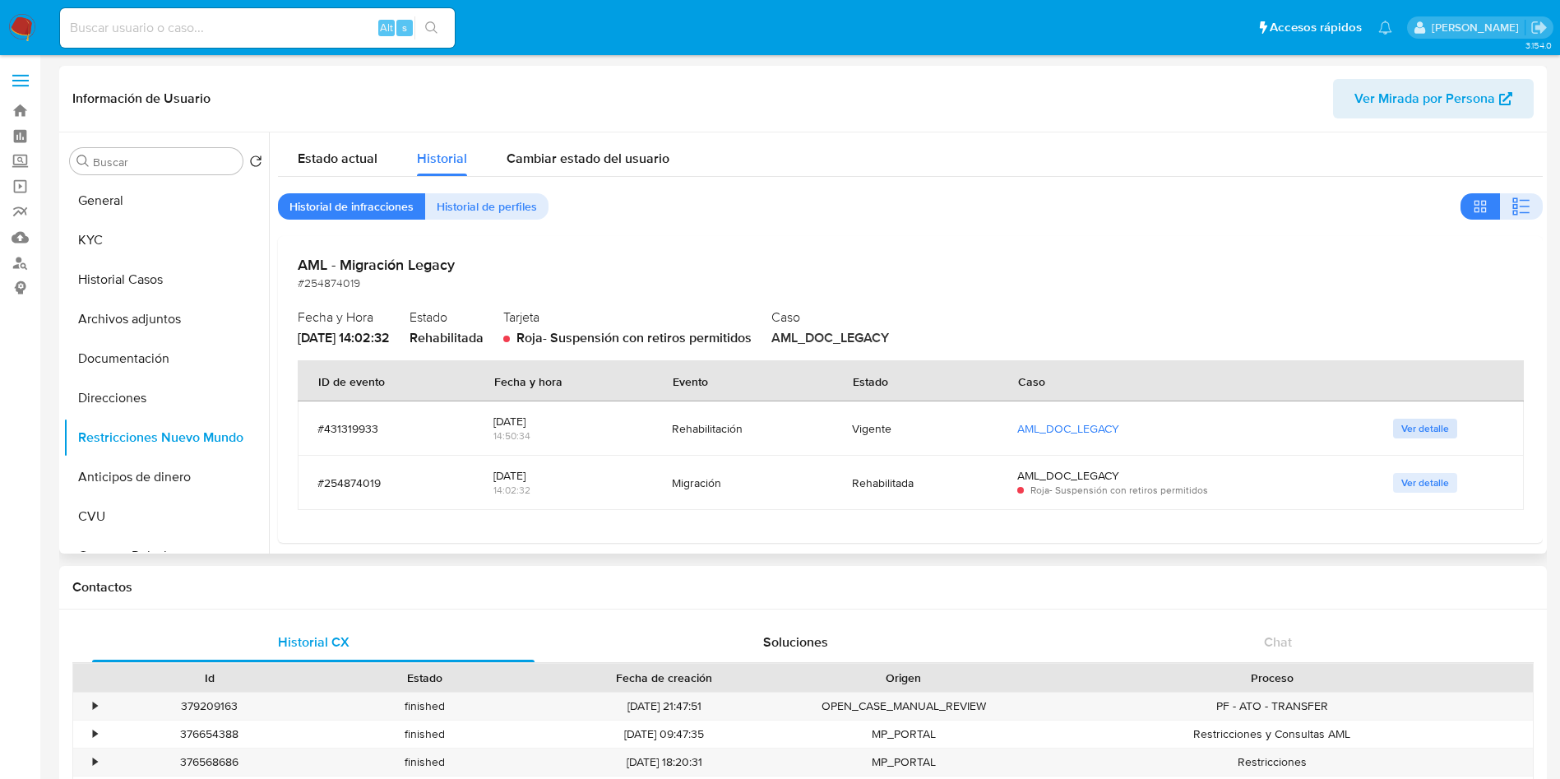
click at [1416, 424] on span "Ver detalle" at bounding box center [1425, 428] width 48 height 16
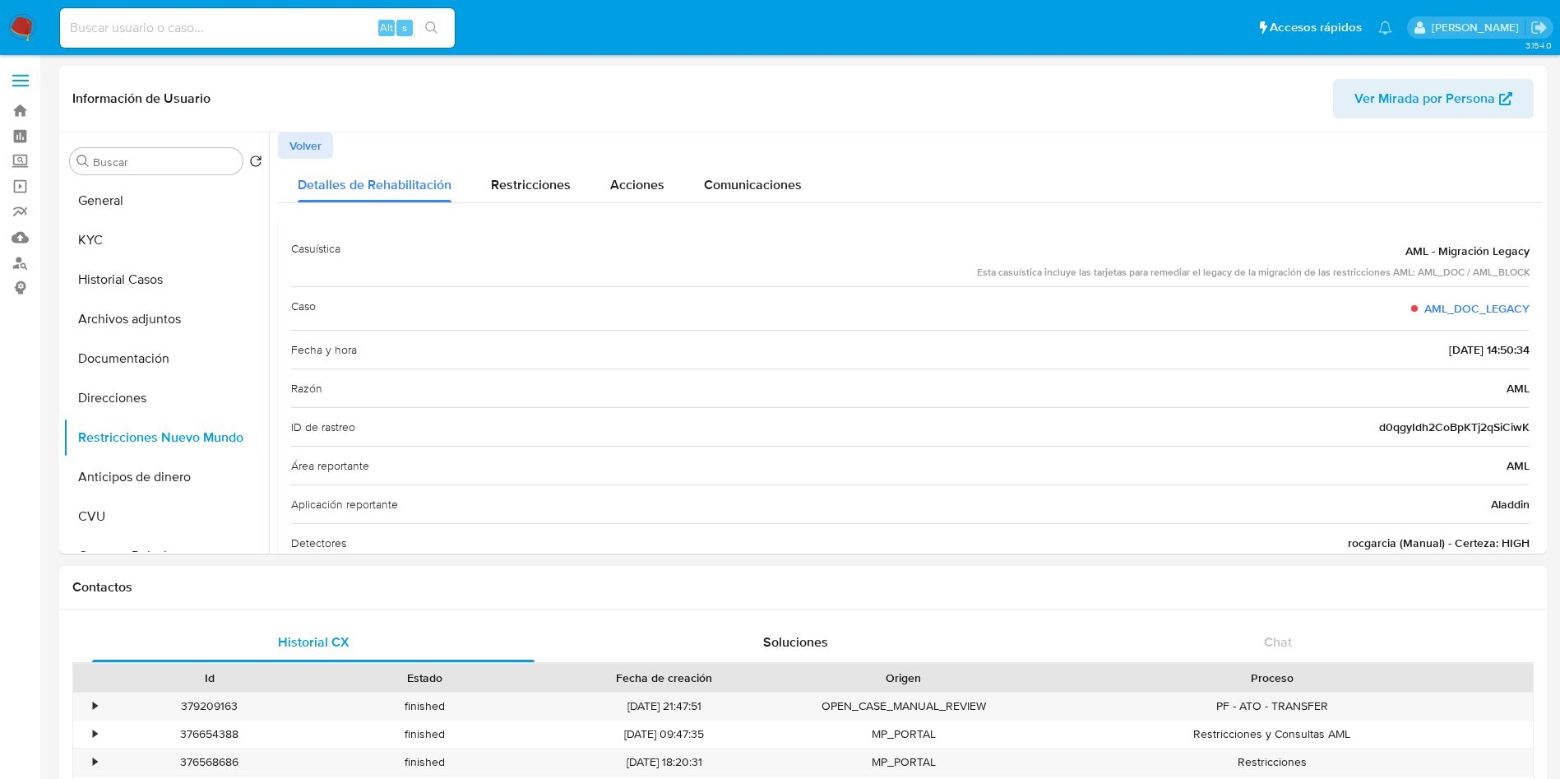
click at [96, 334] on button "Archivos adjuntos" at bounding box center [159, 318] width 192 height 39
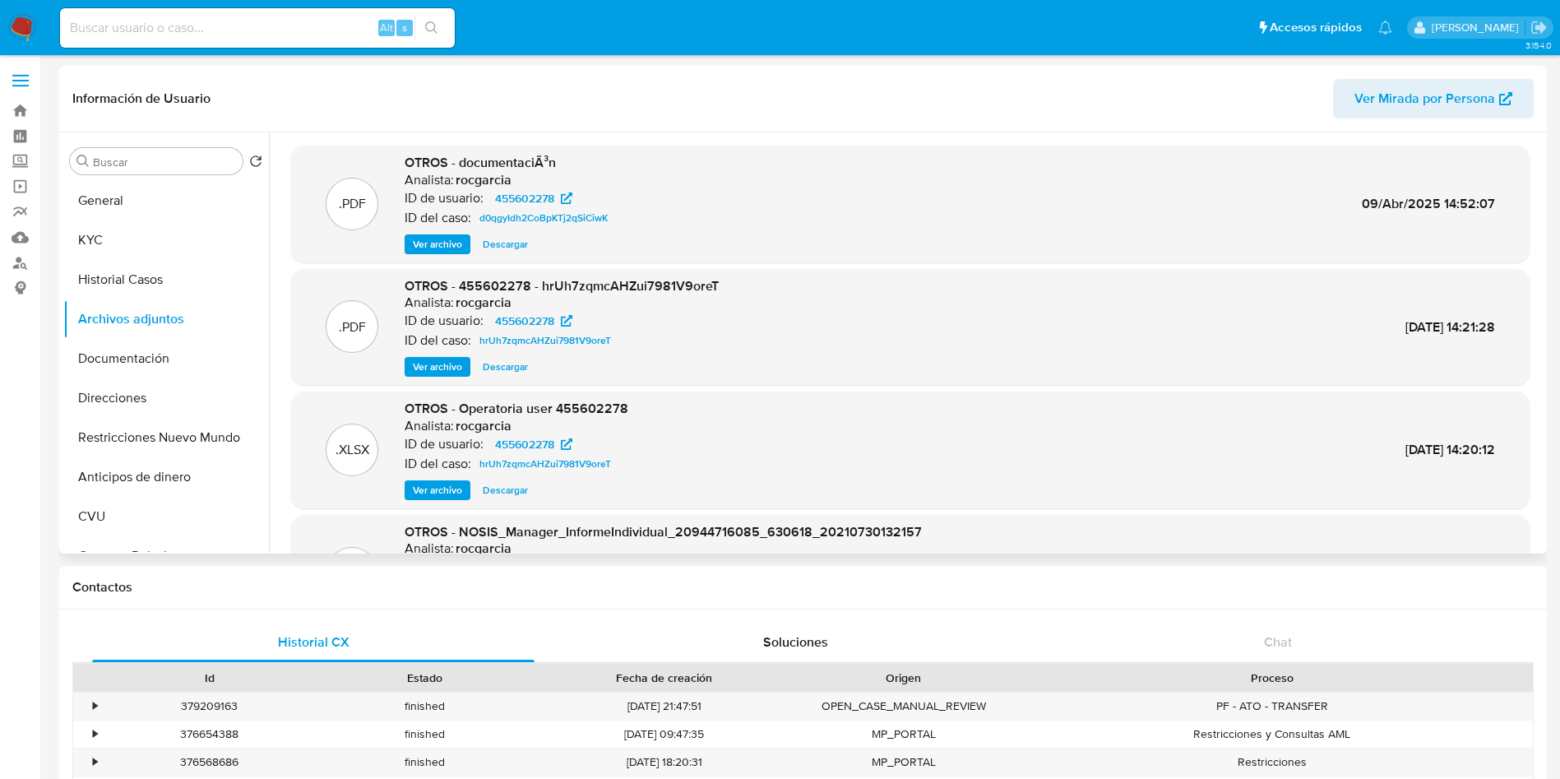
click at [438, 248] on span "Ver archivo" at bounding box center [437, 244] width 49 height 16
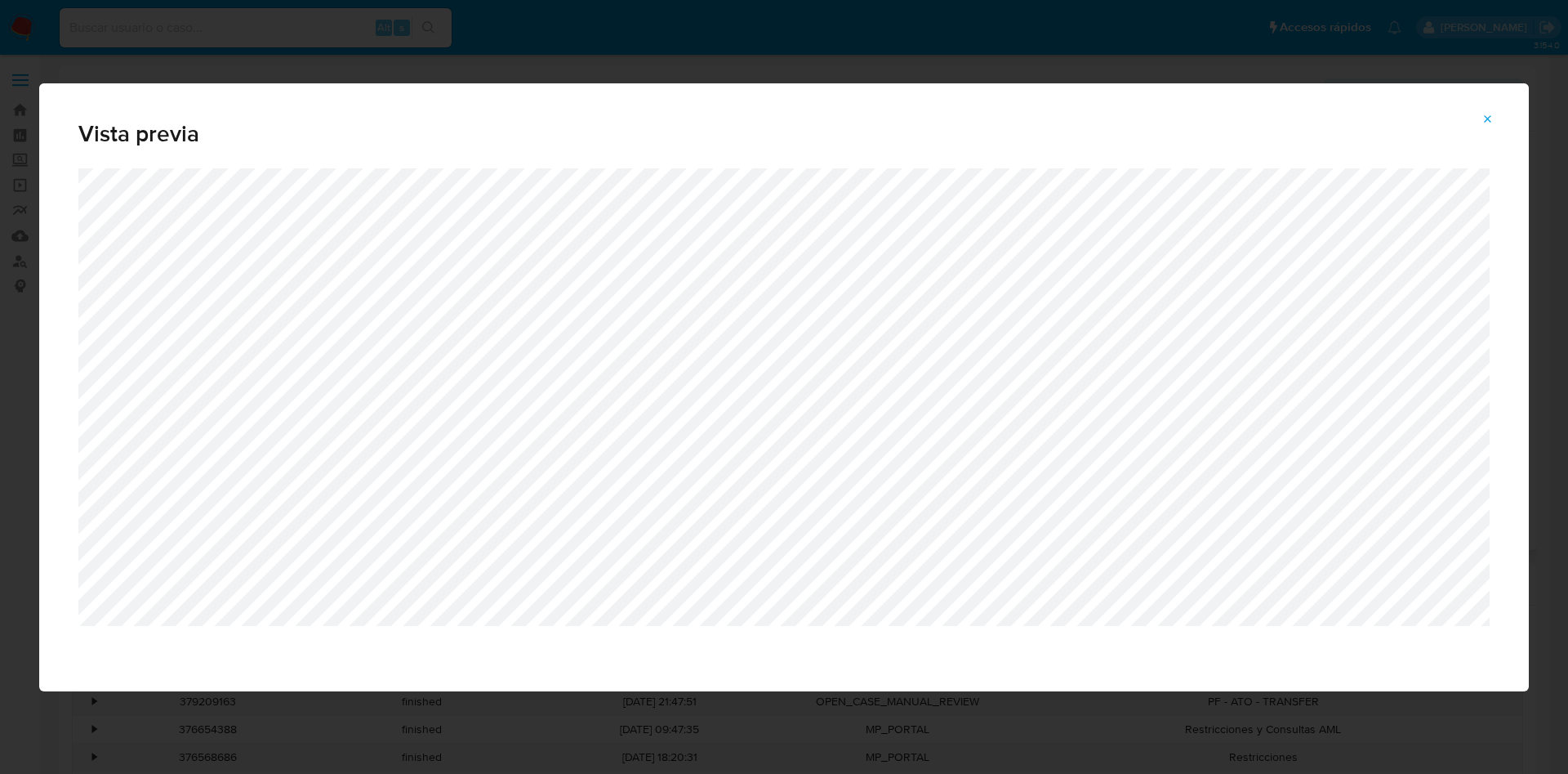
click at [2, 245] on div "Vista previa" at bounding box center [784, 387] width 1568 height 774
click at [1488, 117] on icon "Attachment preview" at bounding box center [1488, 118] width 7 height 7
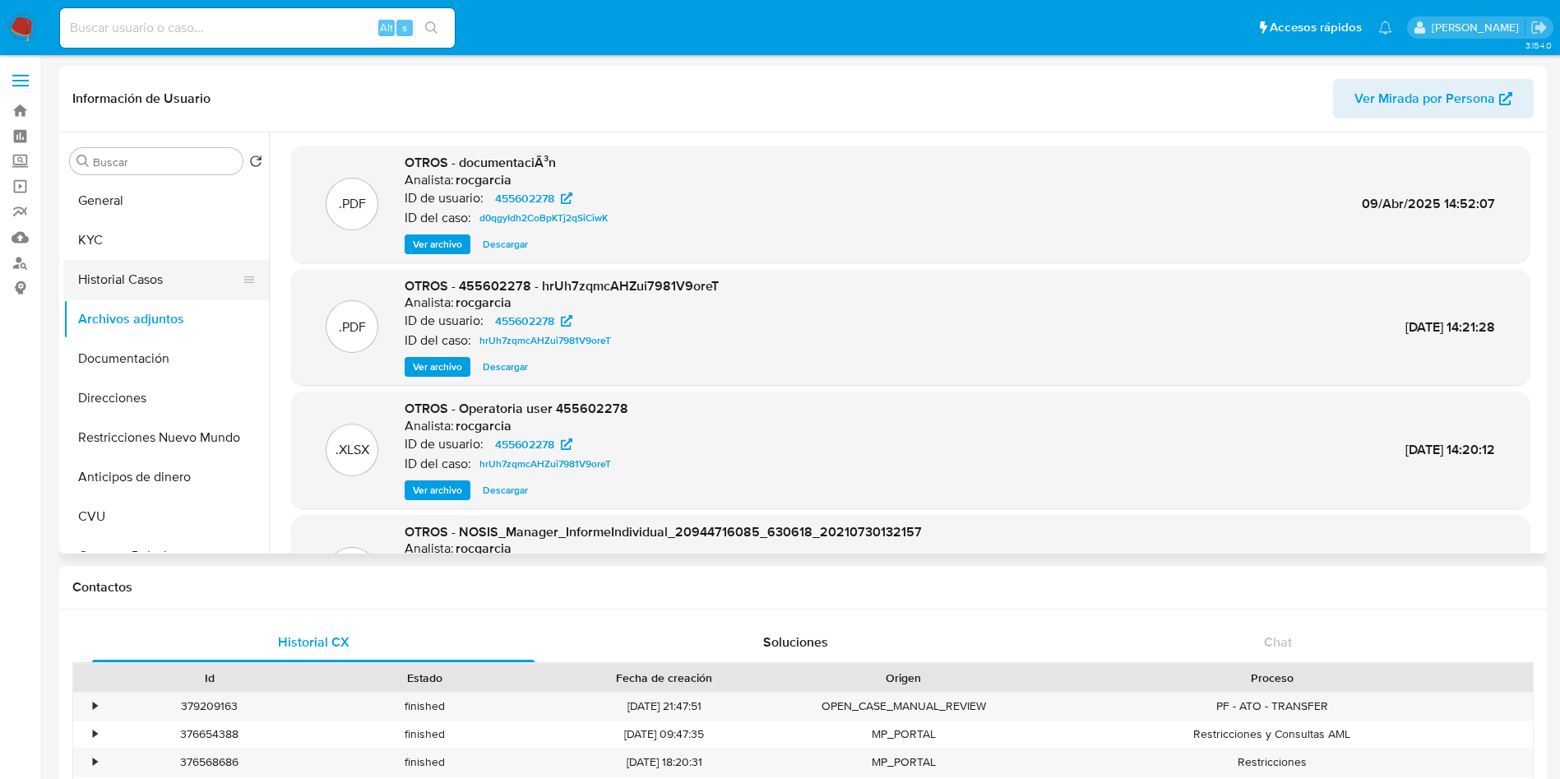
click at [124, 292] on button "Historial Casos" at bounding box center [159, 279] width 192 height 39
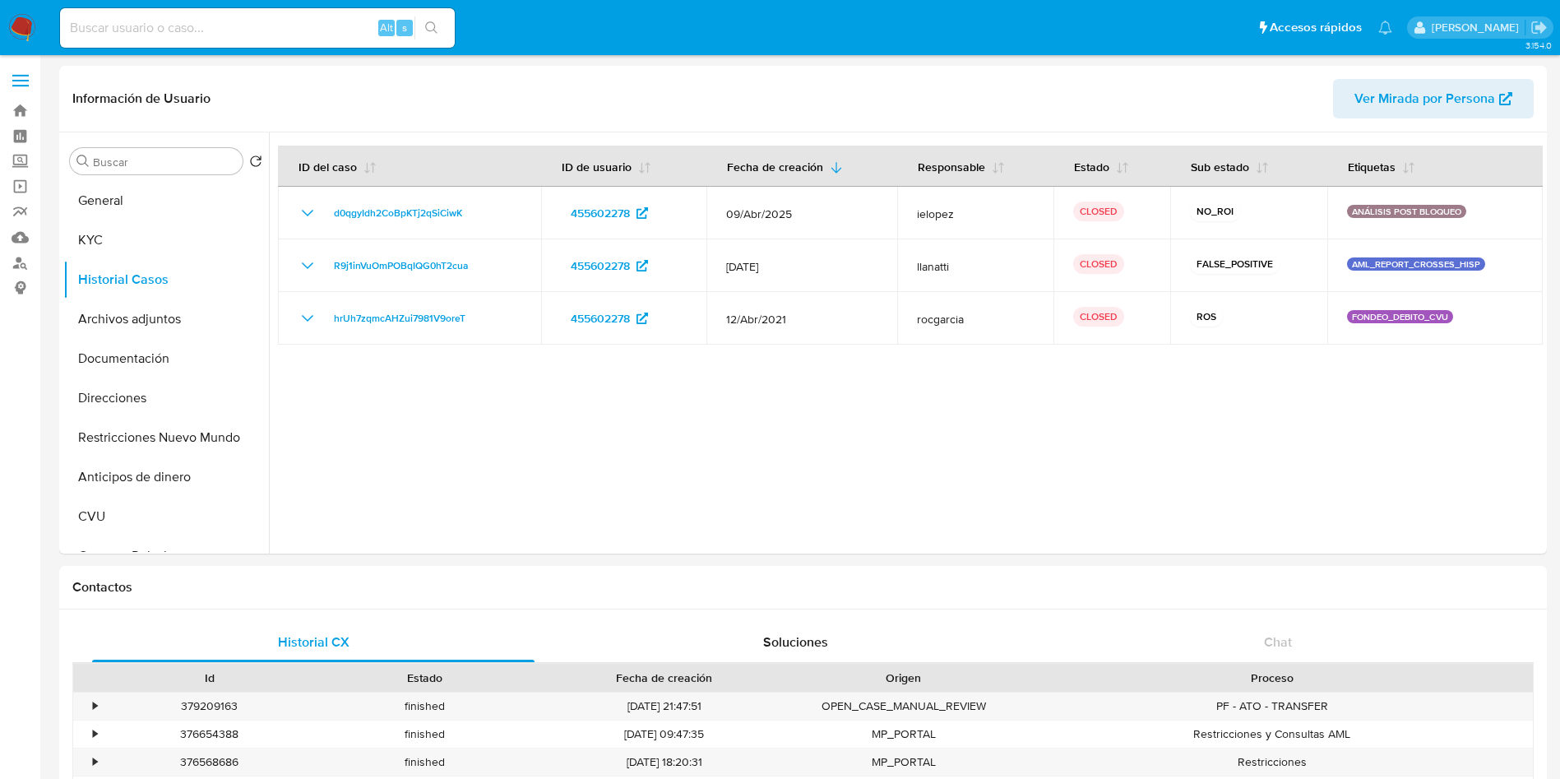
click at [141, 315] on button "Archivos adjuntos" at bounding box center [159, 318] width 192 height 39
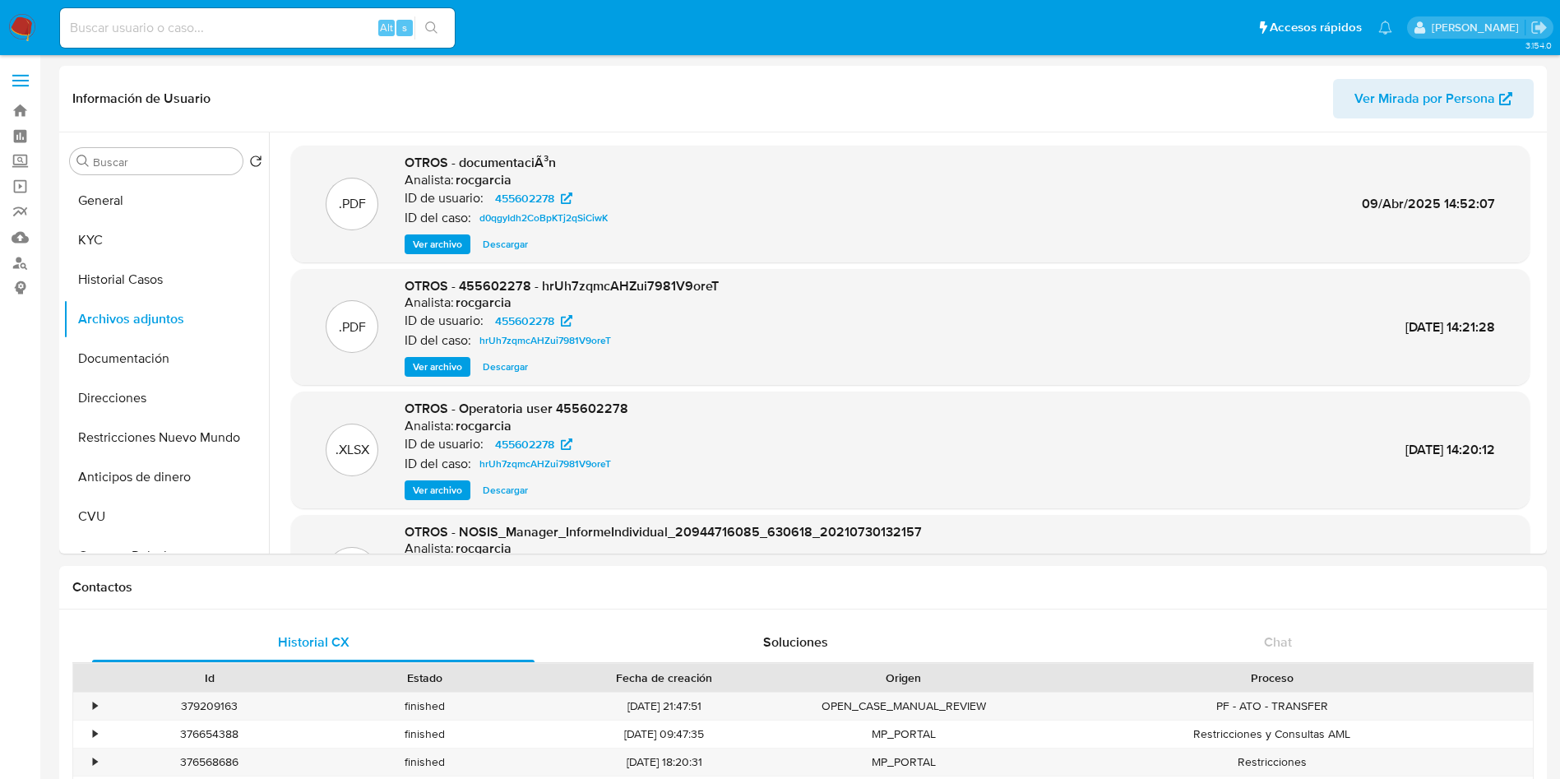
click at [129, 294] on button "Historial Casos" at bounding box center [159, 279] width 192 height 39
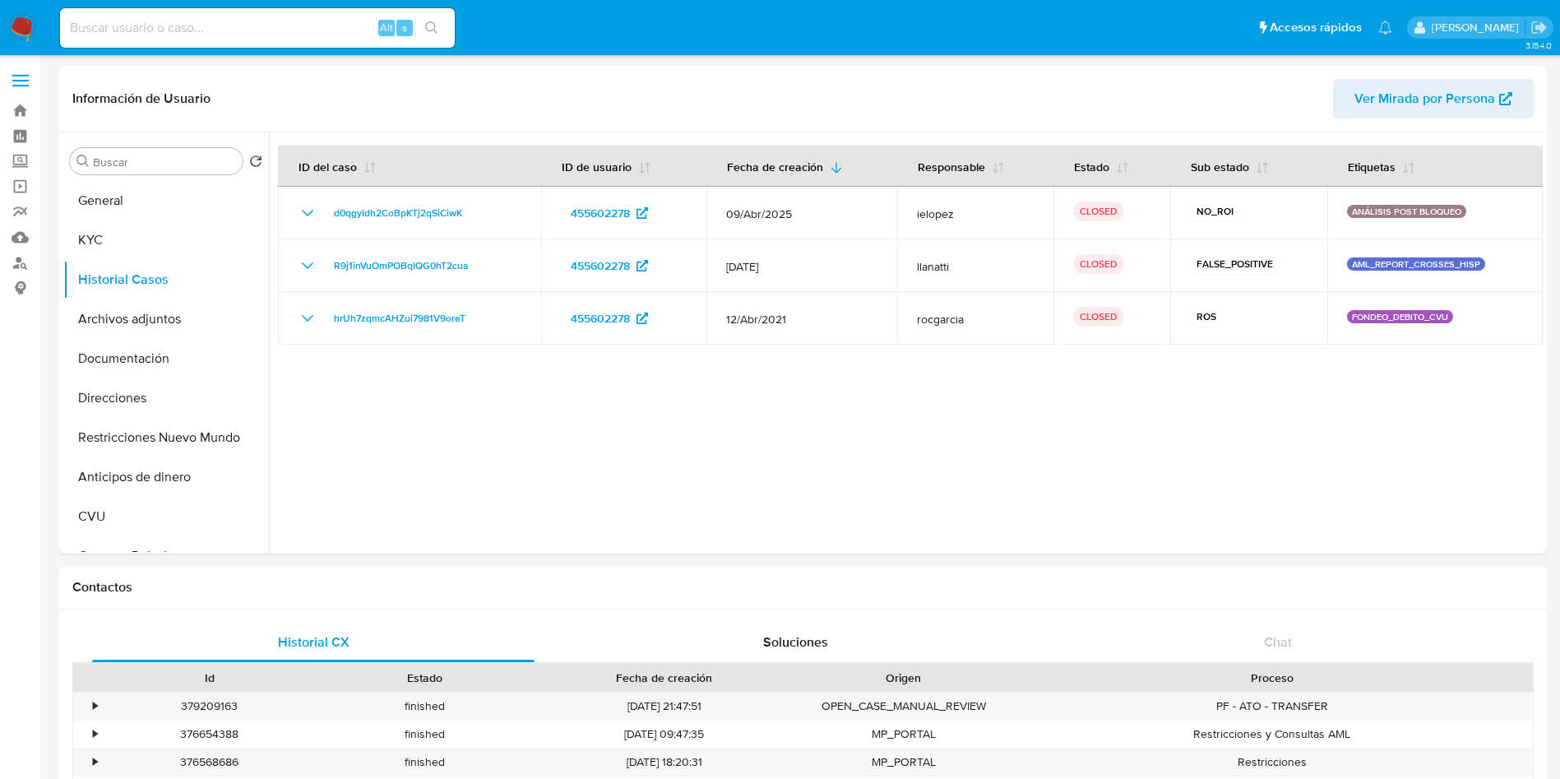
click at [206, 335] on button "Archivos adjuntos" at bounding box center [159, 318] width 192 height 39
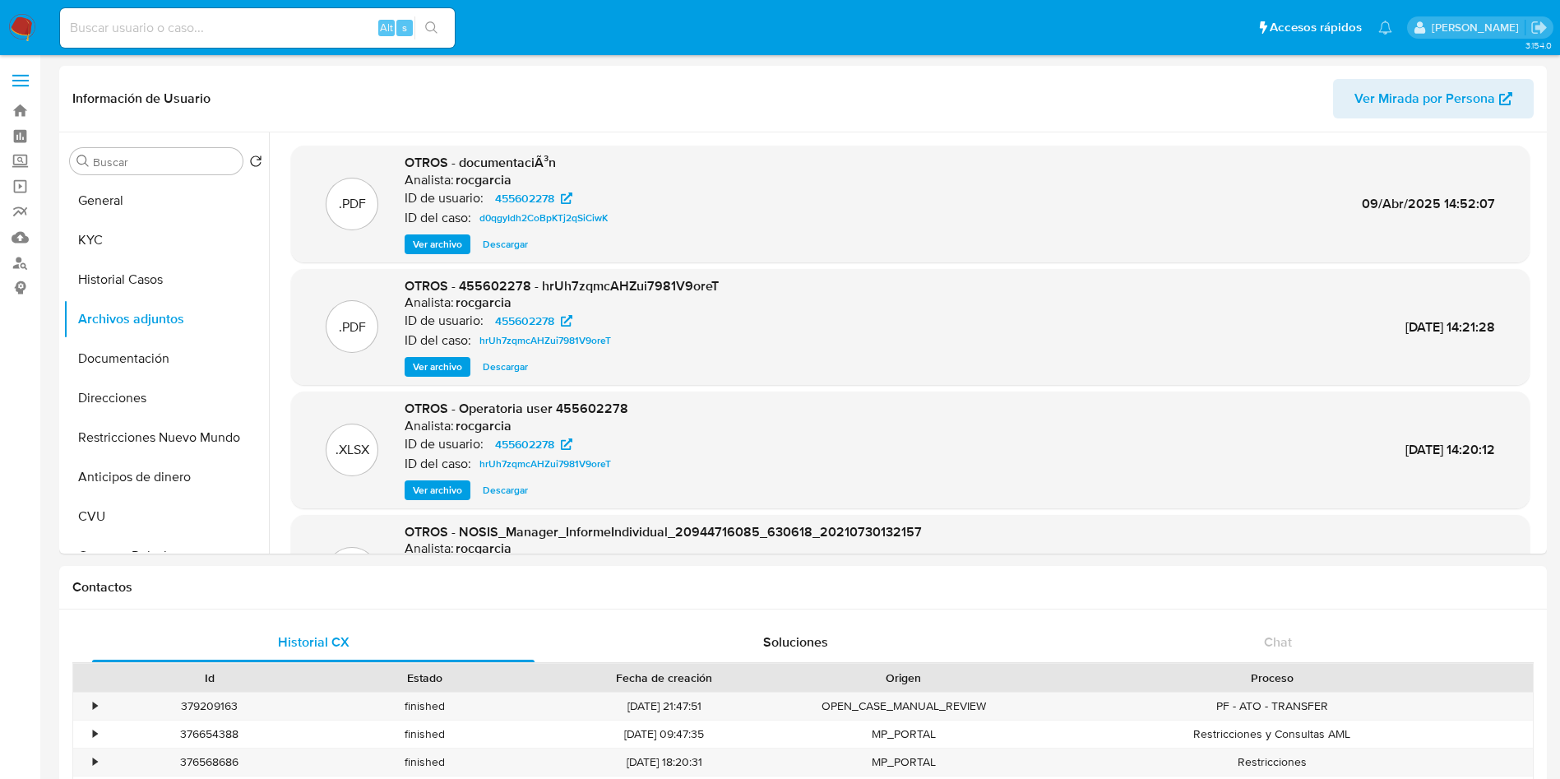
click at [517, 241] on span "Descargar" at bounding box center [505, 244] width 45 height 16
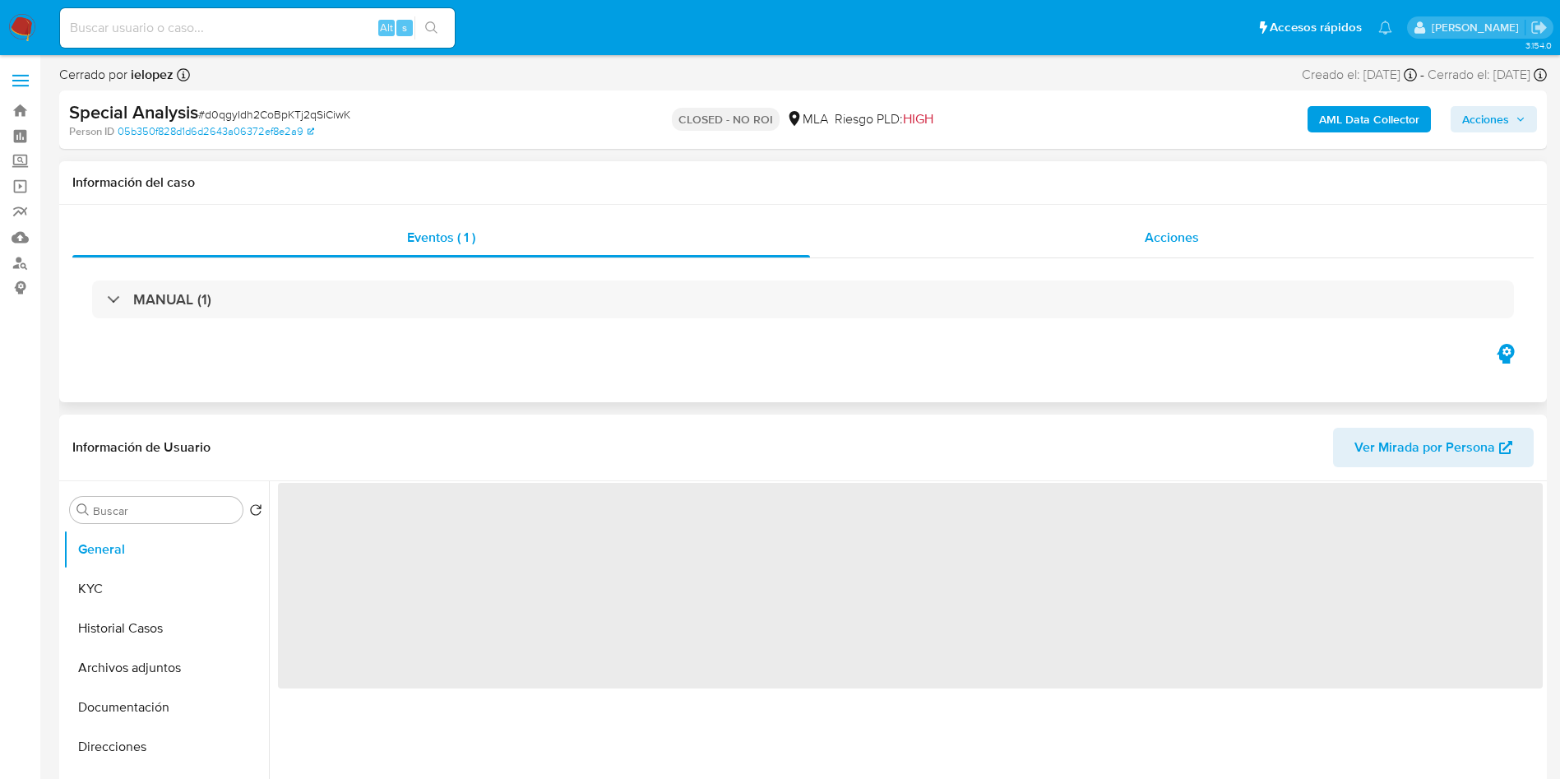
click at [1144, 246] on div "Acciones" at bounding box center [1172, 237] width 724 height 39
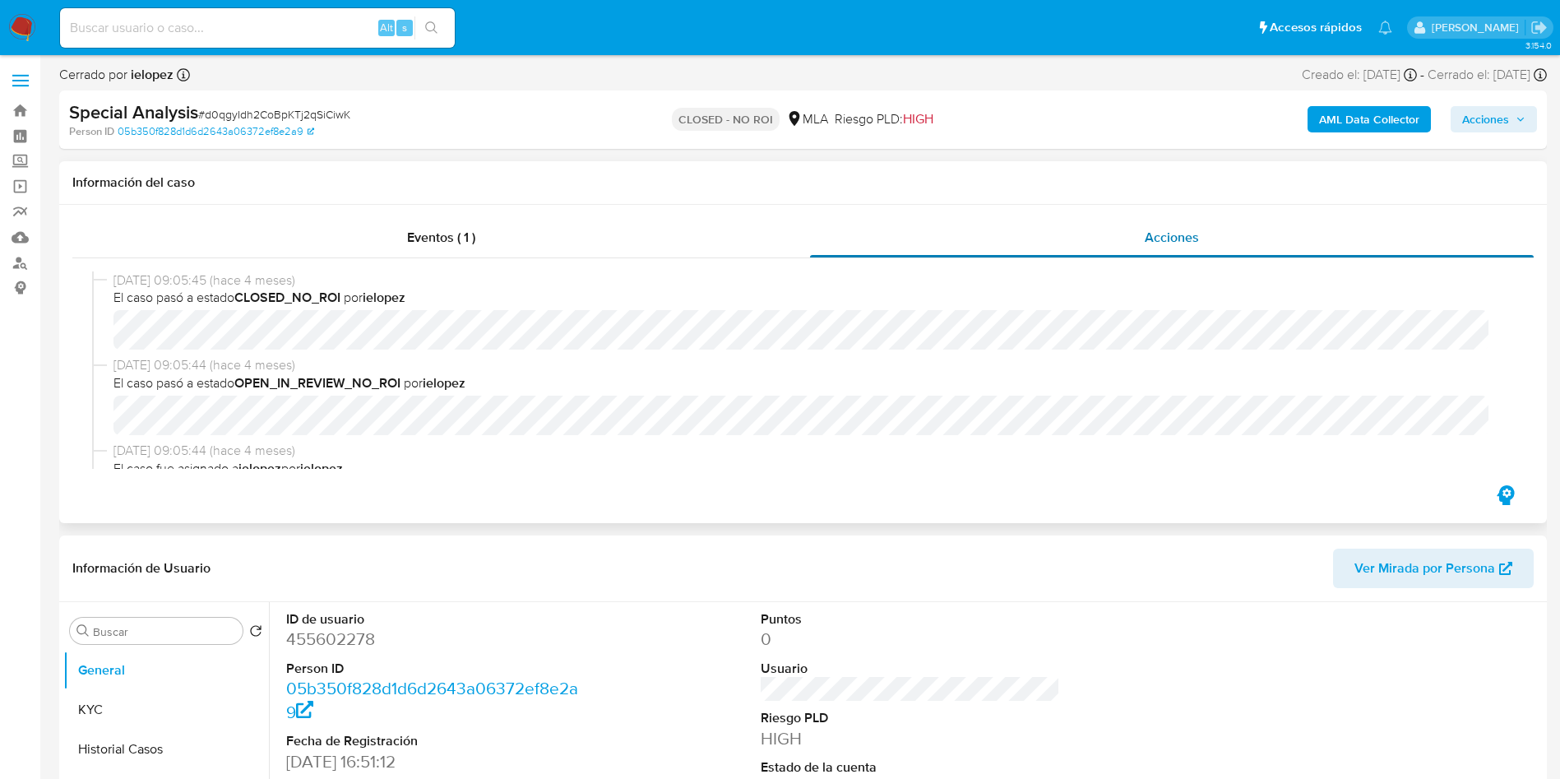
select select "10"
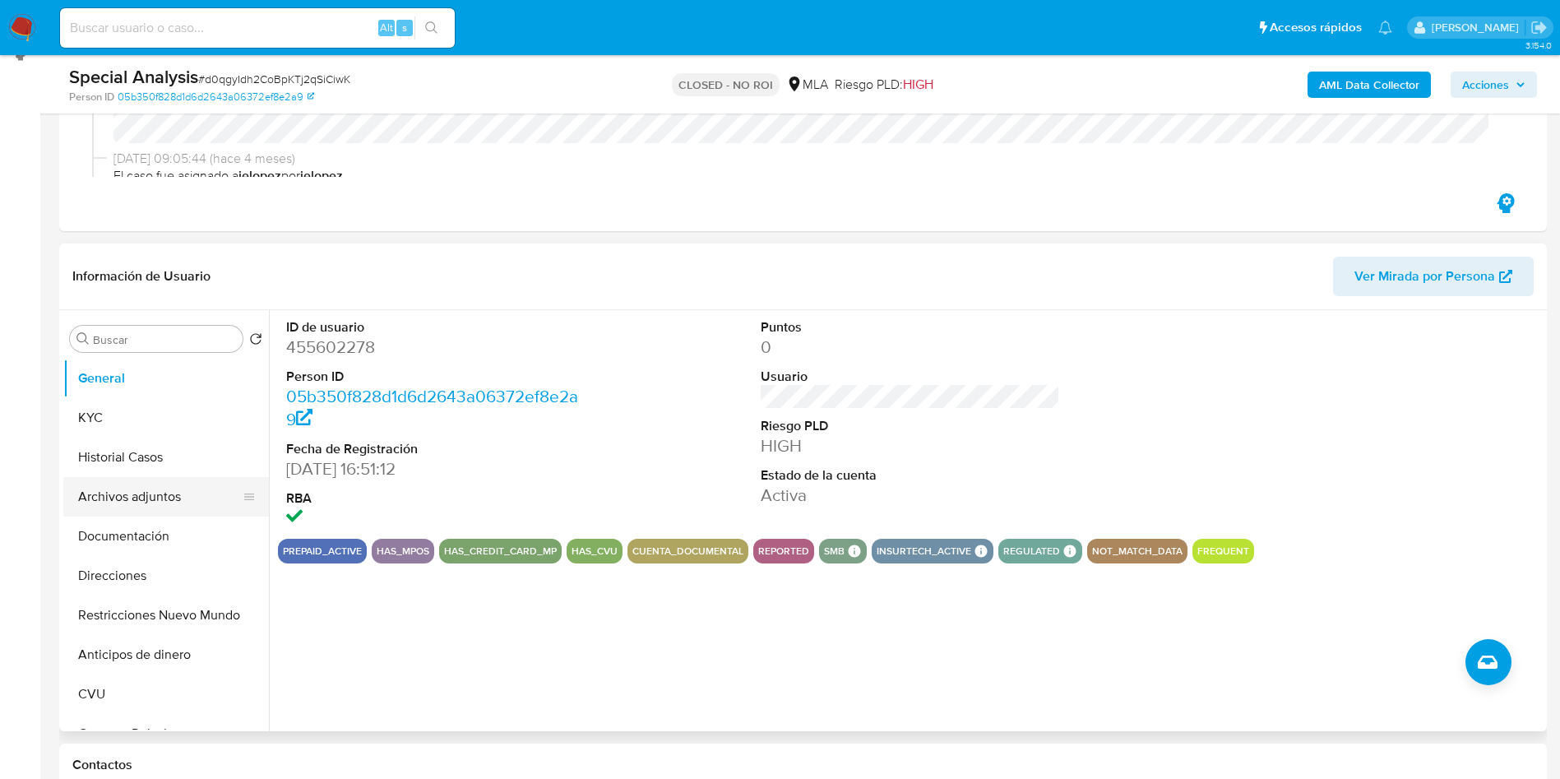
scroll to position [247, 0]
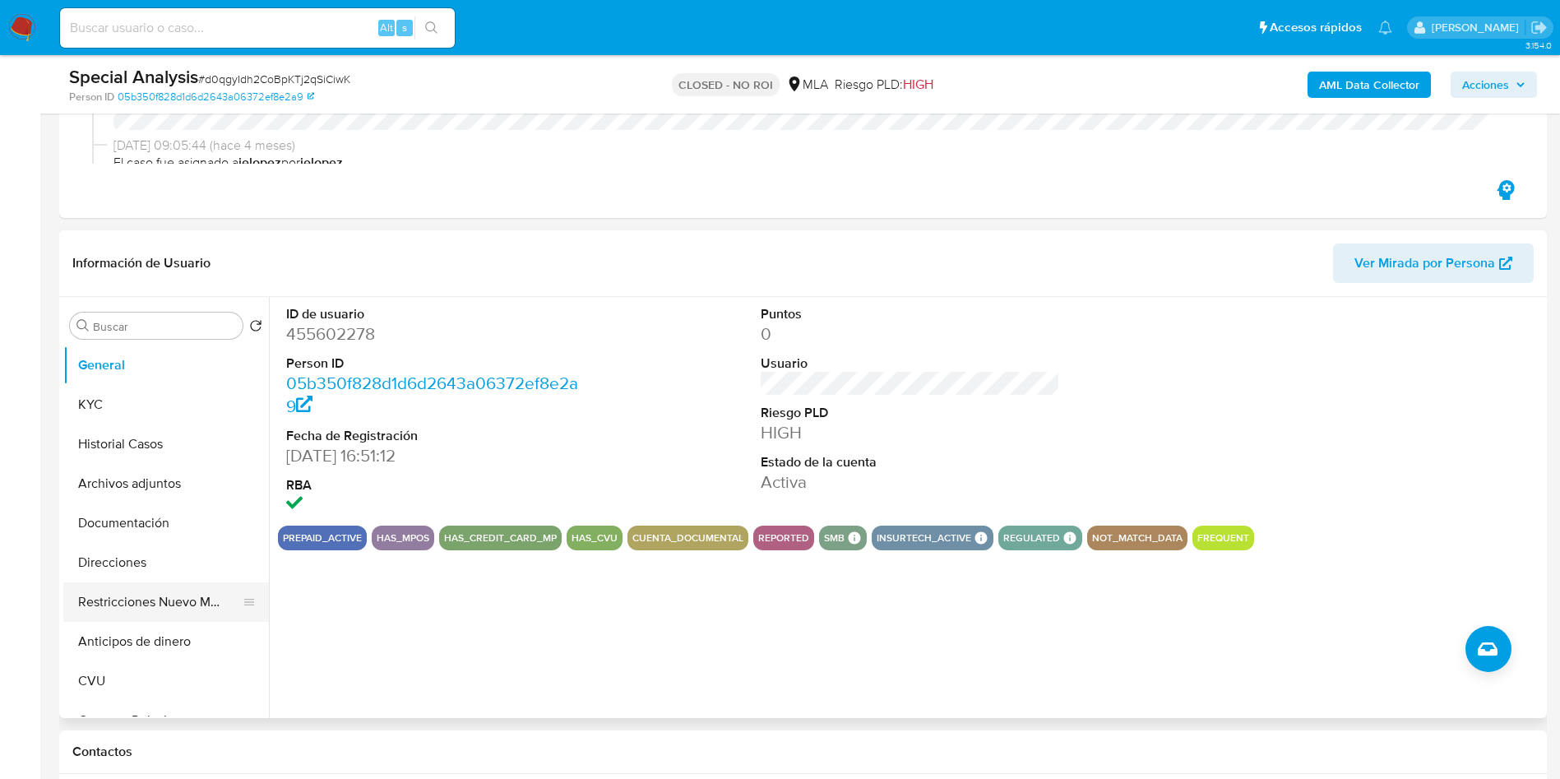
click at [139, 590] on button "Restricciones Nuevo Mundo" at bounding box center [159, 601] width 192 height 39
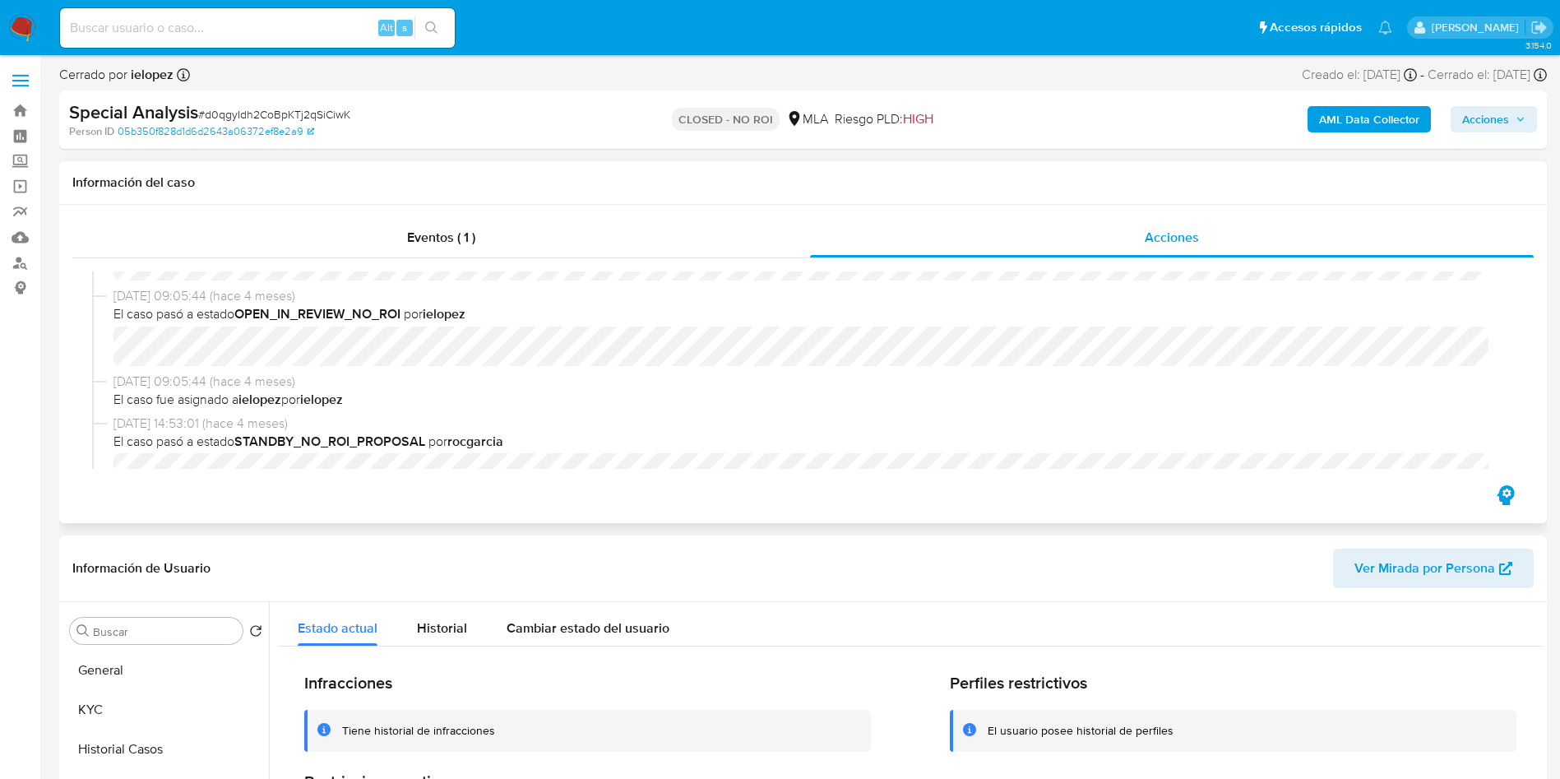
scroll to position [123, 0]
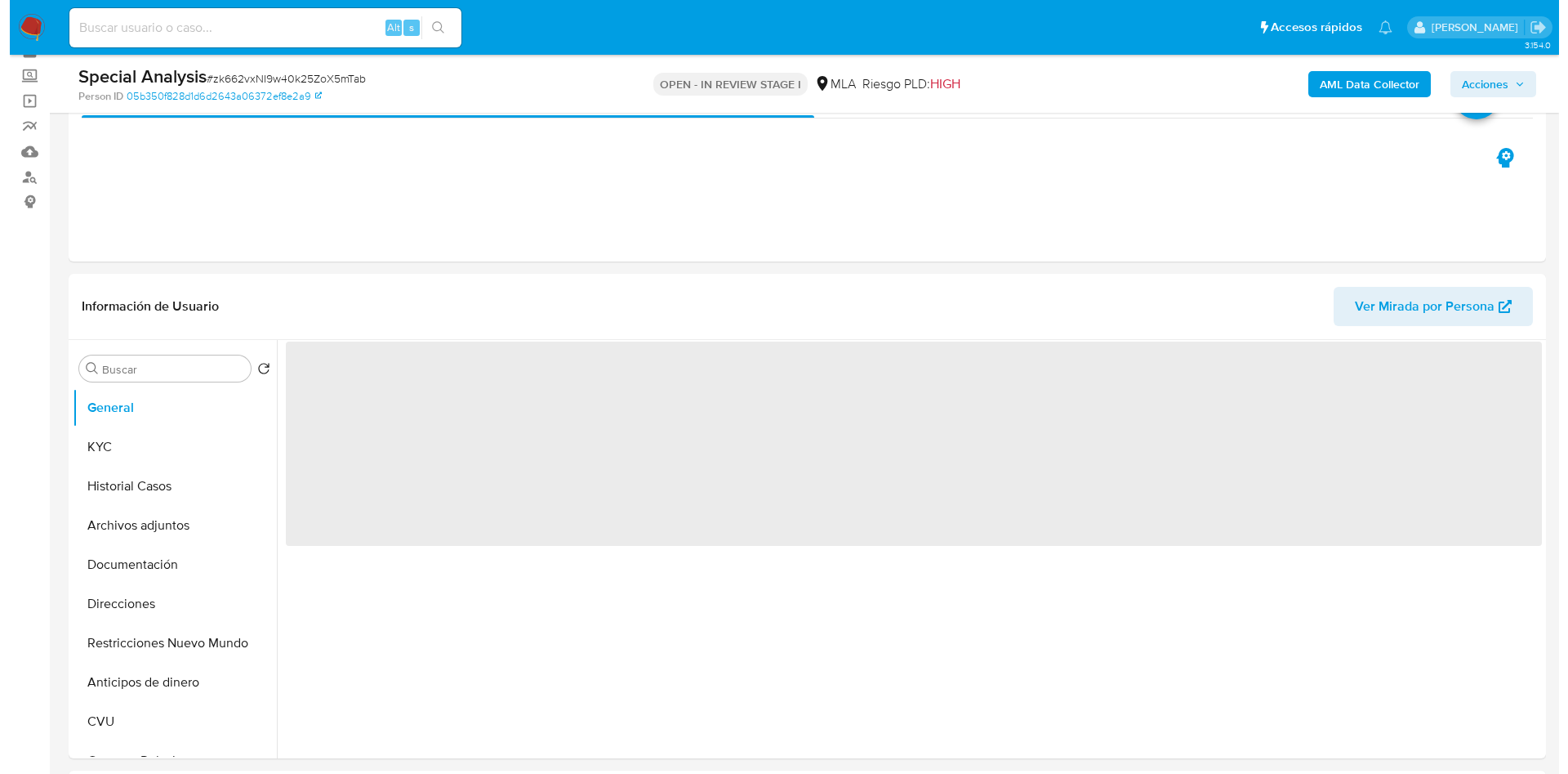
scroll to position [122, 0]
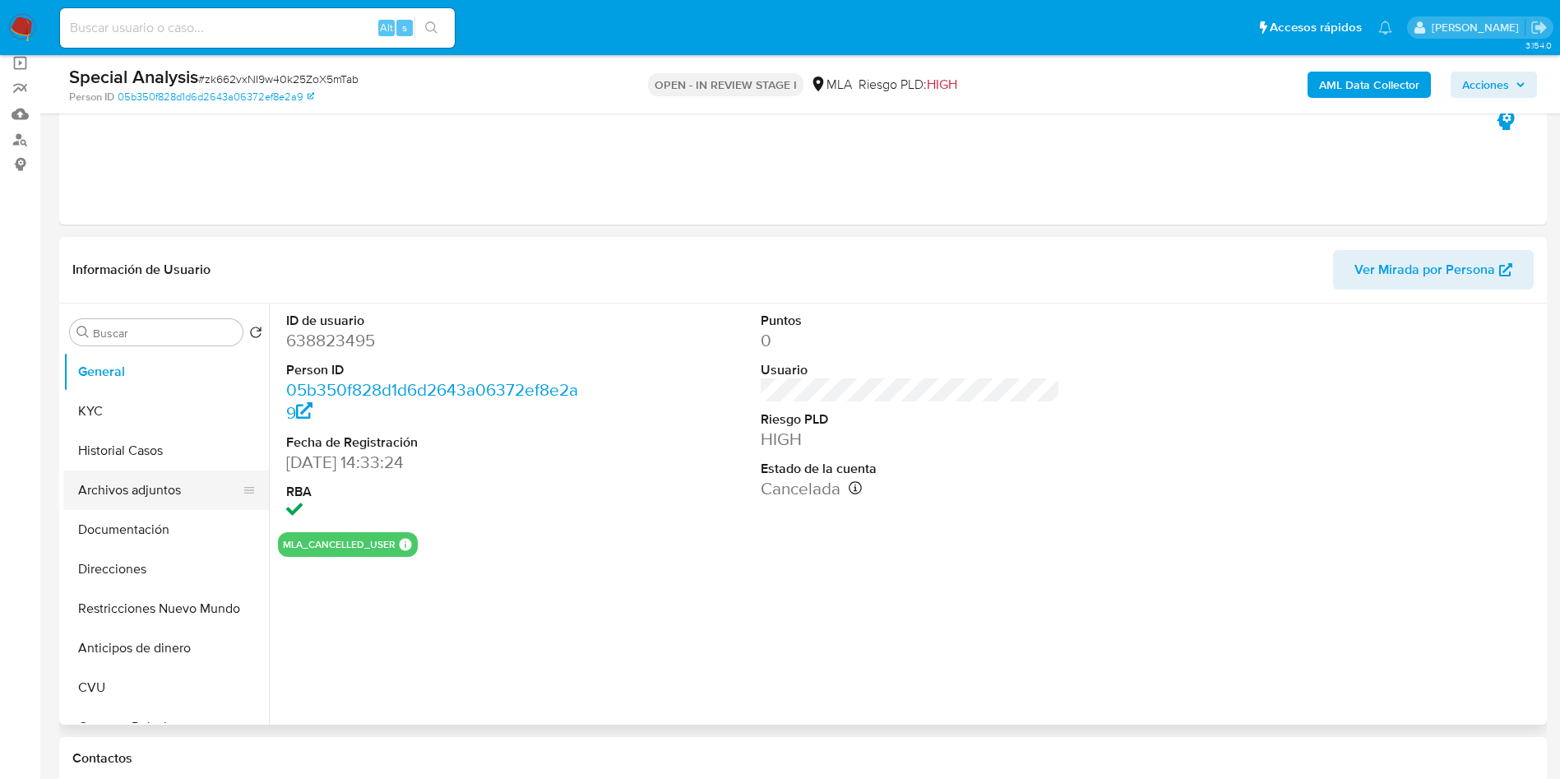
click at [128, 496] on button "Archivos adjuntos" at bounding box center [159, 489] width 192 height 39
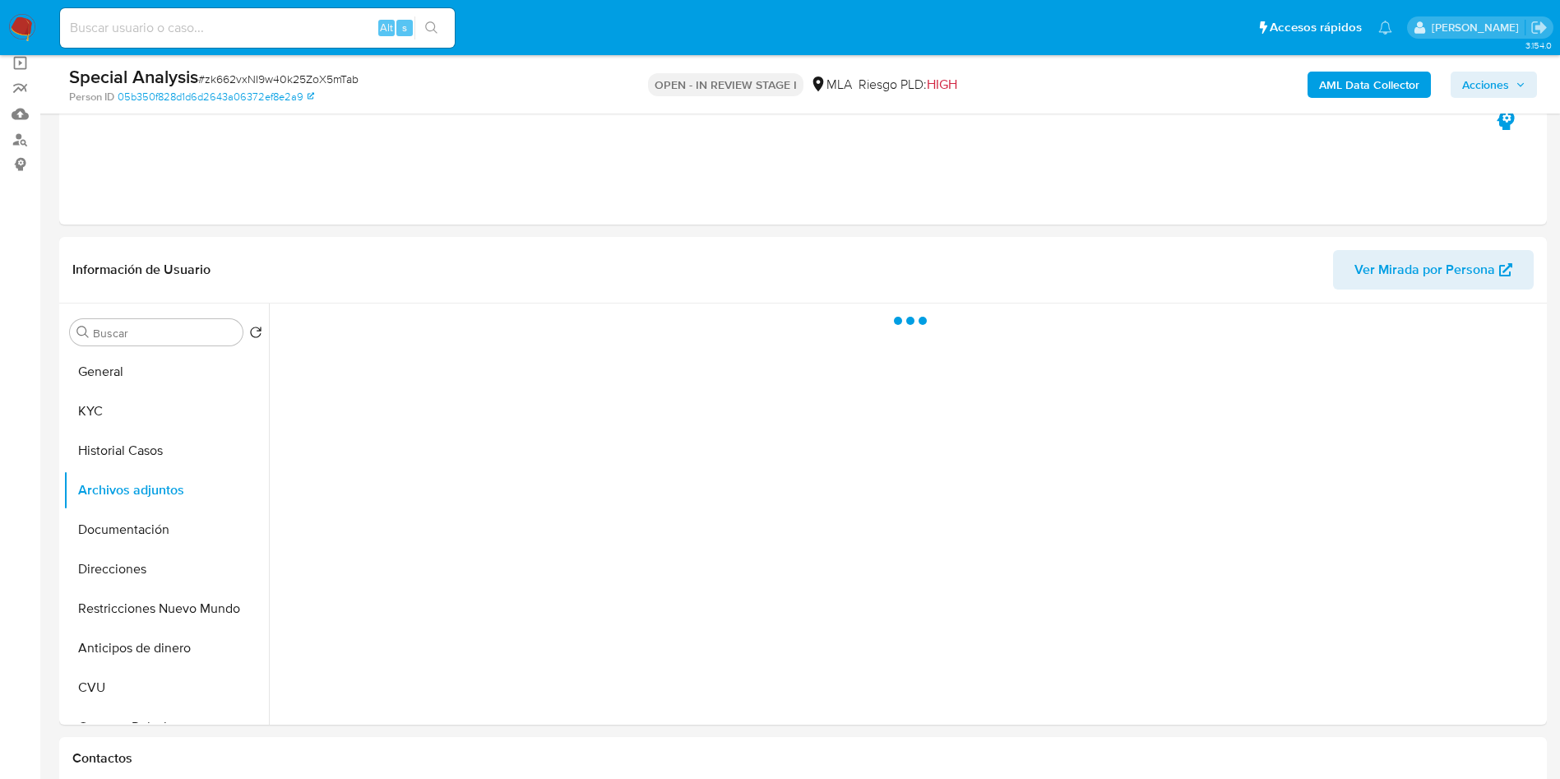
select select "10"
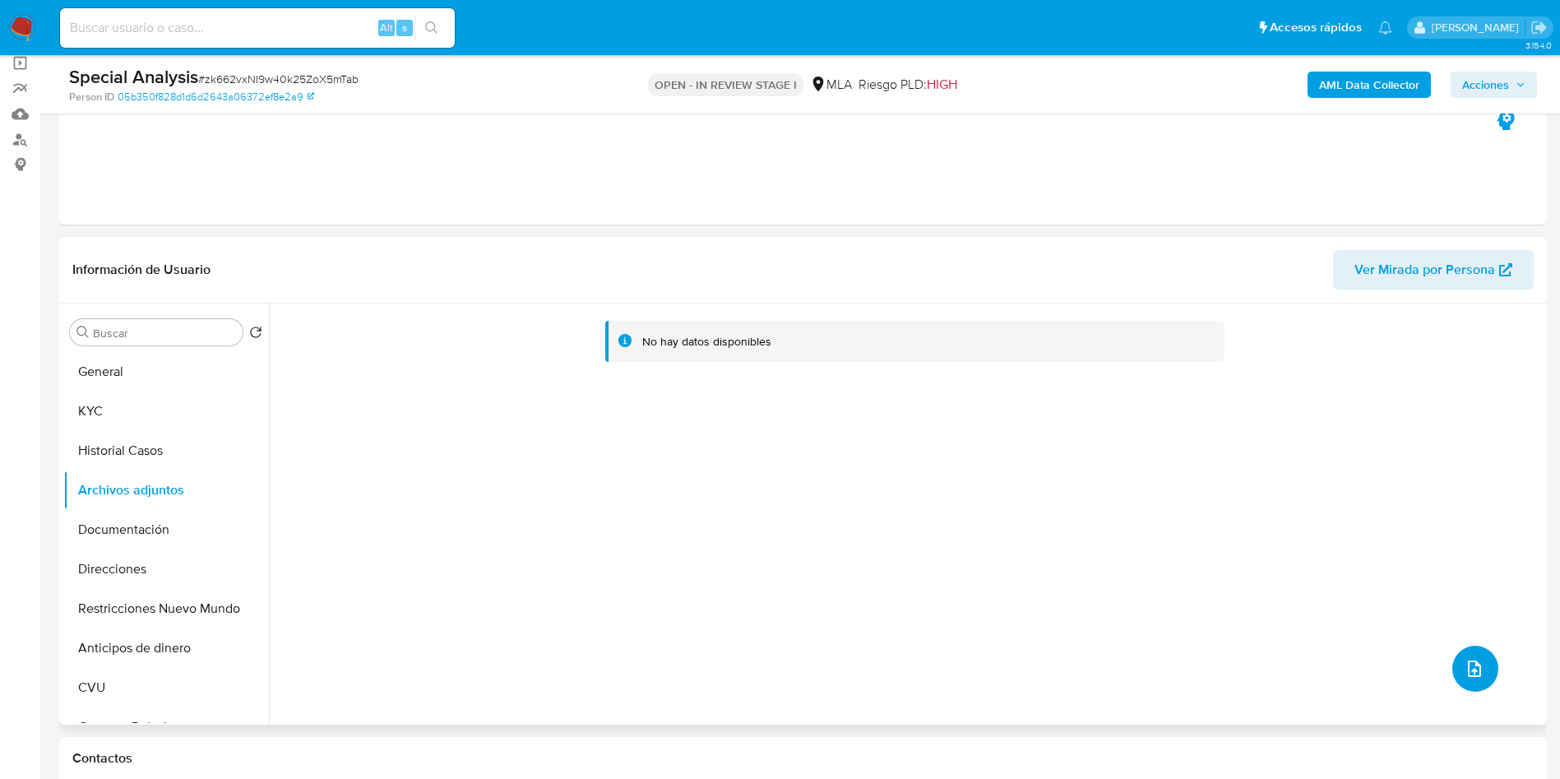
click at [1473, 663] on icon "upload-file" at bounding box center [1474, 668] width 13 height 16
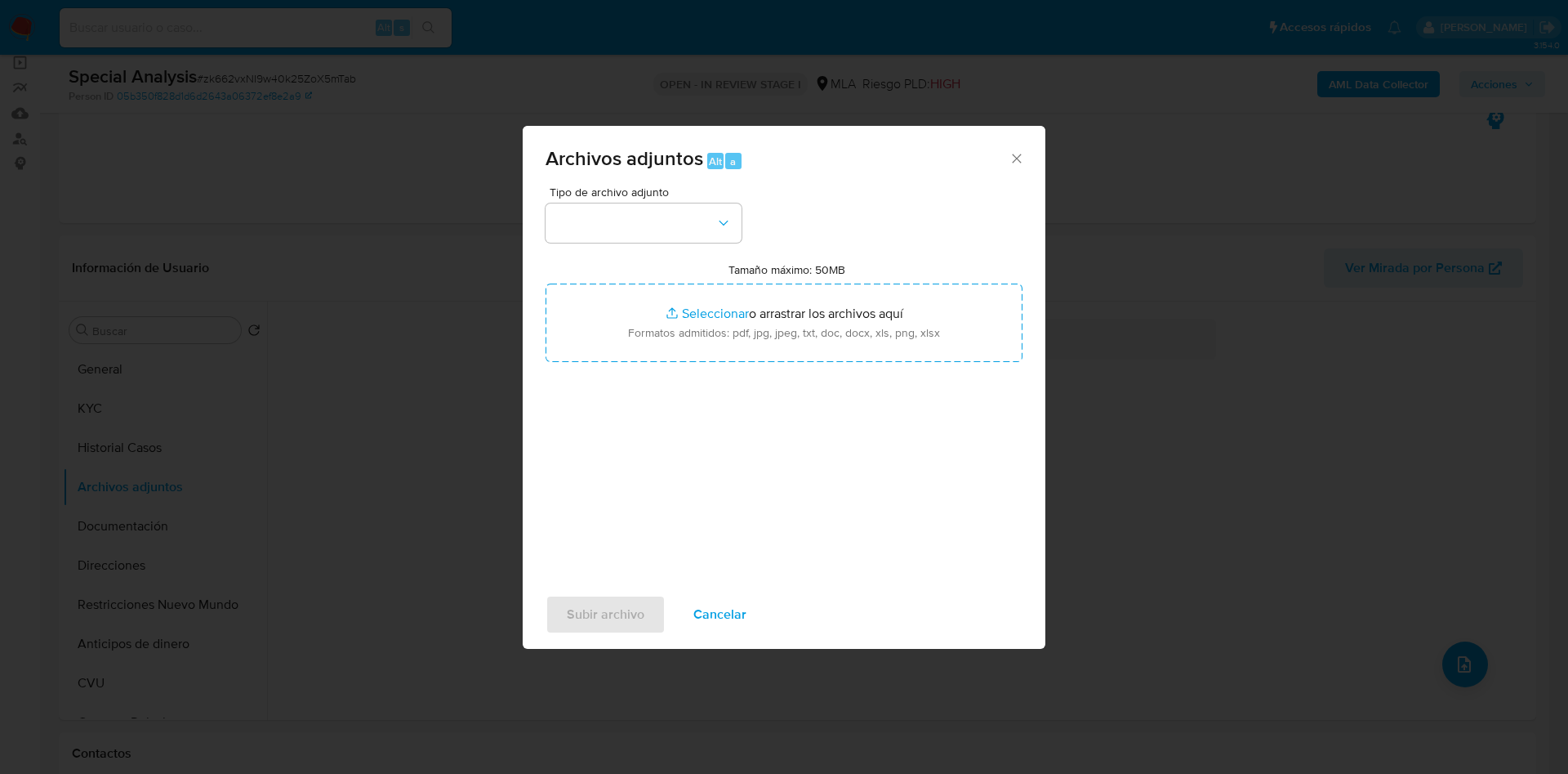
click at [650, 242] on div "Tipo de archivo adjunto Tamaño máximo: 50MB Seleccionar archivos Seleccionar o …" at bounding box center [784, 379] width 477 height 386
click at [645, 232] on button "button" at bounding box center [642, 223] width 196 height 39
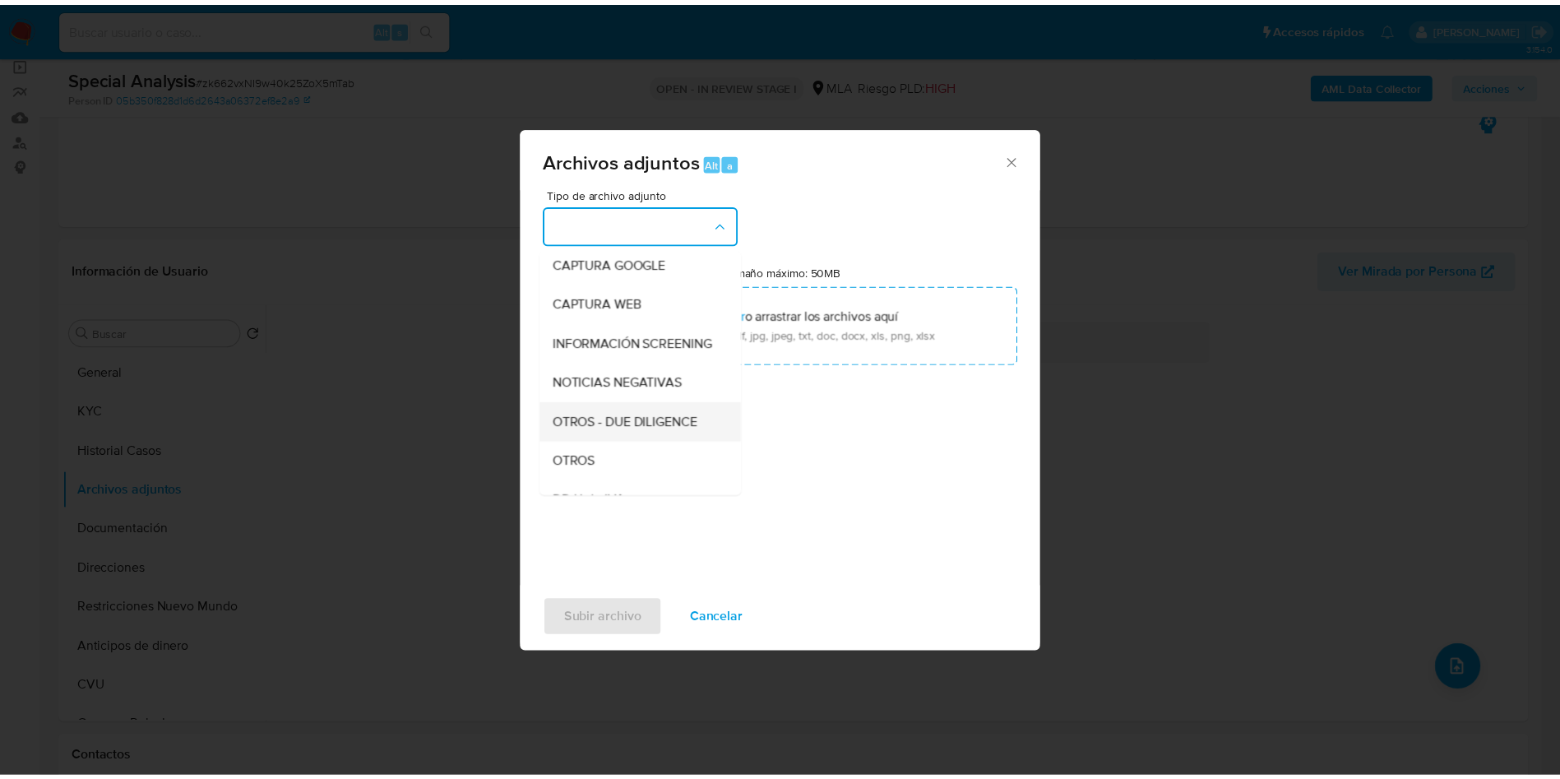
scroll to position [247, 0]
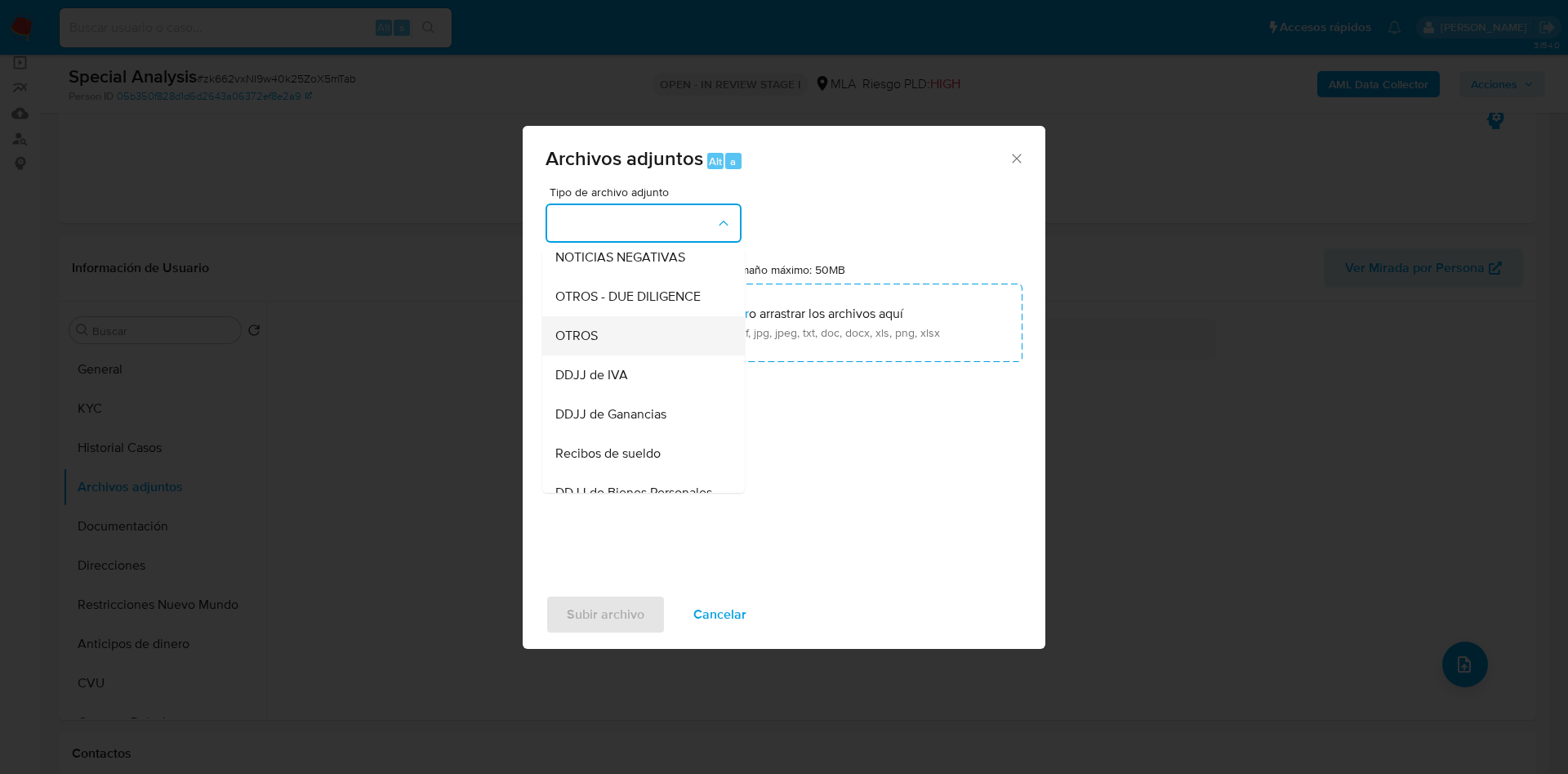
click at [637, 347] on div "OTROS" at bounding box center [639, 335] width 167 height 39
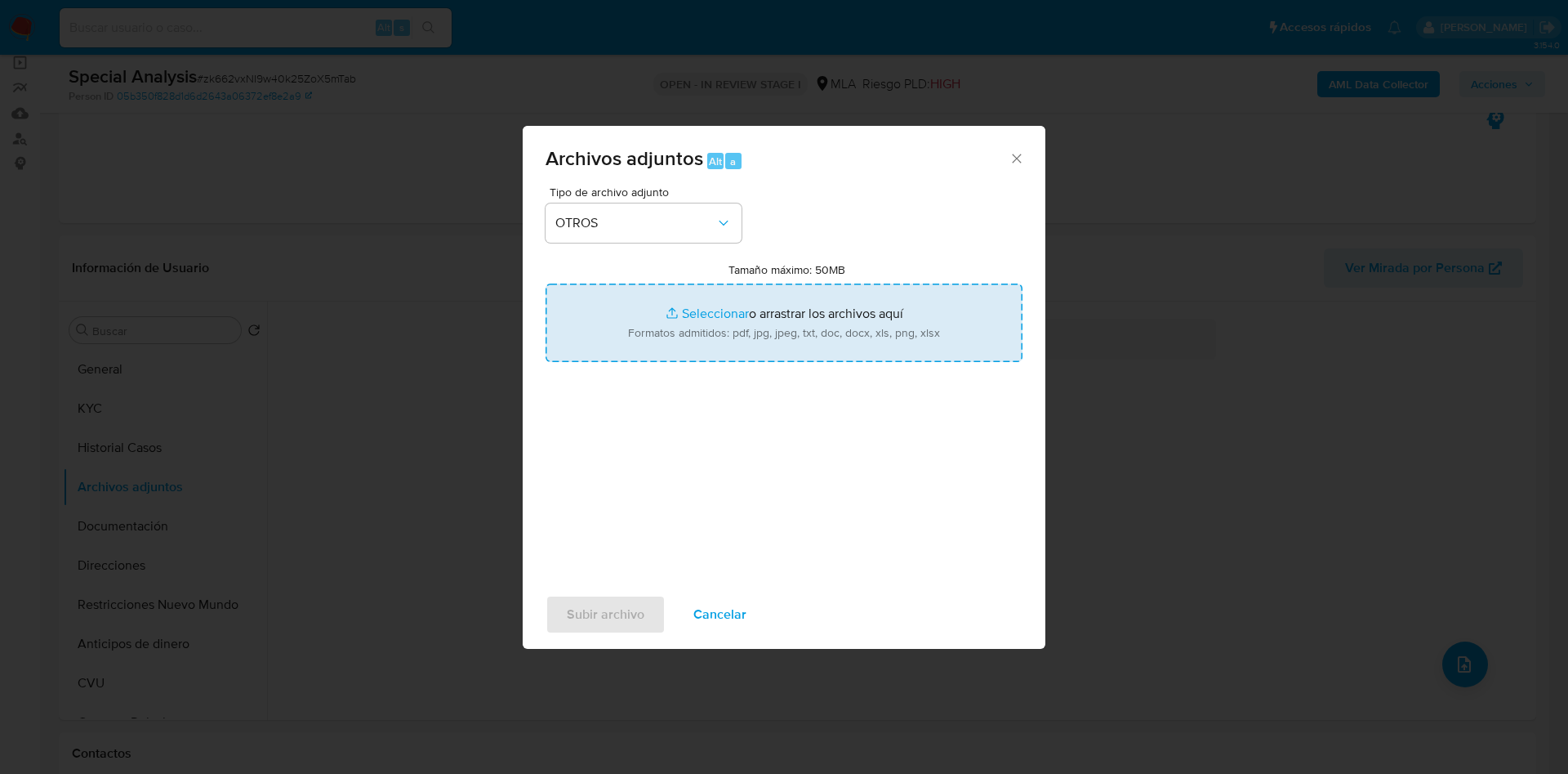
click at [675, 329] on input "Tamaño máximo: 50MB Seleccionar archivos" at bounding box center [784, 322] width 477 height 78
type input "C:\fakepath\documentacion.pdf"
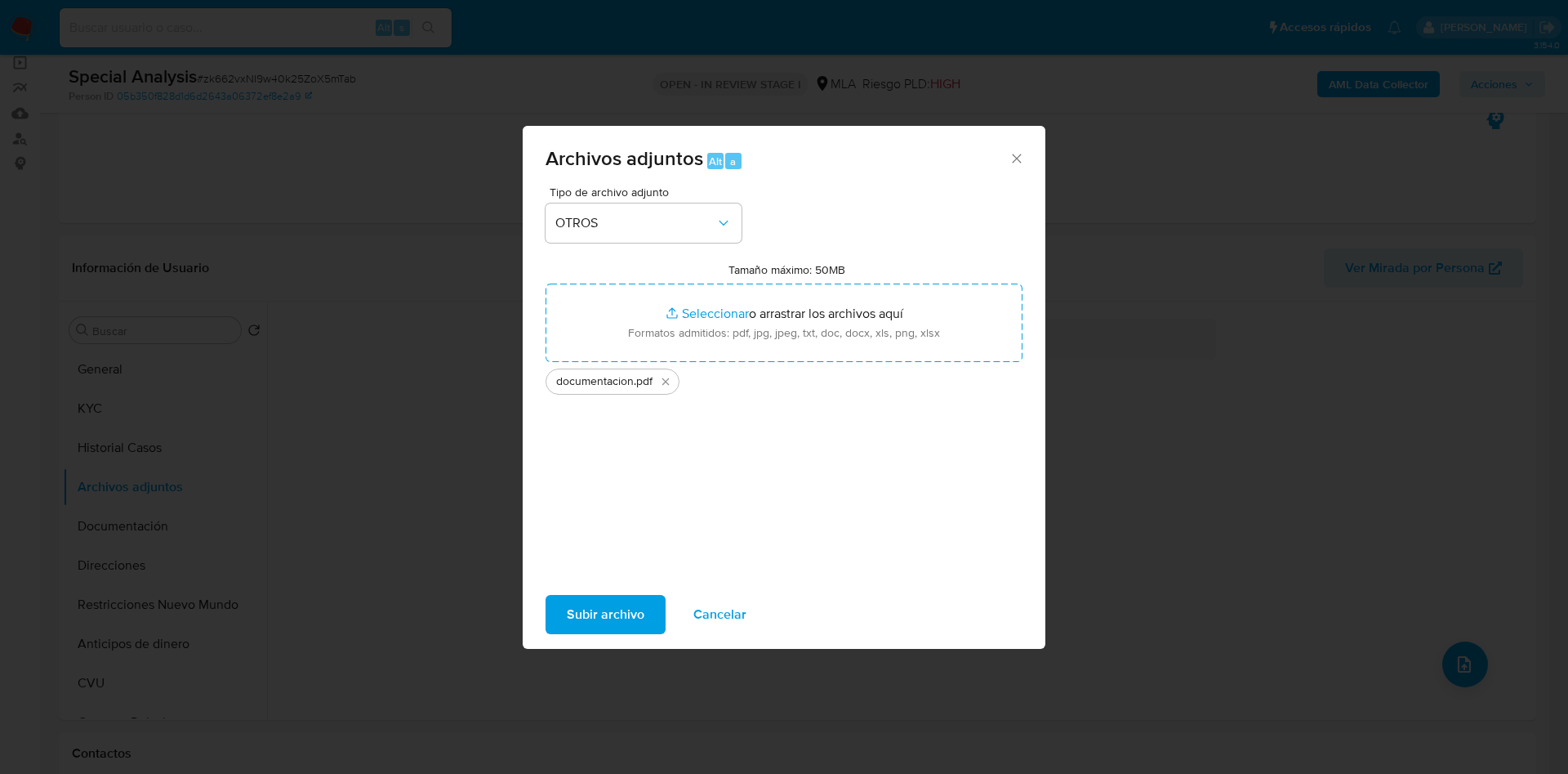
click at [612, 616] on span "Subir archivo" at bounding box center [606, 614] width 77 height 36
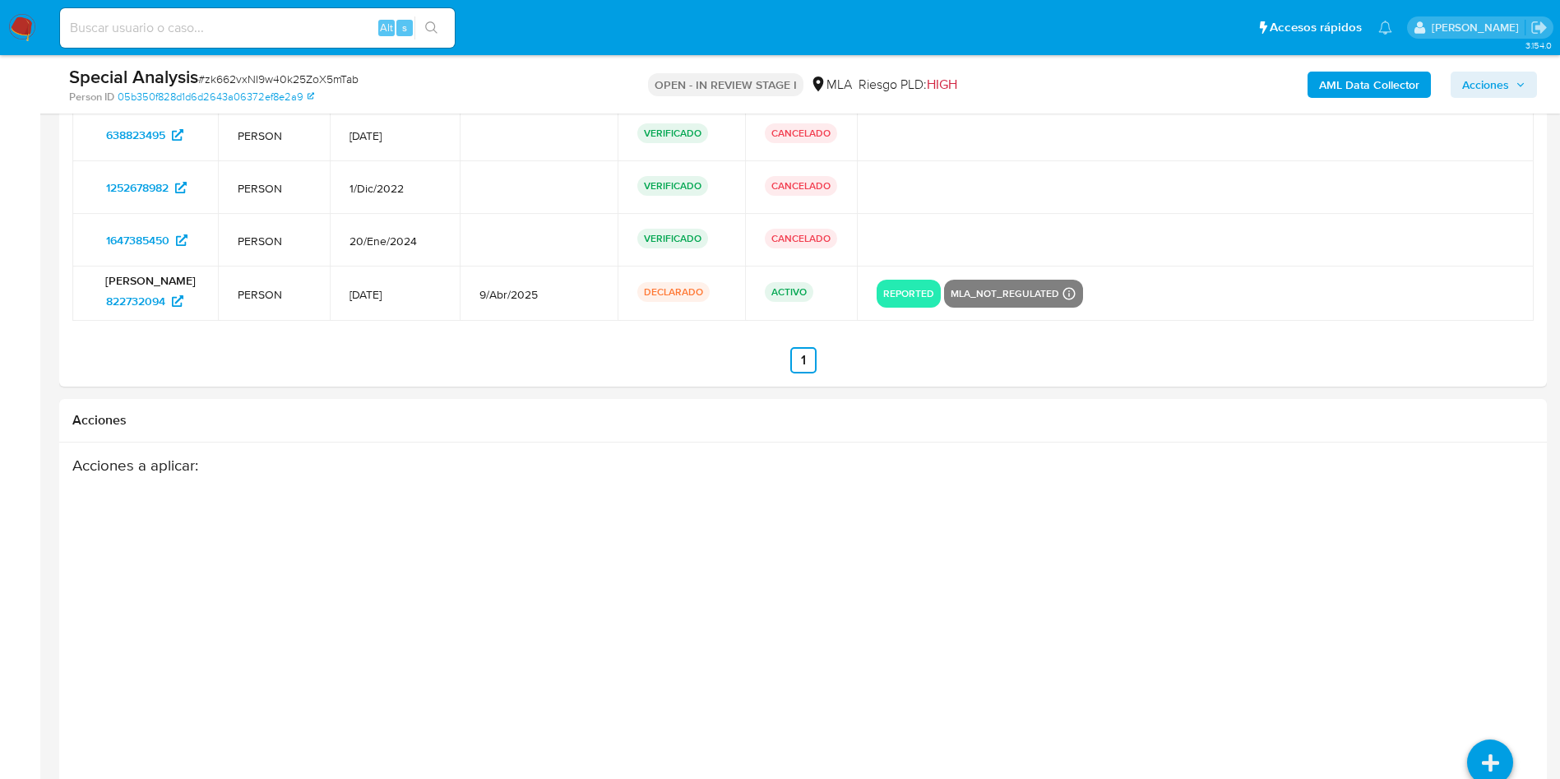
scroll to position [2693, 0]
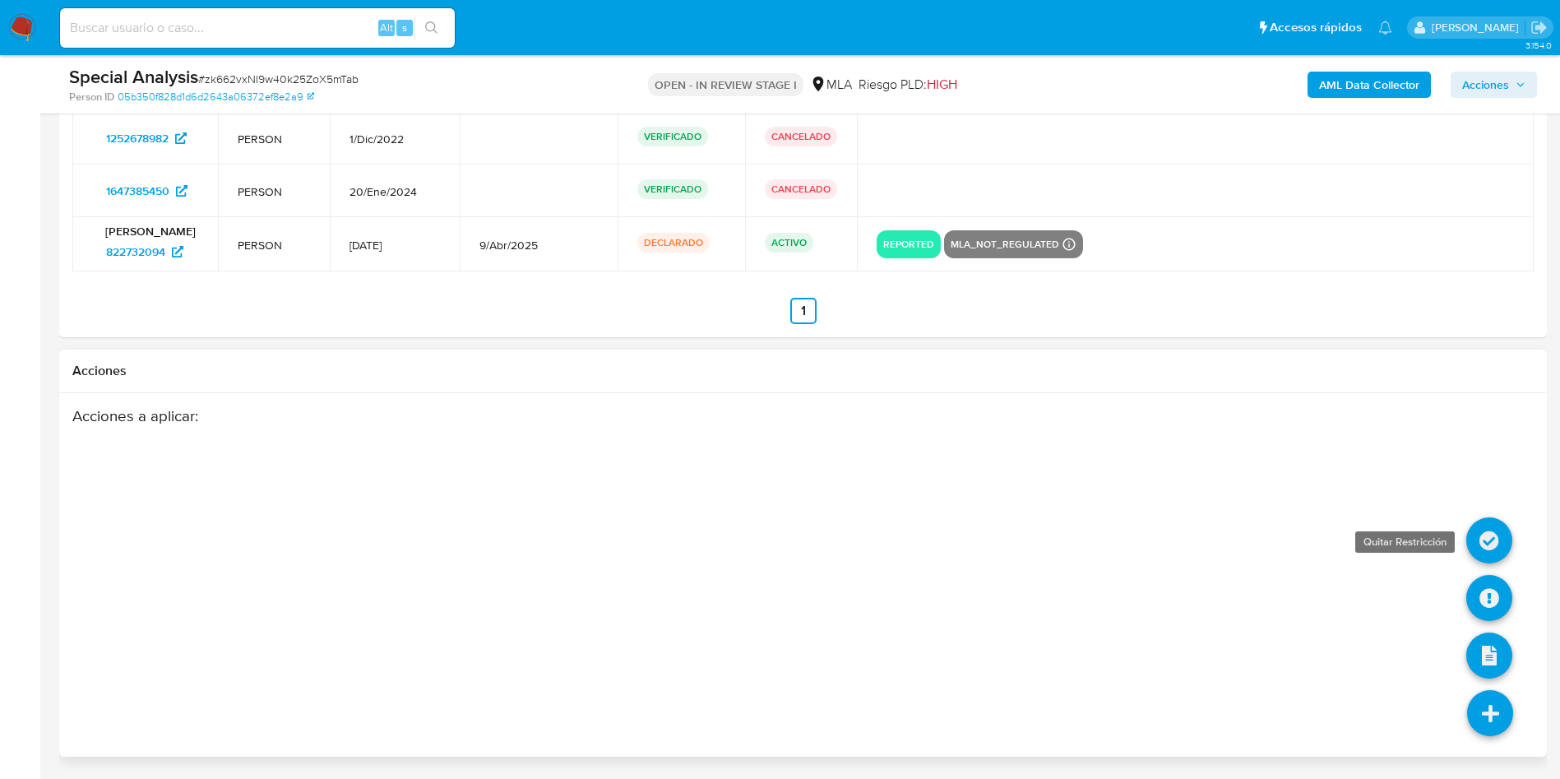
click at [1484, 532] on icon at bounding box center [1489, 540] width 46 height 46
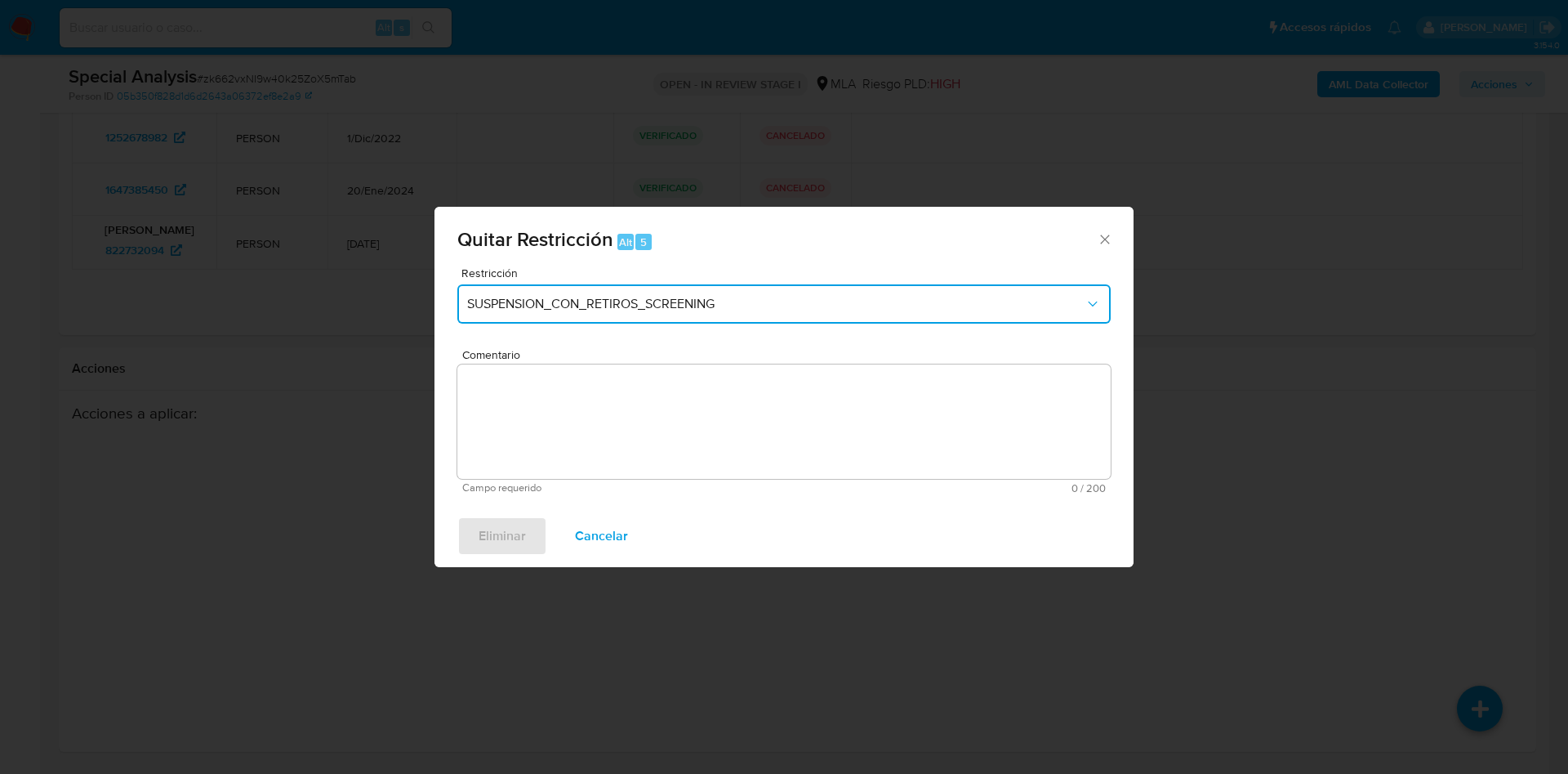
click at [587, 306] on span "SUSPENSION_CON_RETIROS_SCREENING" at bounding box center [776, 304] width 618 height 16
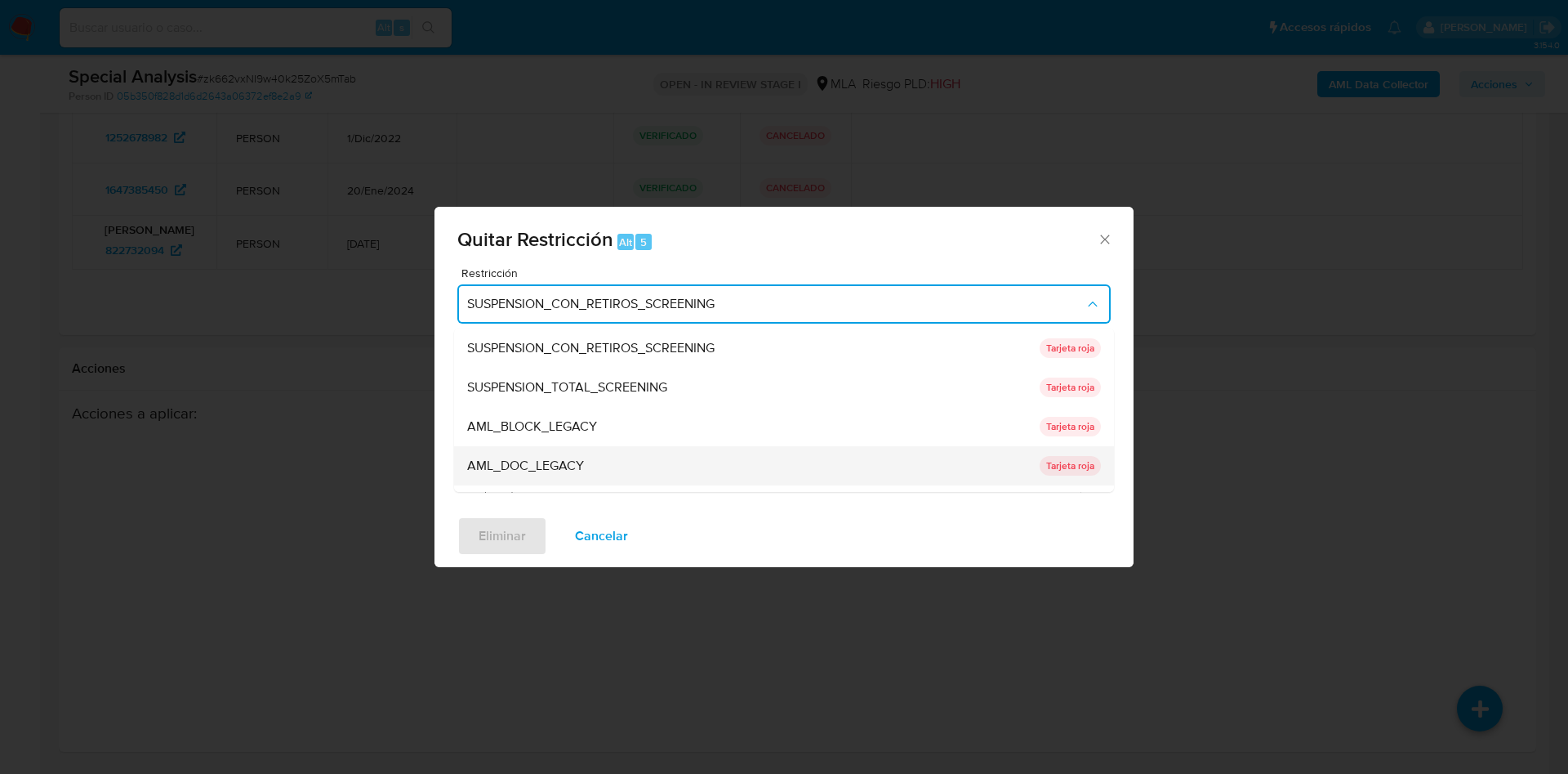
click at [612, 451] on div "AML_DOC_LEGACY" at bounding box center [748, 465] width 563 height 39
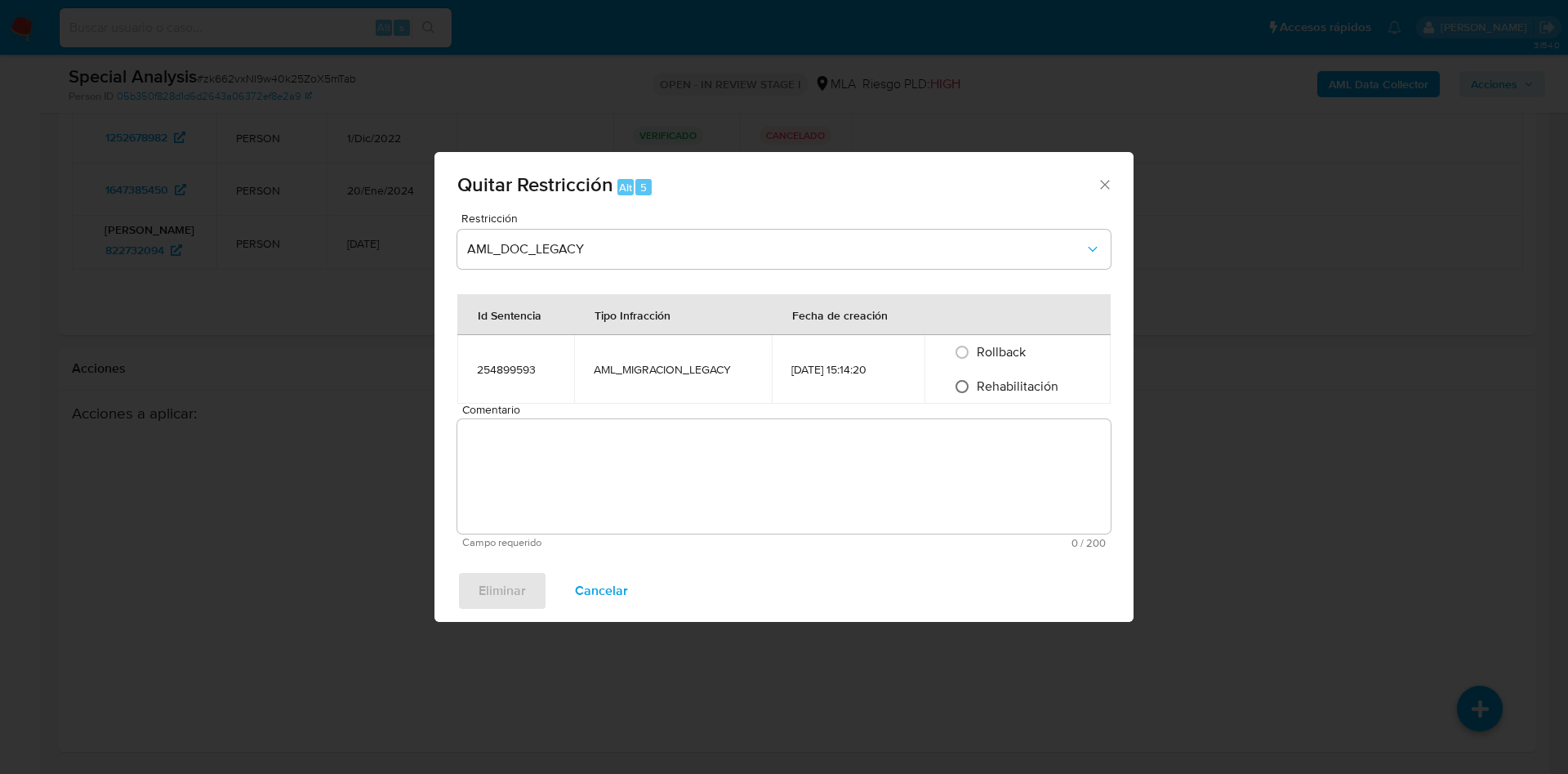
click at [971, 387] on input "Rehabilitación" at bounding box center [962, 387] width 26 height 26
radio input "true"
click at [960, 469] on textarea "Comentario" at bounding box center [784, 476] width 653 height 114
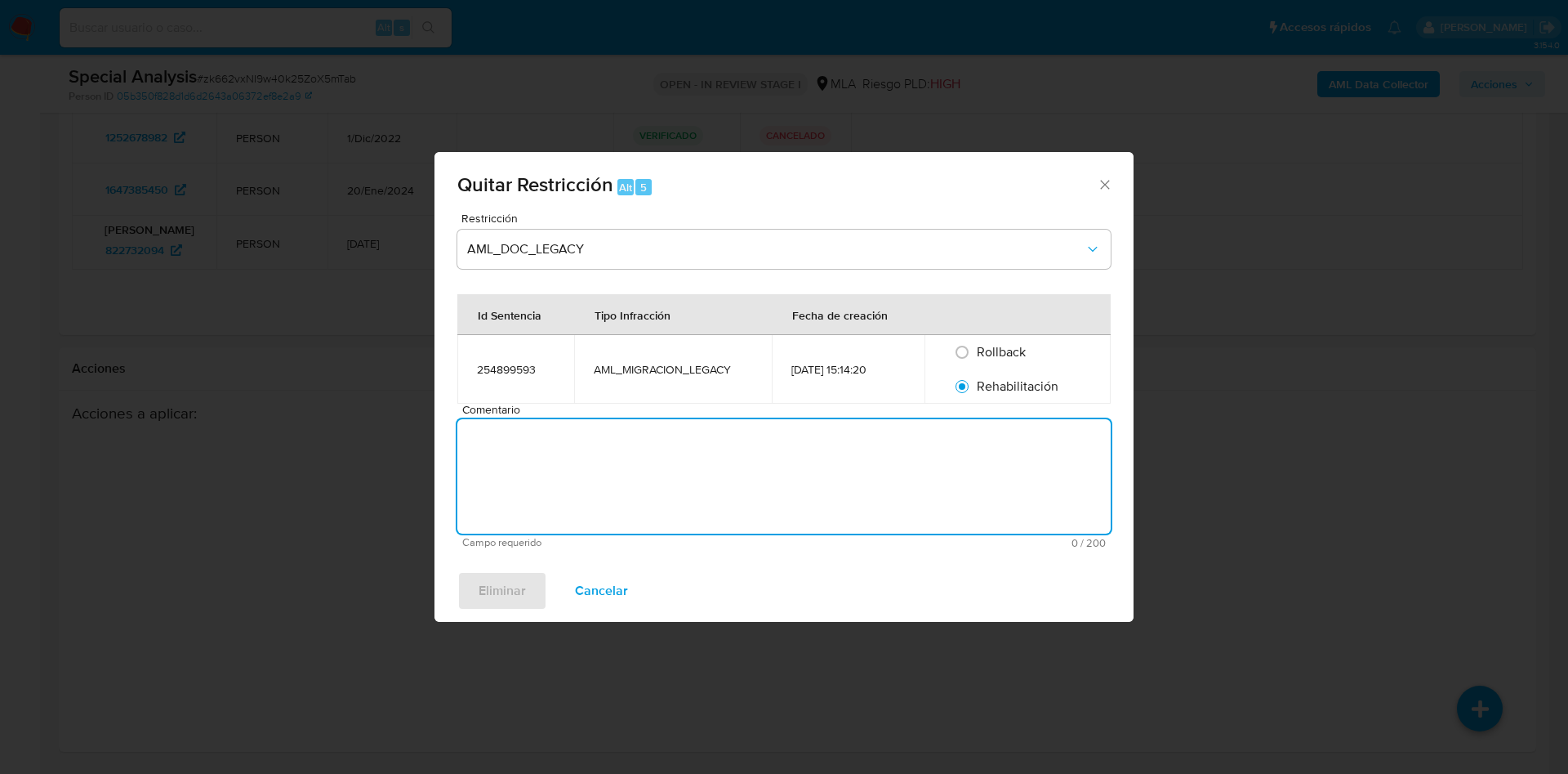
type textarea "M"
type textarea "AML"
click at [509, 591] on span "Eliminar" at bounding box center [502, 590] width 48 height 36
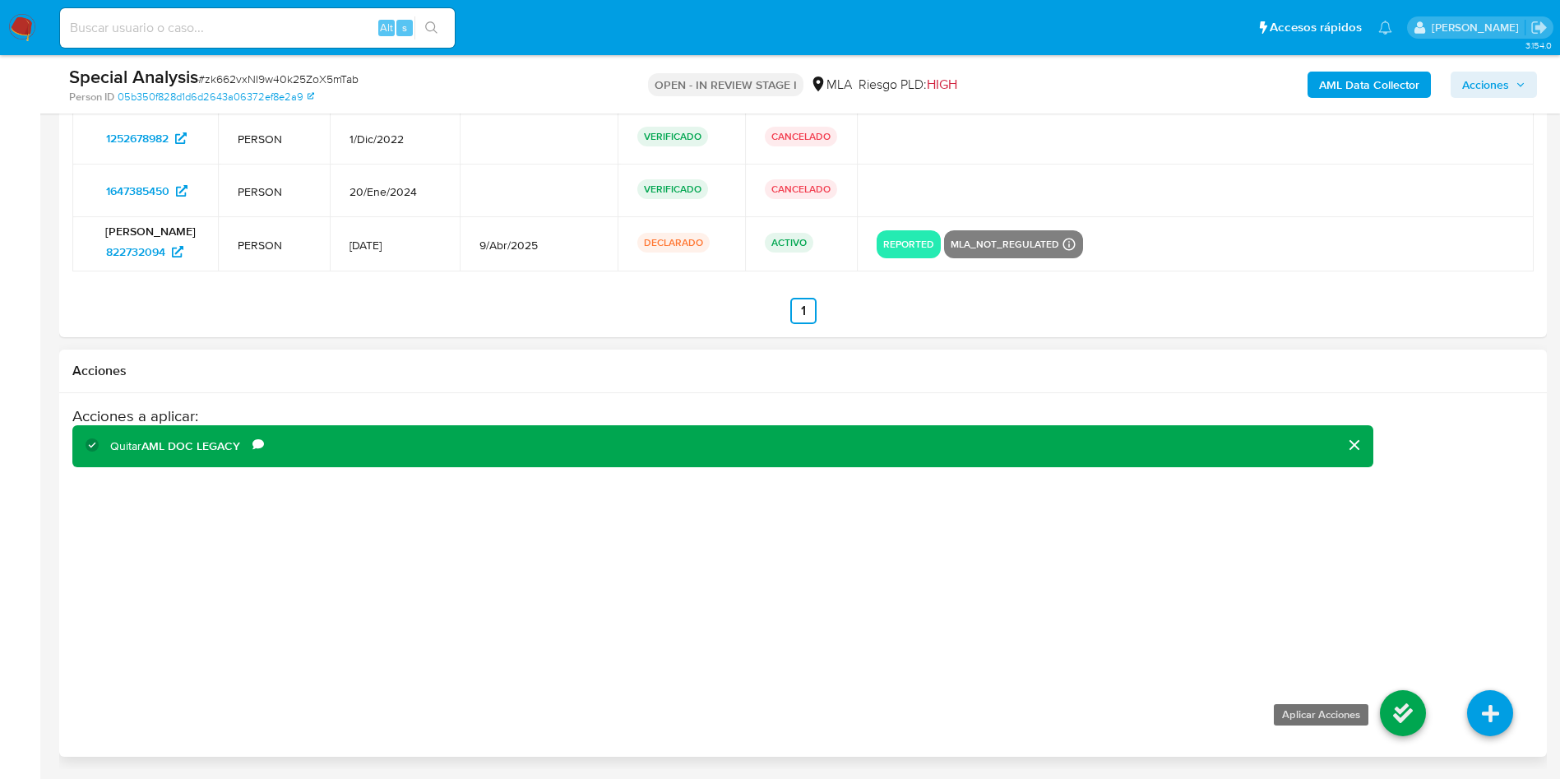
click at [1413, 701] on icon at bounding box center [1403, 713] width 46 height 46
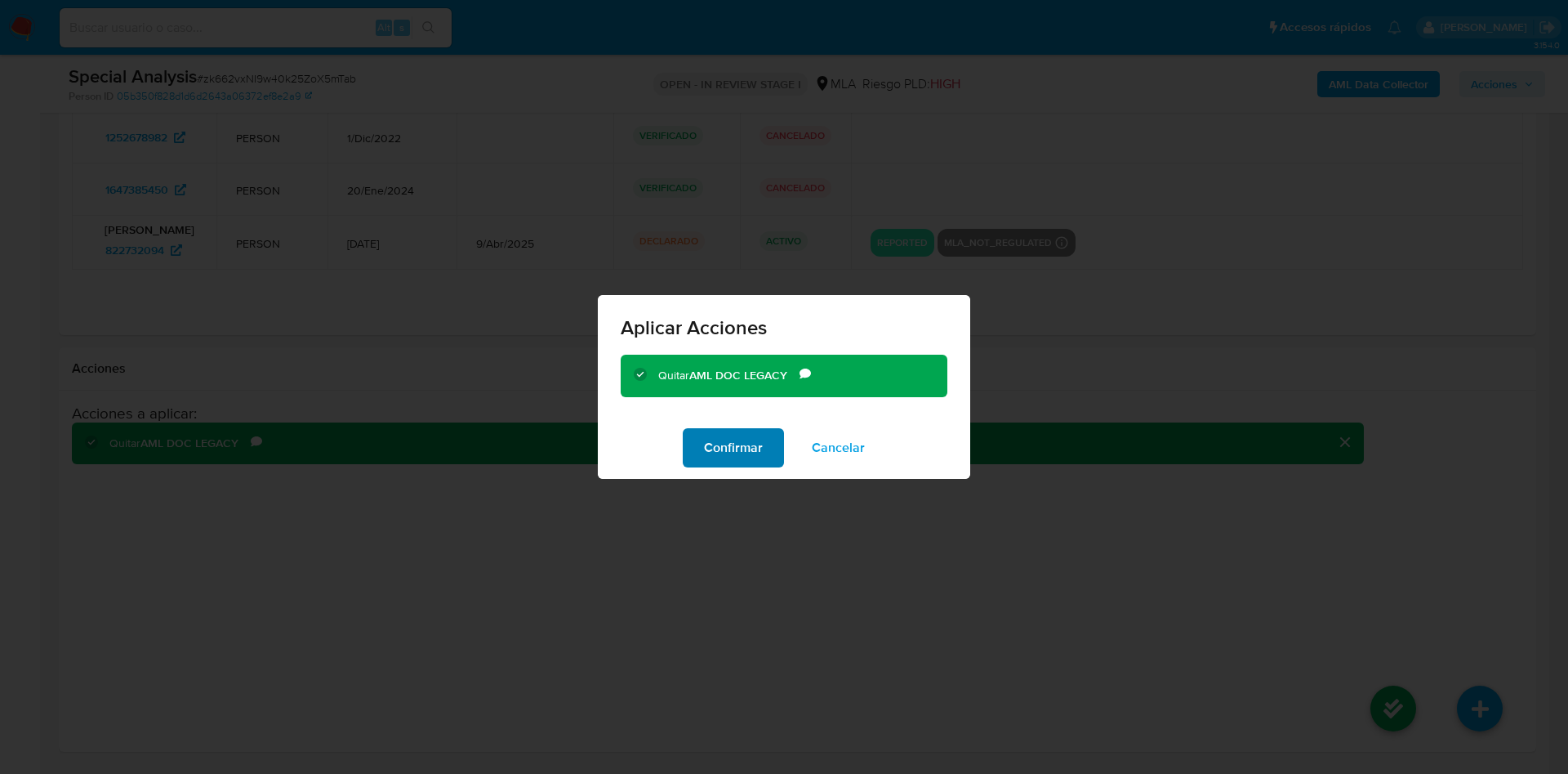
click at [726, 452] on span "Confirmar" at bounding box center [733, 448] width 59 height 36
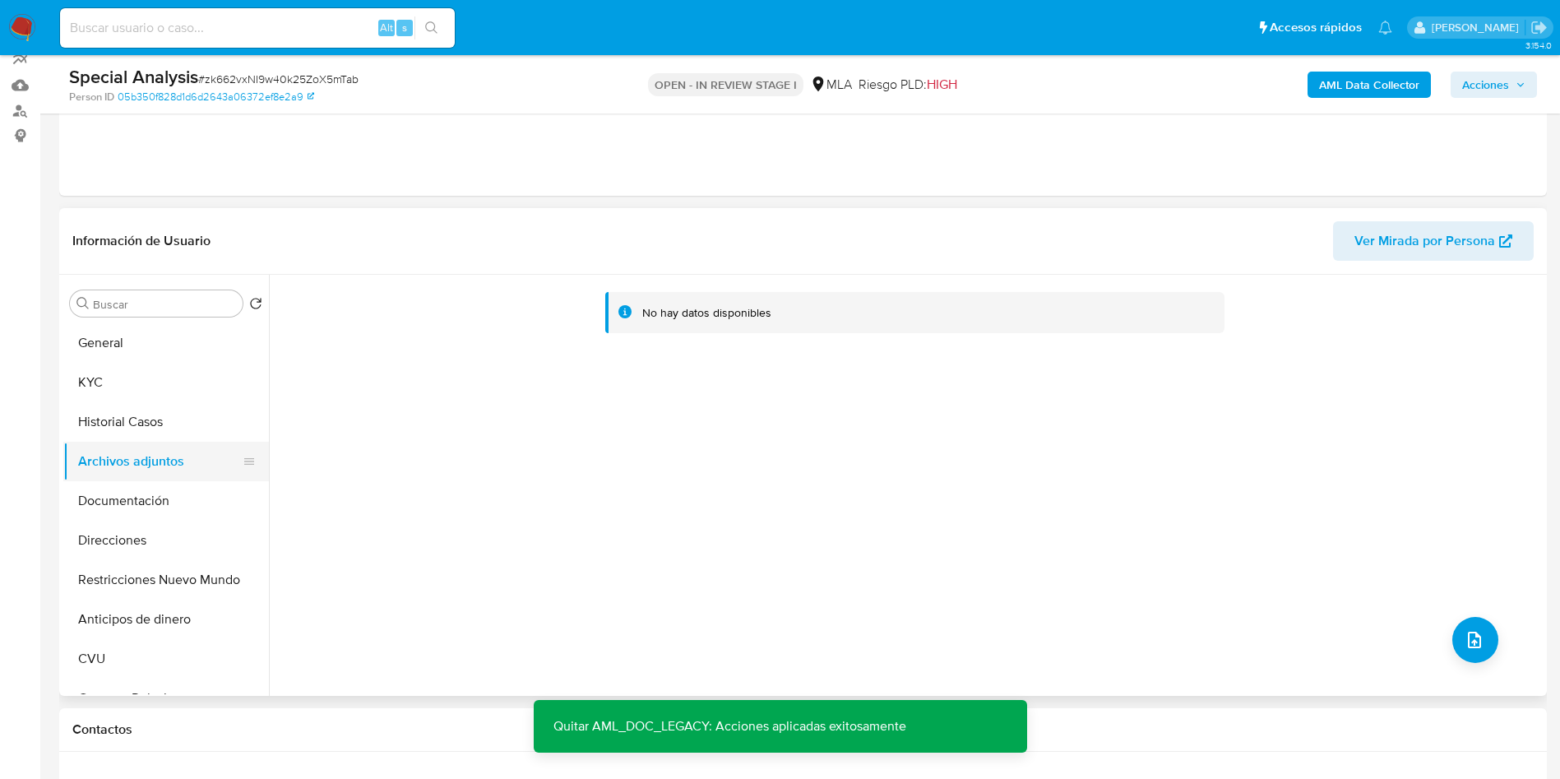
scroll to position [103, 0]
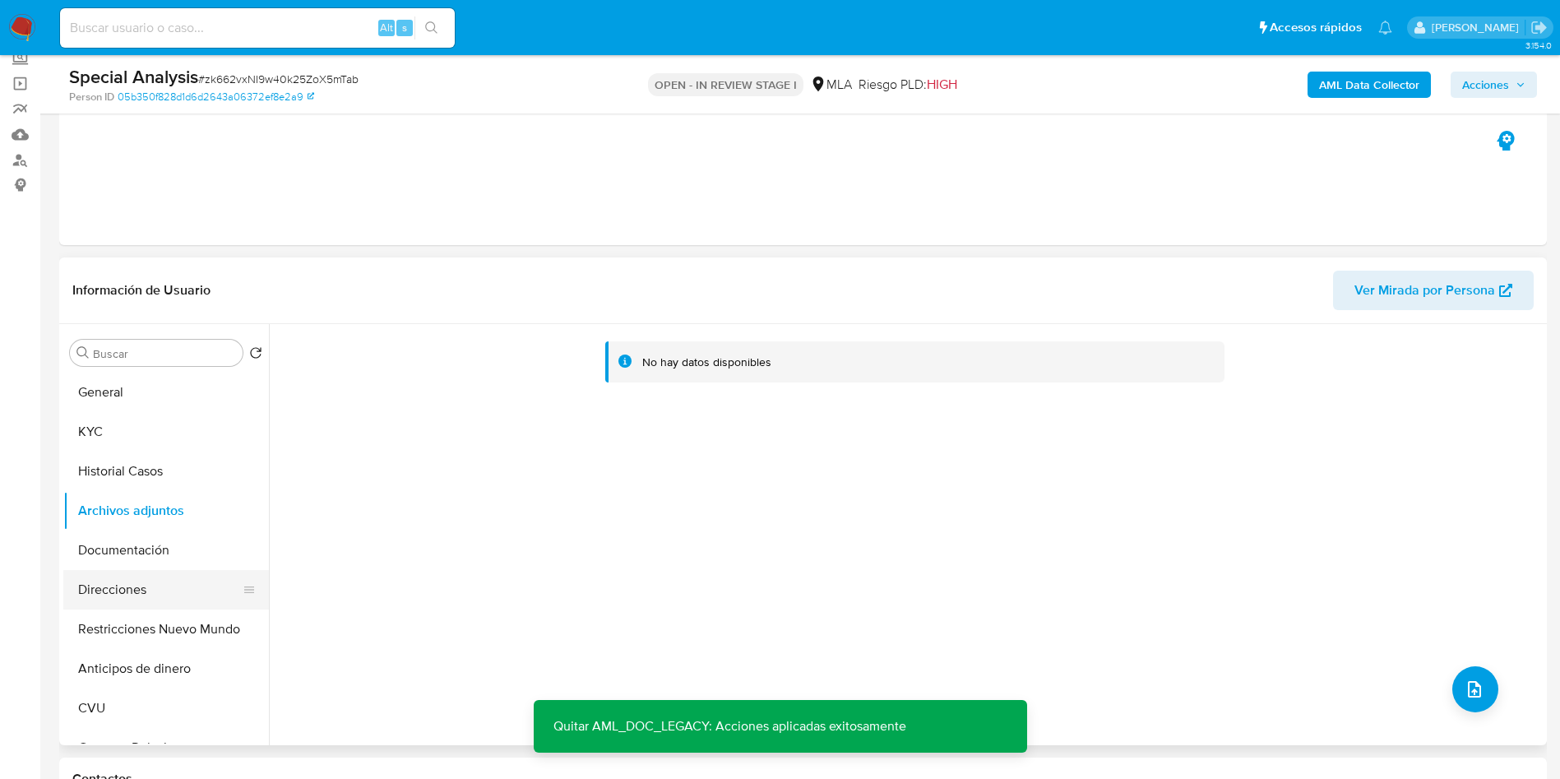
click at [141, 604] on button "Direcciones" at bounding box center [159, 589] width 192 height 39
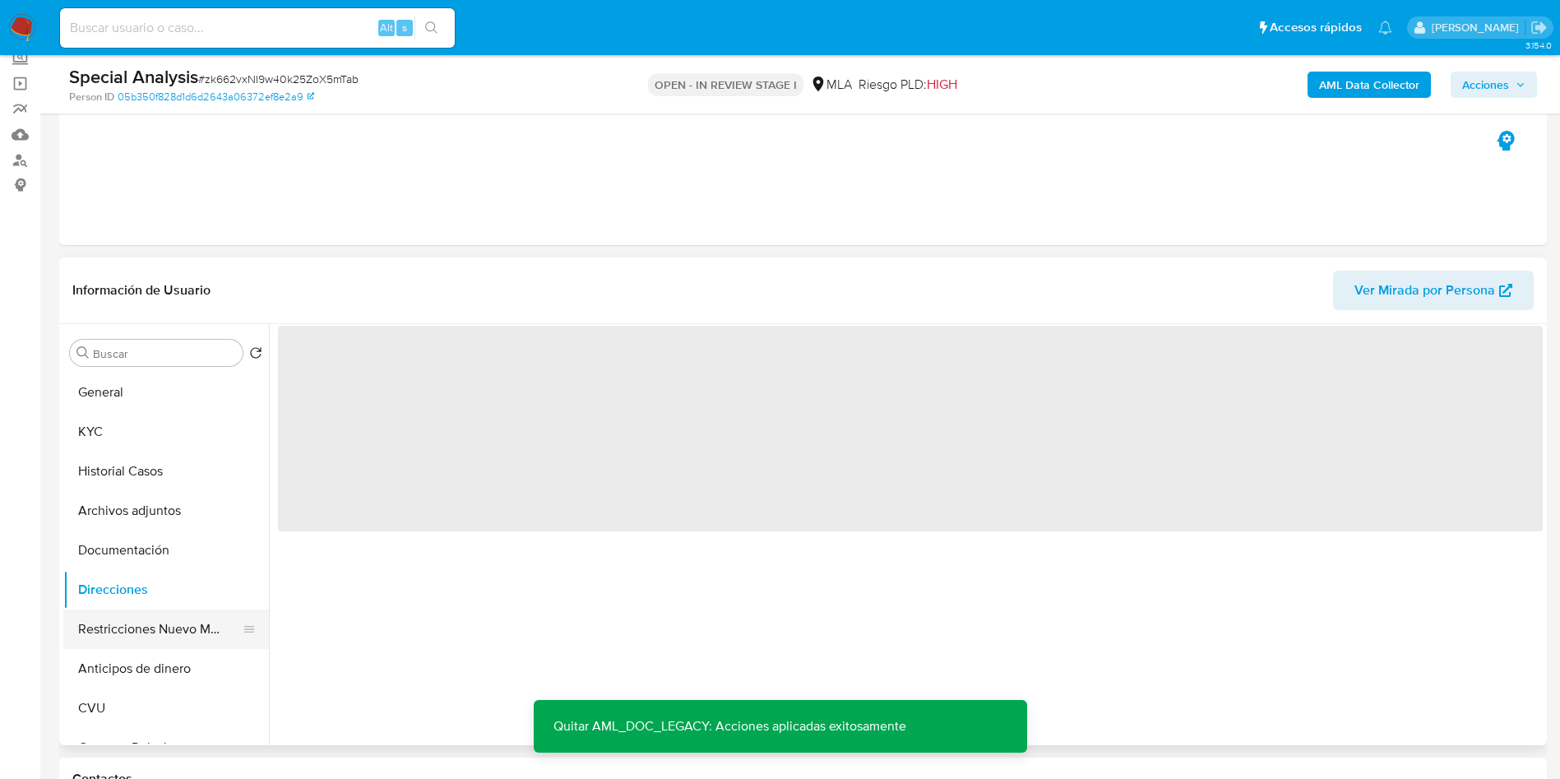
click at [158, 632] on button "Restricciones Nuevo Mundo" at bounding box center [159, 628] width 192 height 39
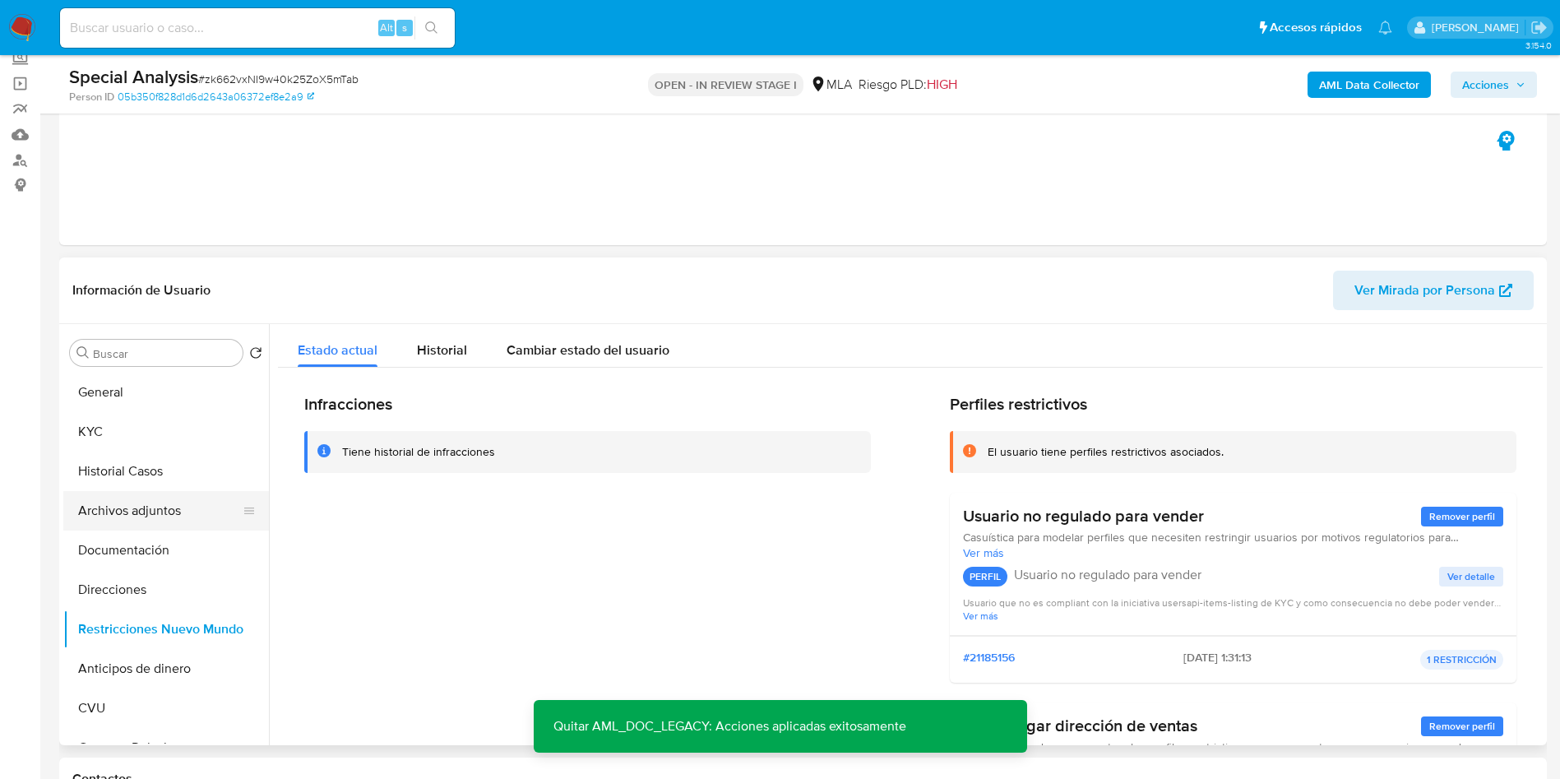
click at [167, 502] on button "Archivos adjuntos" at bounding box center [159, 510] width 192 height 39
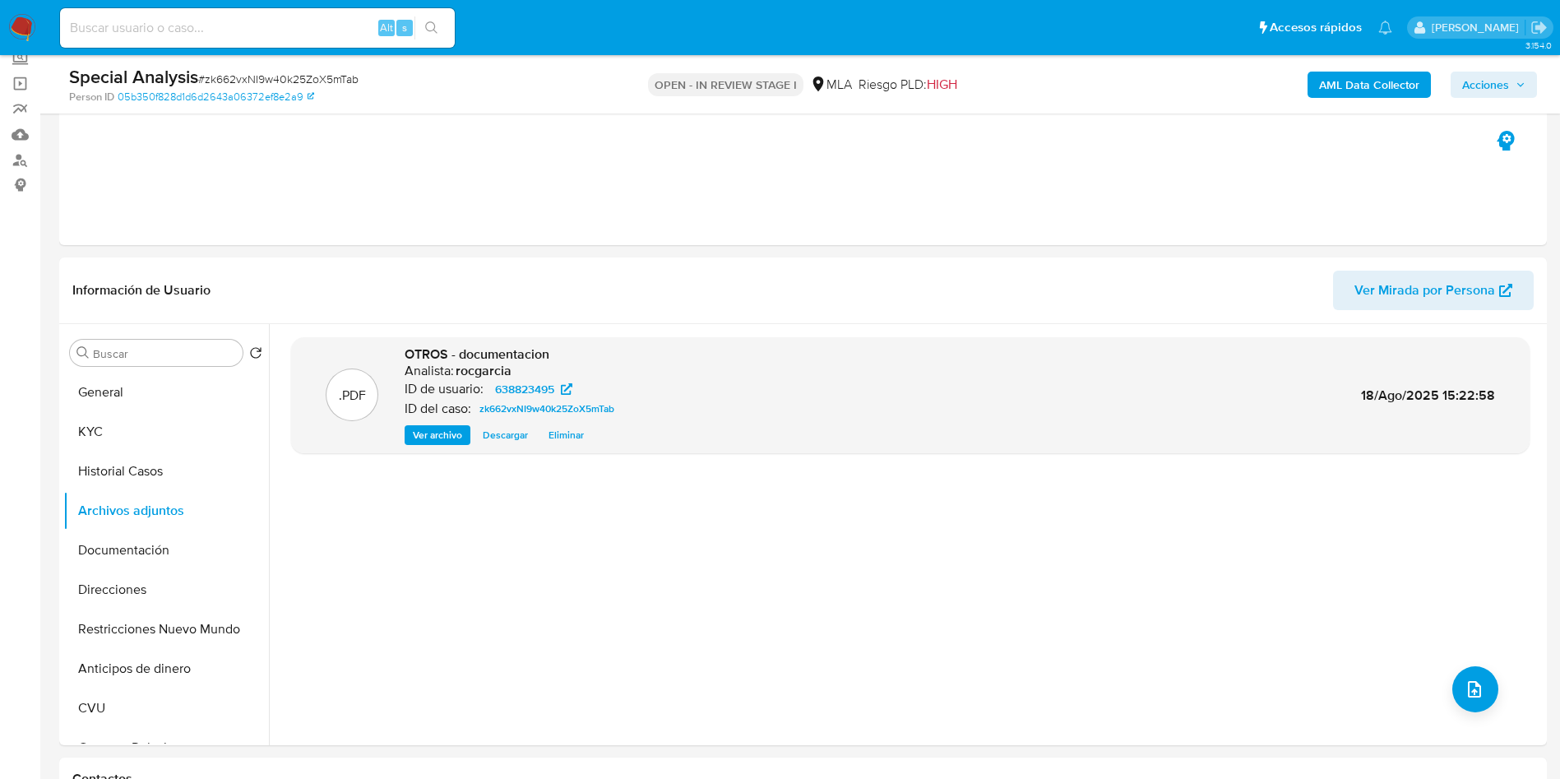
click at [1473, 87] on span "Acciones" at bounding box center [1485, 85] width 47 height 26
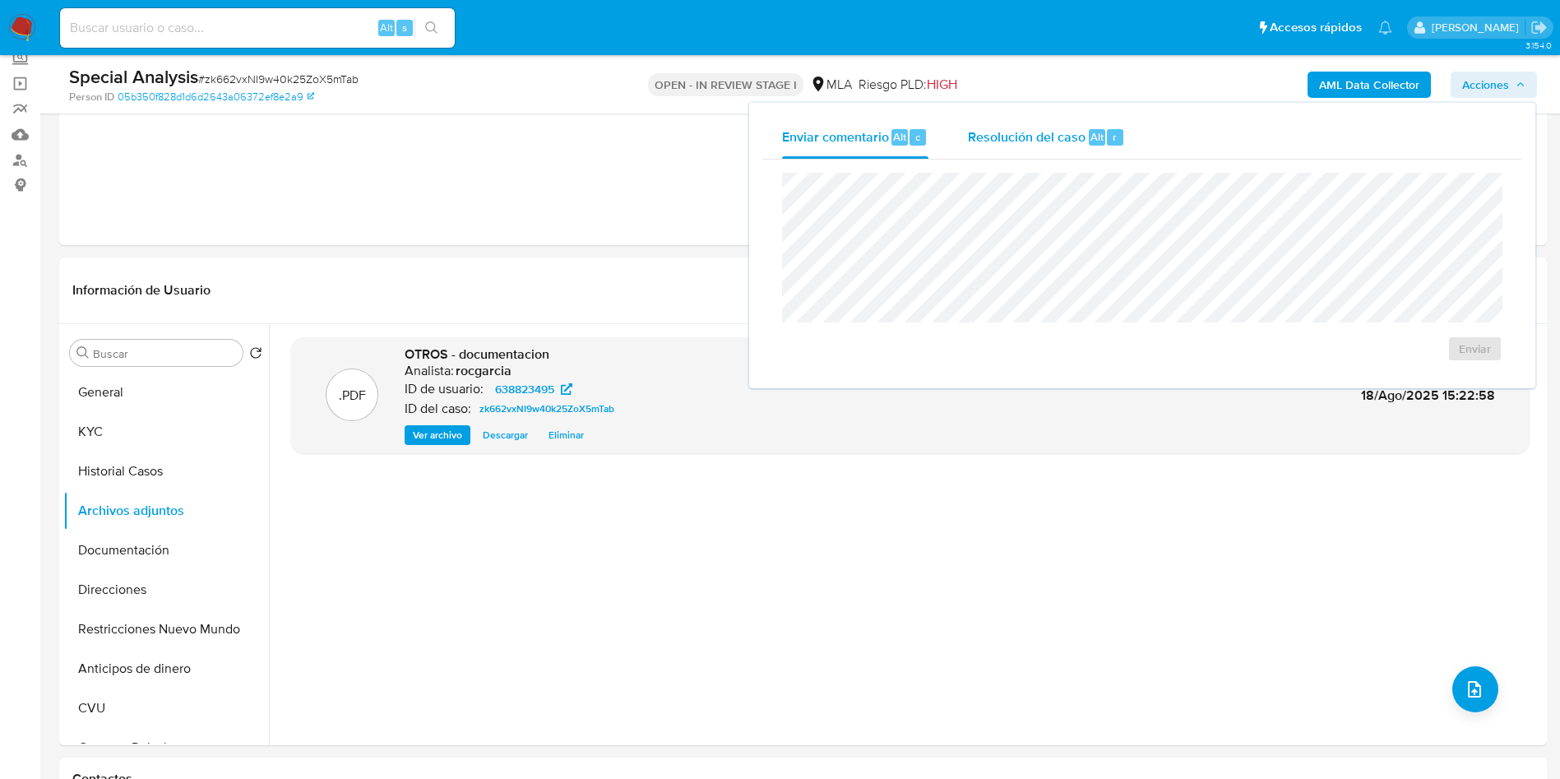
click at [1002, 139] on span "Resolución del caso" at bounding box center [1027, 136] width 118 height 19
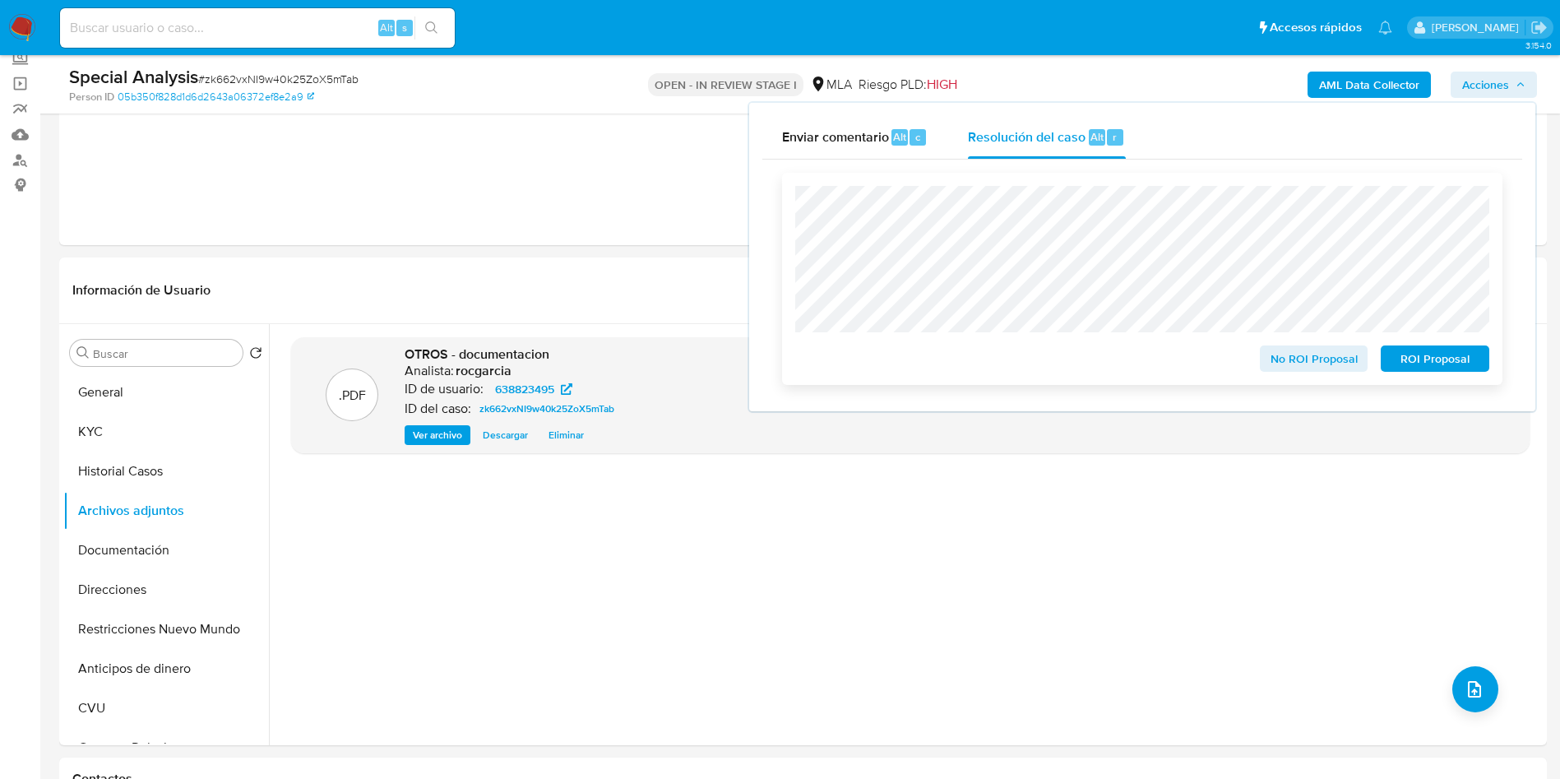
click at [1294, 359] on span "No ROI Proposal" at bounding box center [1314, 358] width 86 height 23
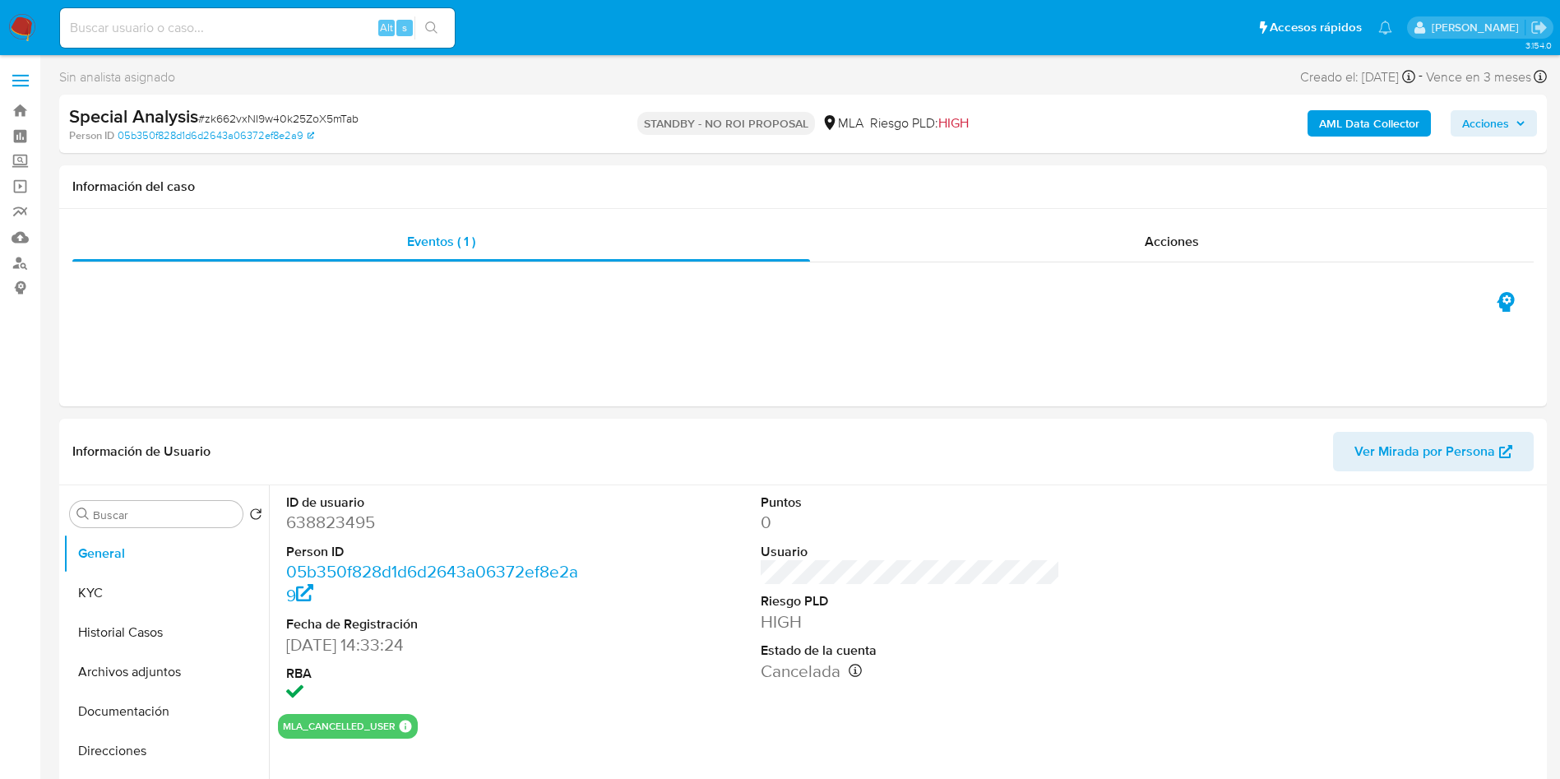
select select "10"
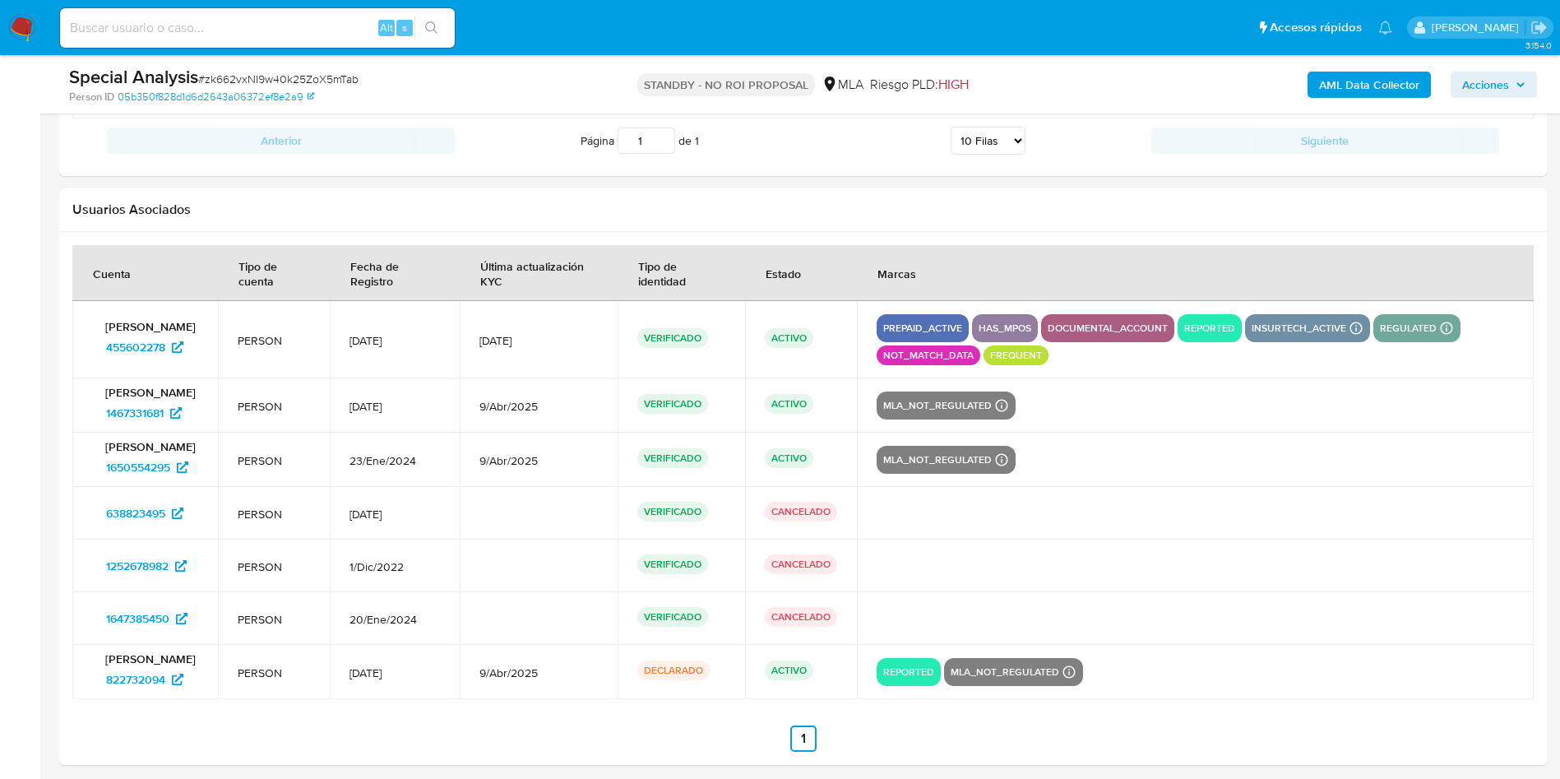
scroll to position [2234, 0]
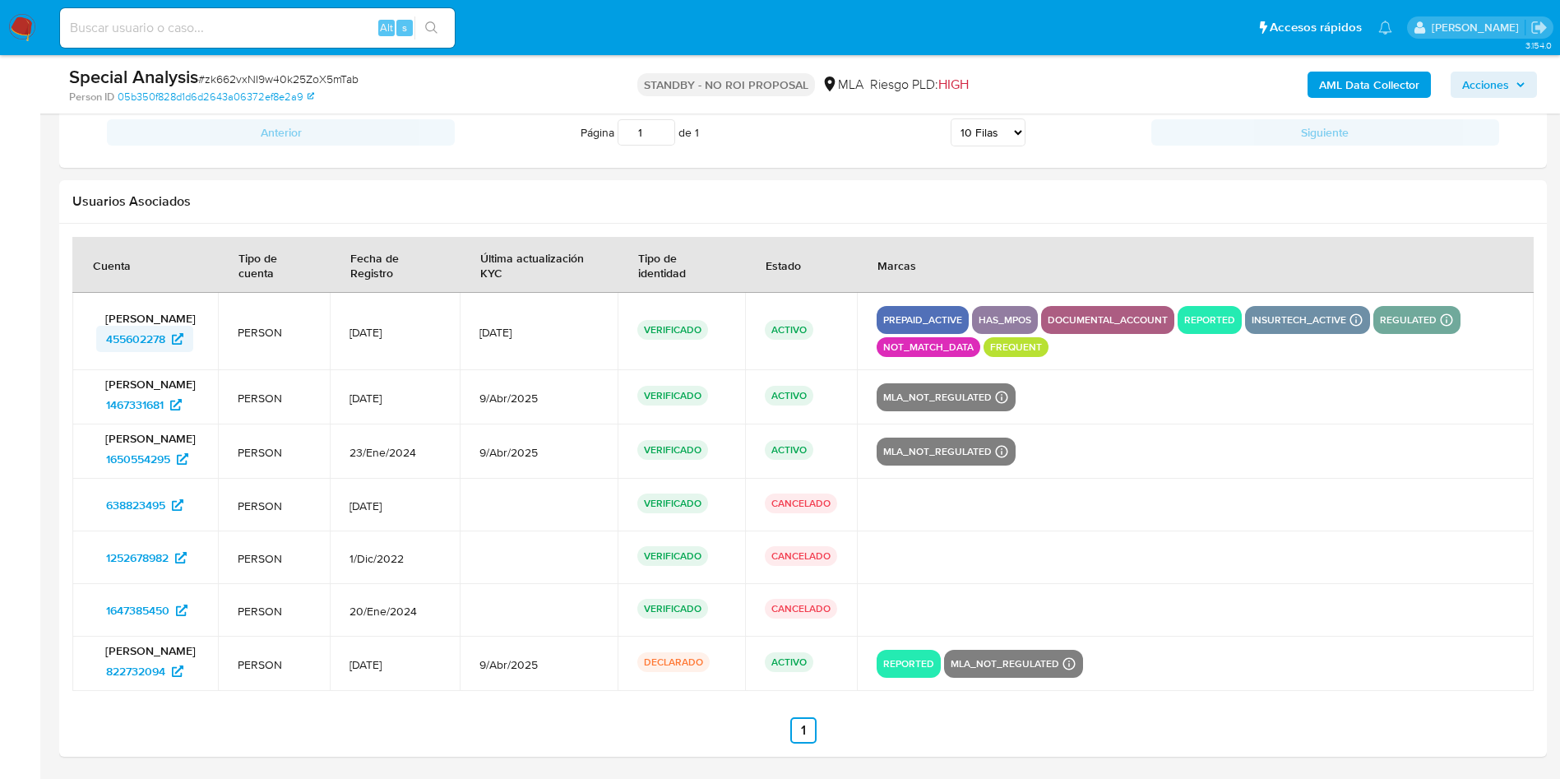
click at [144, 336] on span "455602278" at bounding box center [135, 339] width 59 height 26
click at [117, 668] on span "822732094" at bounding box center [135, 671] width 59 height 26
click at [144, 510] on span "638823495" at bounding box center [135, 505] width 59 height 26
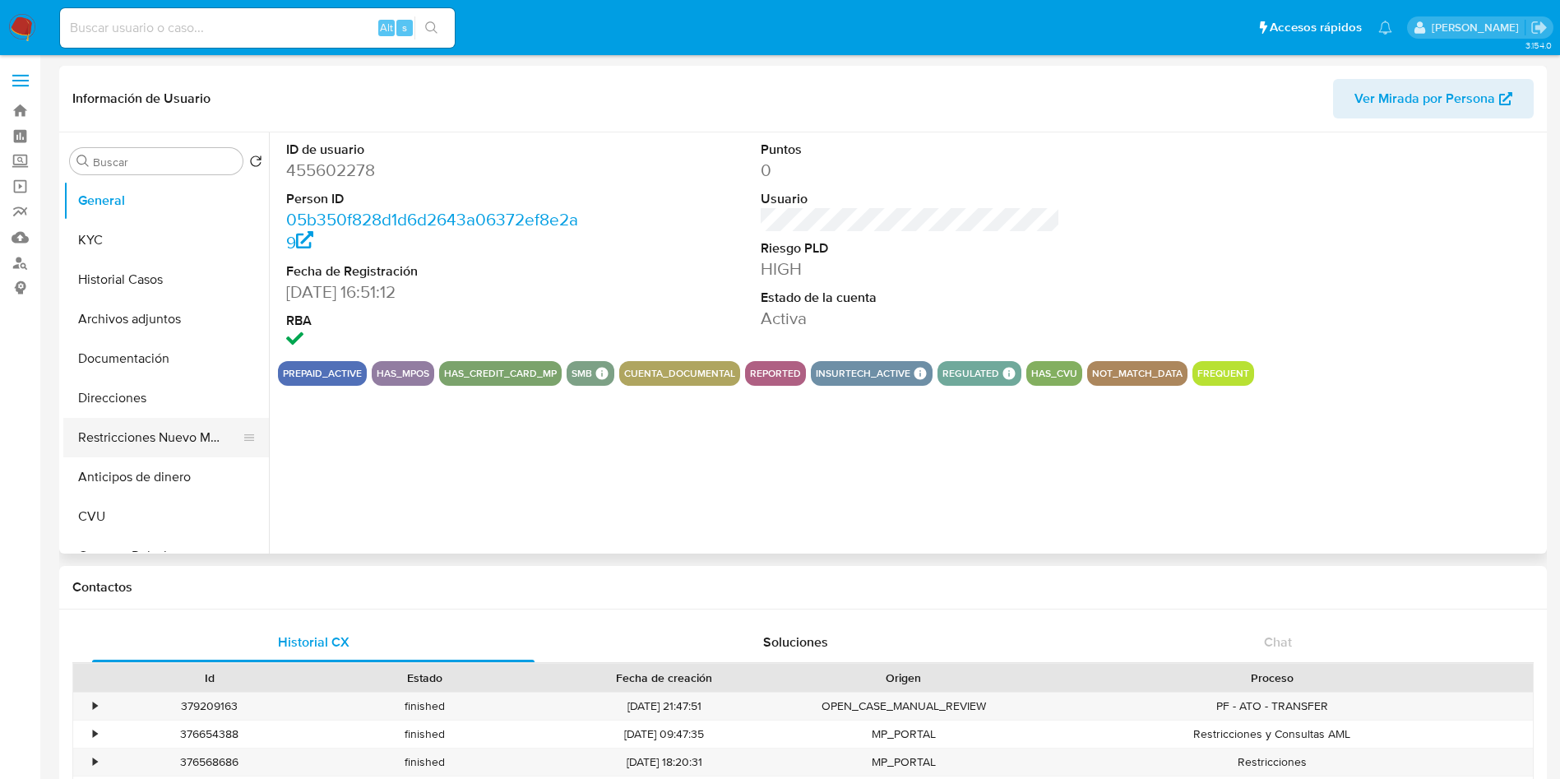
click at [164, 419] on button "Restricciones Nuevo Mundo" at bounding box center [159, 437] width 192 height 39
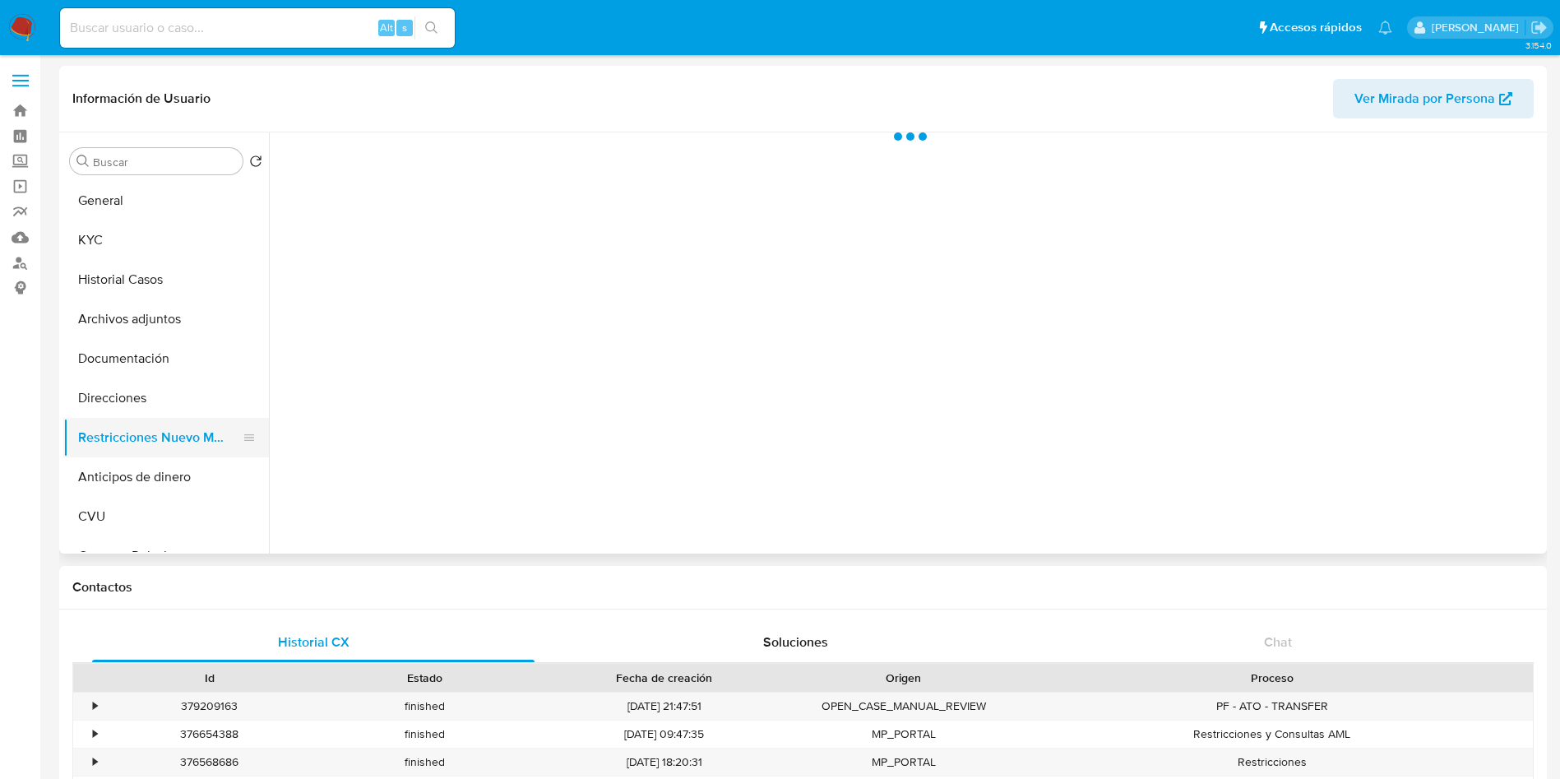
select select "10"
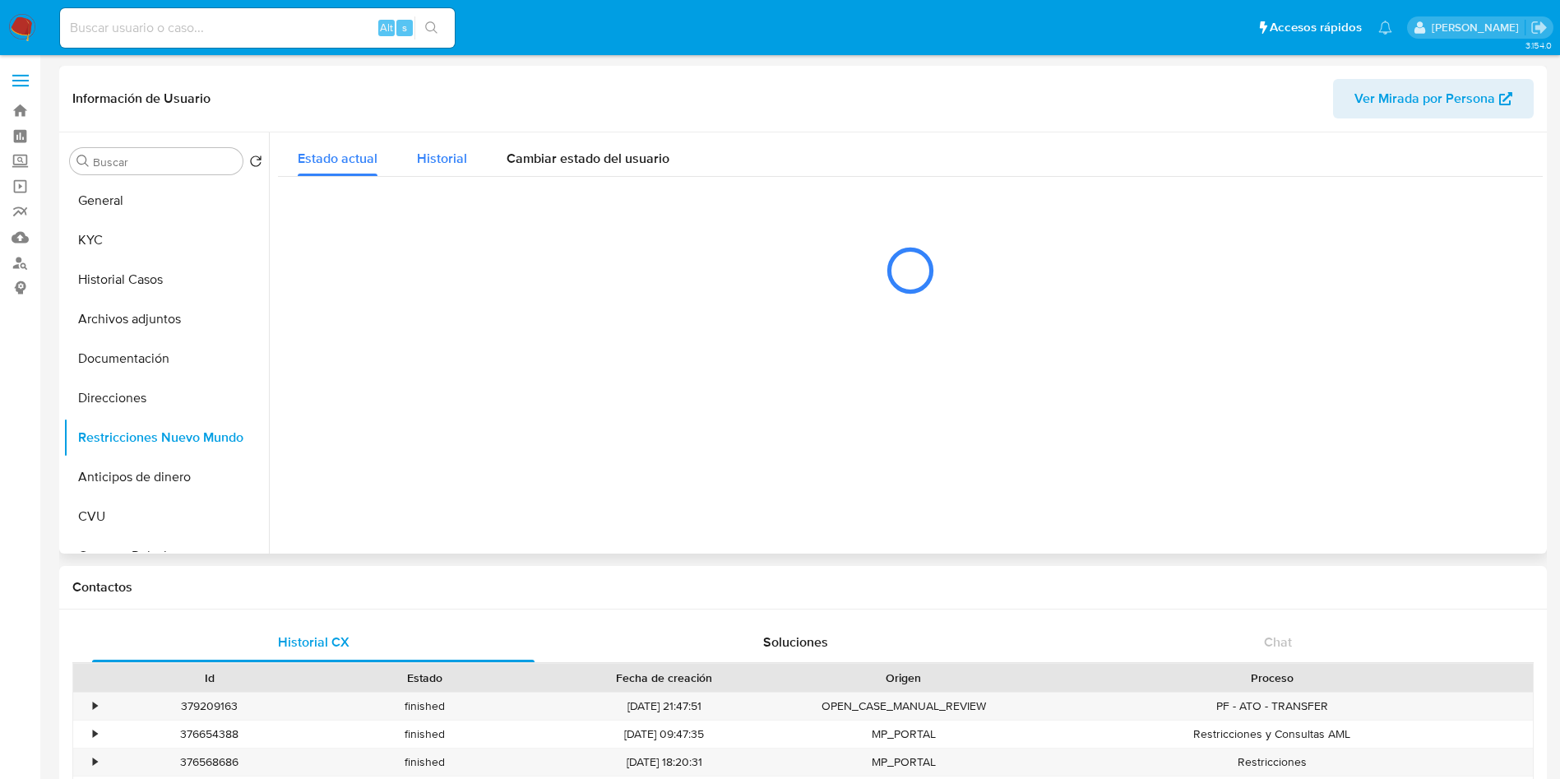
click at [461, 166] on span "Historial" at bounding box center [442, 158] width 50 height 19
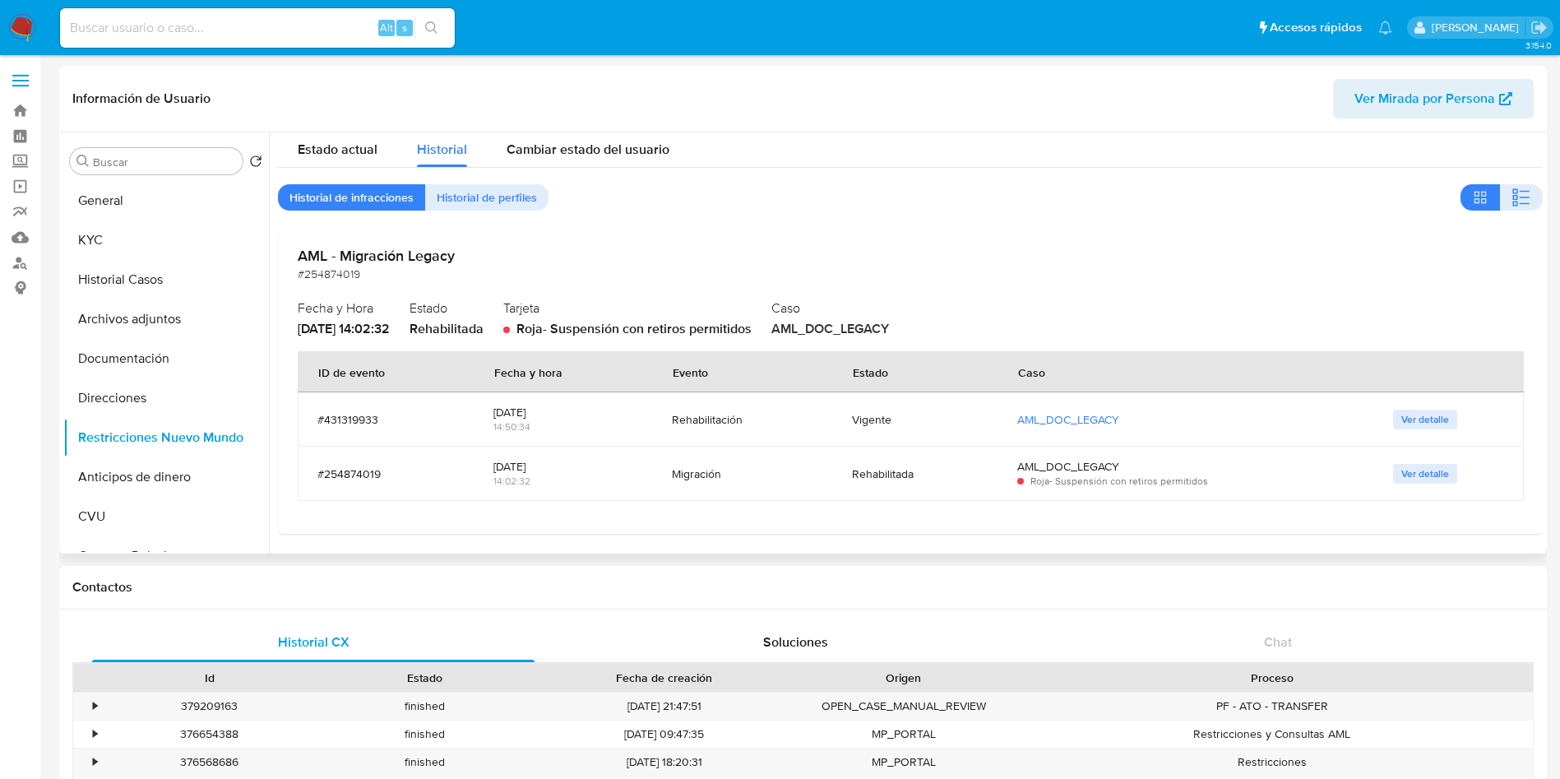
scroll to position [11, 0]
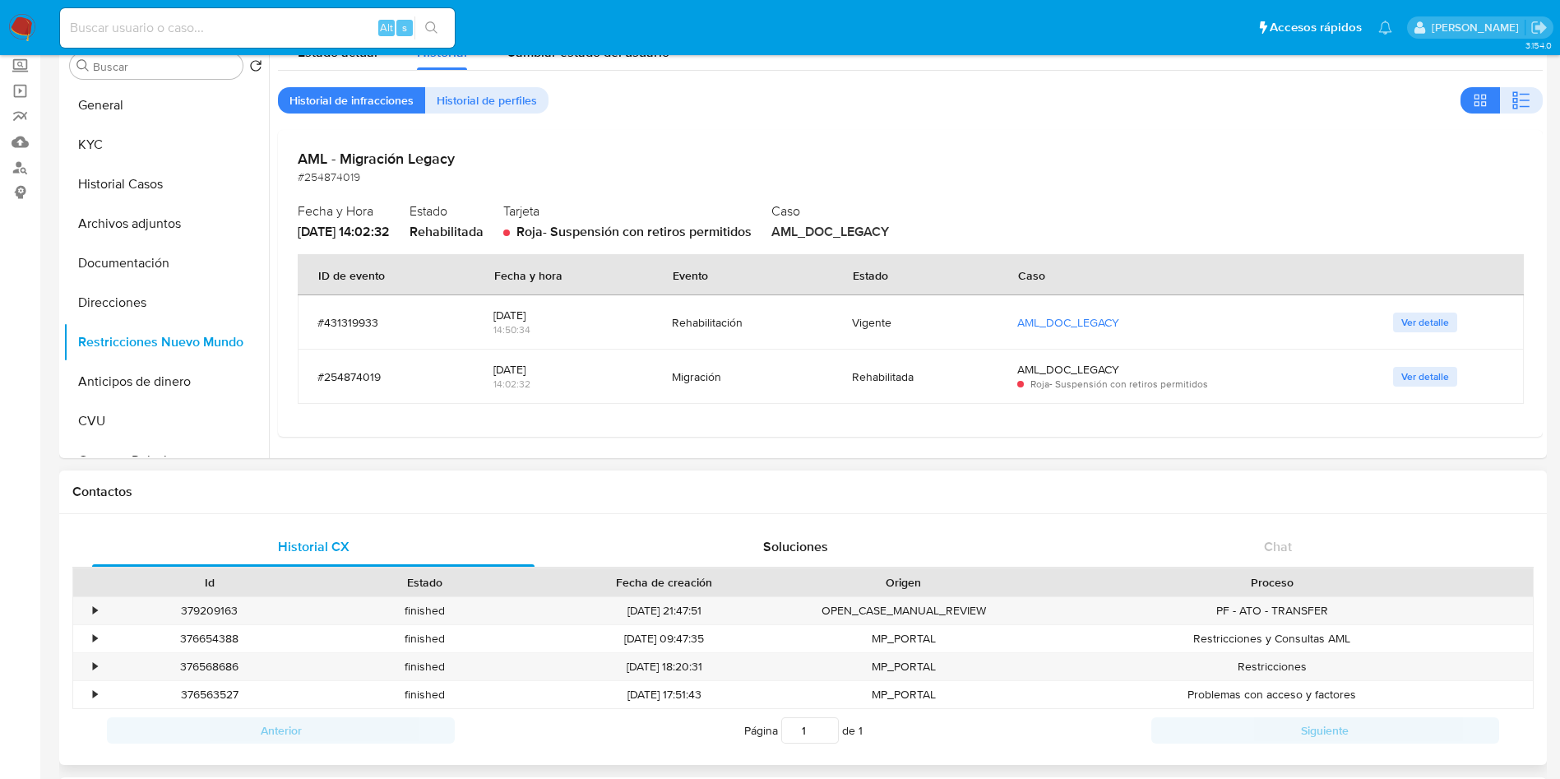
drag, startPoint x: 460, startPoint y: 391, endPoint x: 543, endPoint y: 348, distance: 93.8
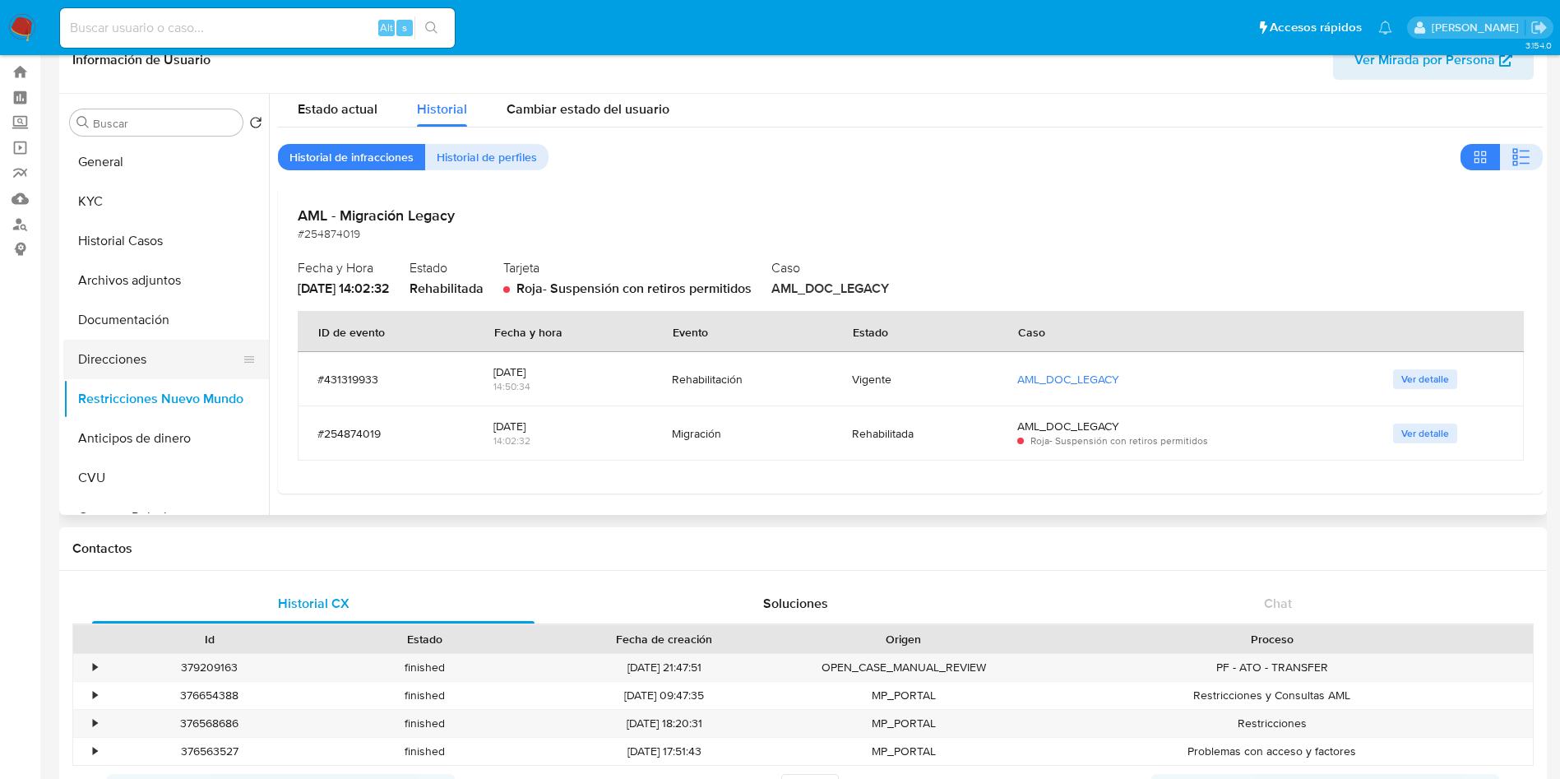
scroll to position [0, 0]
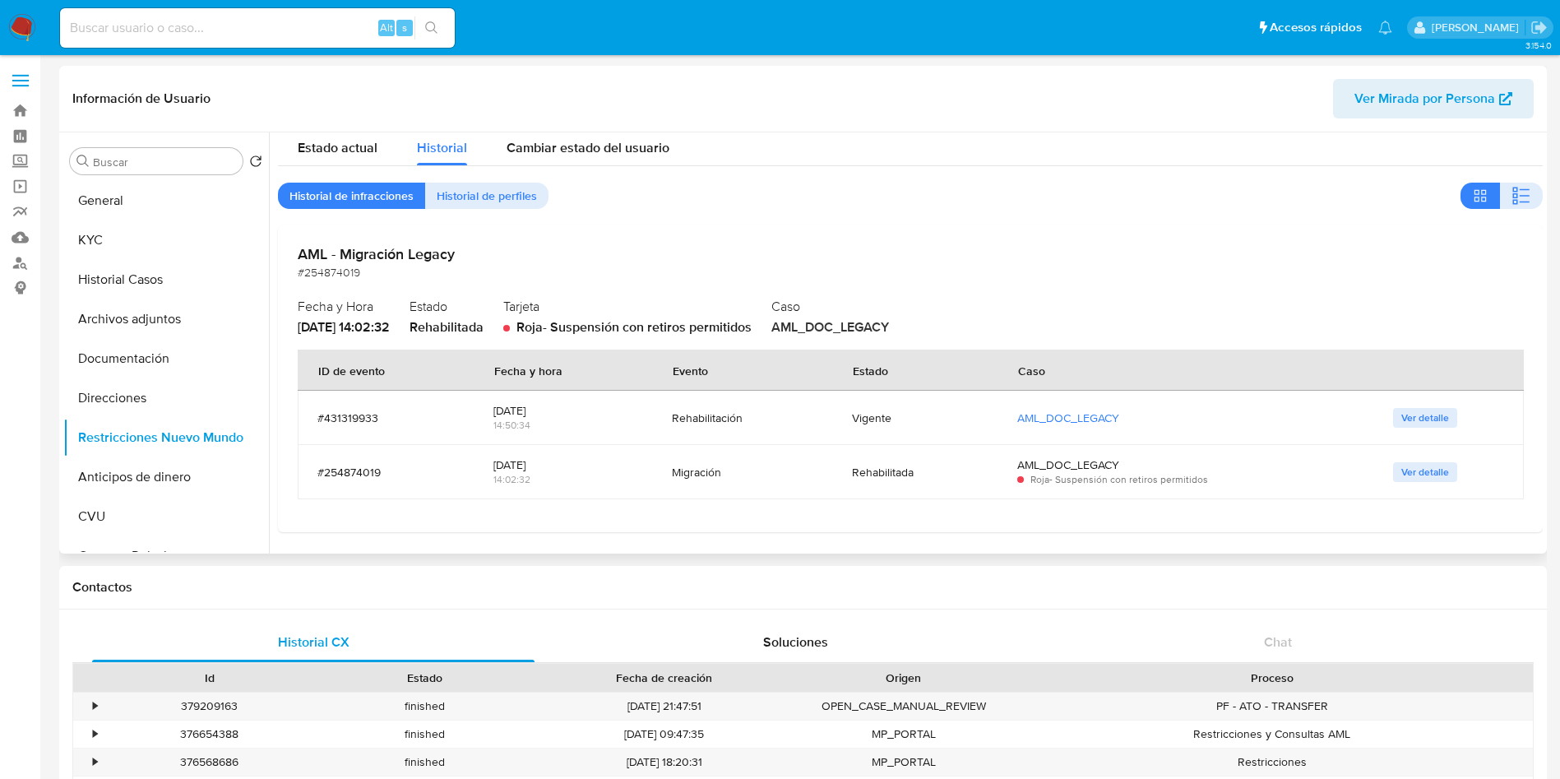
click at [1240, 265] on div "AML - Migración Legacy #254874019" at bounding box center [910, 263] width 1225 height 36
drag, startPoint x: 609, startPoint y: 109, endPoint x: 609, endPoint y: 119, distance: 10.7
click at [613, 119] on div "Información de Usuario Ver Mirada por Persona" at bounding box center [803, 99] width 1488 height 67
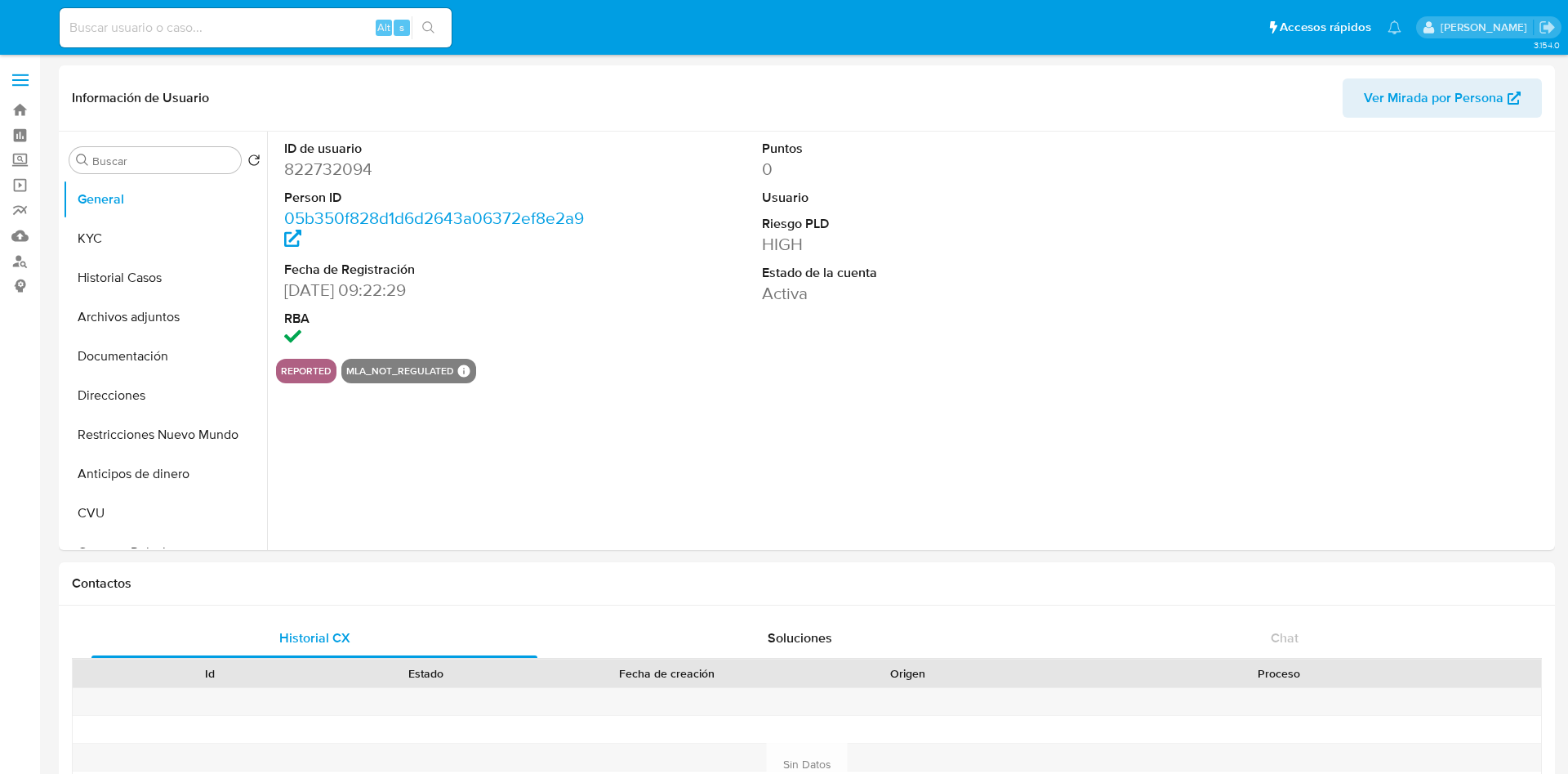
select select "10"
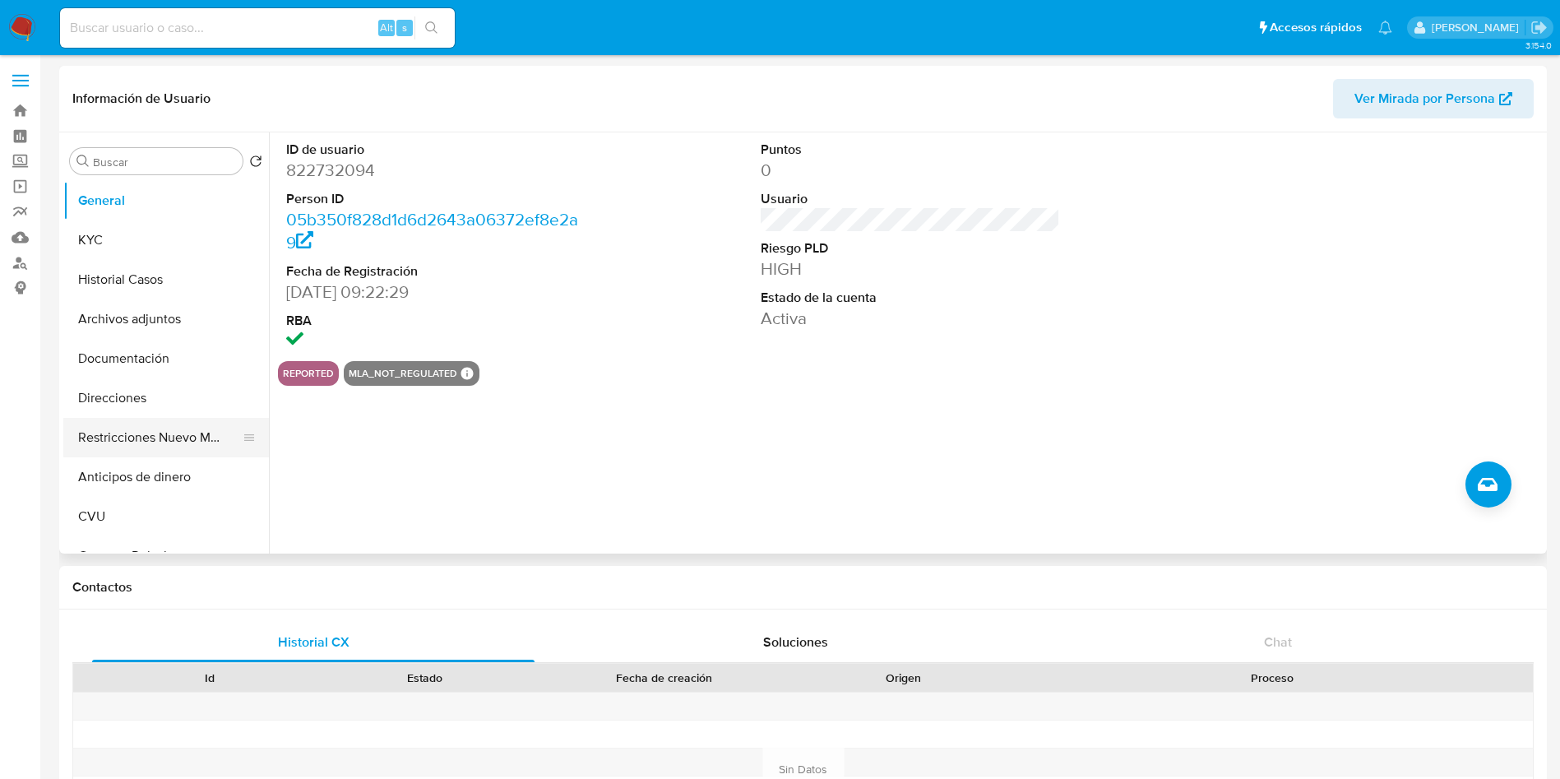
click at [124, 444] on button "Restricciones Nuevo Mundo" at bounding box center [159, 437] width 192 height 39
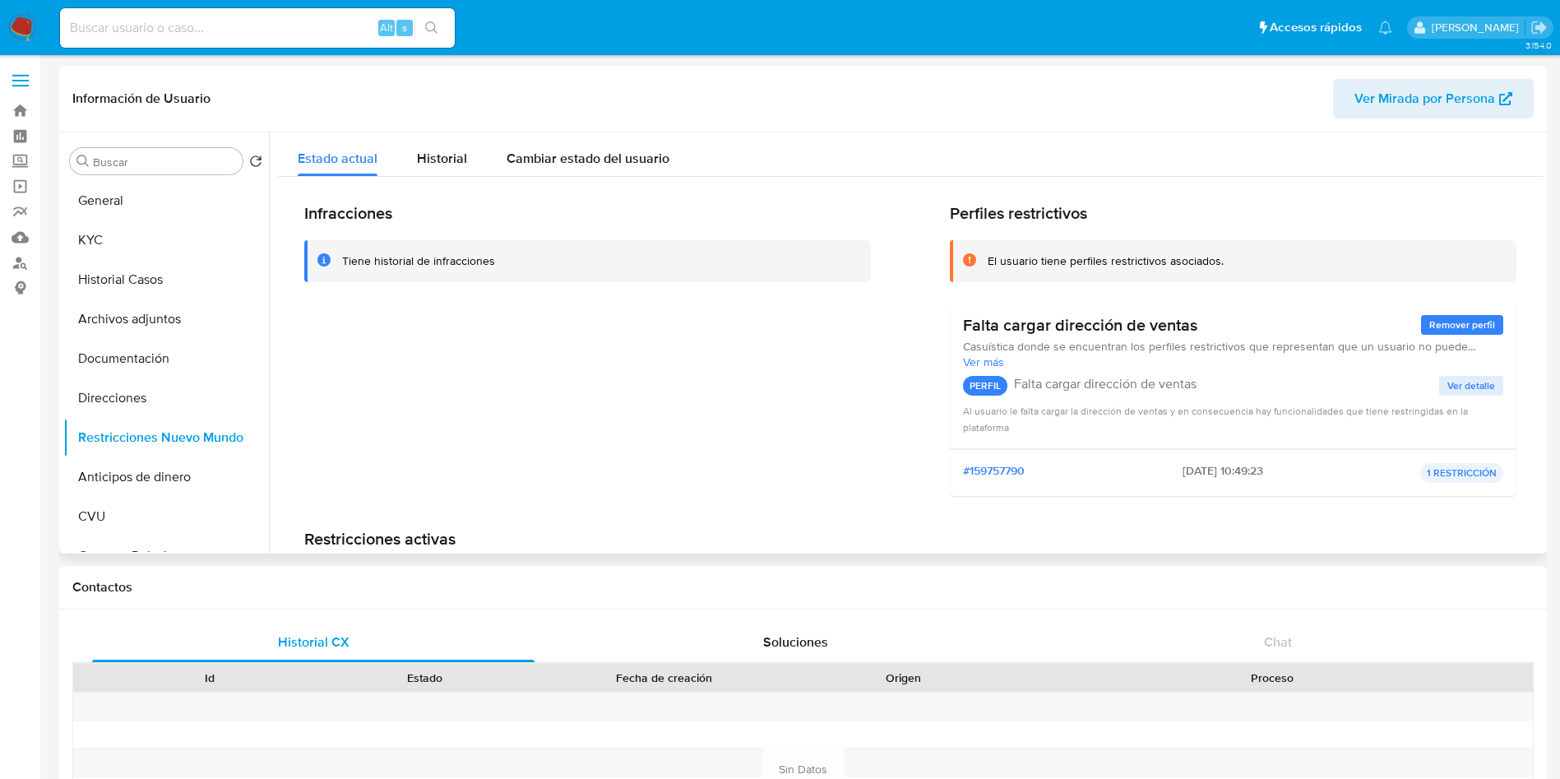
click at [421, 179] on div "Infracciones Tiene historial de infracciones Perfiles restrictivos El usuario t…" at bounding box center [910, 426] width 1265 height 498
click at [430, 160] on span "Historial" at bounding box center [442, 158] width 50 height 19
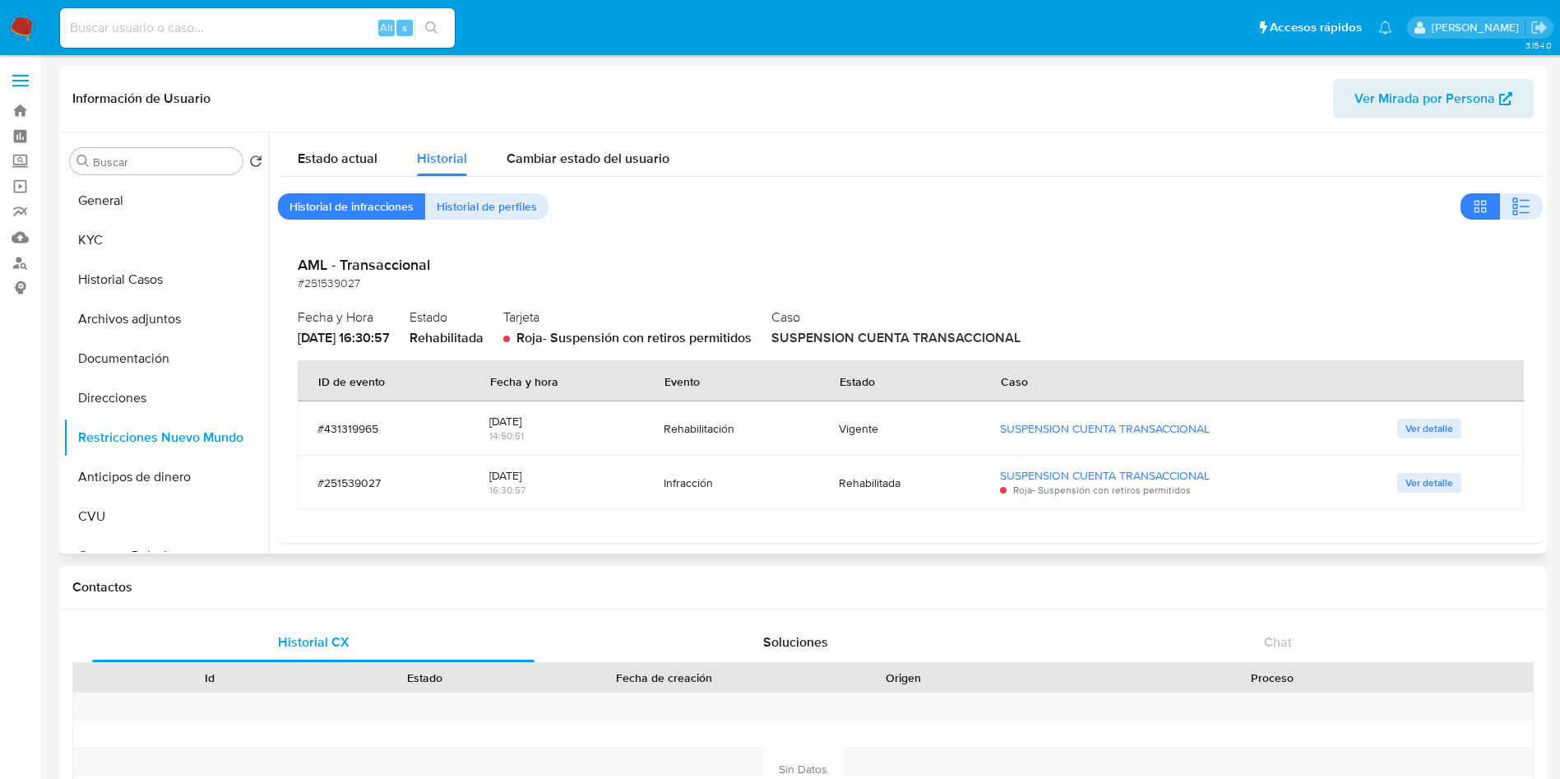
scroll to position [11, 0]
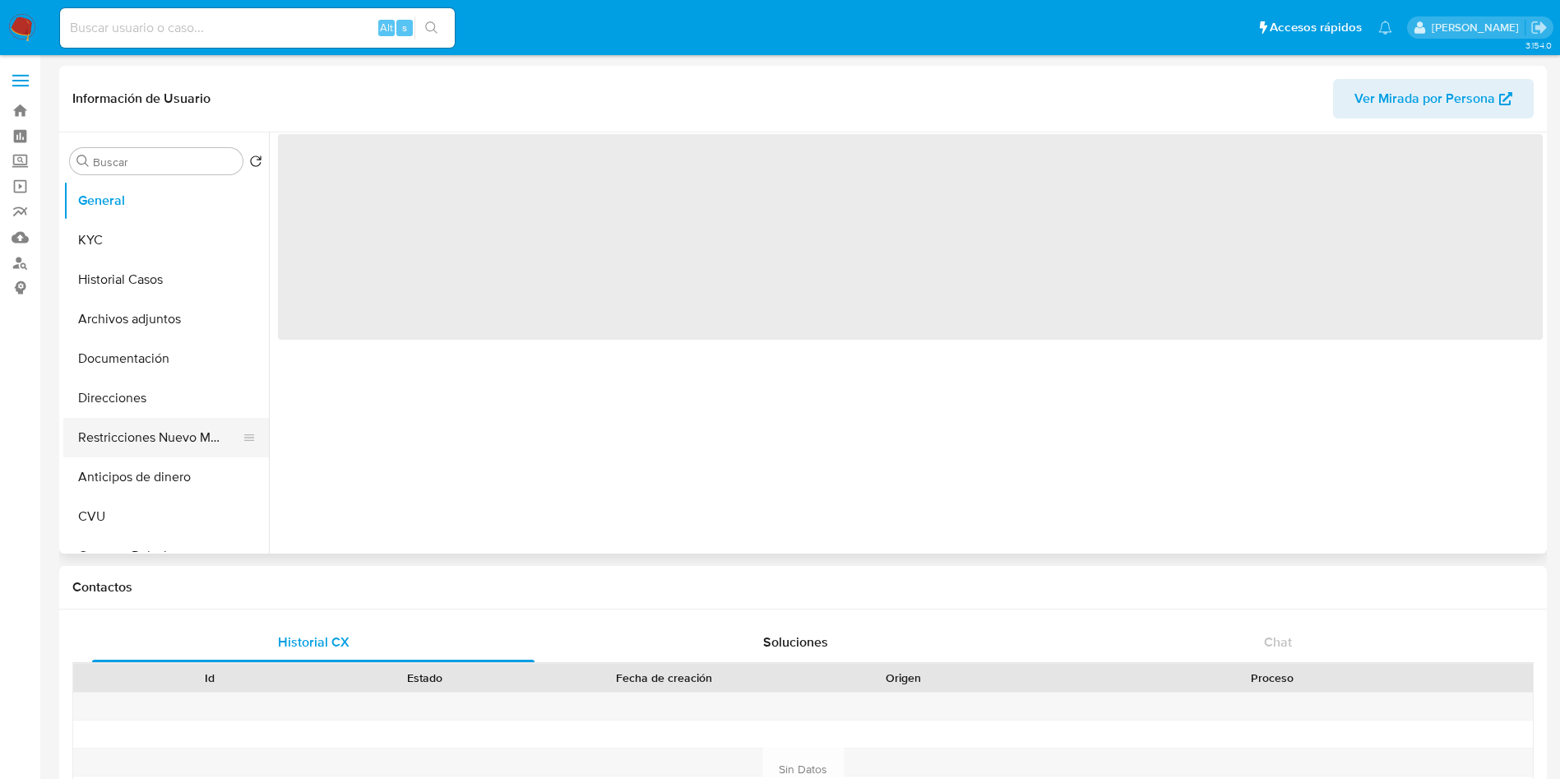
click at [146, 452] on button "Restricciones Nuevo Mundo" at bounding box center [159, 437] width 192 height 39
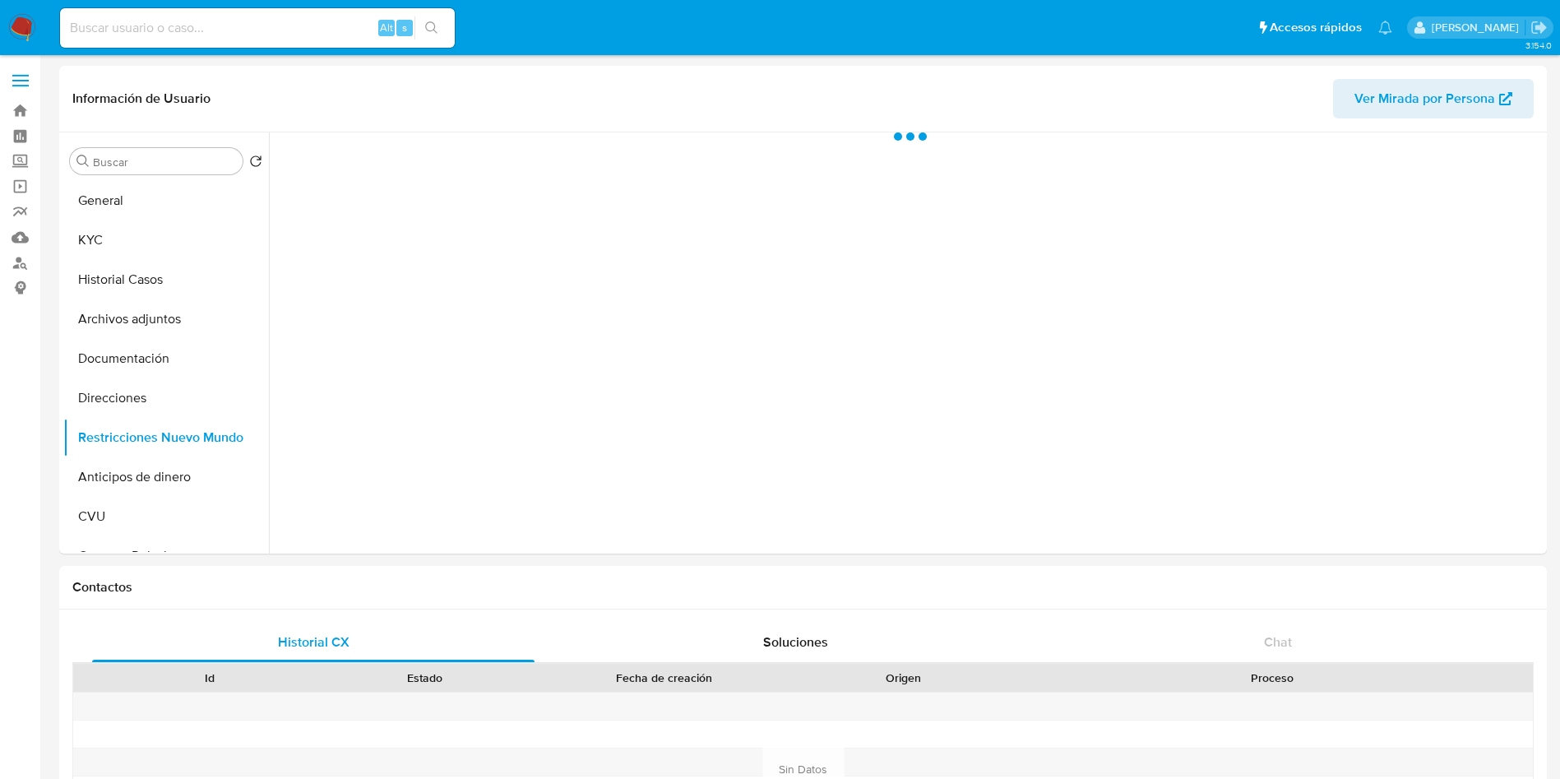
select select "10"
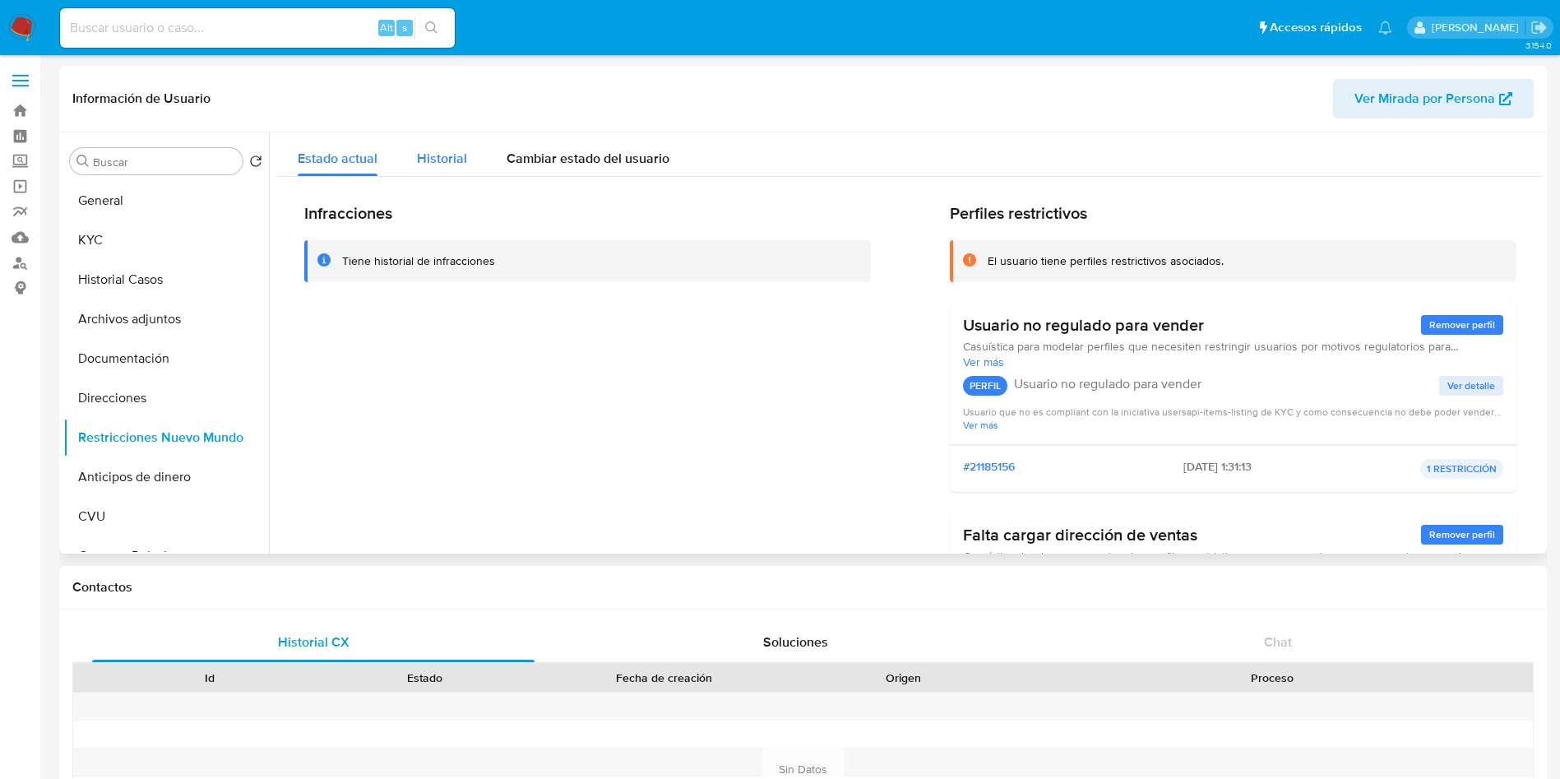
click at [464, 167] on span "Historial" at bounding box center [442, 158] width 50 height 19
